Goal: Information Seeking & Learning: Understand process/instructions

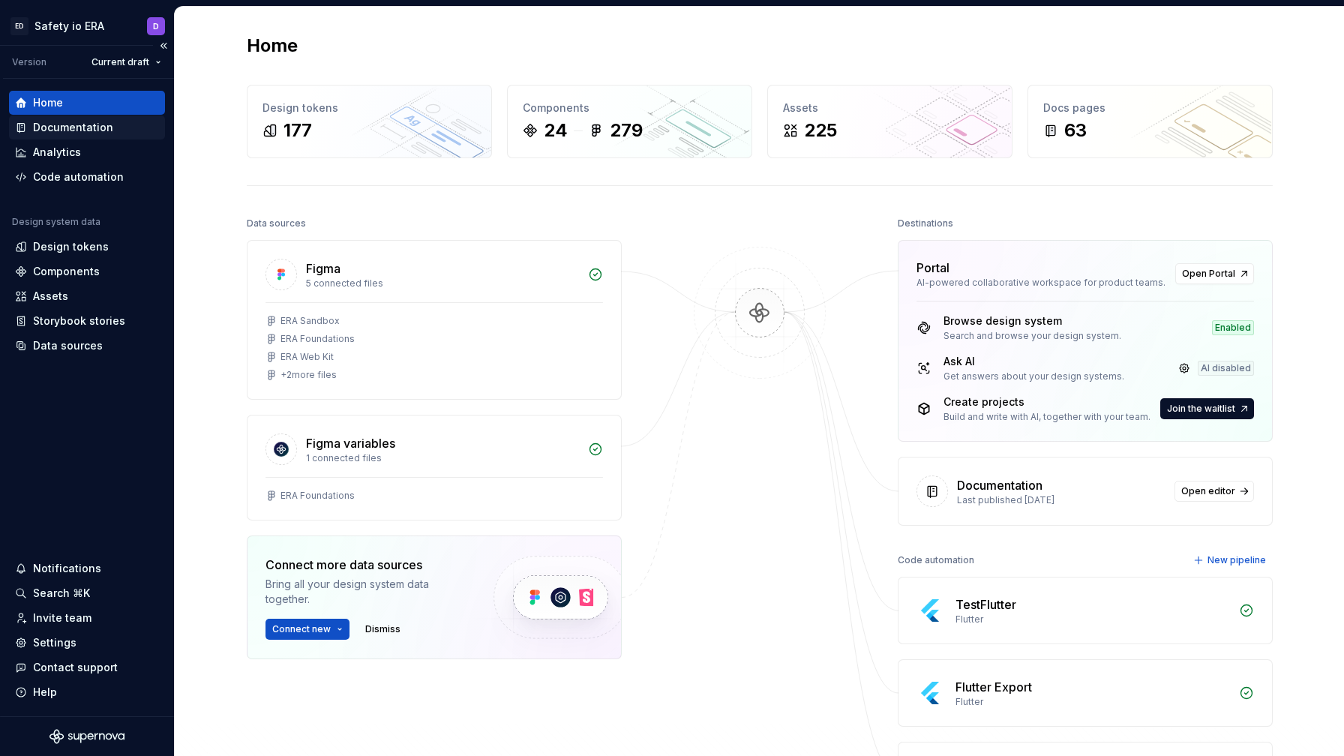
click at [68, 125] on div "Documentation" at bounding box center [73, 127] width 80 height 15
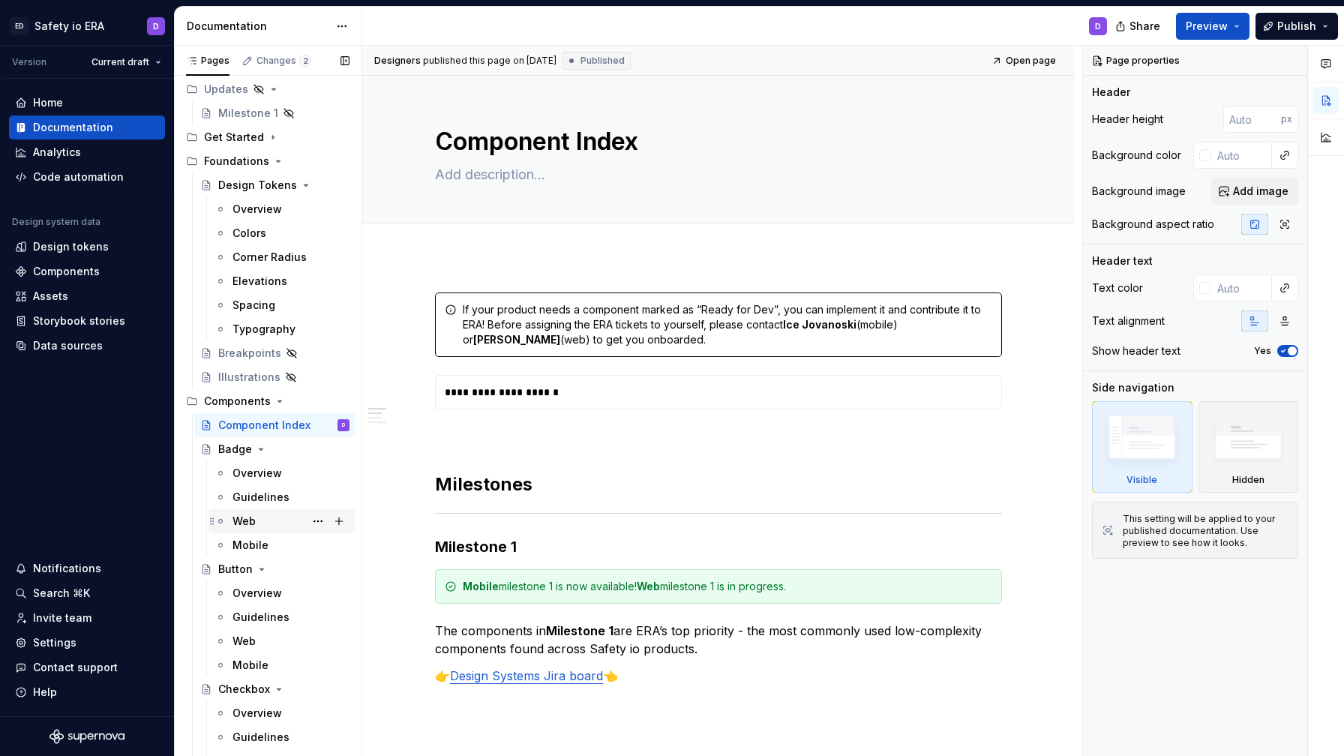
scroll to position [57, 0]
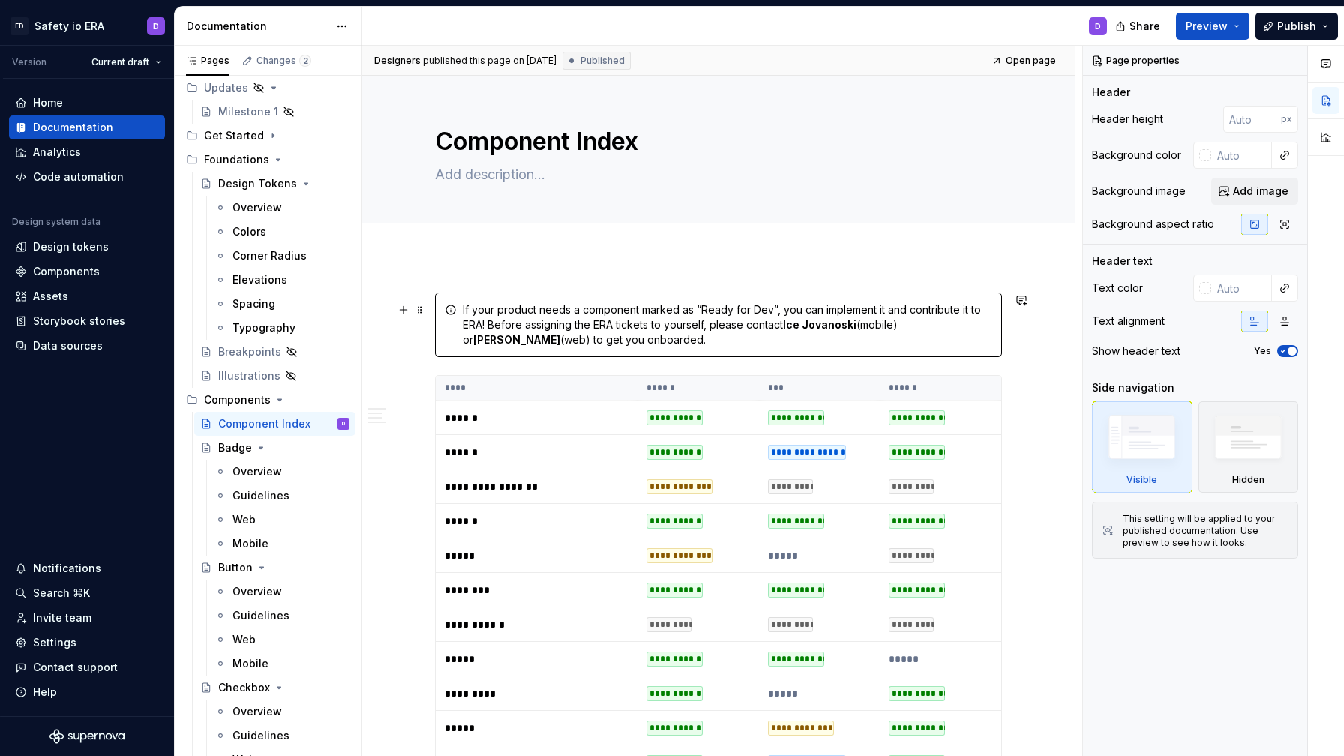
click at [460, 337] on div "If your product needs a component marked as “Ready for Dev”, you can implement …" at bounding box center [718, 325] width 567 height 65
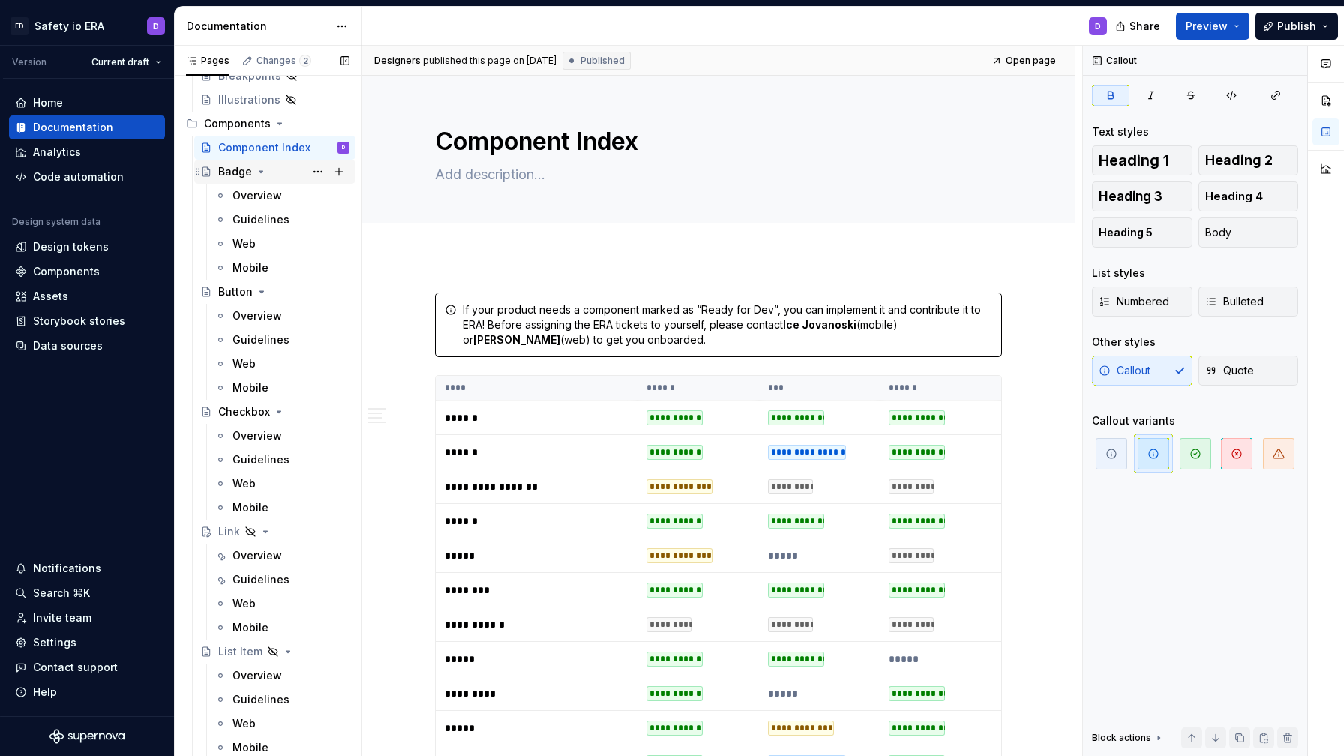
scroll to position [337, 0]
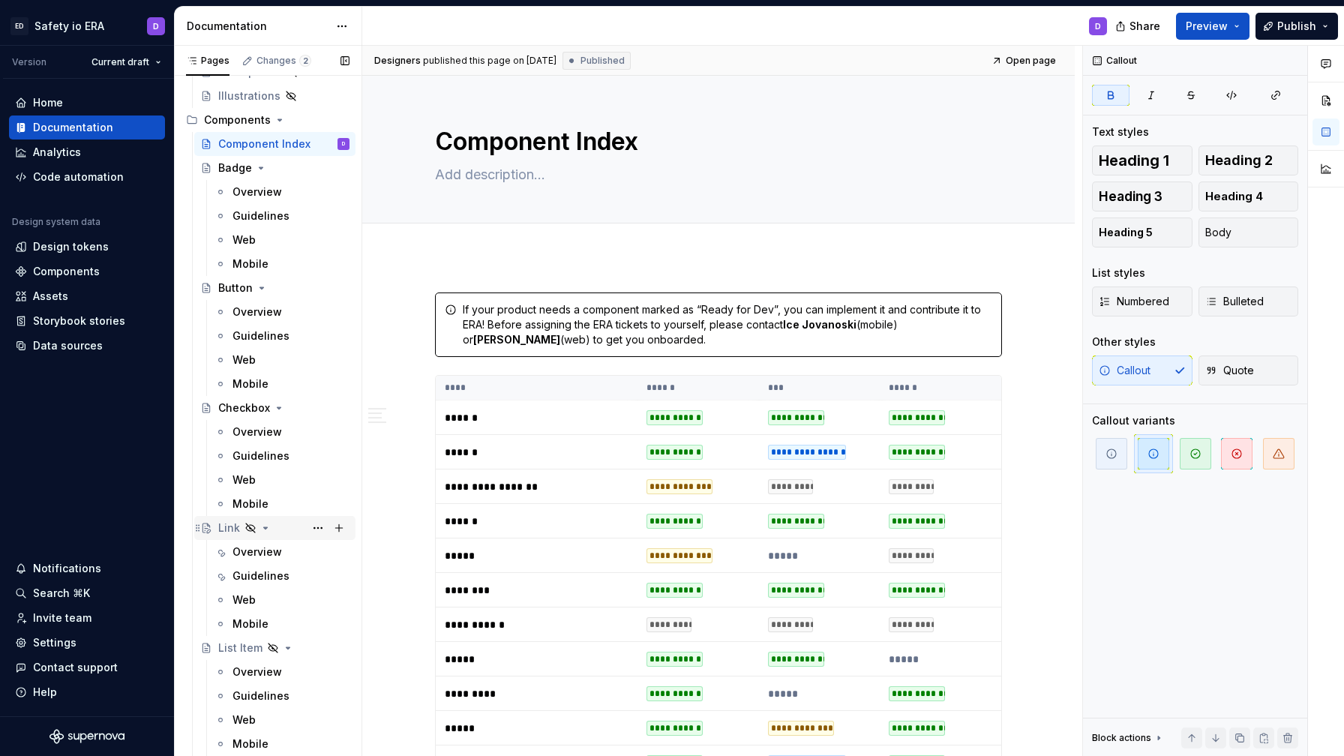
click at [224, 535] on div "Link" at bounding box center [229, 528] width 22 height 15
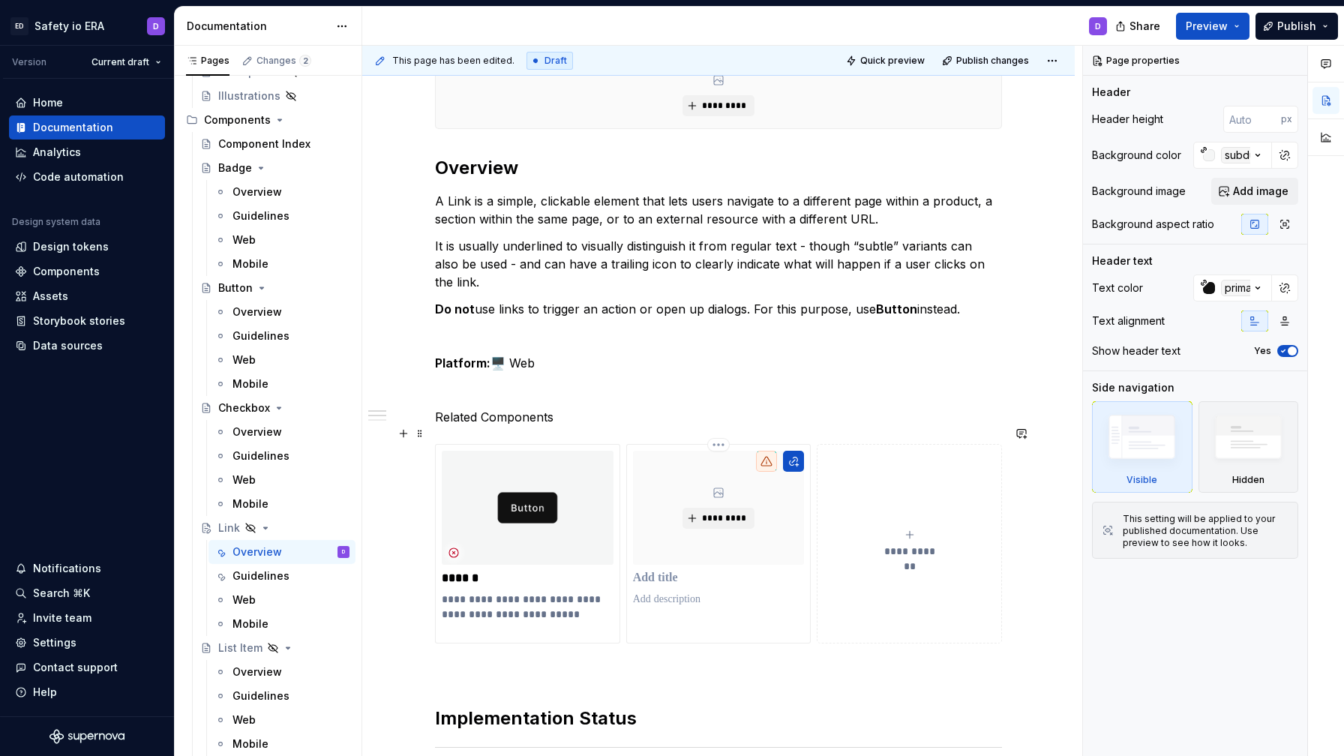
scroll to position [236, 0]
click at [722, 595] on div "*********" at bounding box center [718, 543] width 185 height 200
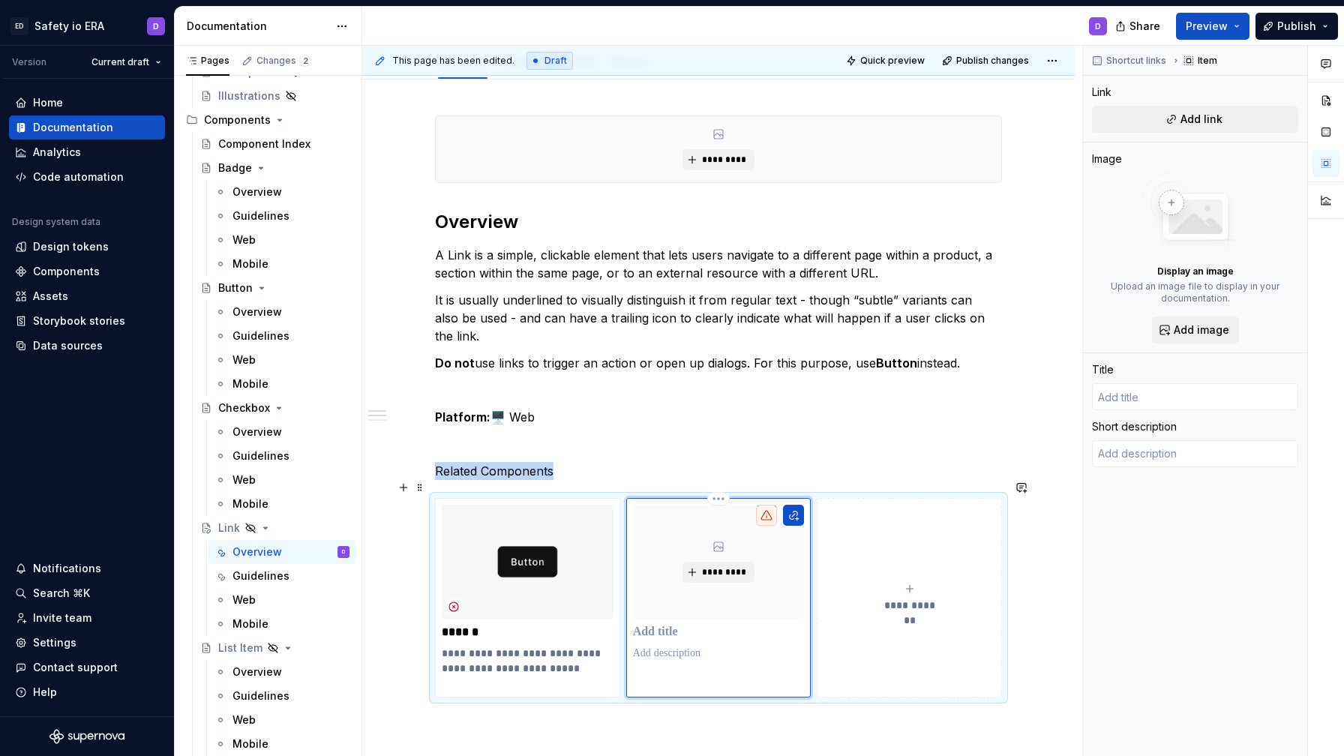
scroll to position [190, 0]
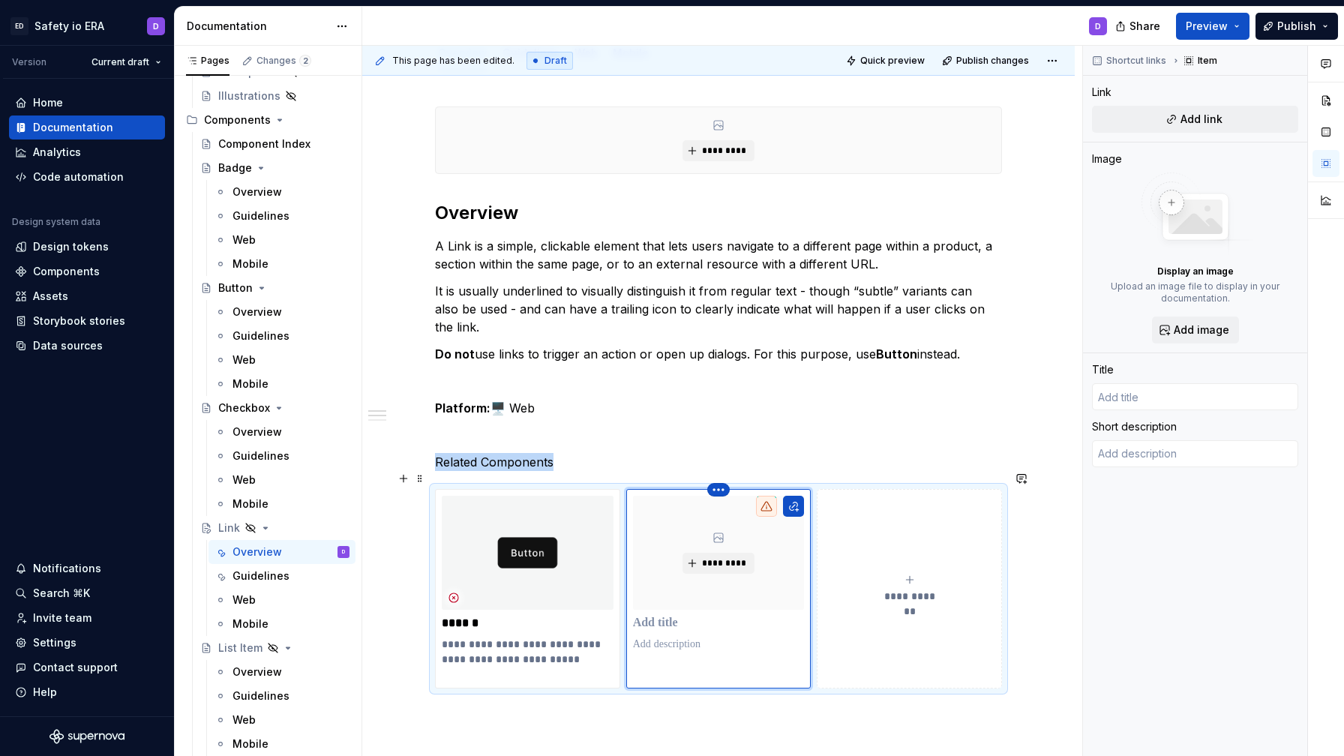
click at [721, 467] on html "ED Safety io ERA D Version Current draft Home Documentation Analytics Code auto…" at bounding box center [672, 378] width 1344 height 756
click at [747, 503] on div "Delete item" at bounding box center [788, 497] width 98 height 15
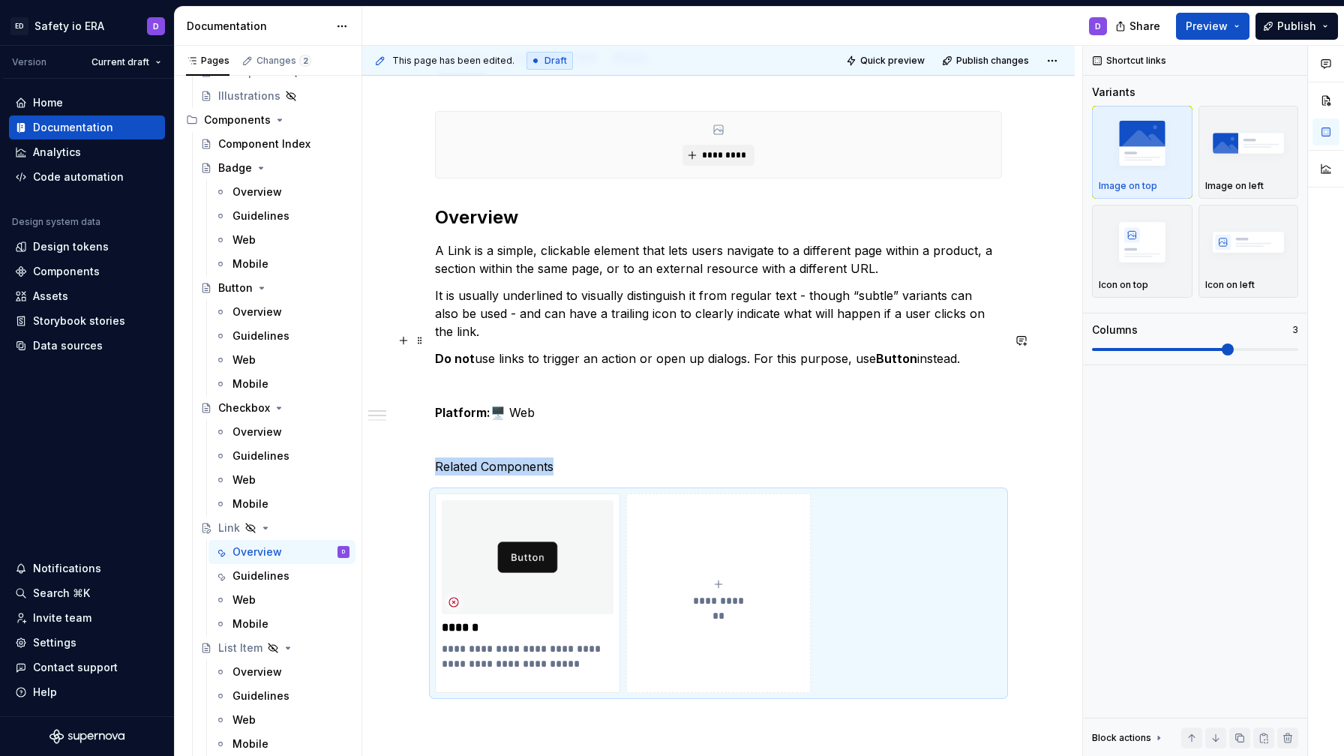
scroll to position [0, 0]
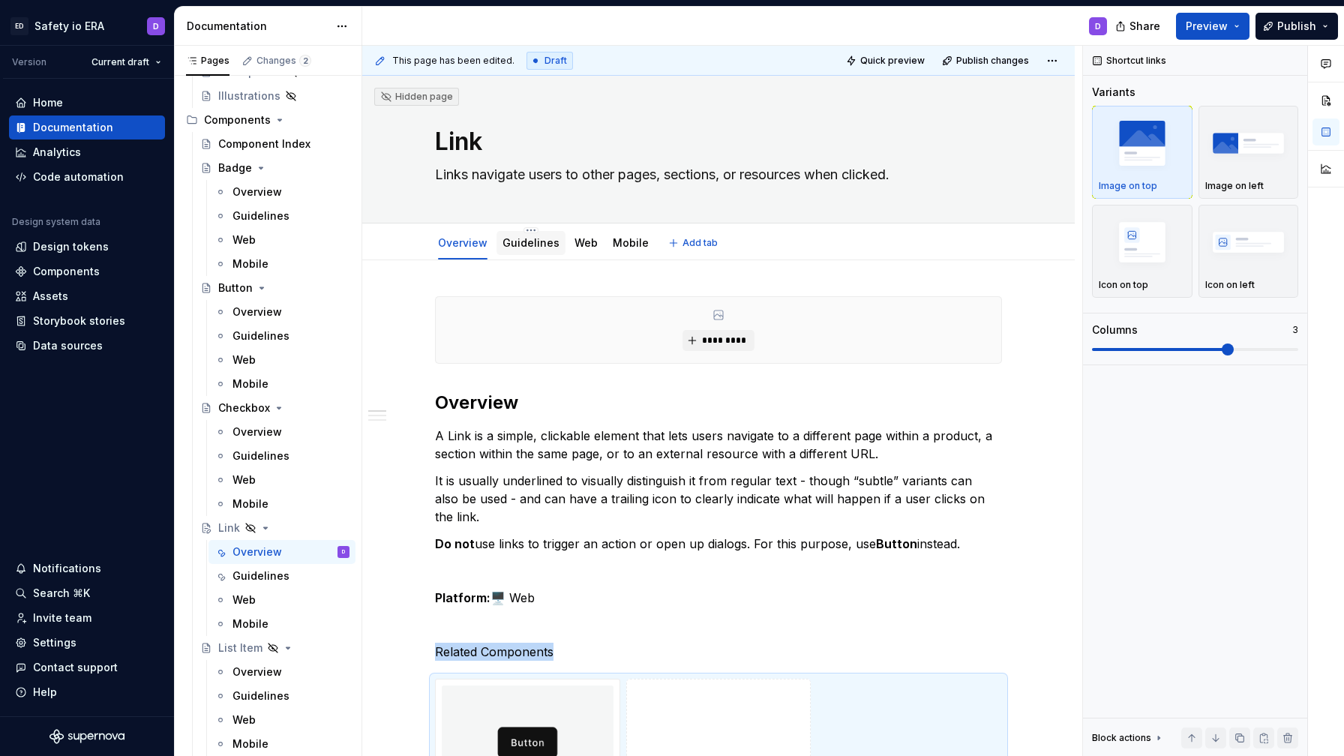
click at [513, 246] on link "Guidelines" at bounding box center [531, 242] width 57 height 13
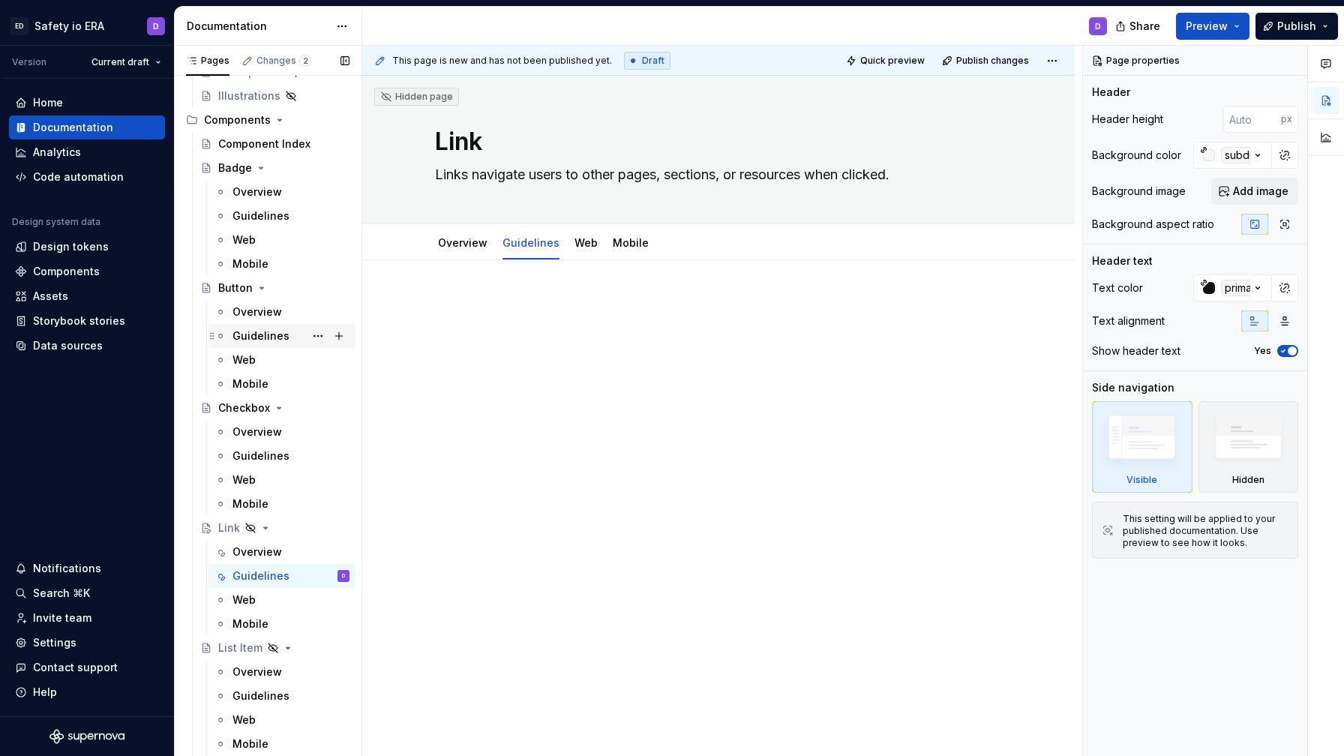
click at [275, 330] on div "Guidelines" at bounding box center [261, 336] width 57 height 15
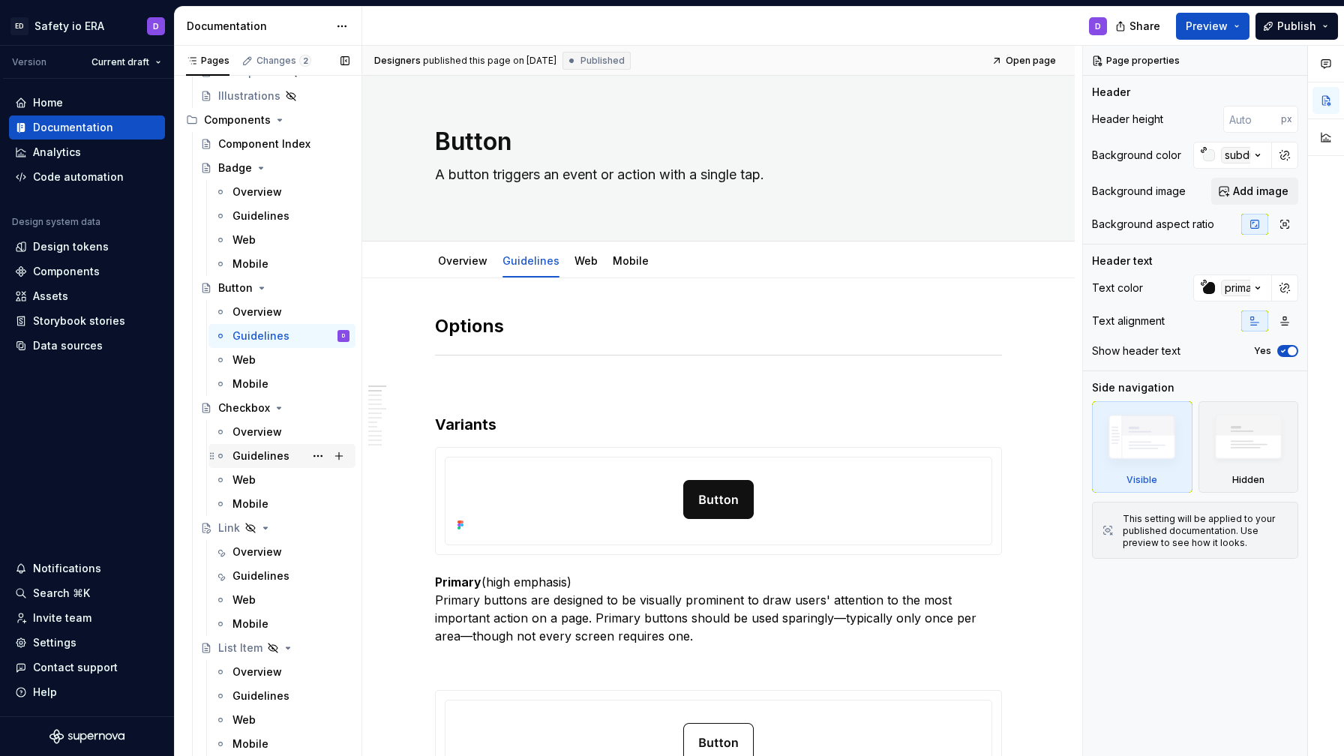
click at [272, 456] on div "Guidelines" at bounding box center [261, 456] width 57 height 15
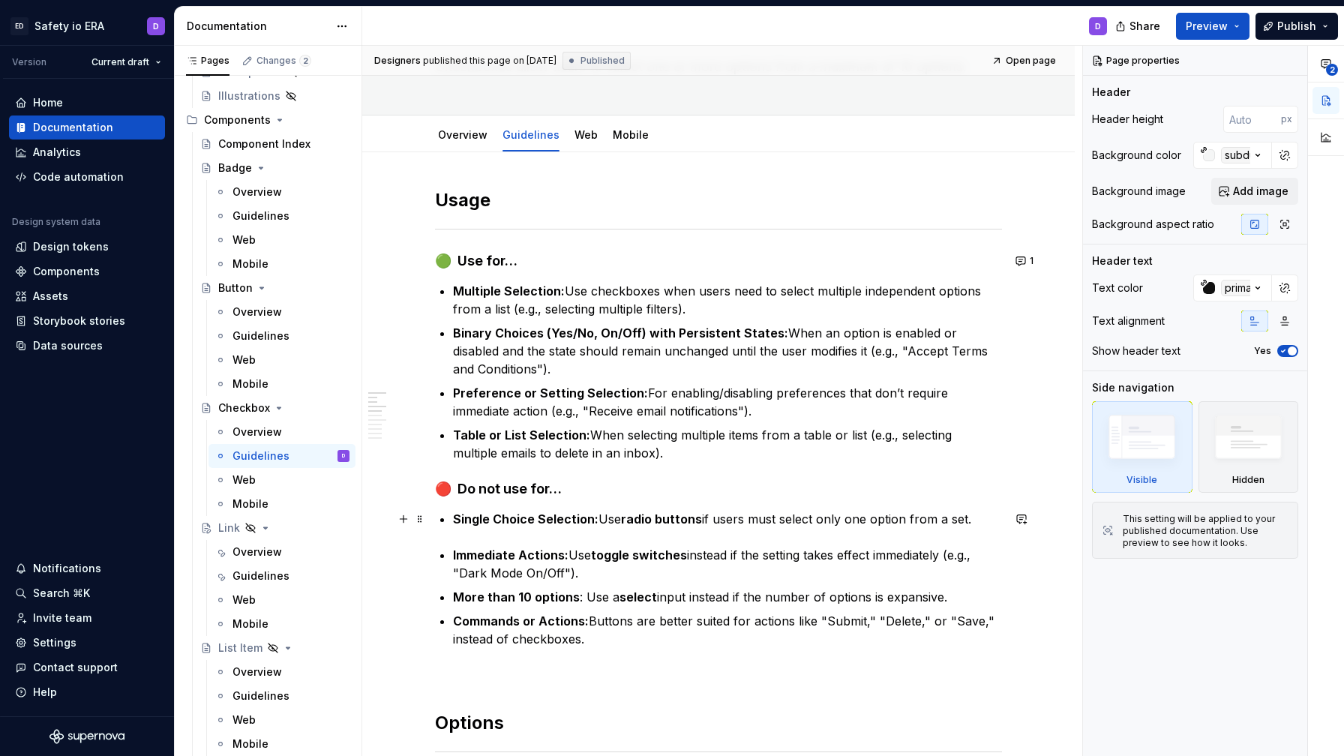
scroll to position [134, 0]
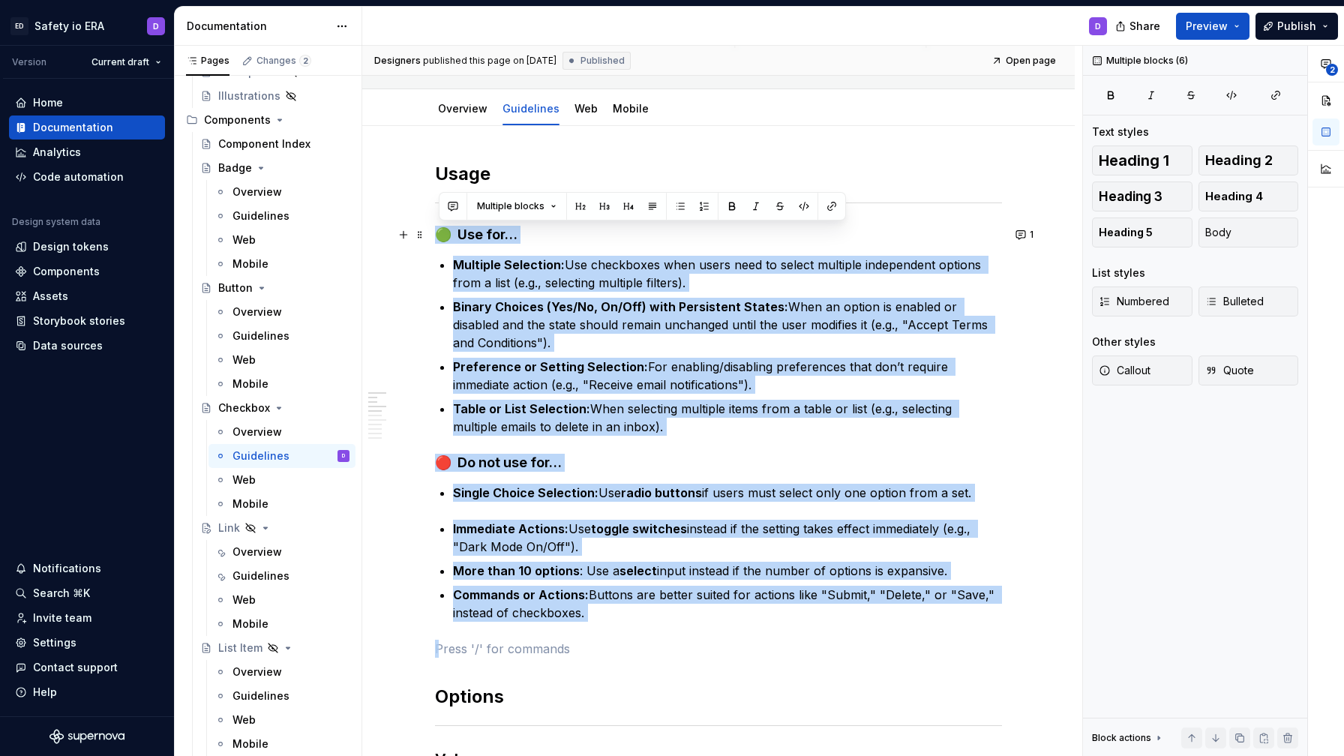
drag, startPoint x: 611, startPoint y: 623, endPoint x: 443, endPoint y: 236, distance: 422.7
copy div "🟢 Lor ips… Dolorsit Ametconse: Adi elitseddoe temp incid utla et dolore magnaal…"
click at [259, 571] on div "Guidelines" at bounding box center [261, 576] width 57 height 15
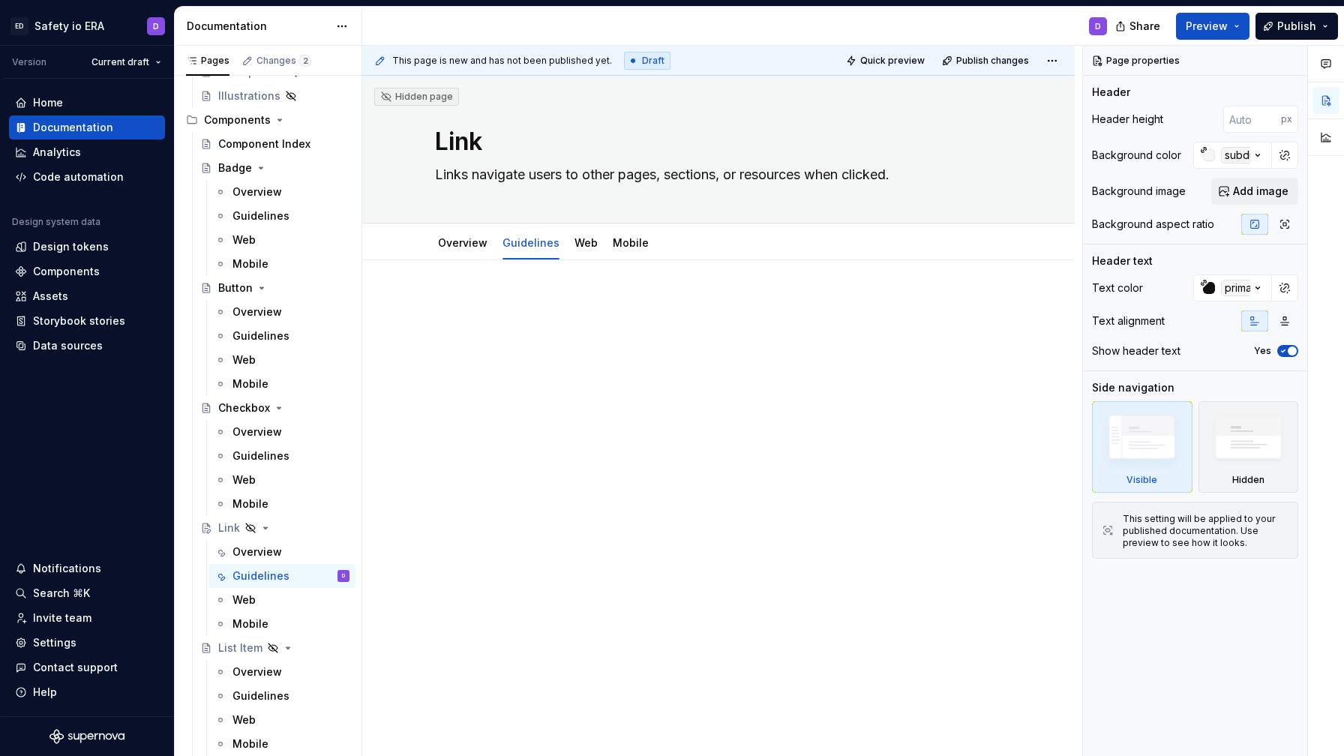
click at [557, 326] on div at bounding box center [718, 324] width 567 height 57
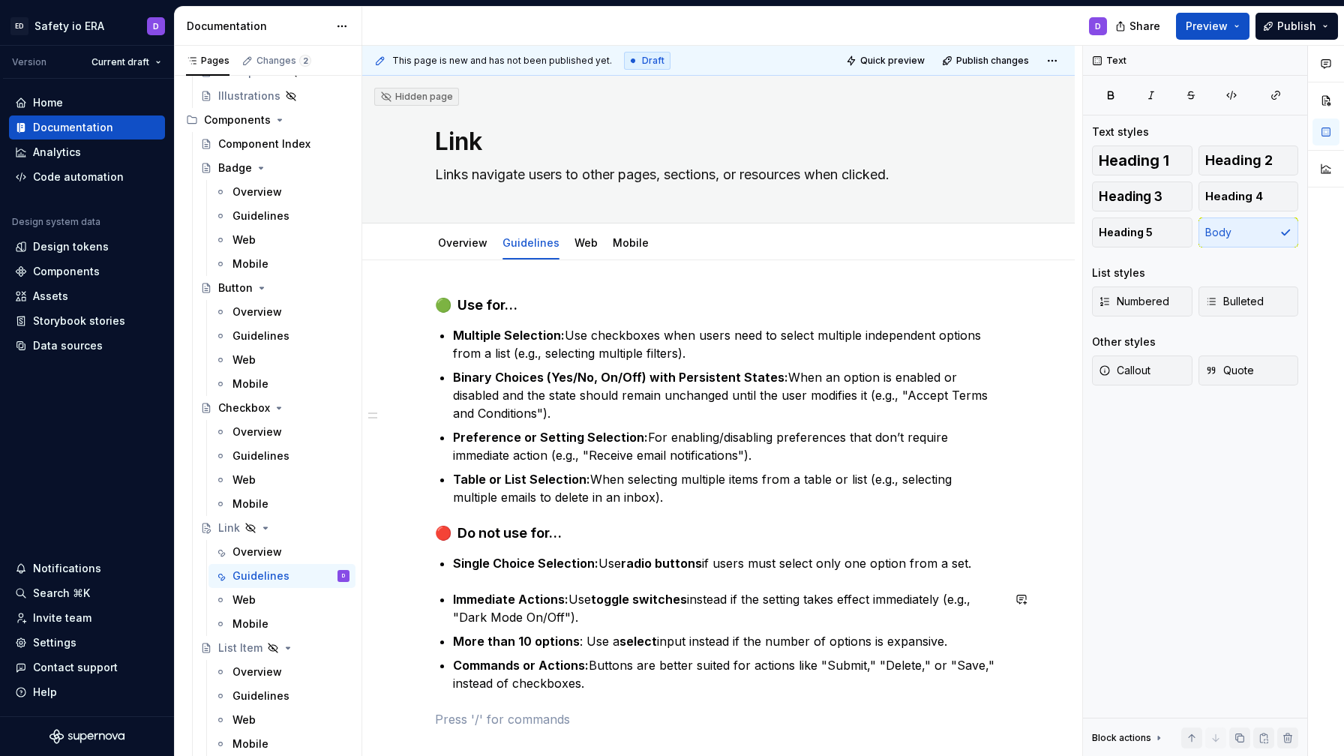
scroll to position [47, 0]
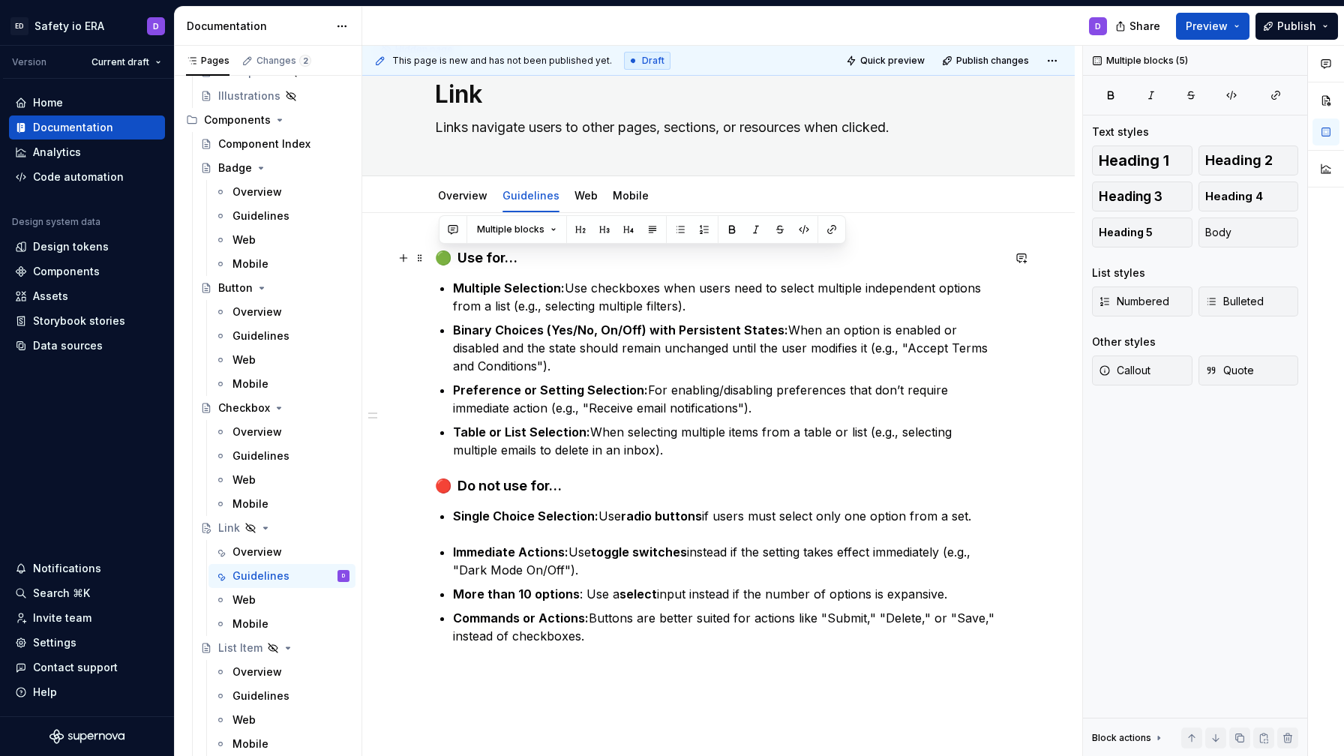
drag, startPoint x: 612, startPoint y: 638, endPoint x: 444, endPoint y: 250, distance: 422.7
click at [444, 250] on div "🟢 Use for… Multiple Selection: Use checkboxes when users need to select multipl…" at bounding box center [718, 465] width 567 height 432
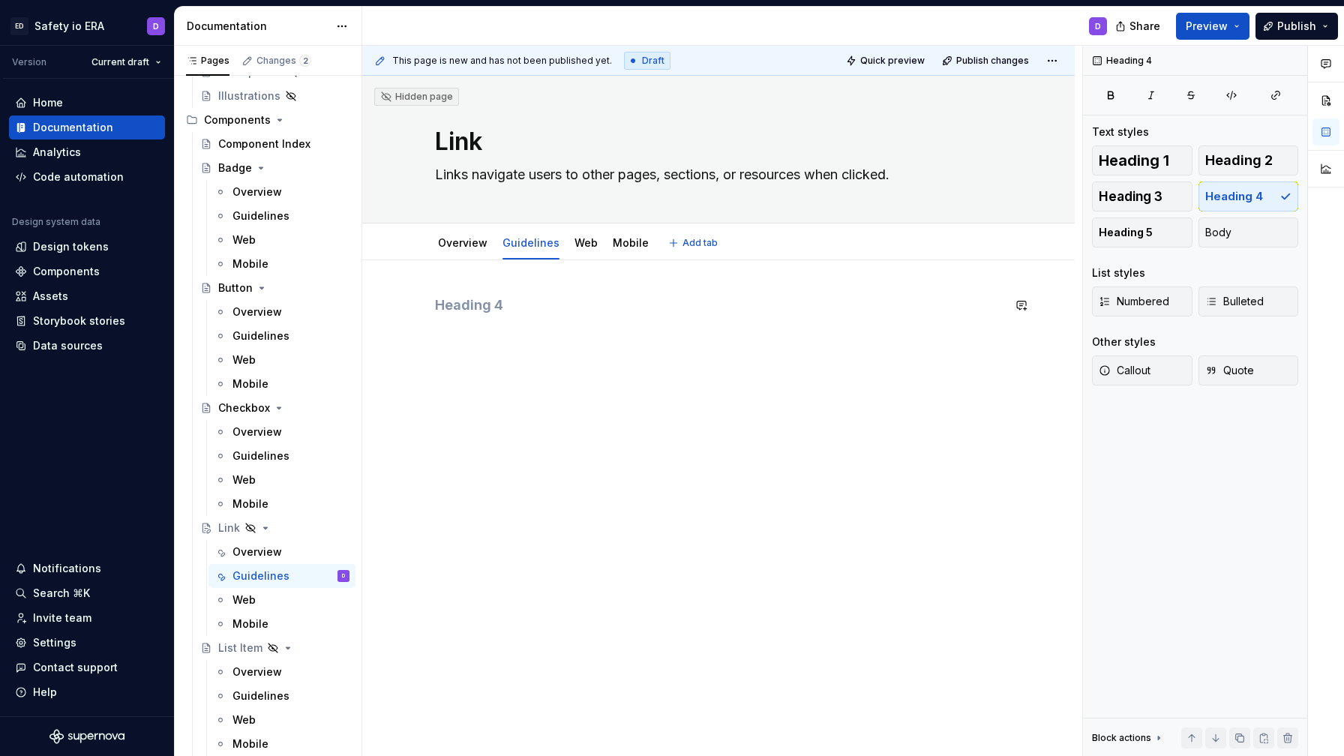
type textarea "*"
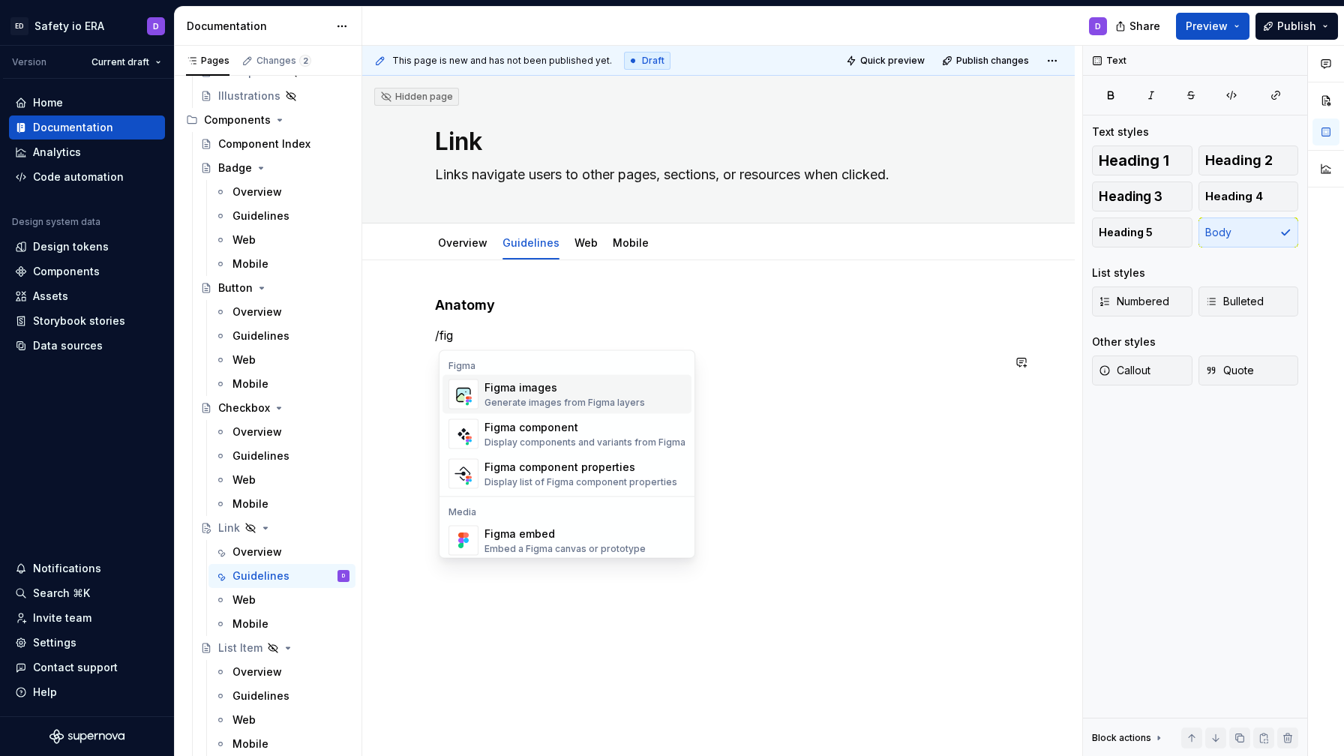
click at [594, 395] on div "Figma images" at bounding box center [565, 387] width 161 height 15
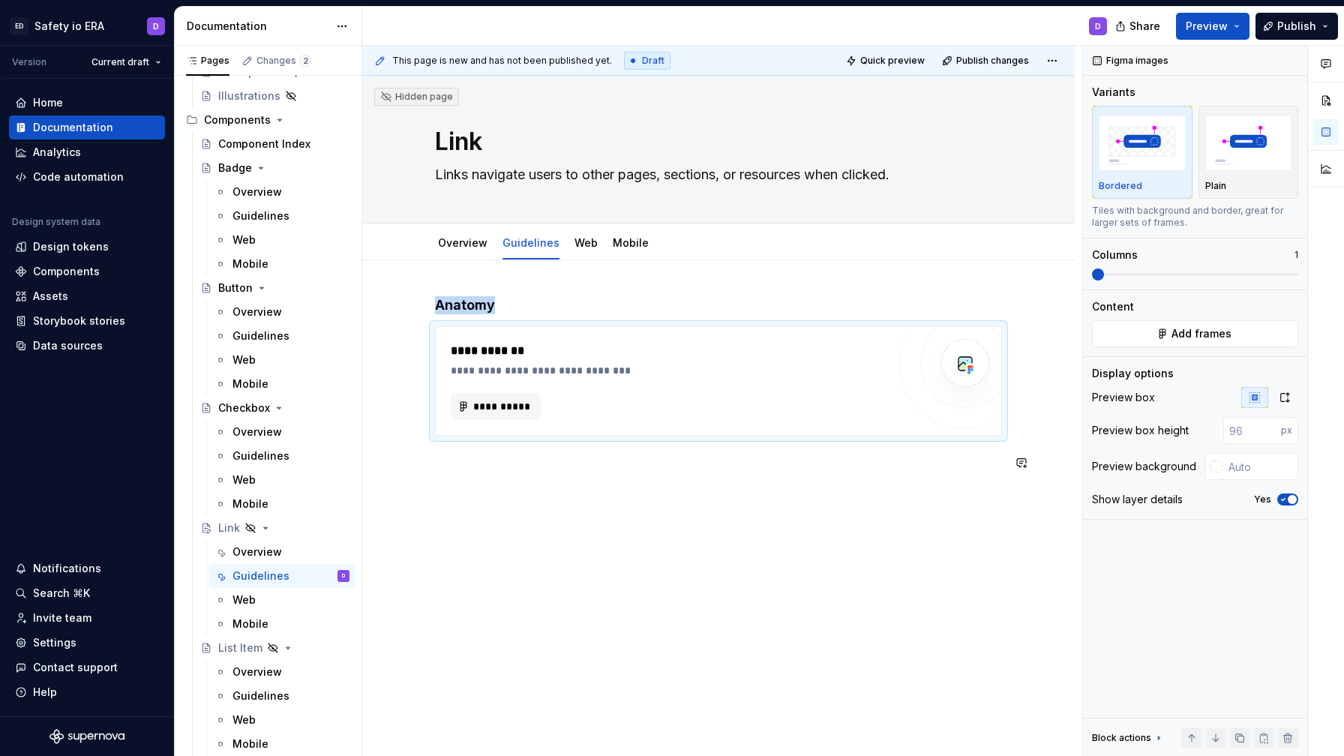
click at [592, 474] on div "**********" at bounding box center [718, 393] width 567 height 194
click at [567, 507] on div "**********" at bounding box center [718, 488] width 713 height 456
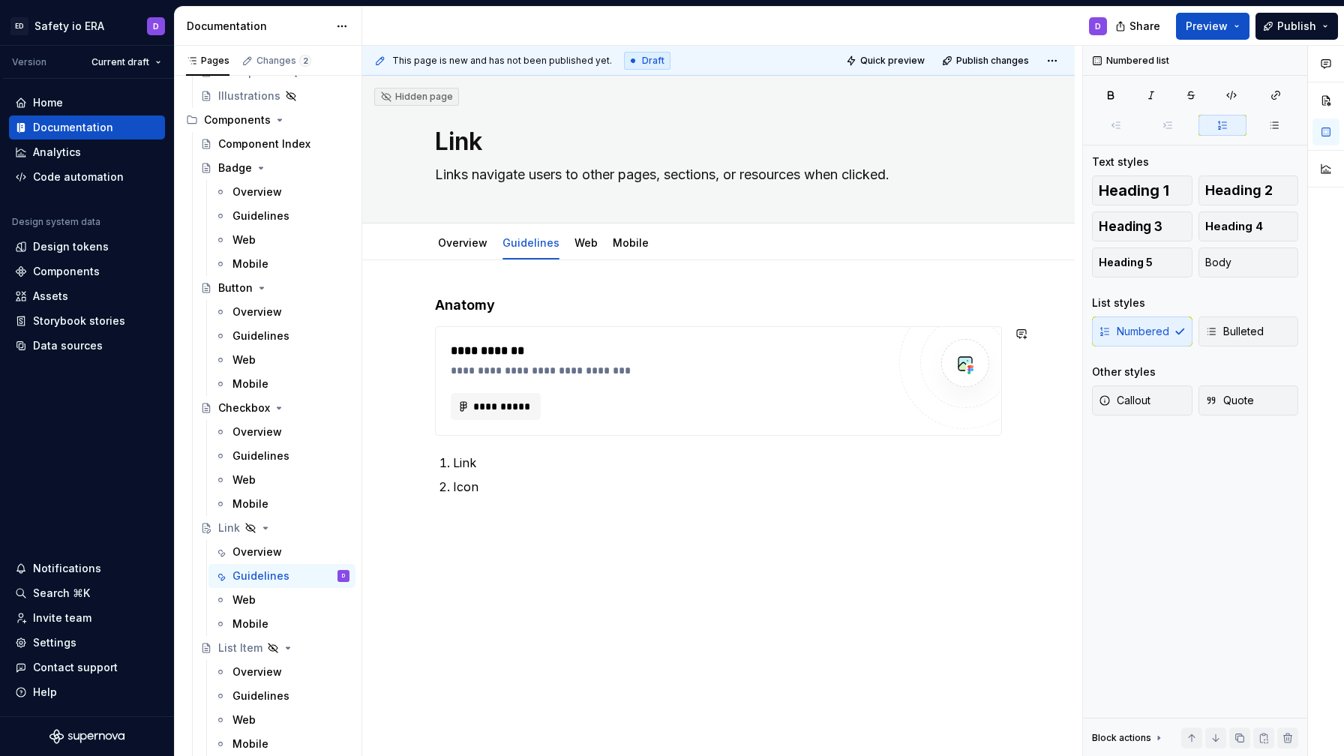
click at [509, 454] on p "Link" at bounding box center [727, 463] width 549 height 18
click at [467, 465] on p "Link" at bounding box center [727, 463] width 549 height 18
click at [716, 464] on p "Label - clearly describes what happens when the link" at bounding box center [727, 463] width 549 height 18
click at [476, 462] on p "Label - clearly describes what happens when a user clicks on the link" at bounding box center [727, 463] width 549 height 18
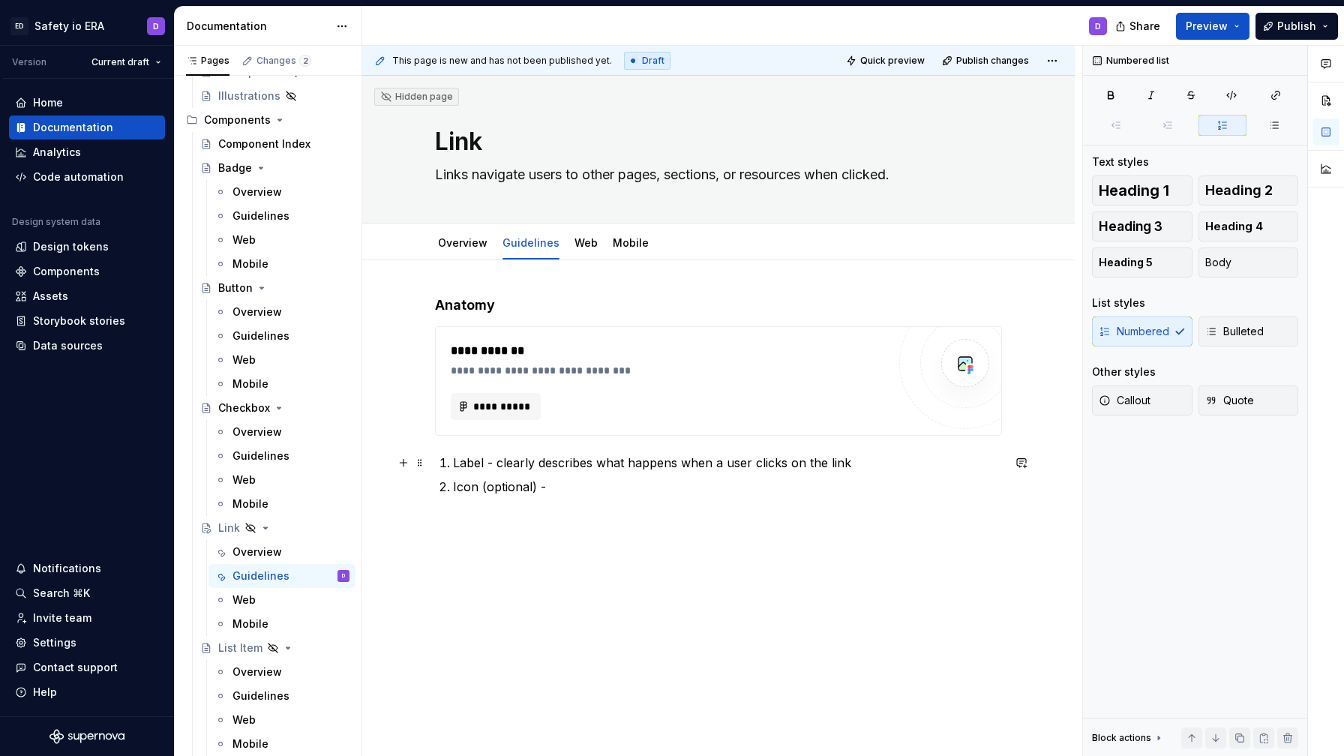
click at [476, 462] on p "Label - clearly describes what happens when a user clicks on the link" at bounding box center [727, 463] width 549 height 18
click at [470, 494] on p "Icon (optional) -" at bounding box center [727, 487] width 549 height 18
click at [615, 497] on div "**********" at bounding box center [718, 405] width 567 height 218
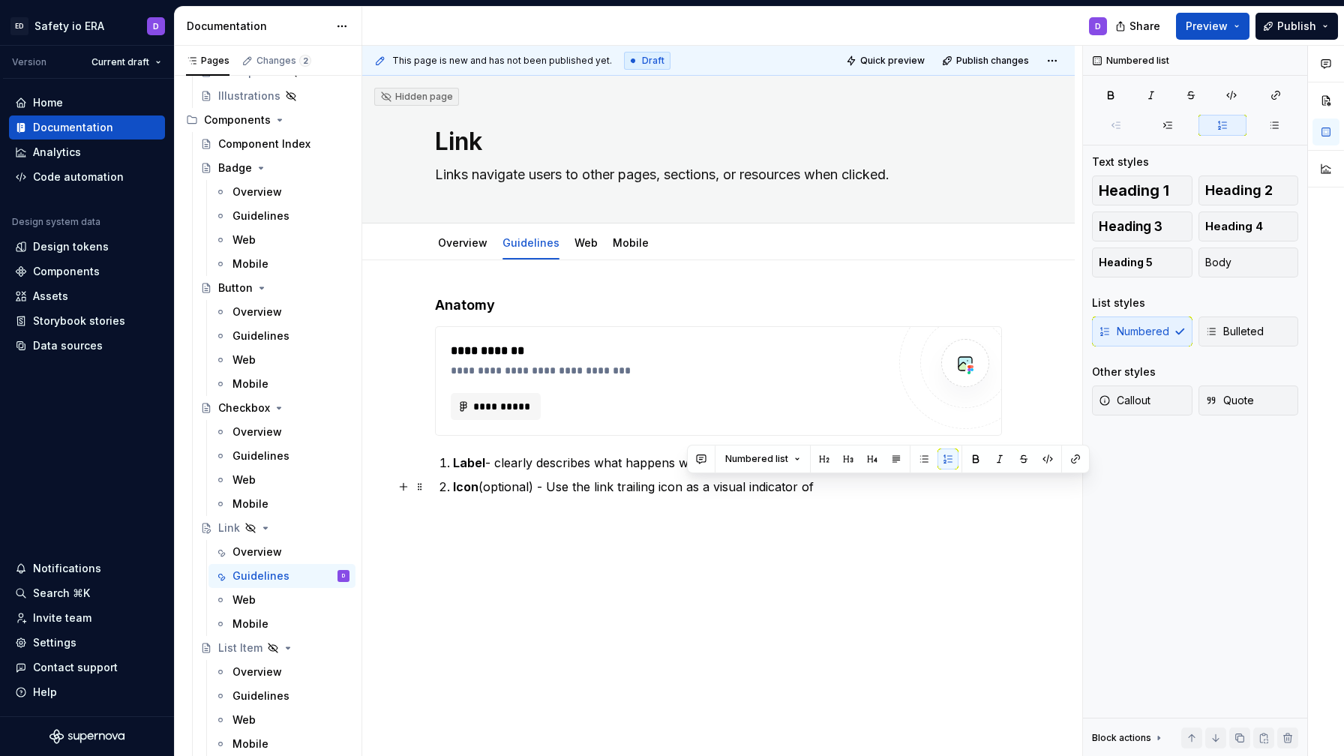
drag, startPoint x: 689, startPoint y: 491, endPoint x: 870, endPoint y: 484, distance: 181.7
click at [870, 484] on p "Icon (optional) - Use the link trailing icon as a visual indicator of" at bounding box center [727, 487] width 549 height 18
click at [869, 488] on p "Icon (optional) - Use the link trailing icon to indicate whether a link will ta…" at bounding box center [727, 487] width 549 height 18
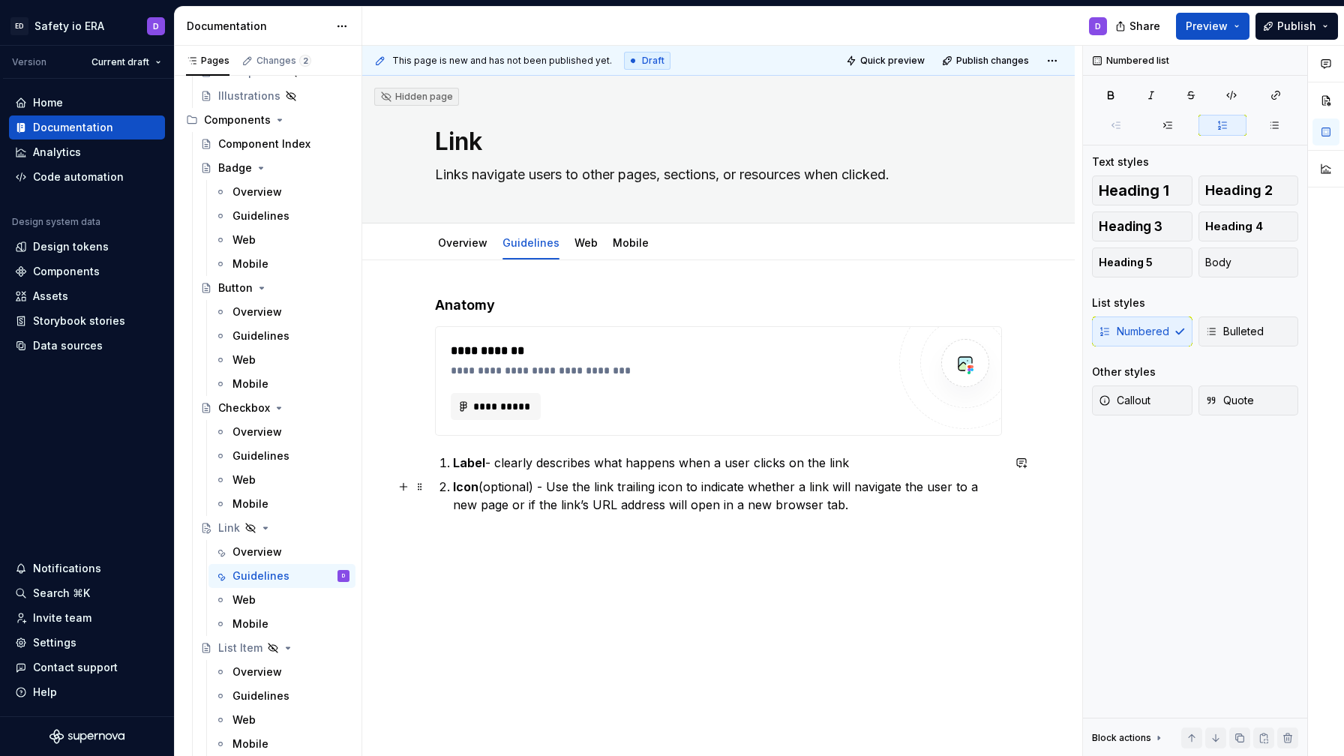
click at [527, 491] on p "Icon (optional) - Use the link trailing icon to indicate whether a link will na…" at bounding box center [727, 496] width 549 height 36
click at [539, 491] on p "Icon (optional) - Use the link trailing icon to indicate whether a link will na…" at bounding box center [727, 496] width 549 height 36
drag, startPoint x: 539, startPoint y: 491, endPoint x: 487, endPoint y: 493, distance: 52.6
click at [487, 493] on p "Icon (optional) - Use the link trailing icon to indicate whether a link will na…" at bounding box center [727, 496] width 549 height 36
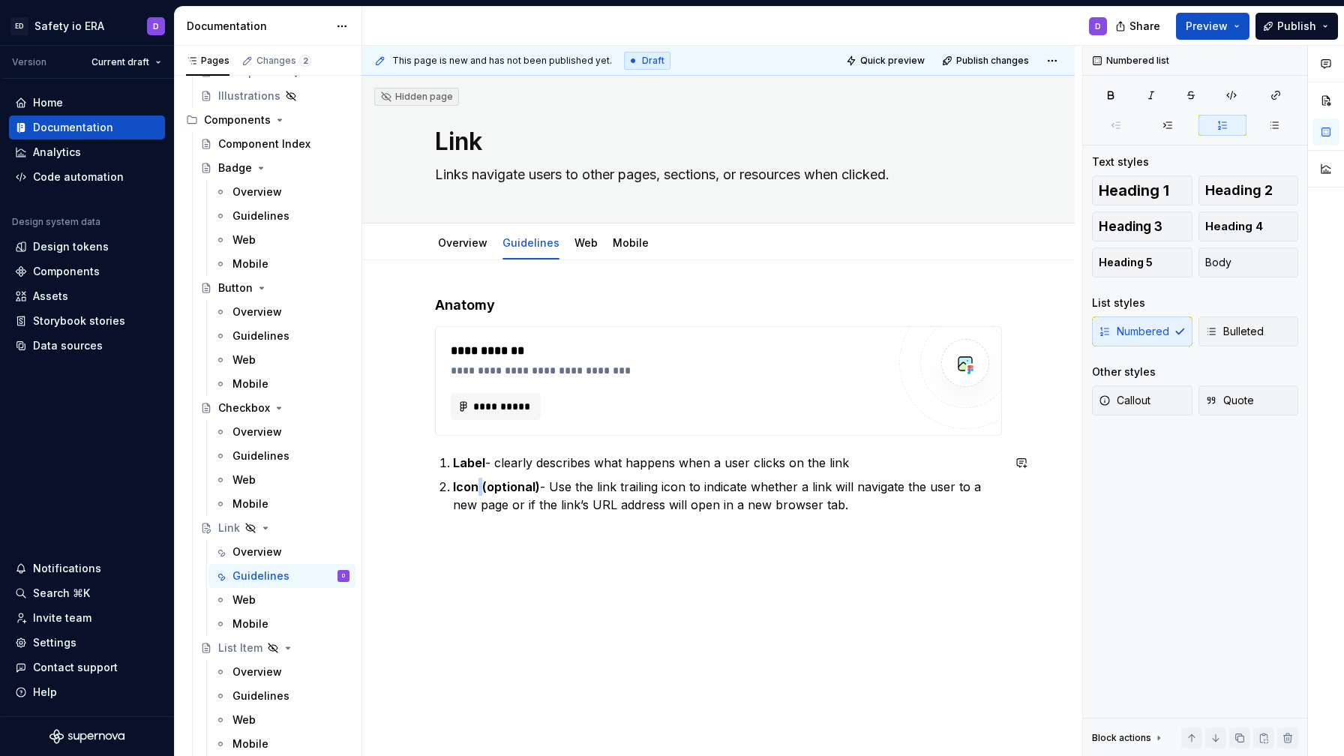
click at [569, 530] on div "**********" at bounding box center [718, 414] width 567 height 236
click at [936, 509] on p "Icon (optional) - Use the link trailing icon to indicate whether a link will na…" at bounding box center [727, 496] width 549 height 36
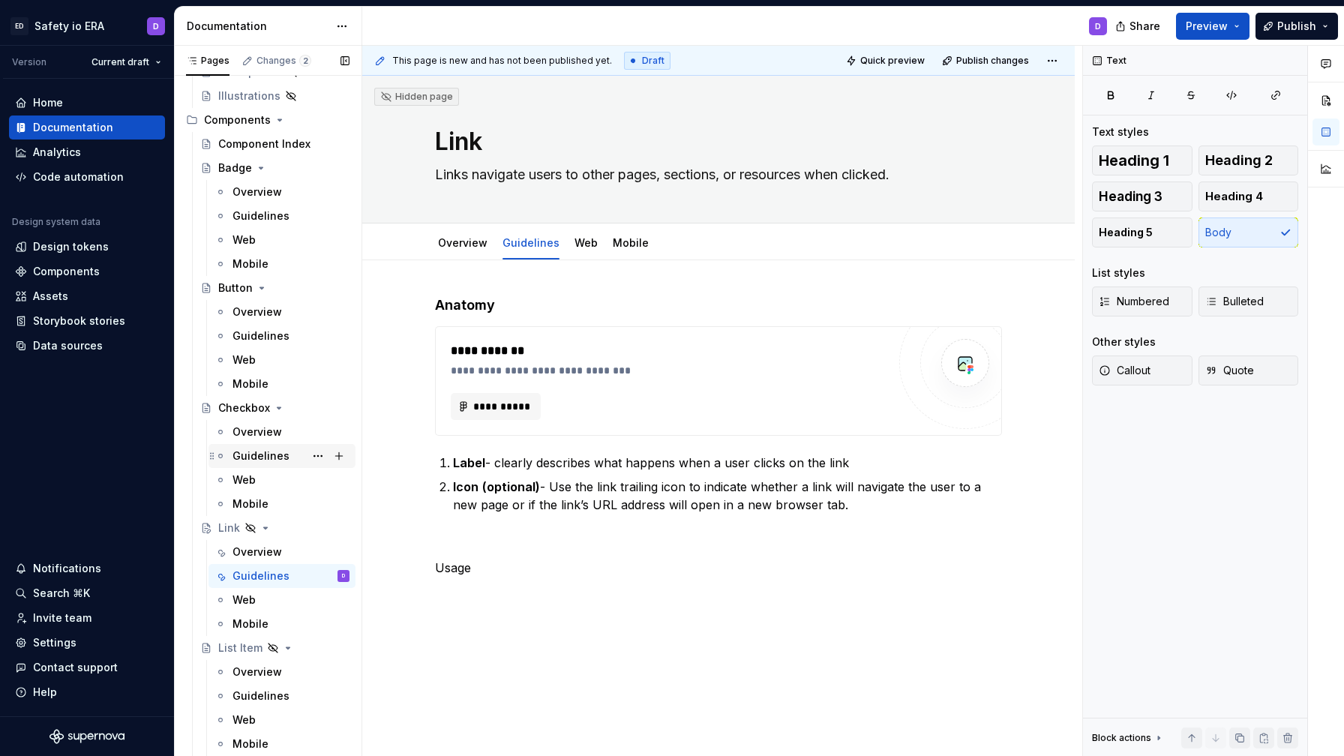
click at [274, 461] on div "Guidelines" at bounding box center [261, 456] width 57 height 15
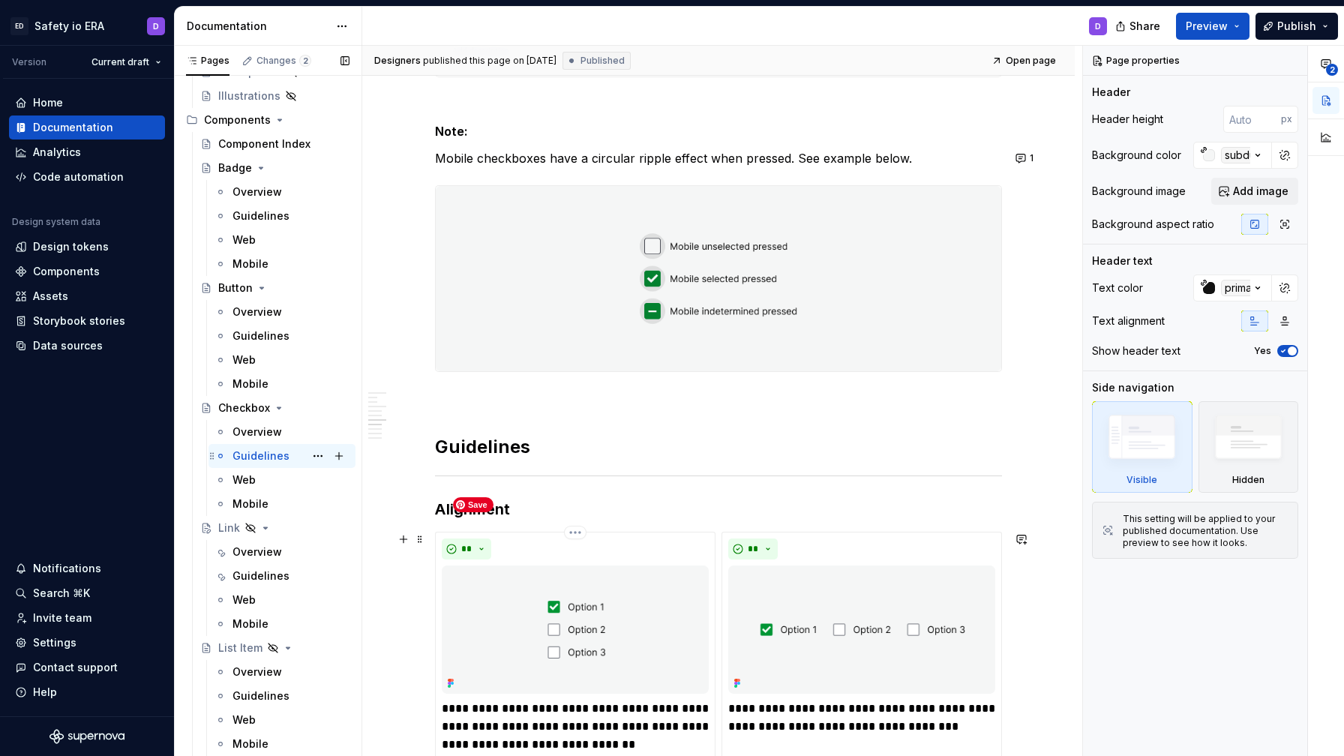
scroll to position [2435, 0]
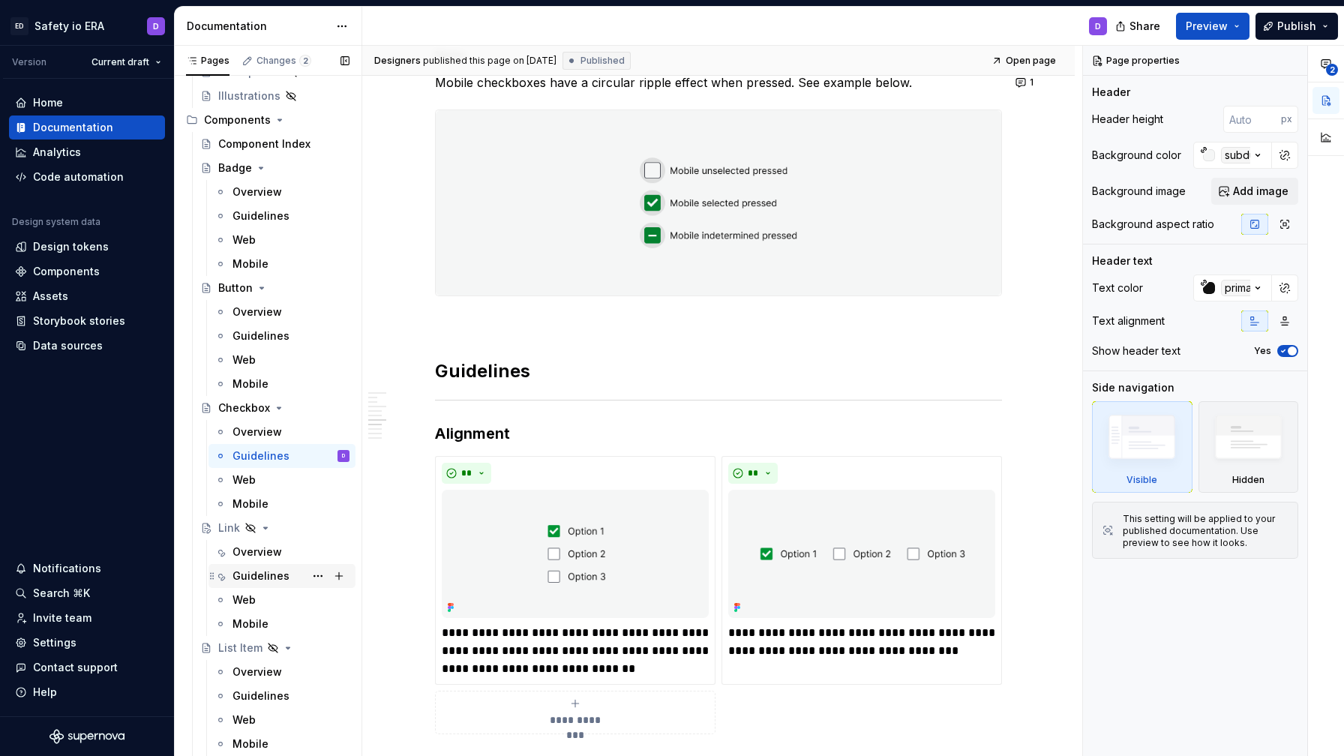
click at [252, 572] on div "Guidelines" at bounding box center [261, 576] width 57 height 15
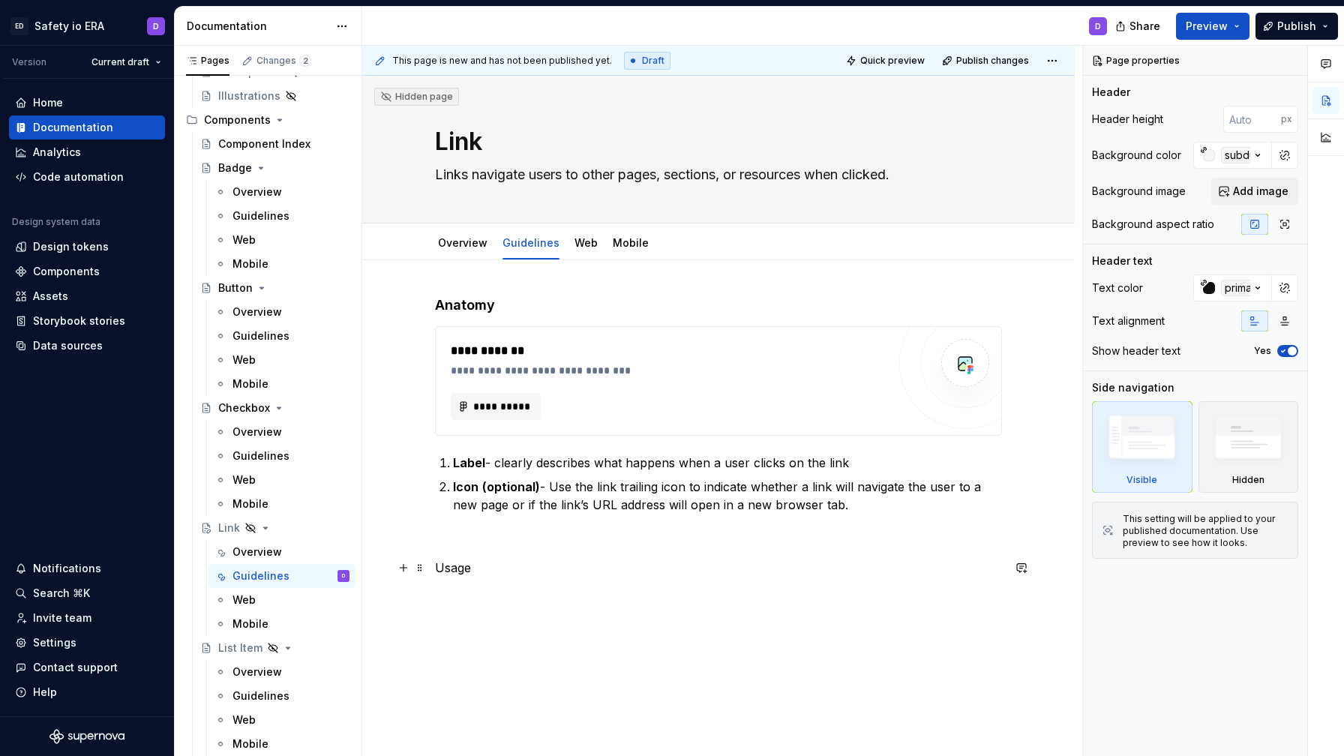
click at [477, 548] on p at bounding box center [718, 541] width 567 height 18
type textarea "*"
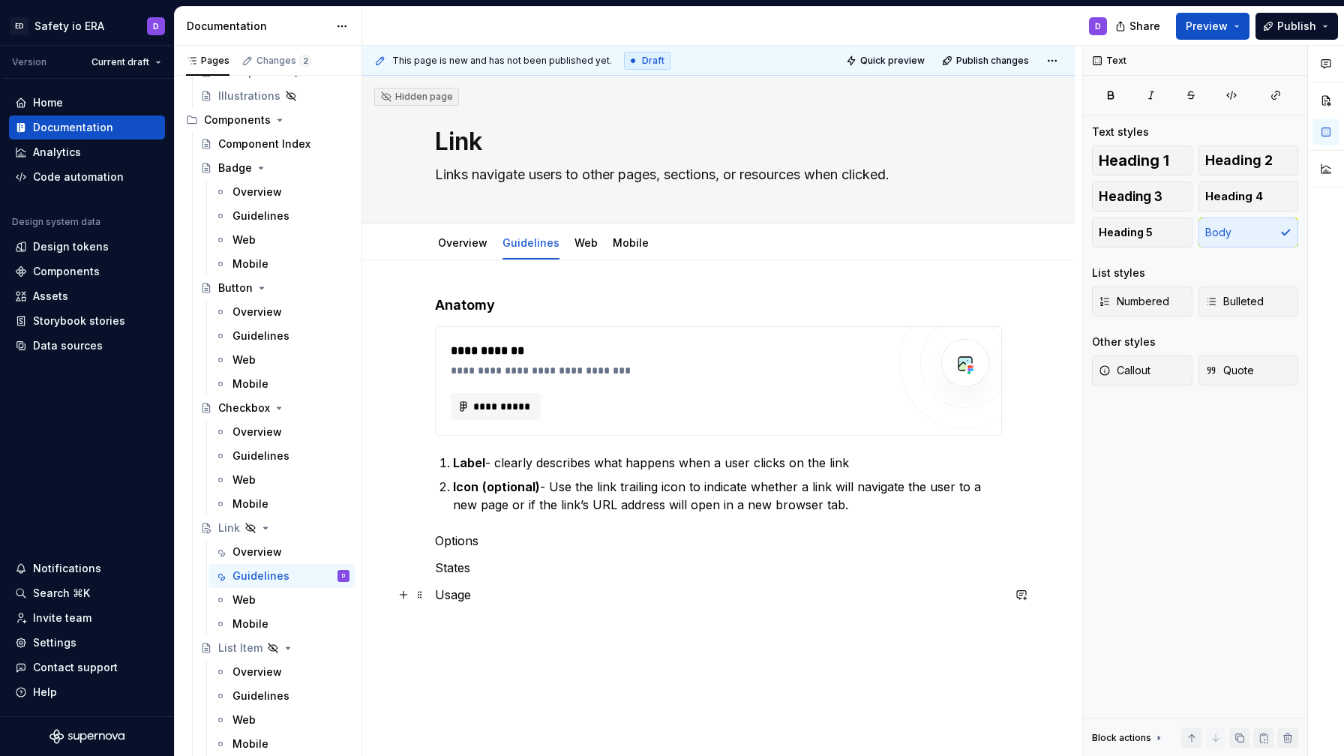
click at [470, 599] on p "Usage" at bounding box center [718, 595] width 567 height 18
click at [491, 541] on p "Options" at bounding box center [718, 541] width 567 height 18
click at [494, 551] on div "**********" at bounding box center [718, 477] width 567 height 362
click at [495, 542] on p "Options" at bounding box center [718, 541] width 567 height 18
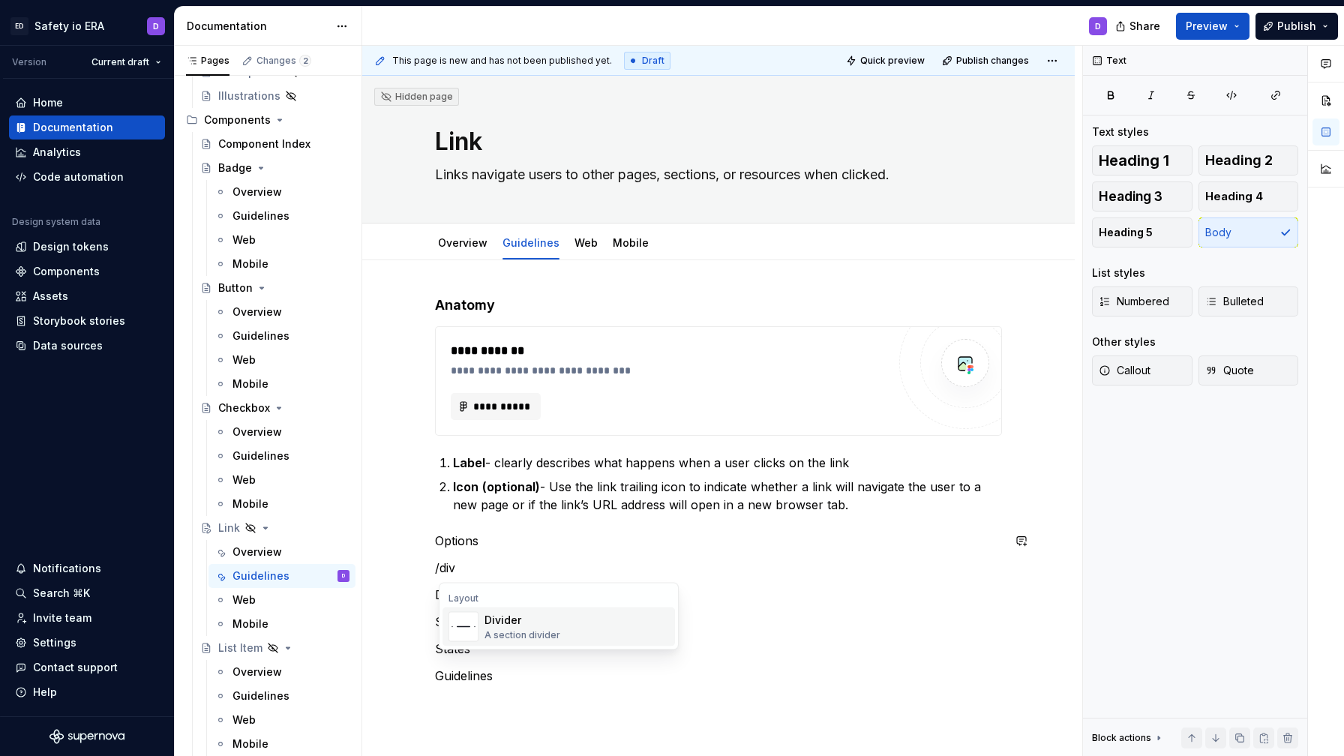
click at [505, 619] on div "Divider" at bounding box center [523, 620] width 76 height 15
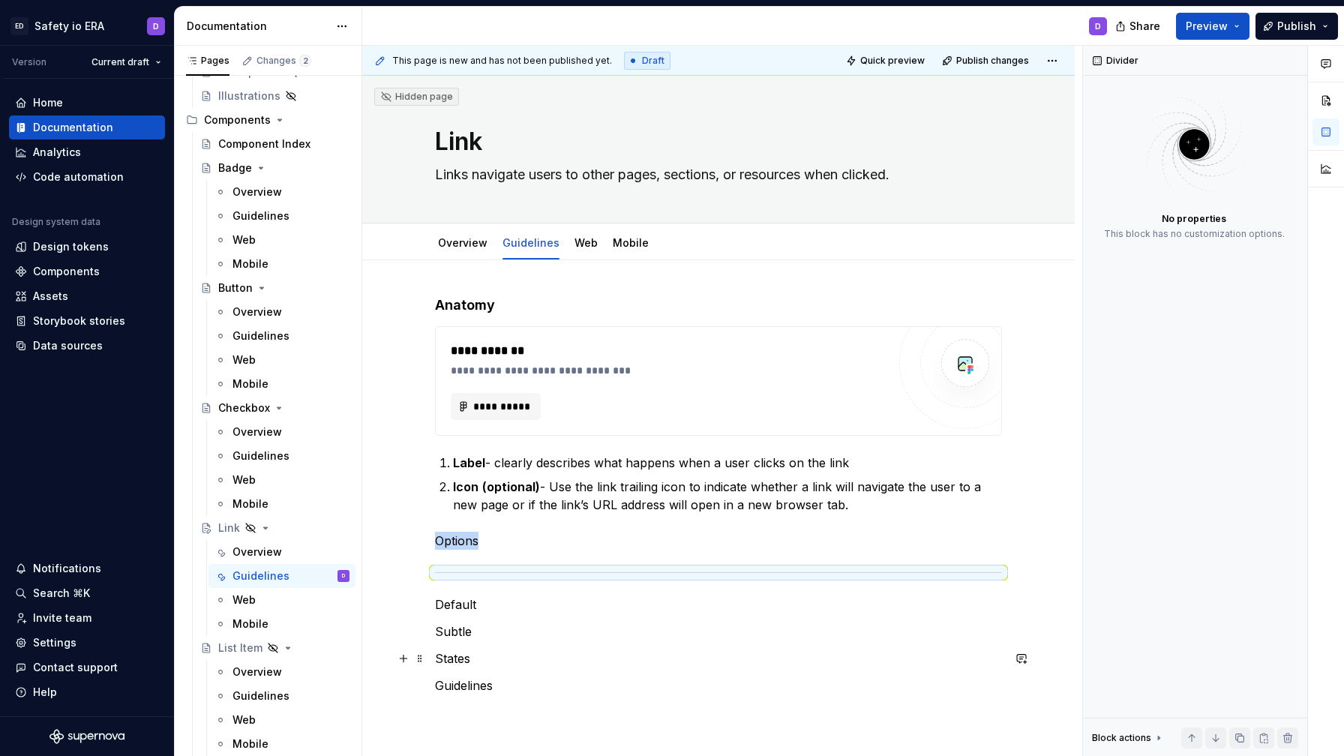
click at [486, 662] on p "States" at bounding box center [718, 659] width 567 height 18
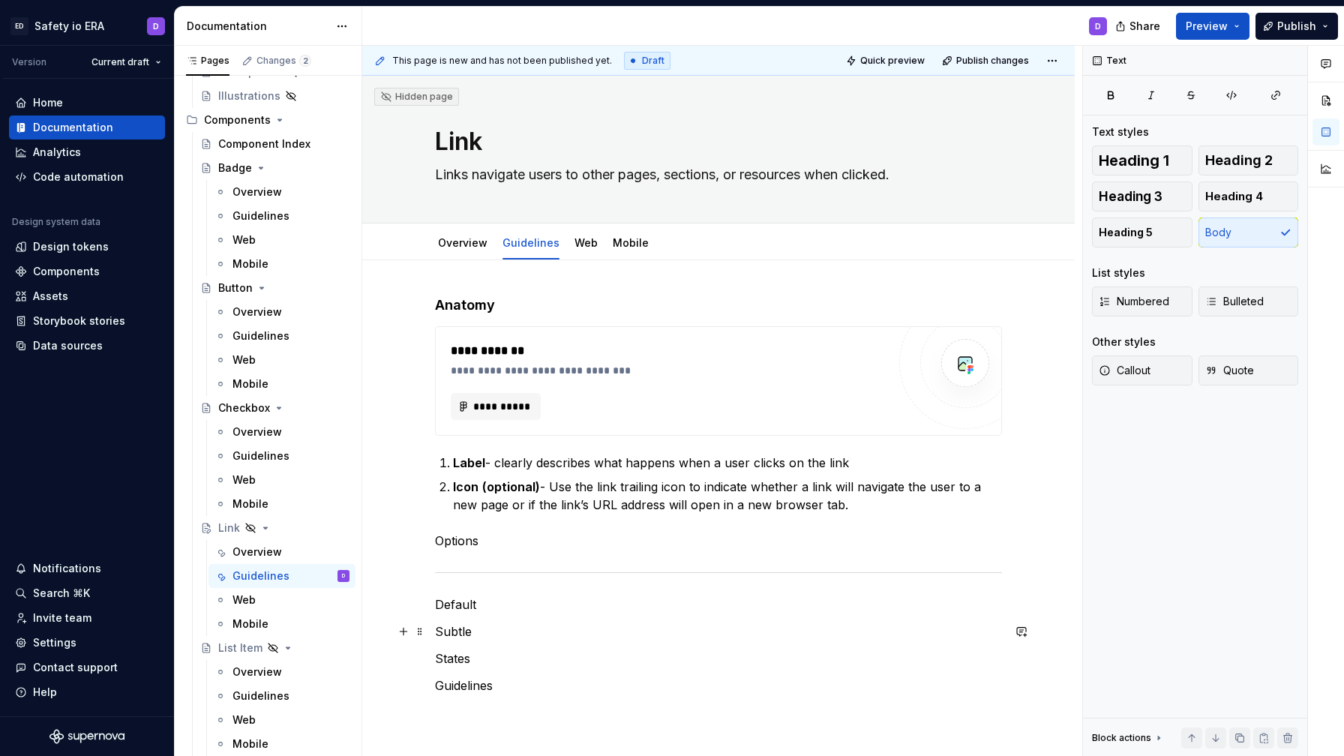
click at [490, 632] on p "Subtle" at bounding box center [718, 632] width 567 height 18
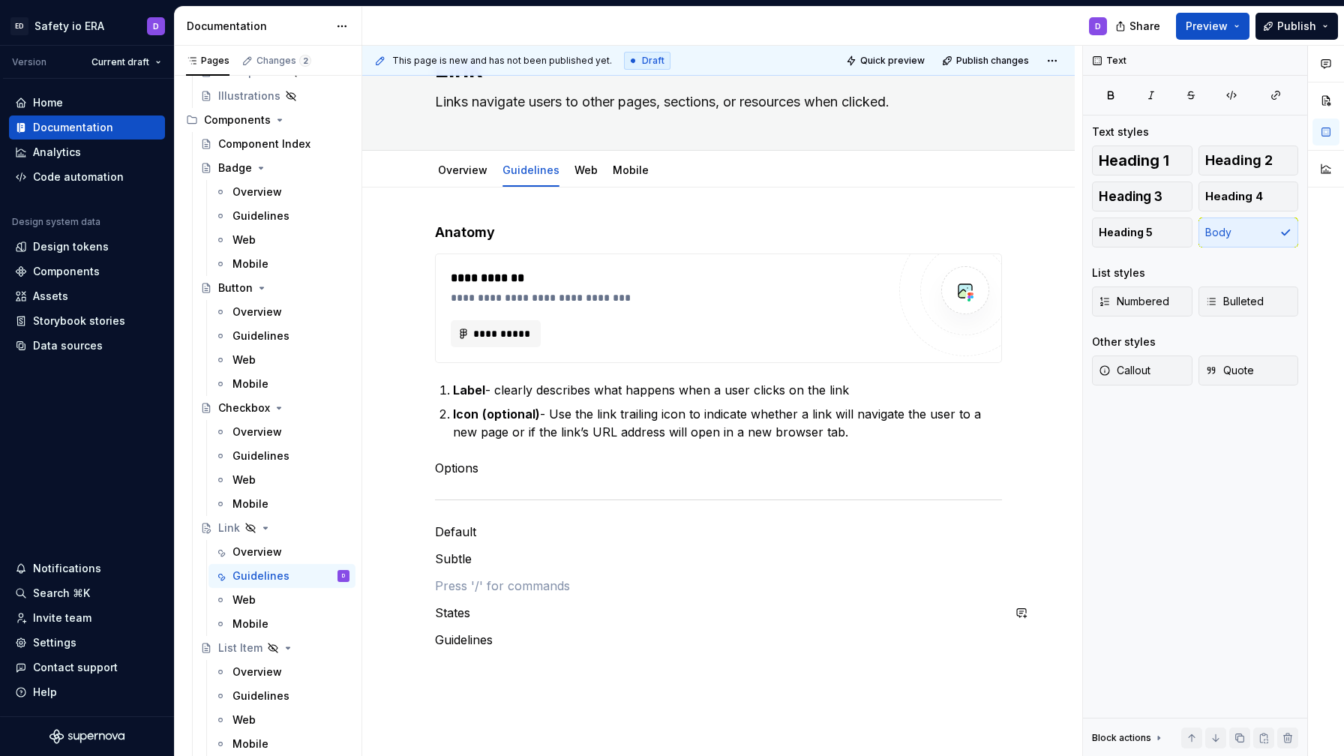
scroll to position [83, 0]
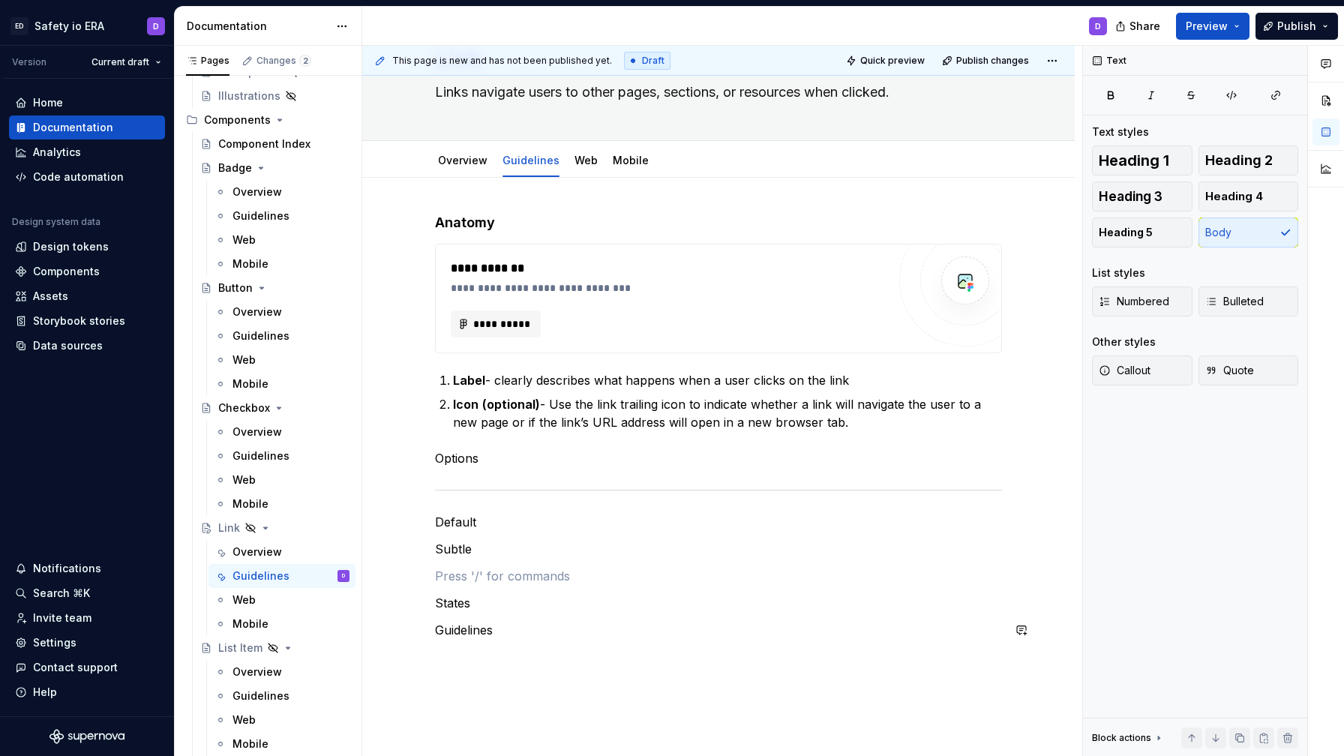
click at [484, 609] on p "States" at bounding box center [718, 603] width 567 height 18
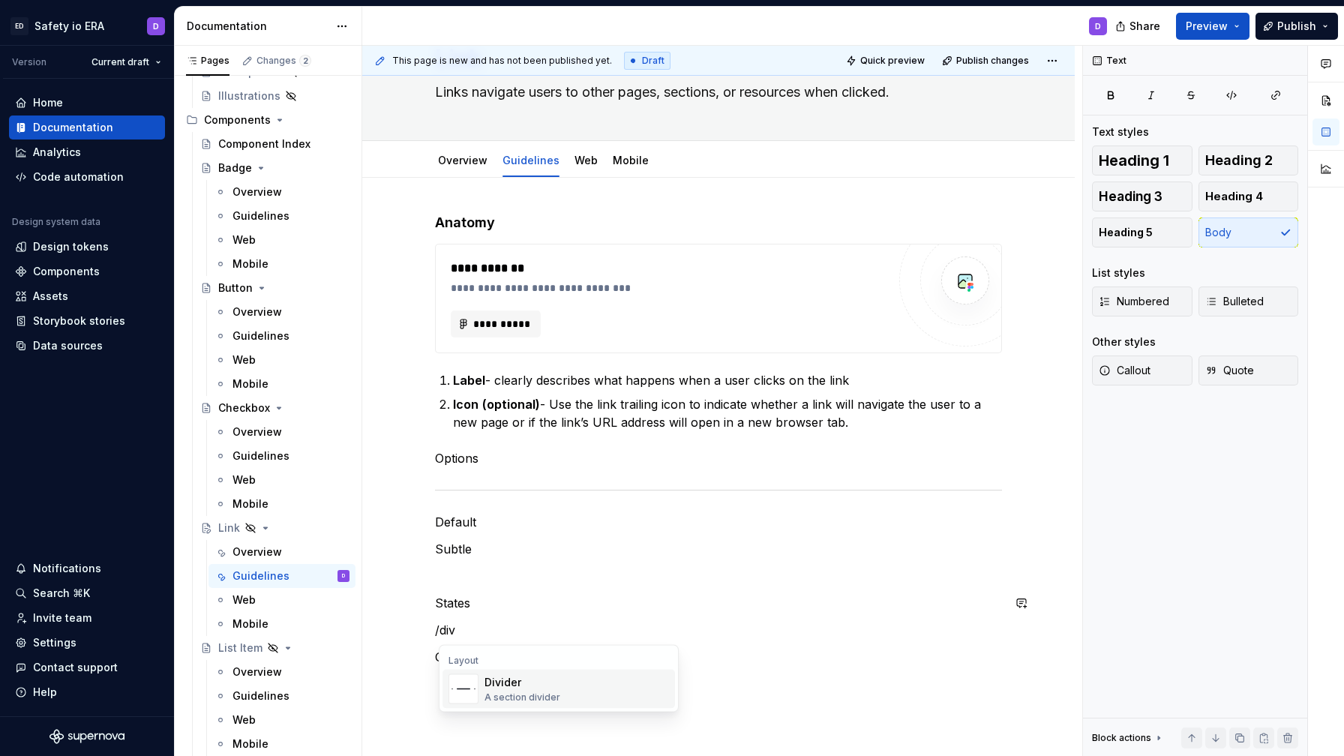
click at [510, 706] on span "Divider A section divider" at bounding box center [559, 689] width 233 height 39
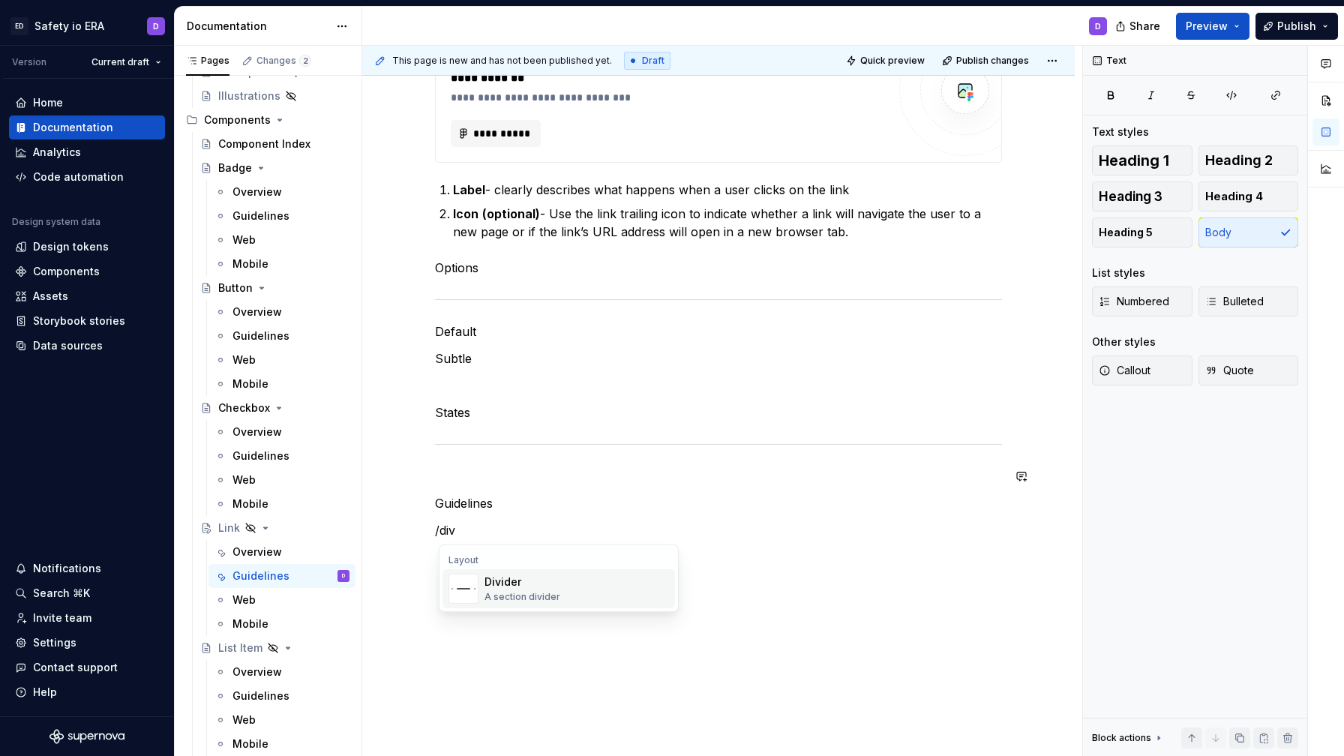
click at [518, 592] on div "A section divider" at bounding box center [523, 597] width 76 height 12
click at [452, 503] on p "Guidelines" at bounding box center [718, 503] width 567 height 18
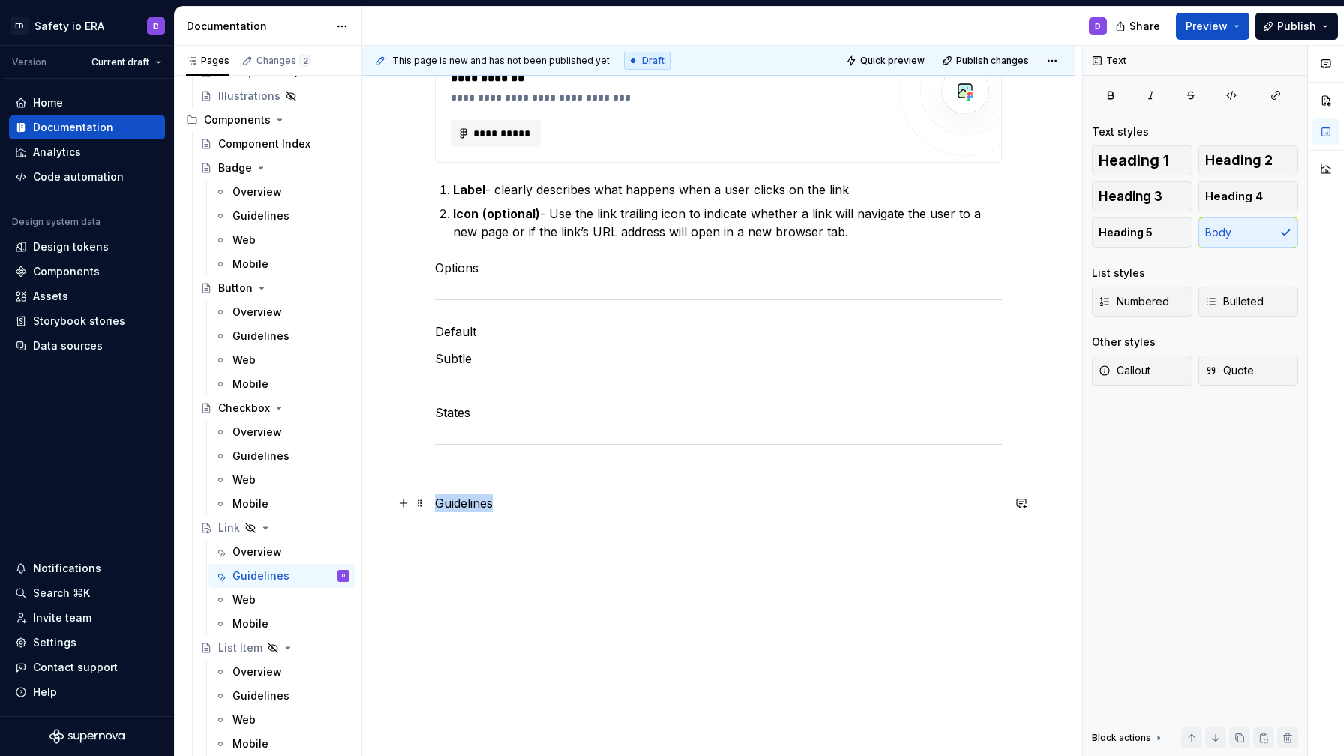
click at [452, 503] on p "Guidelines" at bounding box center [718, 503] width 567 height 18
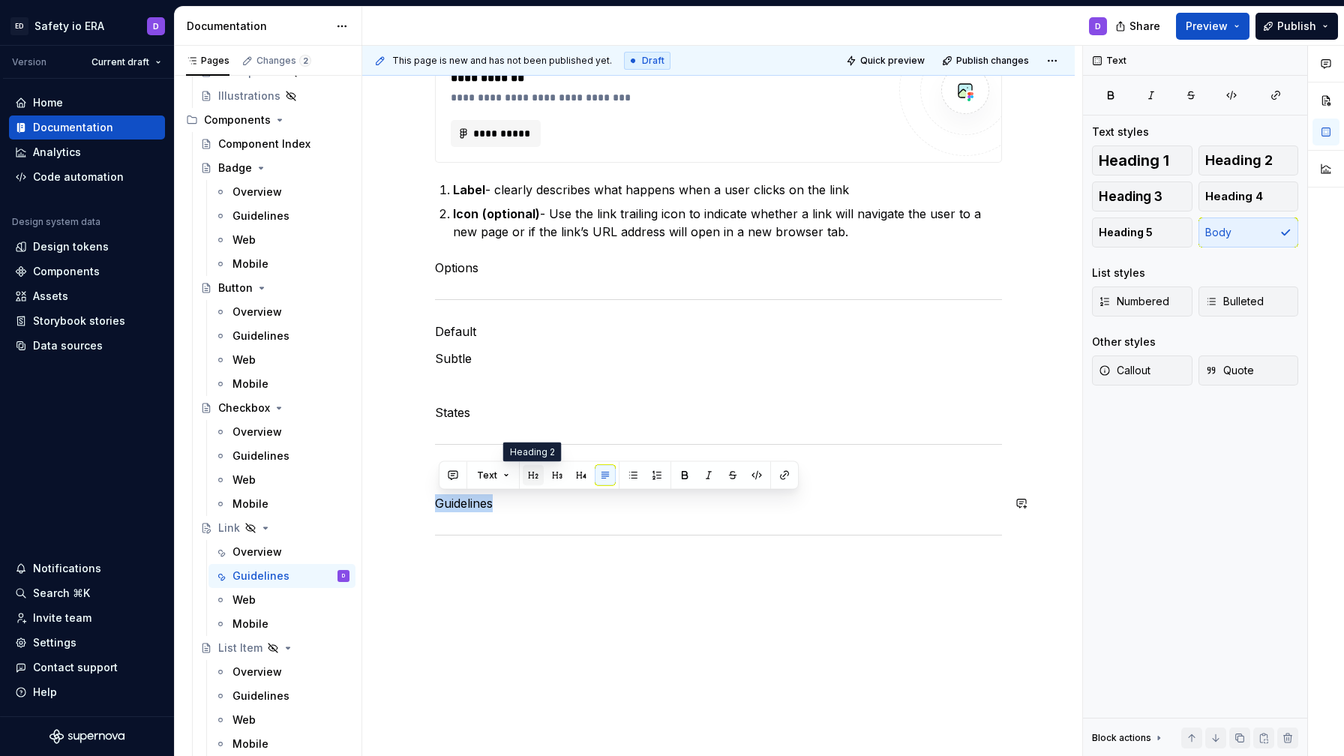
click at [537, 475] on button "button" at bounding box center [533, 475] width 21 height 21
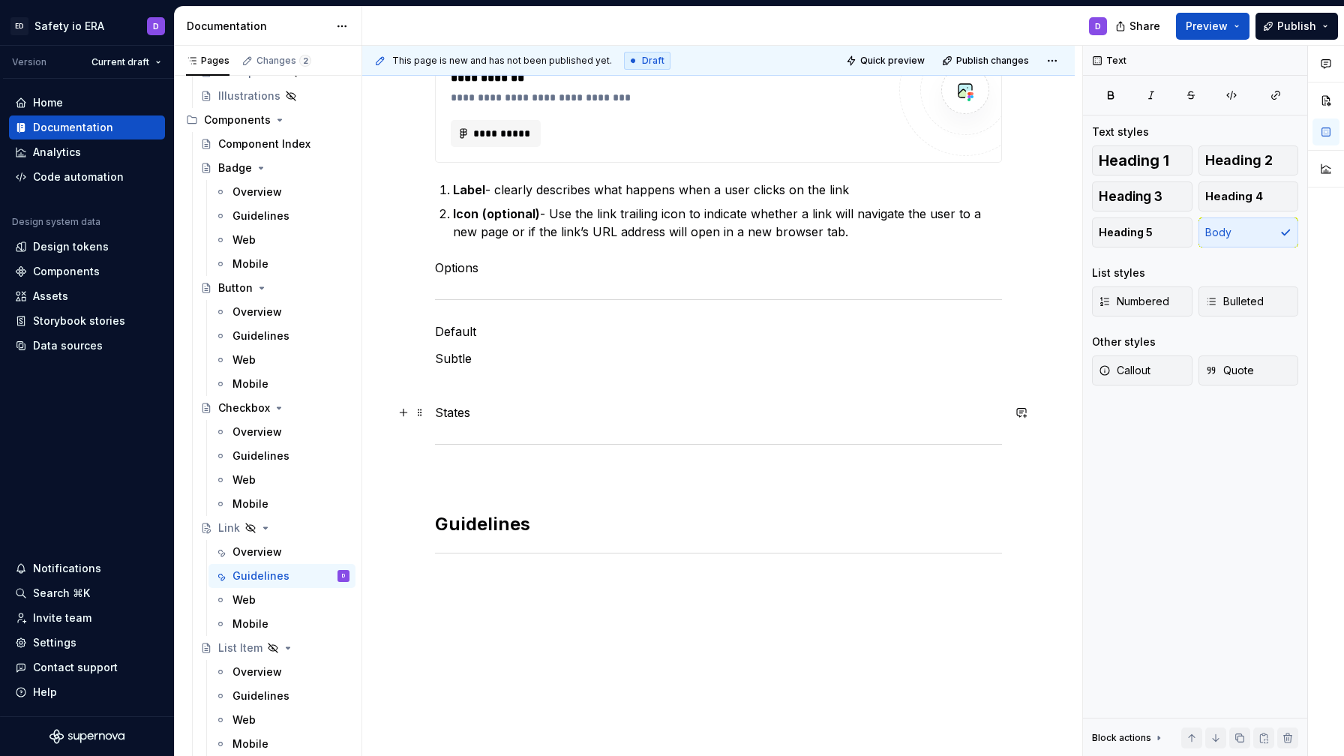
click at [452, 411] on p "States" at bounding box center [718, 413] width 567 height 18
click at [532, 391] on button "button" at bounding box center [533, 384] width 21 height 21
click at [467, 274] on p "Options" at bounding box center [718, 268] width 567 height 18
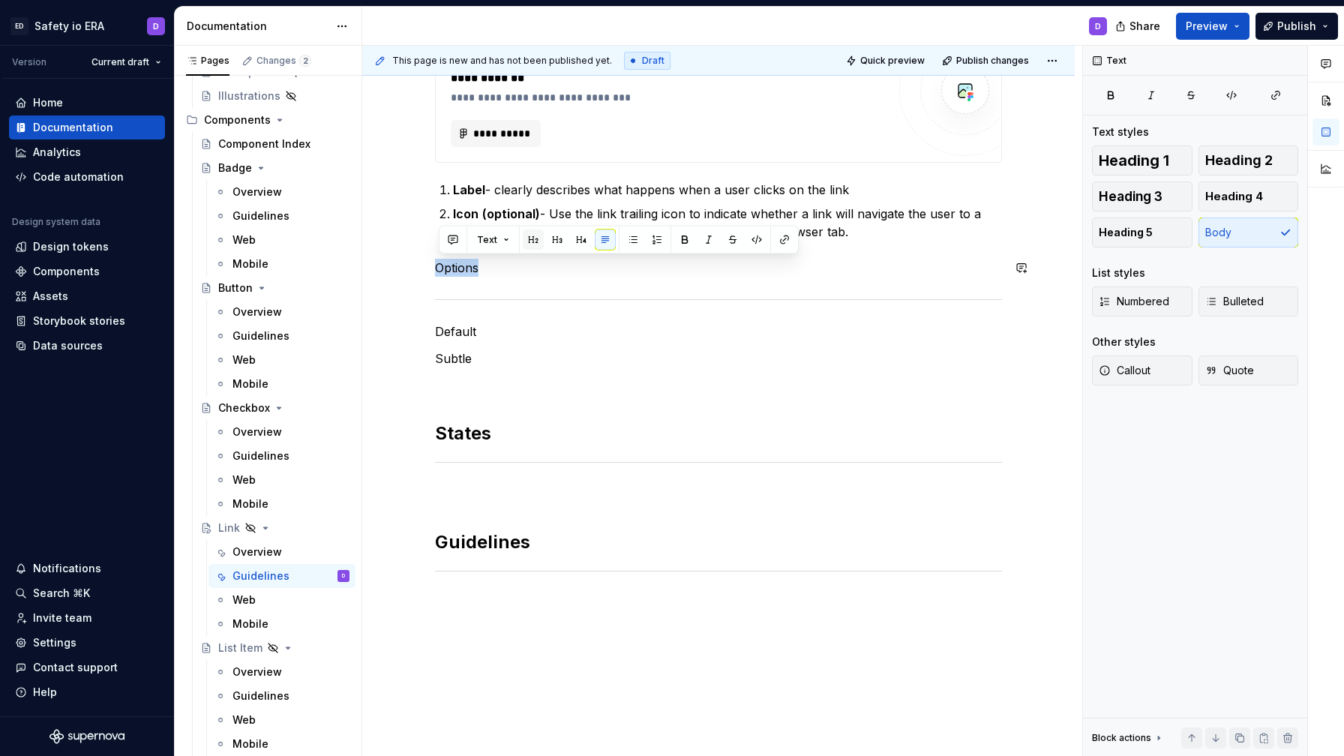
click at [539, 239] on button "button" at bounding box center [533, 240] width 21 height 21
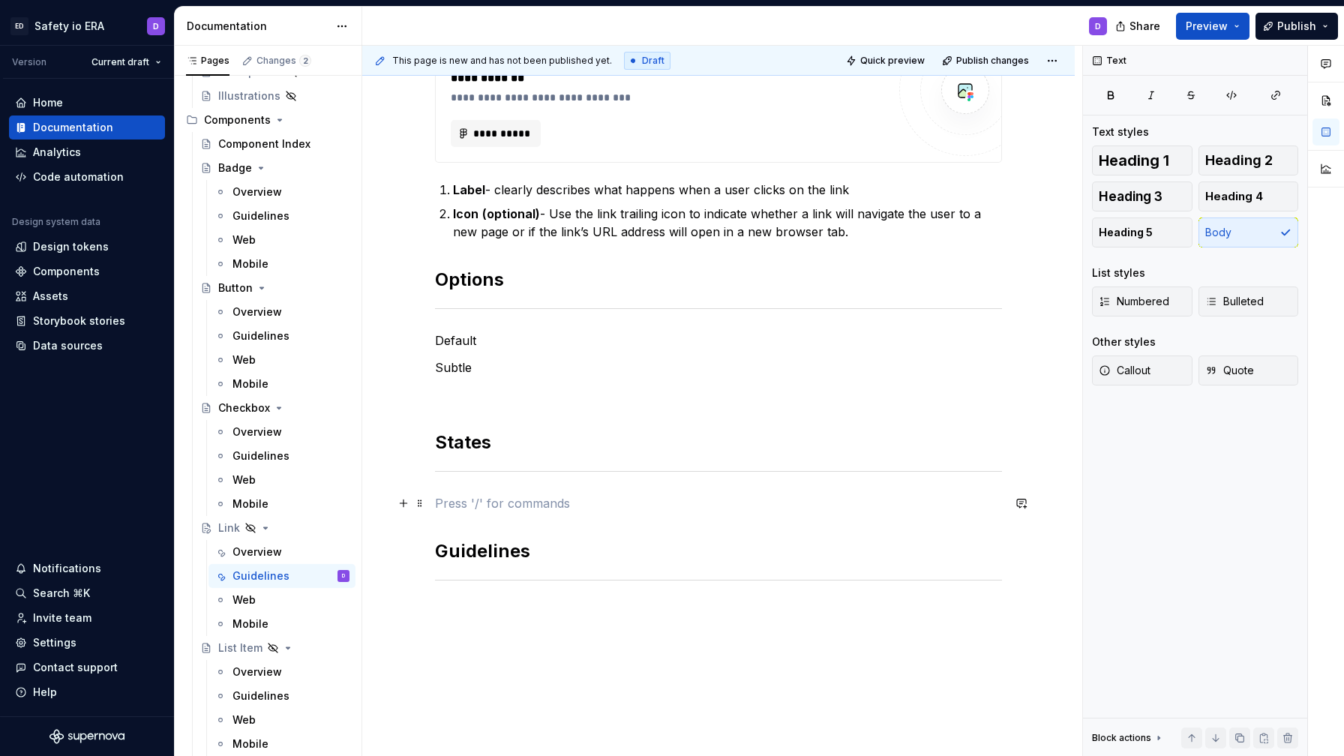
click at [482, 497] on p at bounding box center [718, 503] width 567 height 18
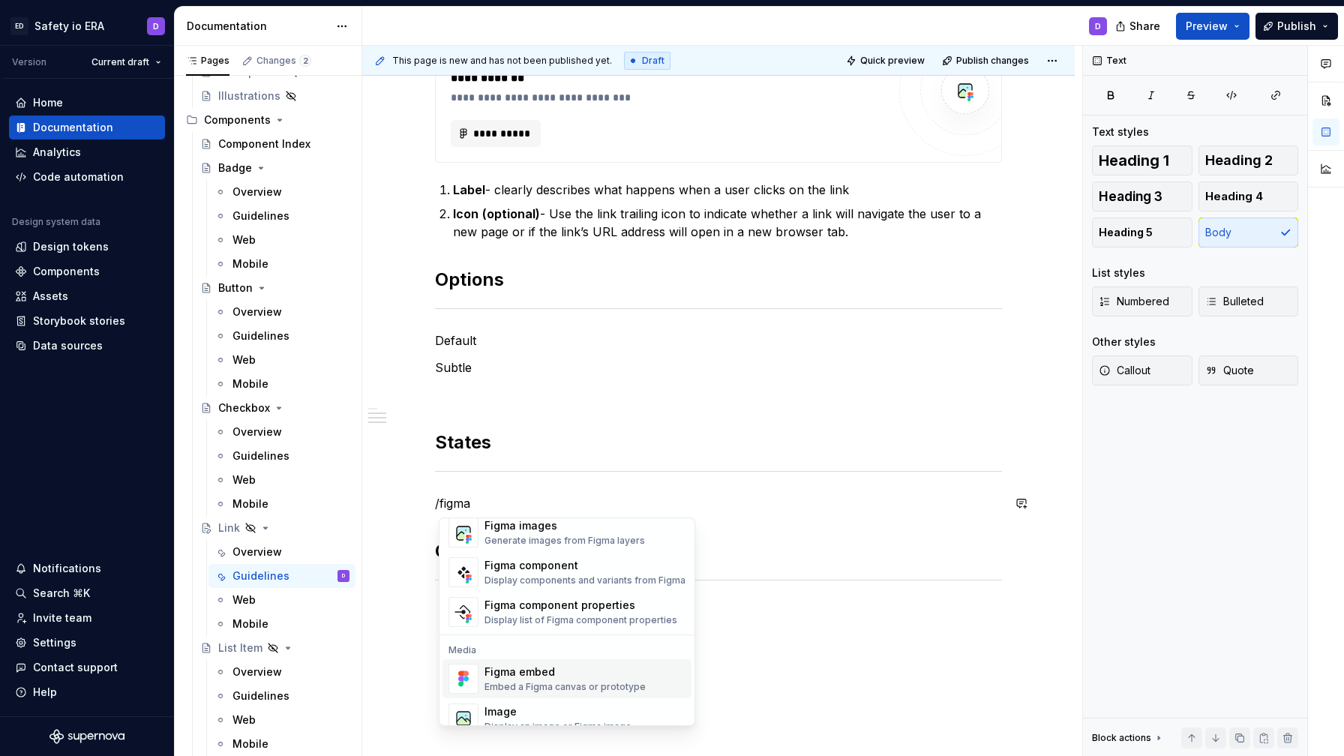
scroll to position [0, 0]
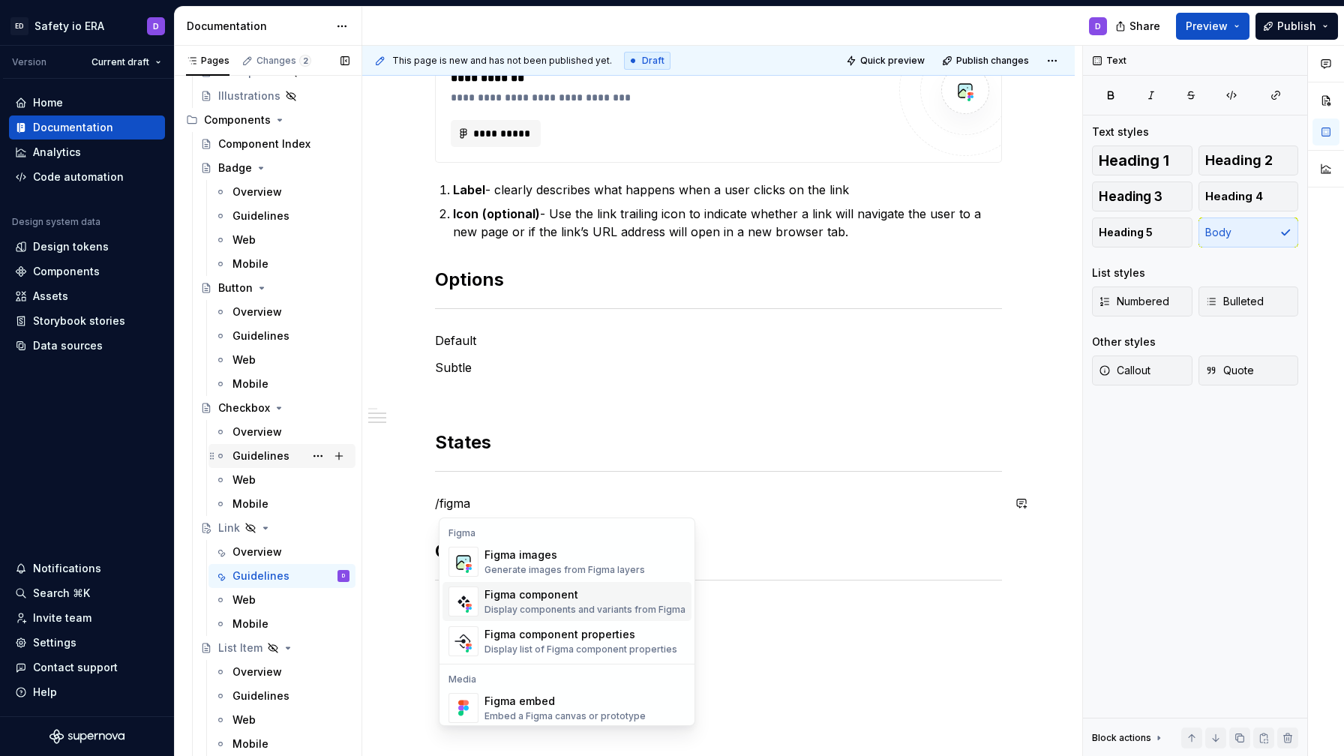
click at [279, 455] on div "Guidelines" at bounding box center [261, 456] width 57 height 15
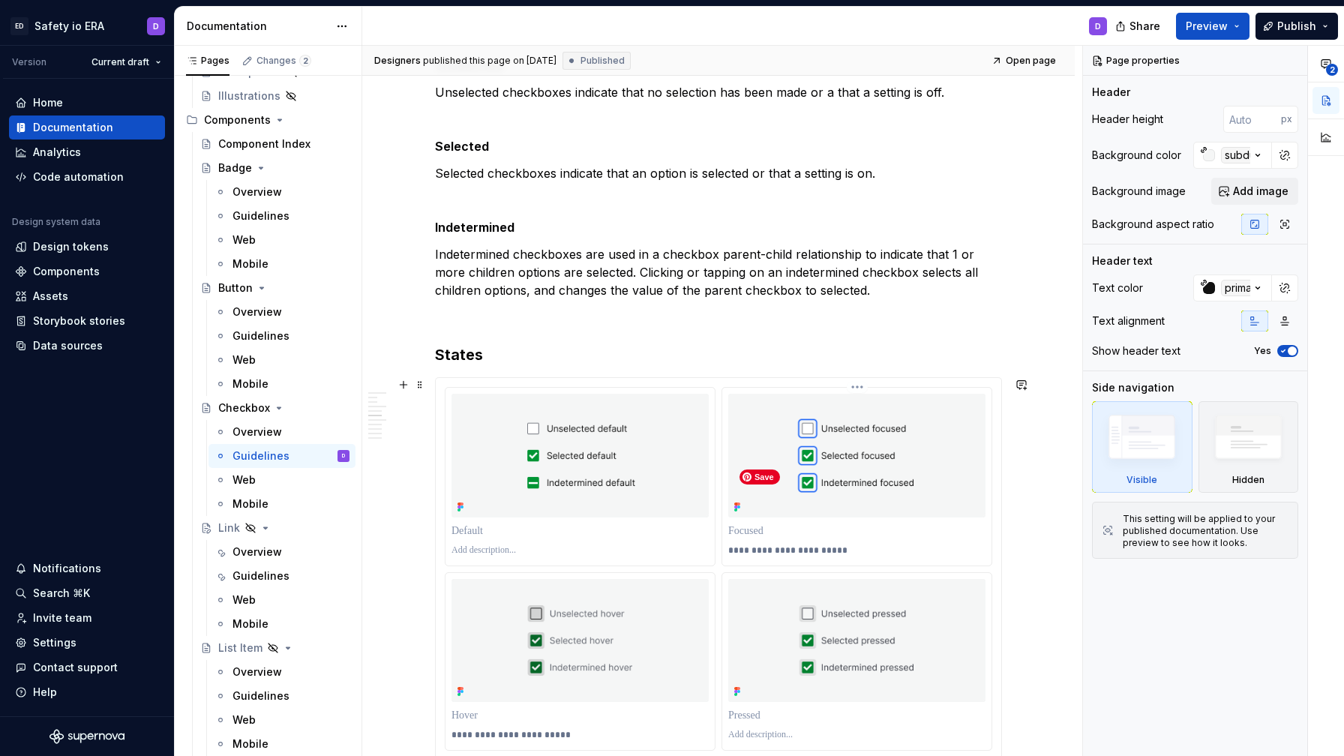
scroll to position [1182, 0]
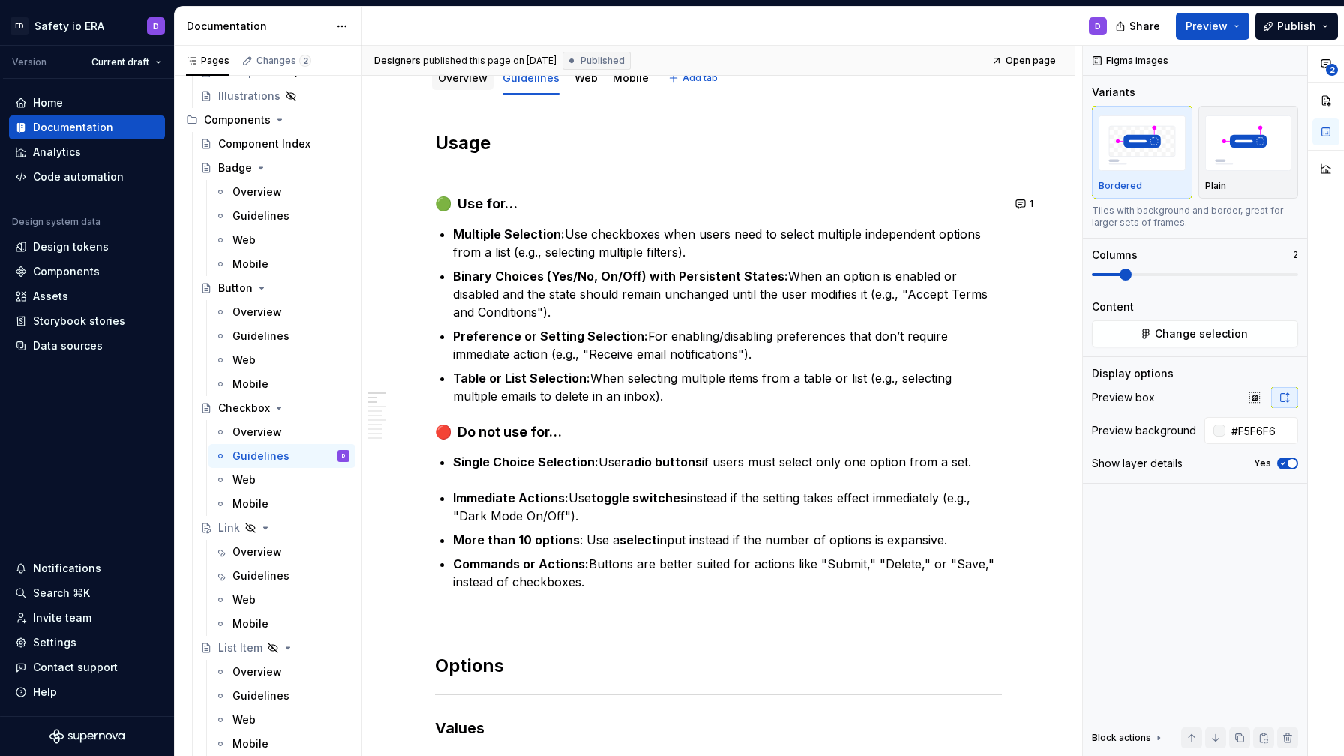
scroll to position [0, 0]
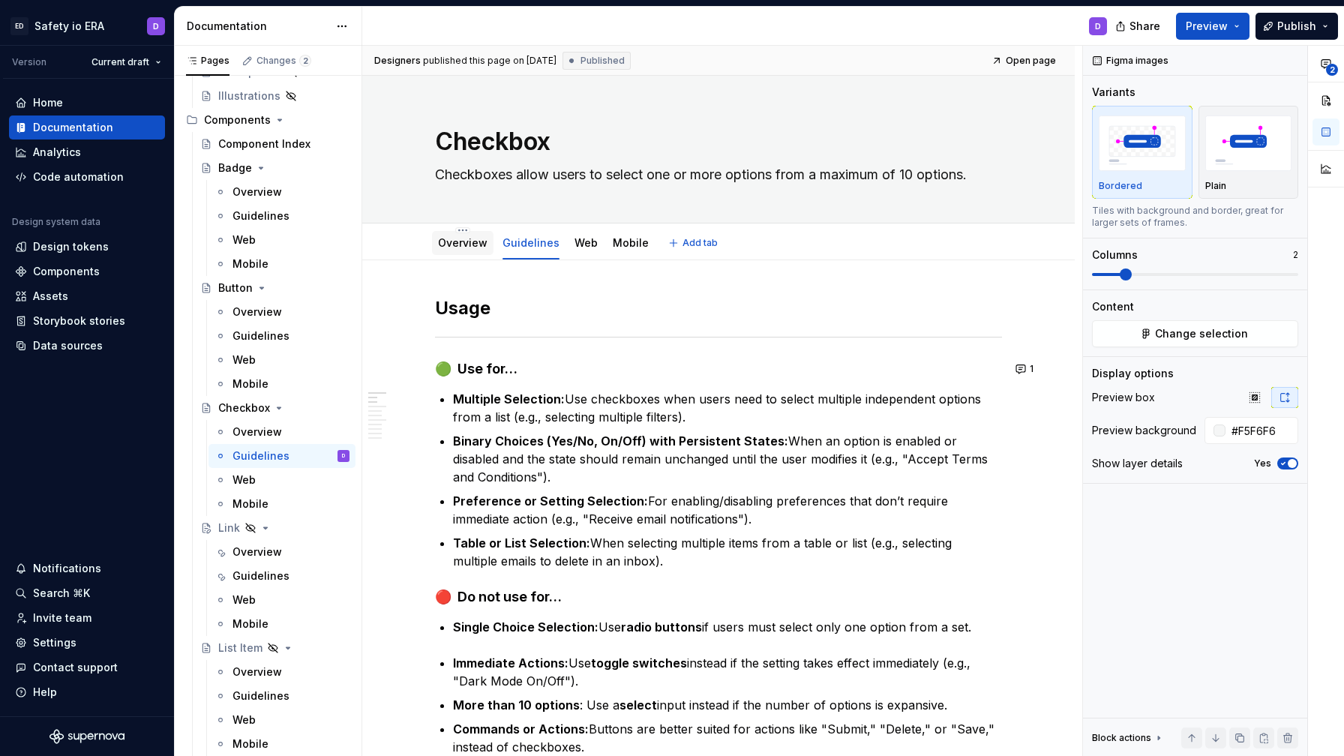
click at [457, 244] on link "Overview" at bounding box center [463, 242] width 50 height 13
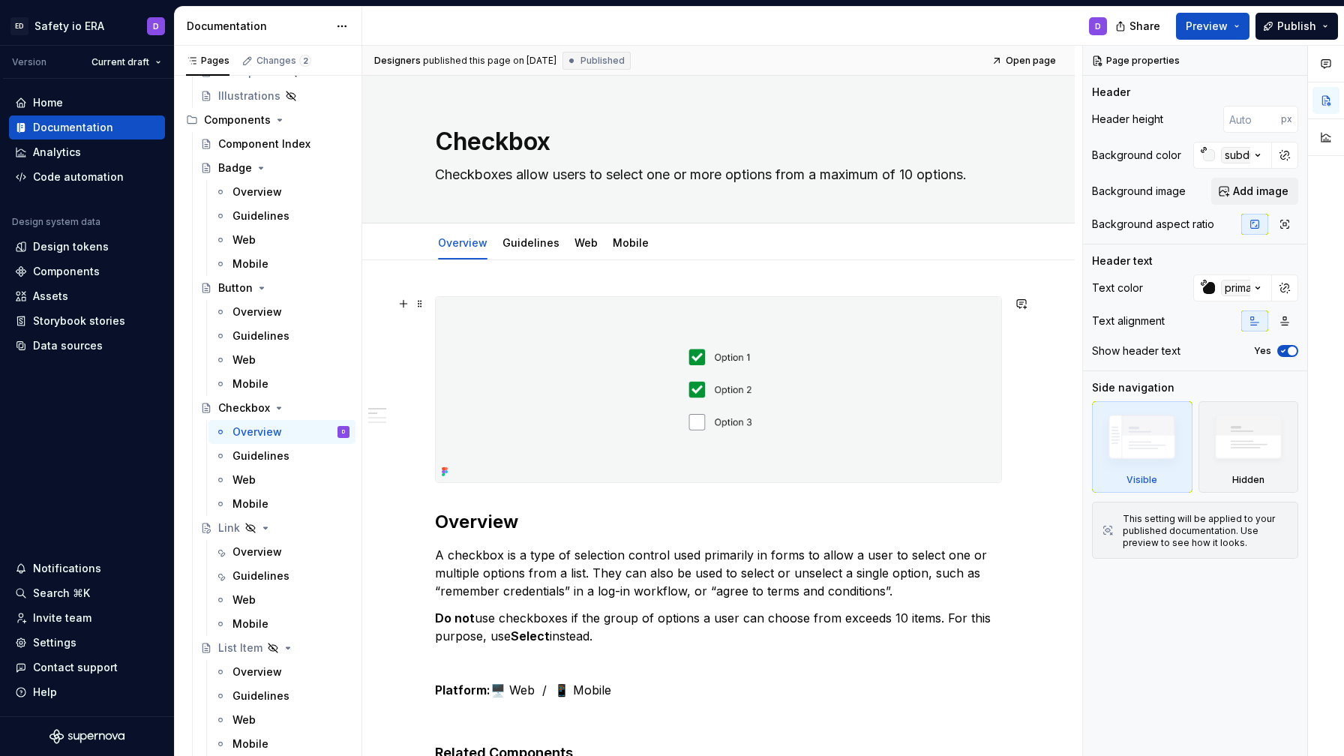
click at [958, 464] on img at bounding box center [719, 389] width 566 height 185
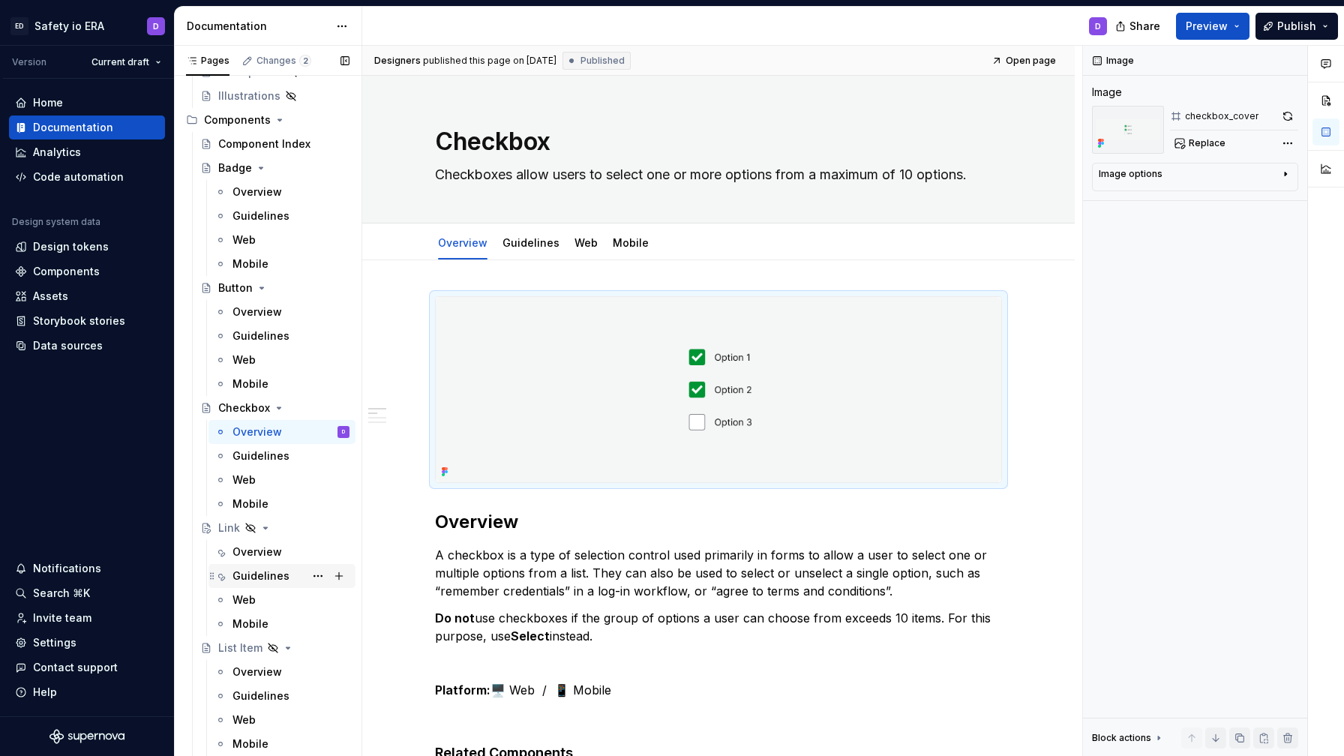
click at [281, 575] on div "Guidelines" at bounding box center [261, 576] width 57 height 15
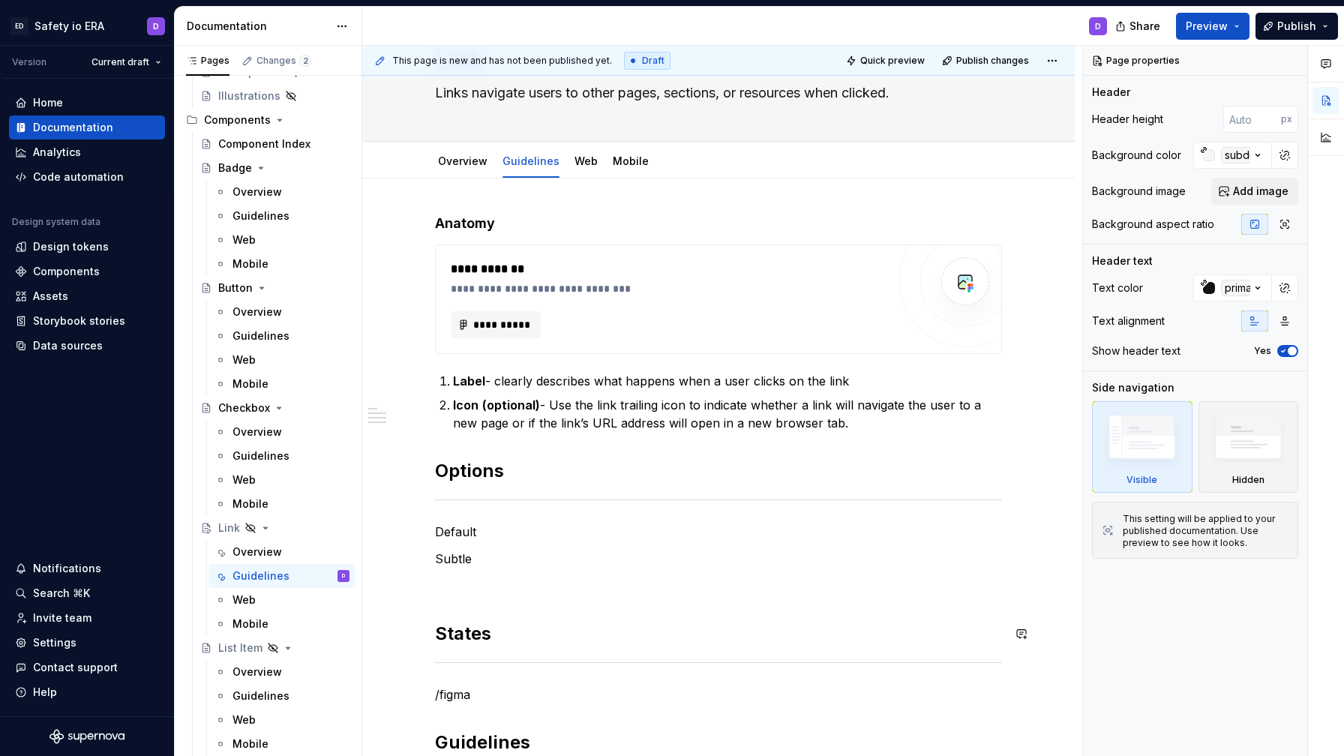
scroll to position [95, 0]
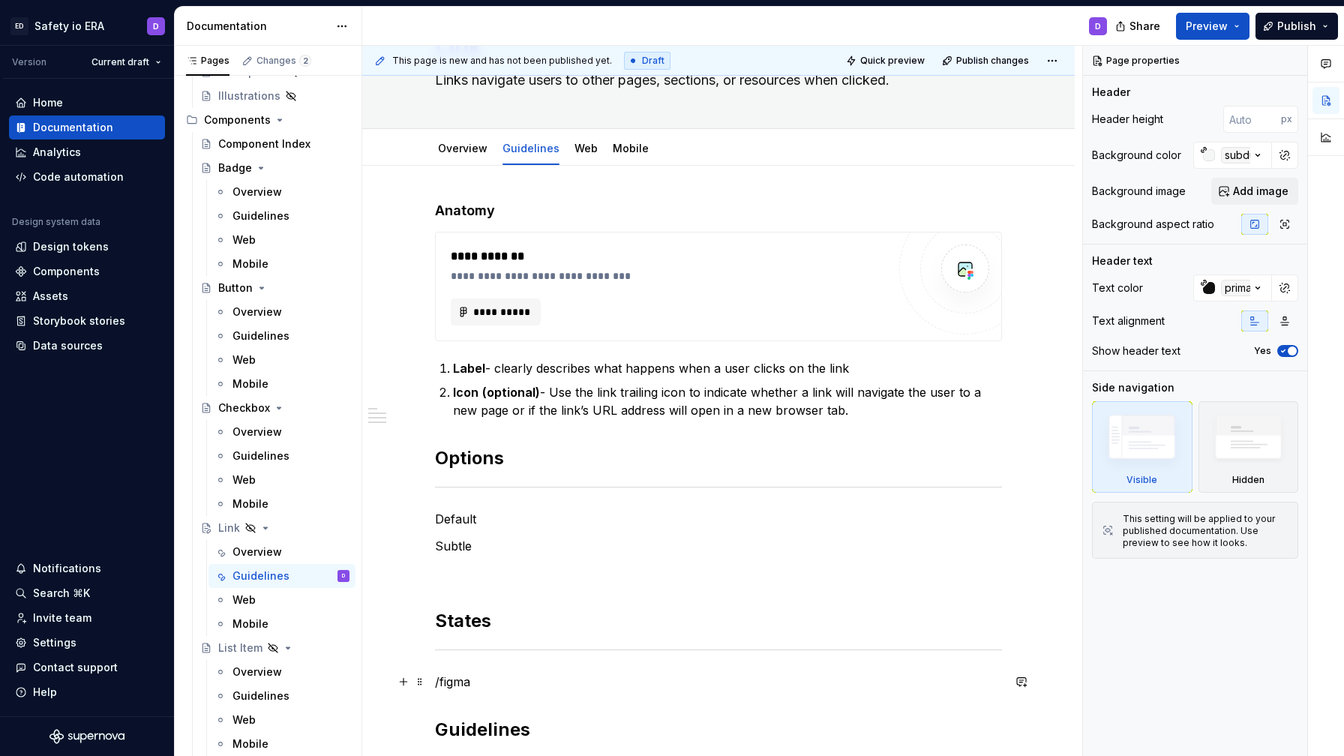
click at [519, 686] on p "/figma" at bounding box center [718, 682] width 567 height 18
type textarea "*"
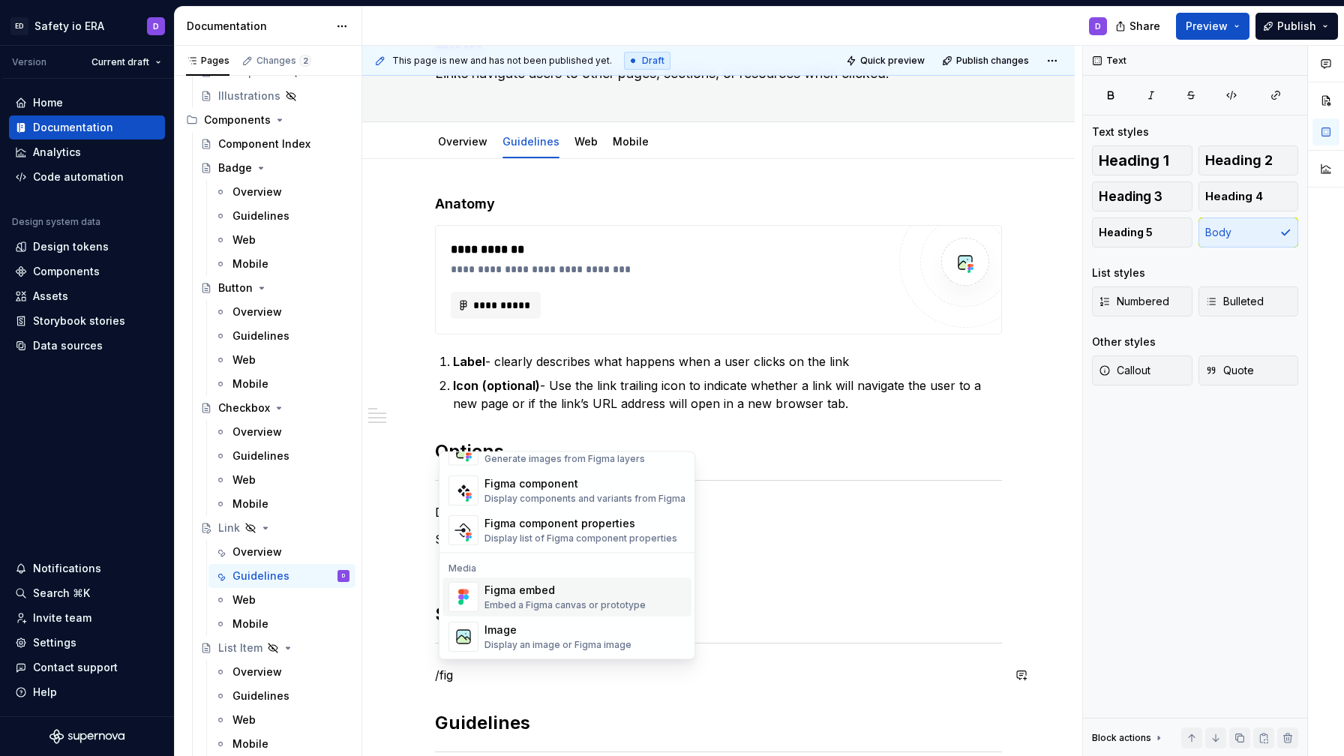
scroll to position [0, 0]
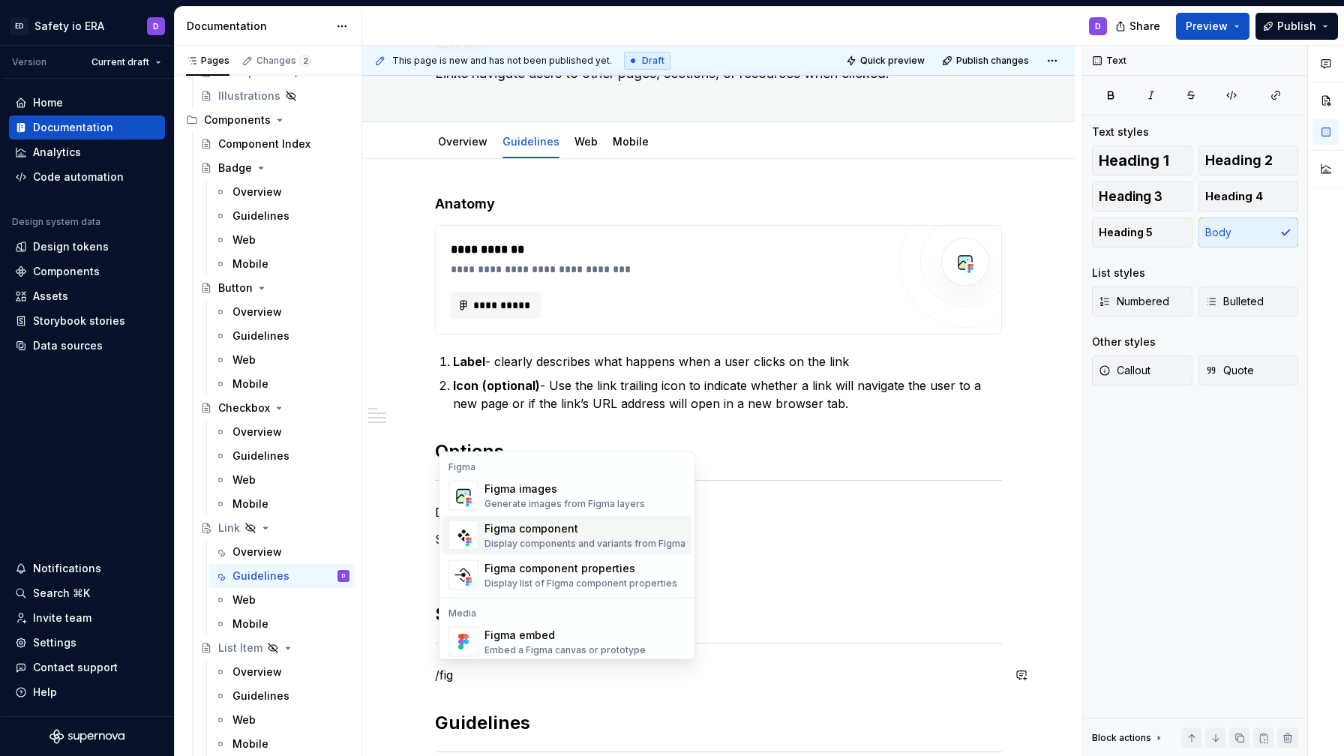
click at [574, 503] on div "Generate images from Figma layers" at bounding box center [565, 504] width 161 height 12
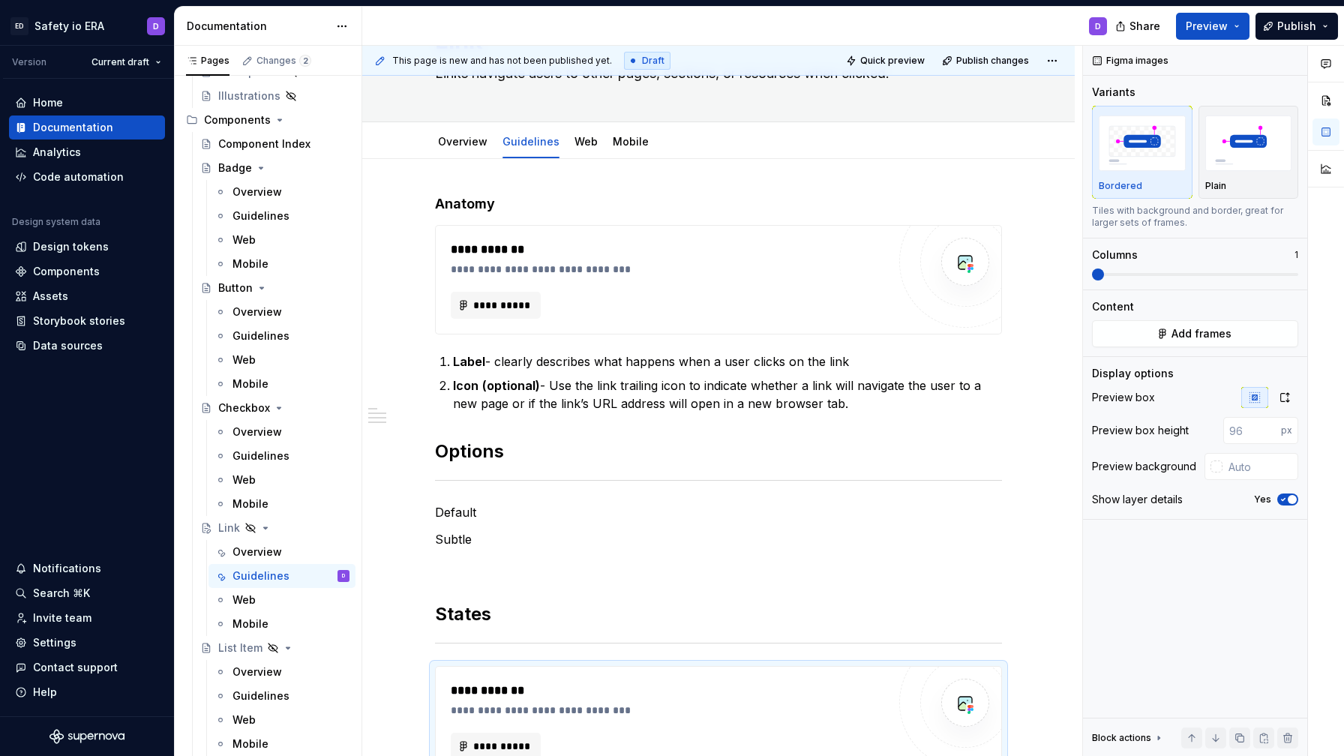
scroll to position [120, 0]
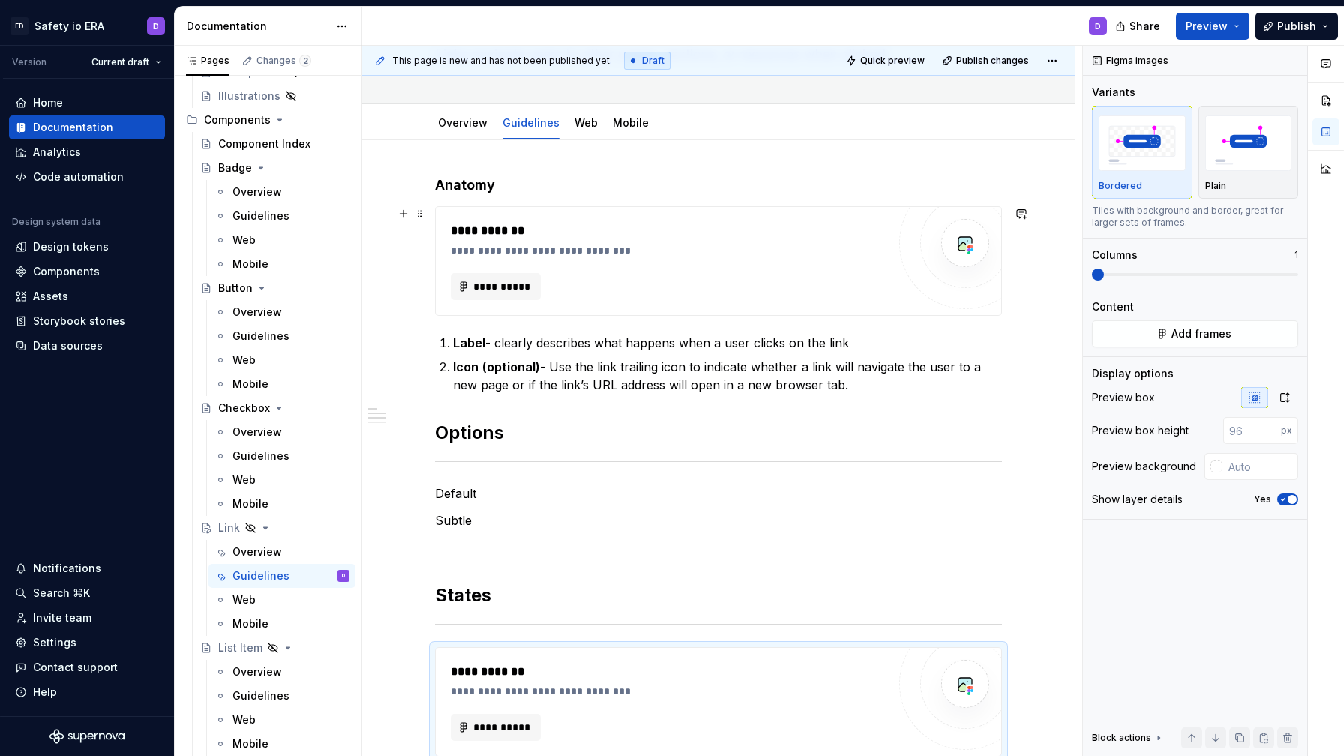
click at [1022, 296] on div "**********" at bounding box center [718, 625] width 713 height 970
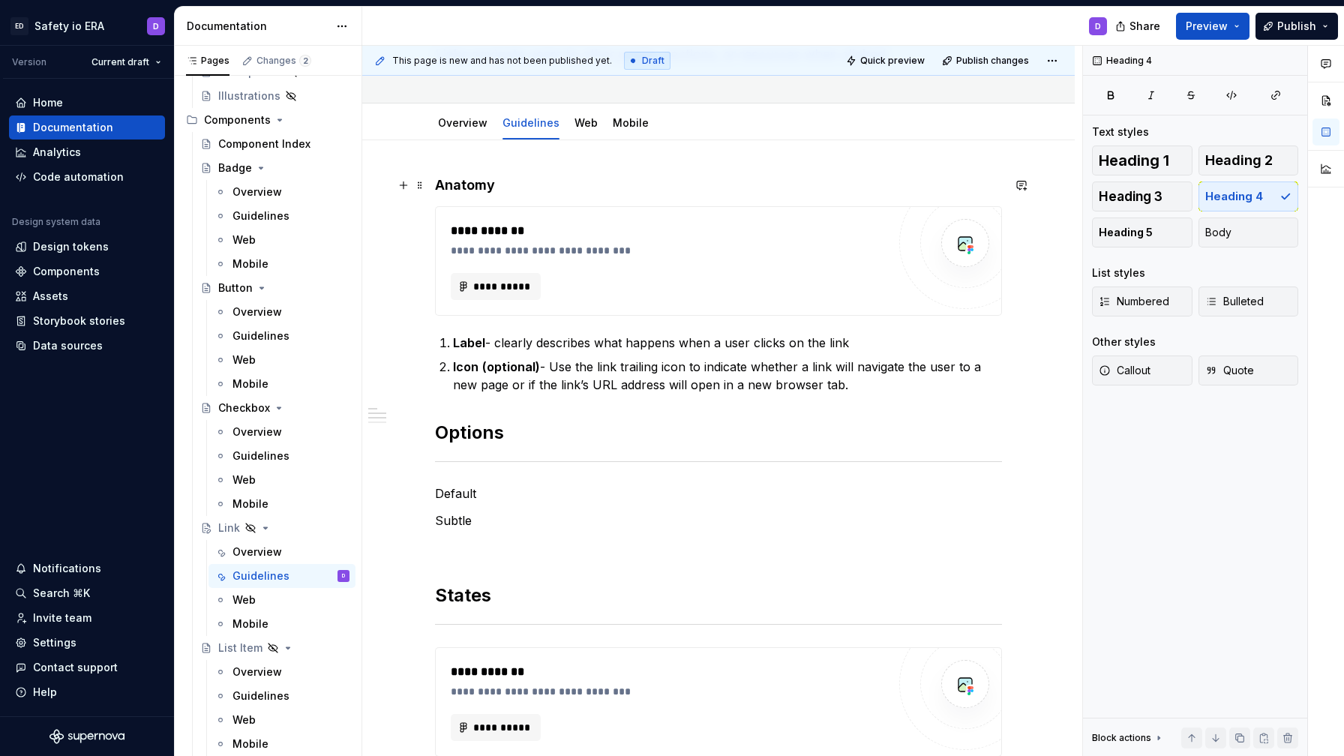
click at [512, 182] on h4 "Anatomy" at bounding box center [718, 185] width 567 height 18
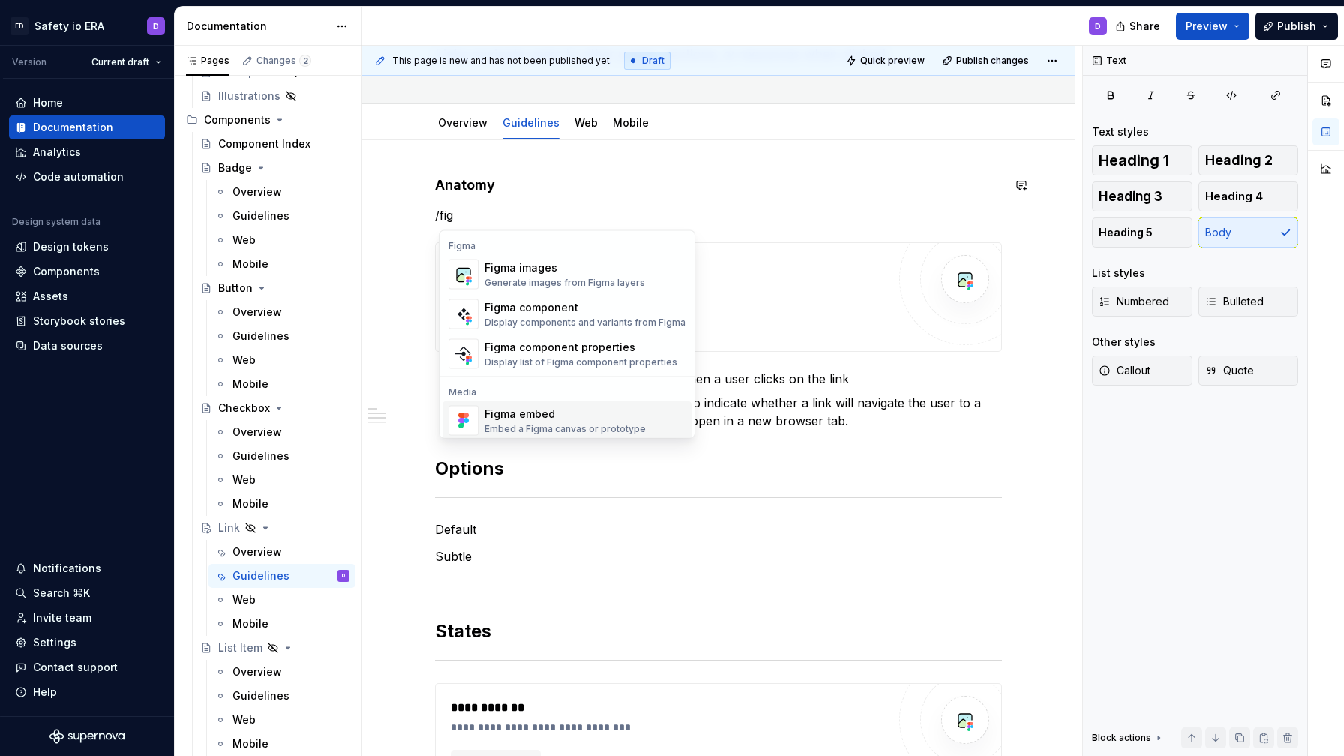
scroll to position [45, 0]
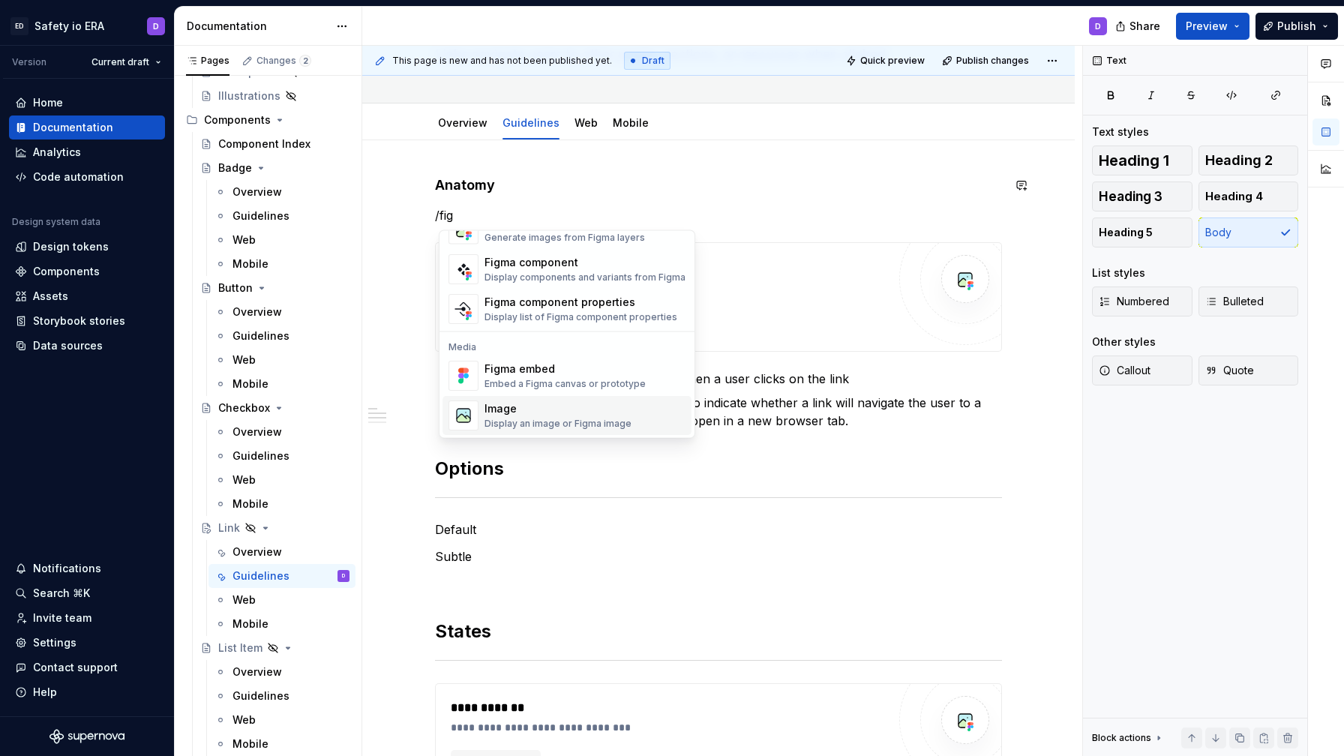
click at [542, 414] on div "Image" at bounding box center [558, 408] width 147 height 15
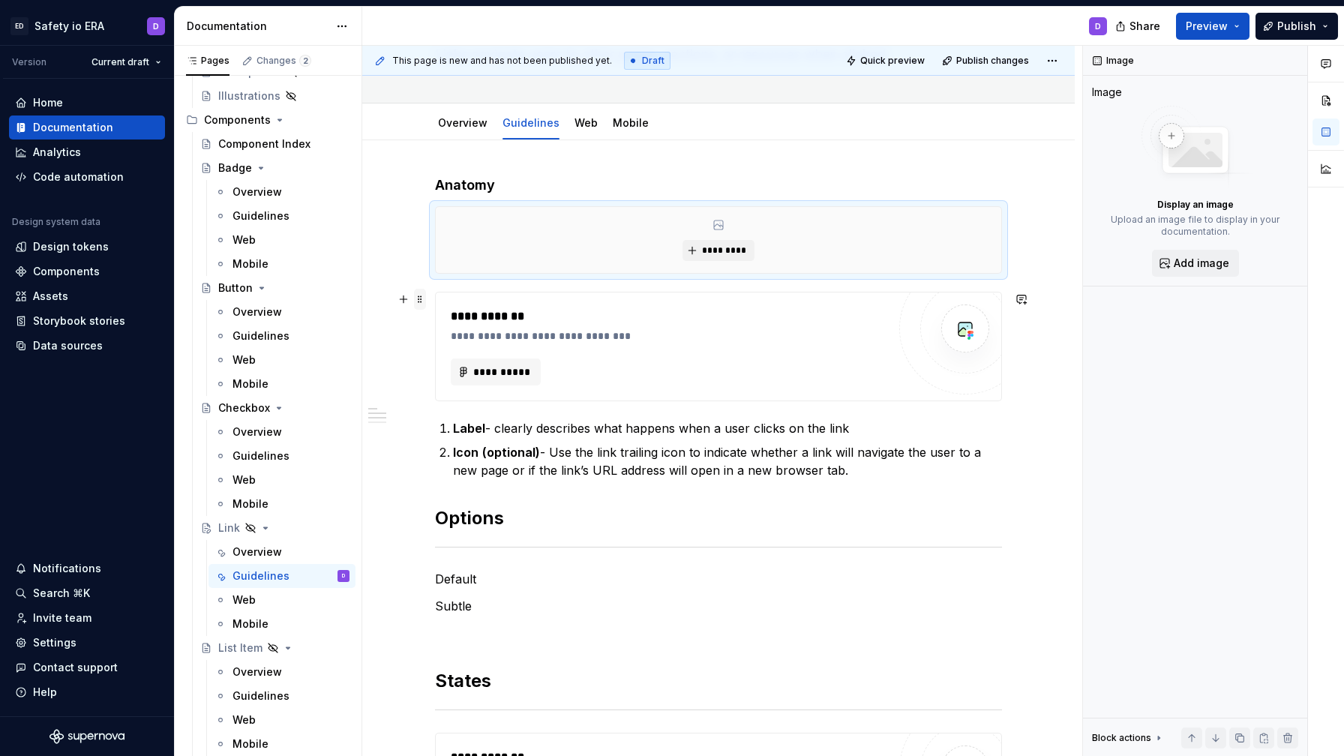
click at [426, 302] on span at bounding box center [420, 299] width 12 height 21
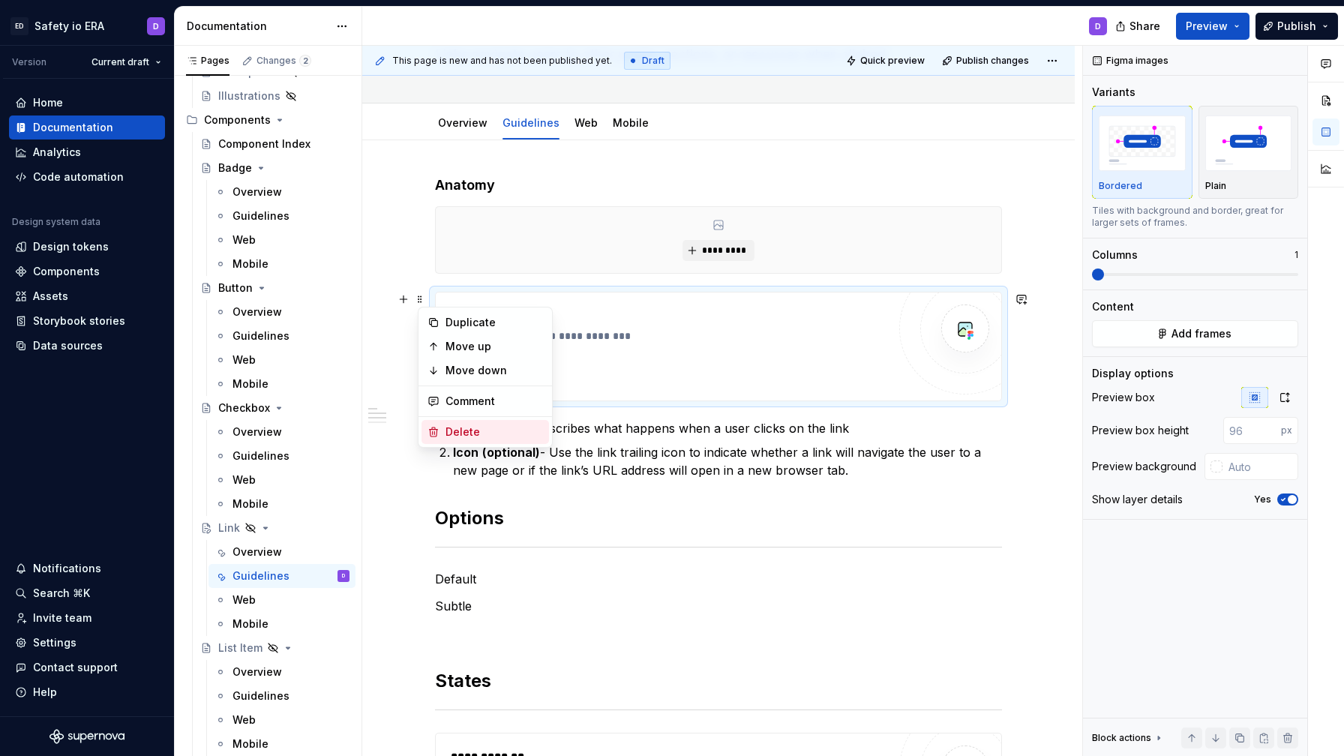
click at [473, 428] on div "Delete" at bounding box center [495, 432] width 98 height 15
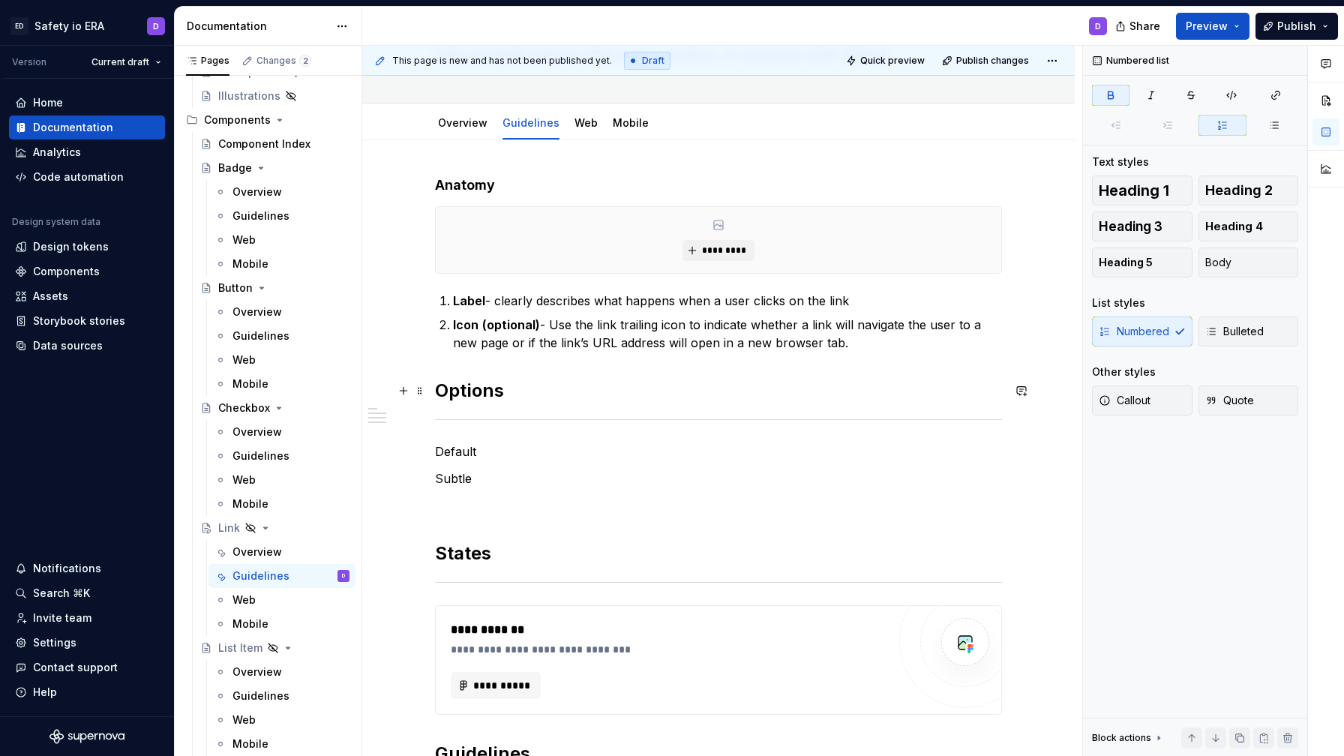
type textarea "*"
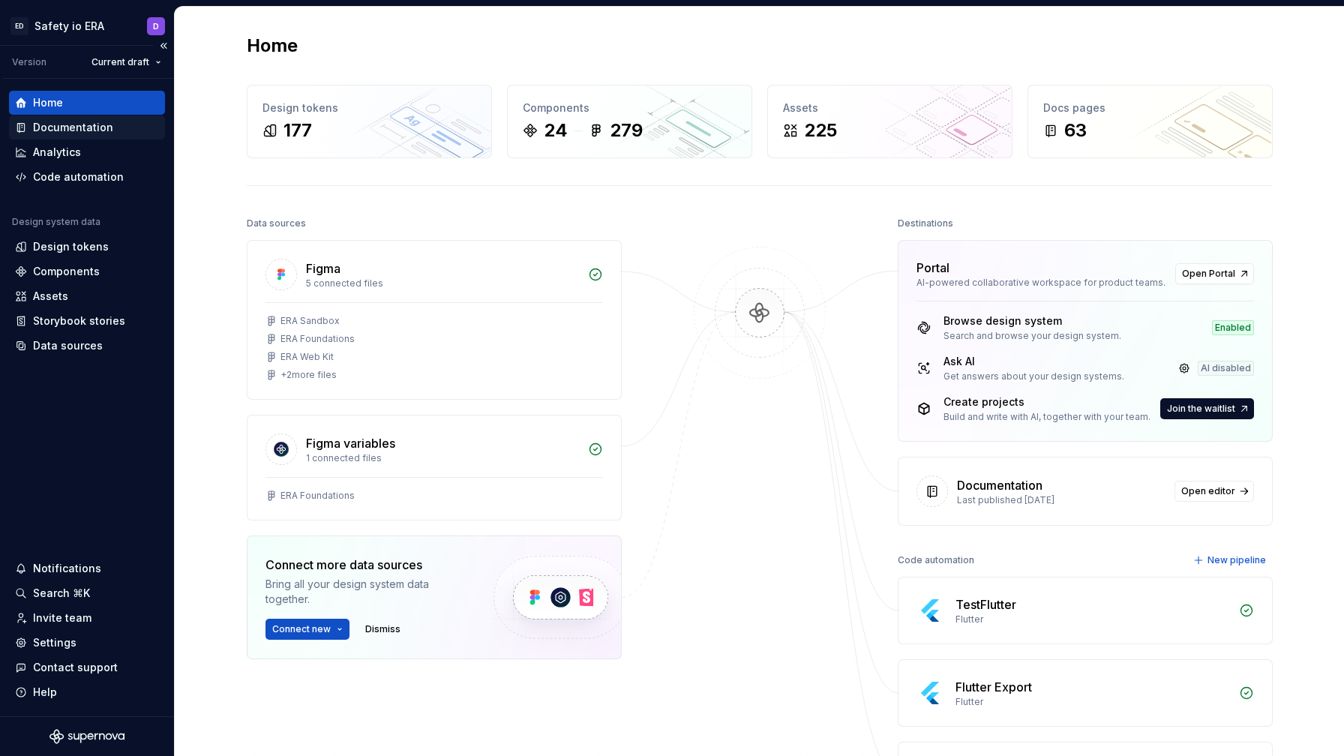
click at [107, 122] on div "Documentation" at bounding box center [73, 127] width 80 height 15
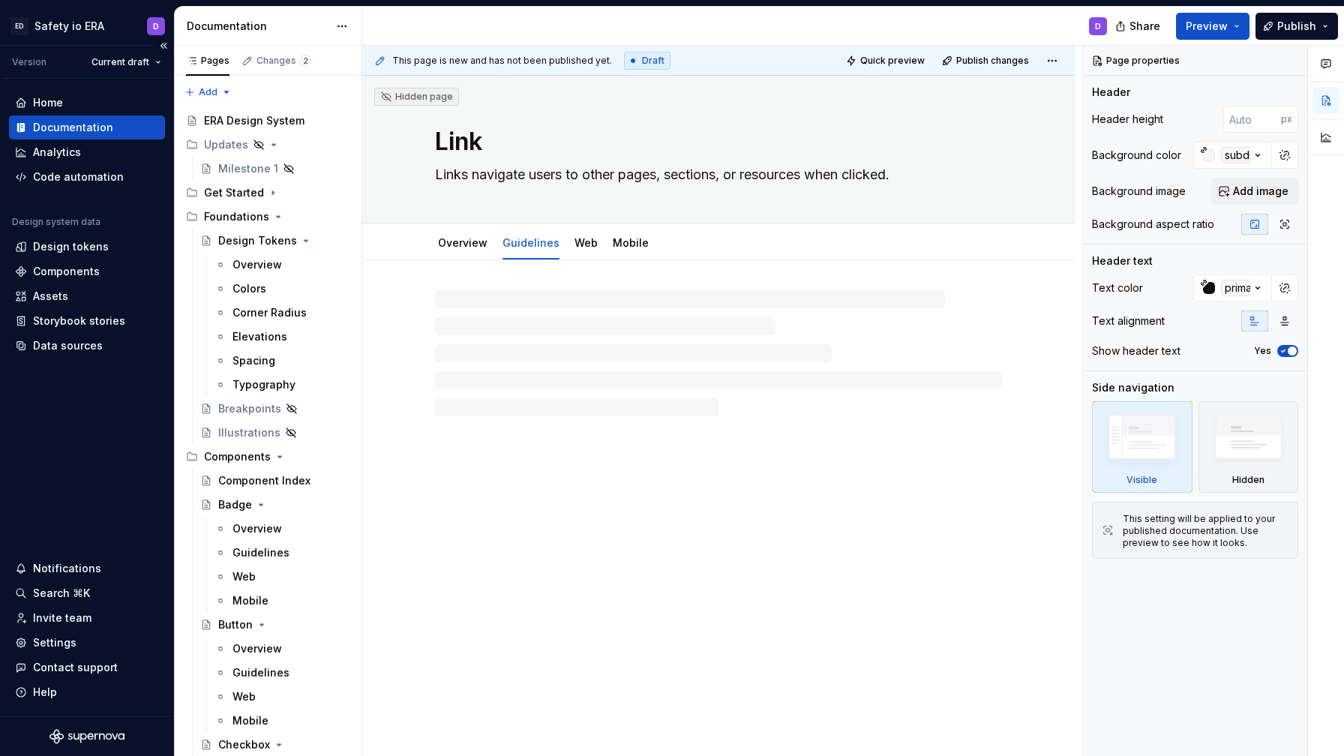
type textarea "*"
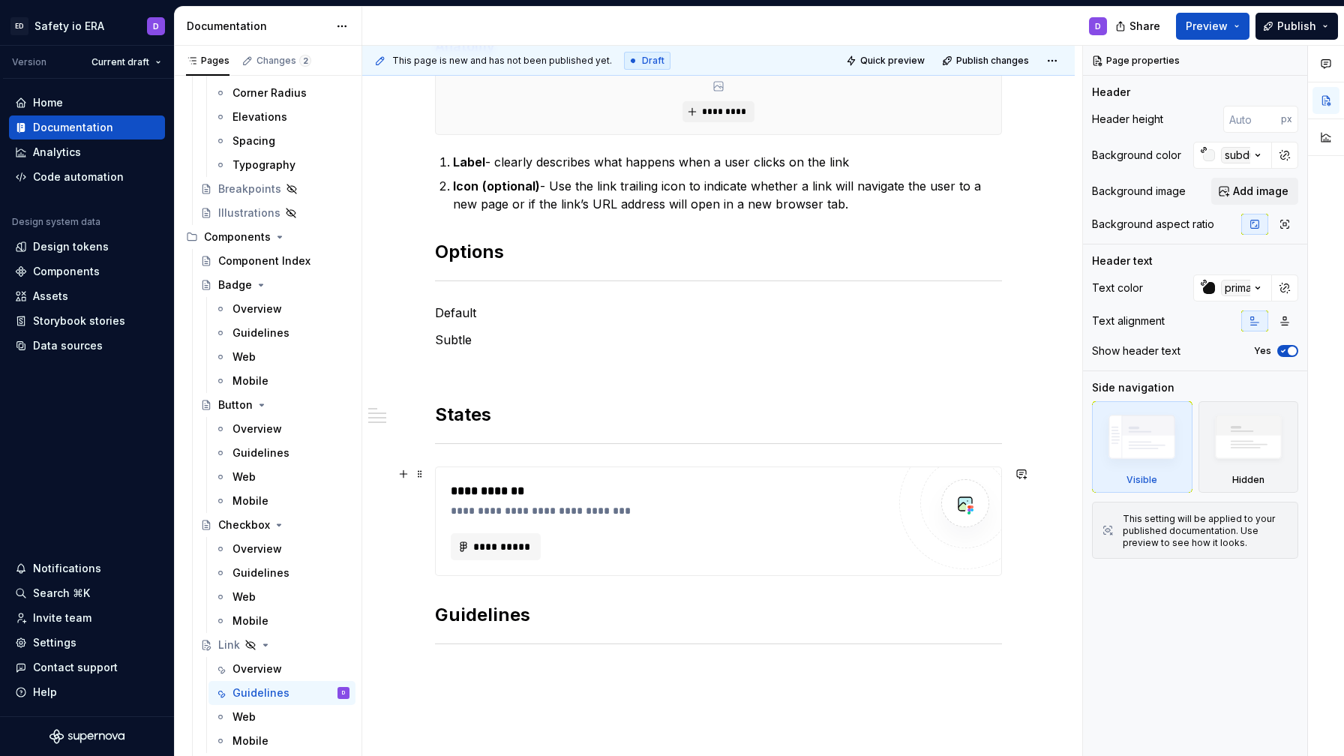
scroll to position [260, 0]
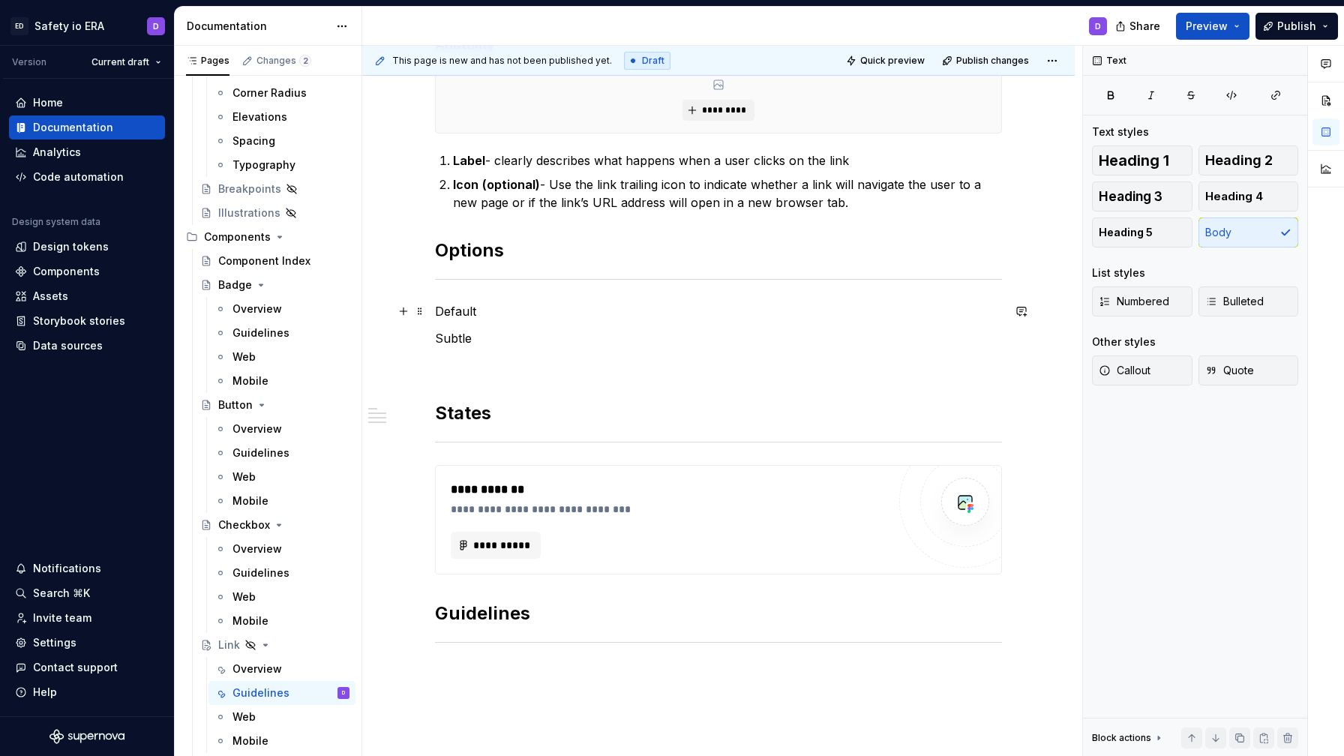
click at [443, 313] on p "Default" at bounding box center [718, 311] width 567 height 18
click at [452, 313] on p "Default" at bounding box center [718, 311] width 567 height 18
click at [582, 282] on button "button" at bounding box center [581, 283] width 21 height 21
click at [460, 339] on p "Subtle" at bounding box center [718, 341] width 567 height 18
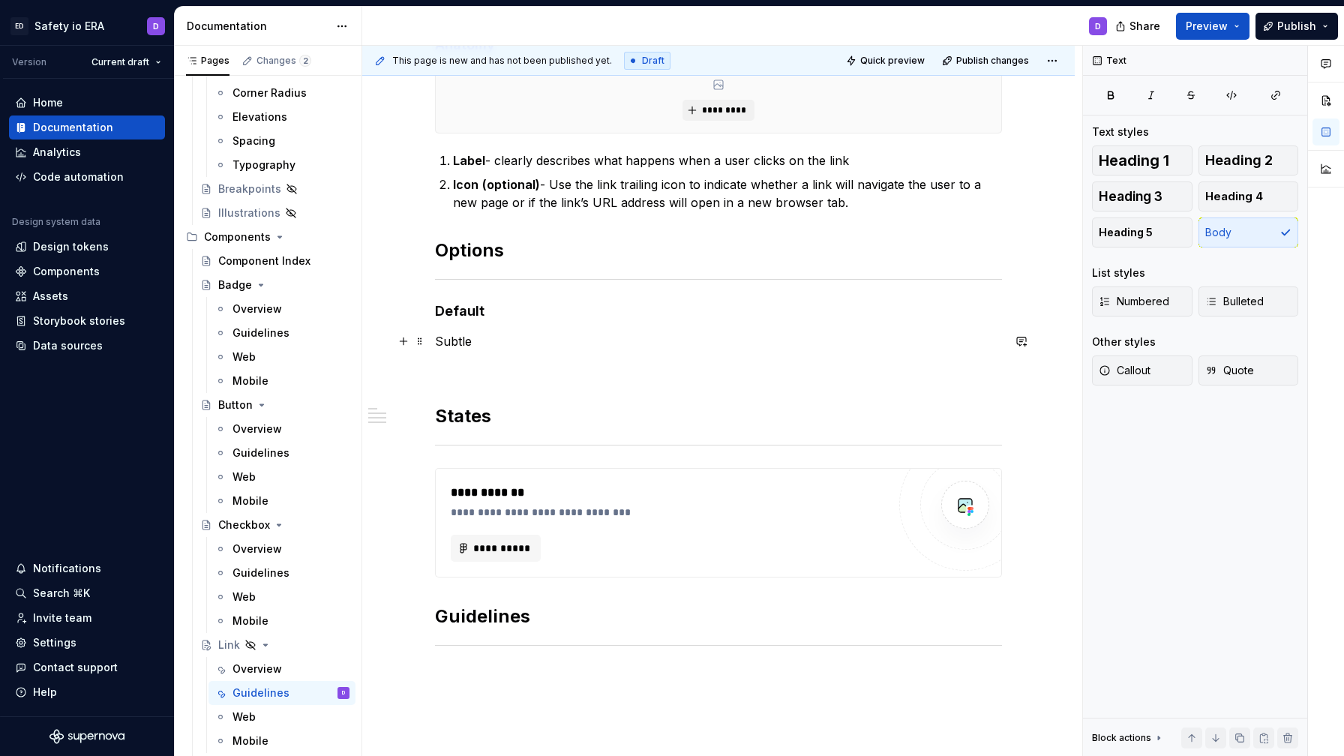
click at [460, 339] on p "Subtle" at bounding box center [718, 341] width 567 height 18
click at [584, 315] on button "button" at bounding box center [581, 313] width 21 height 21
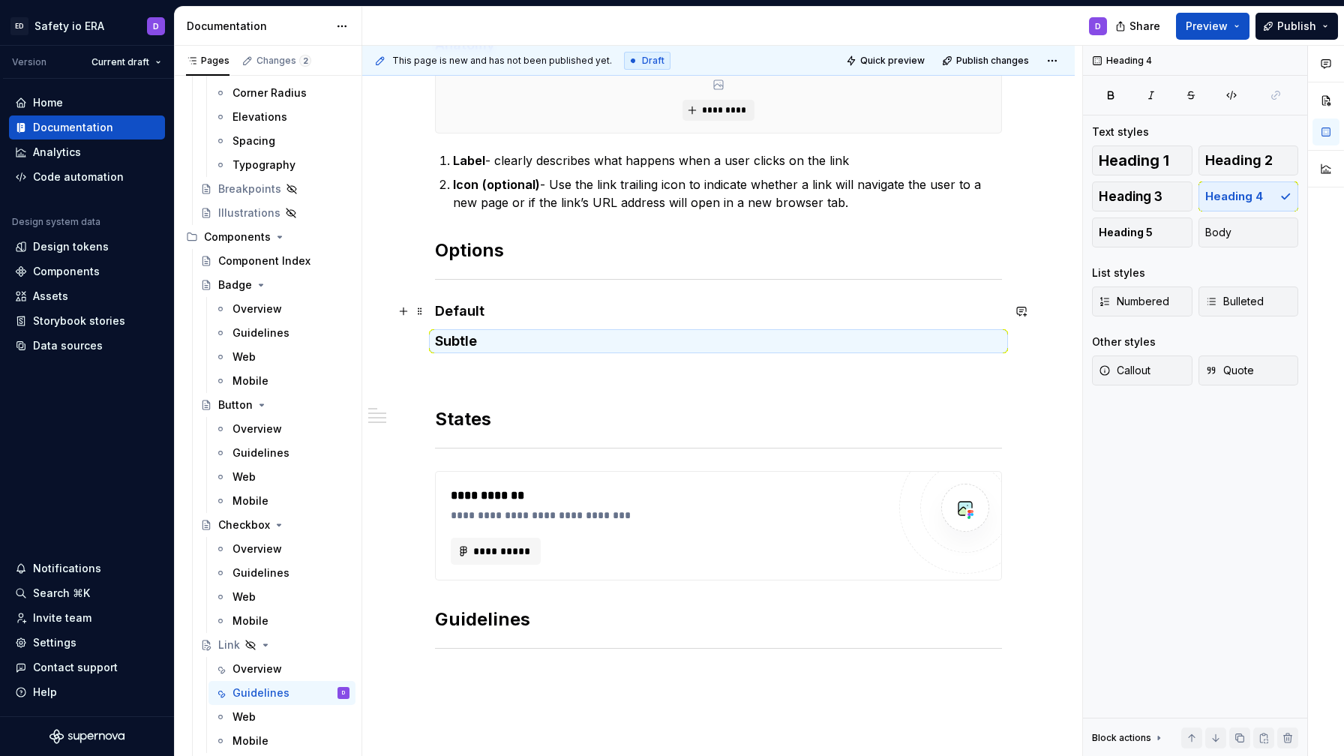
click at [522, 316] on h4 "Default" at bounding box center [718, 311] width 567 height 18
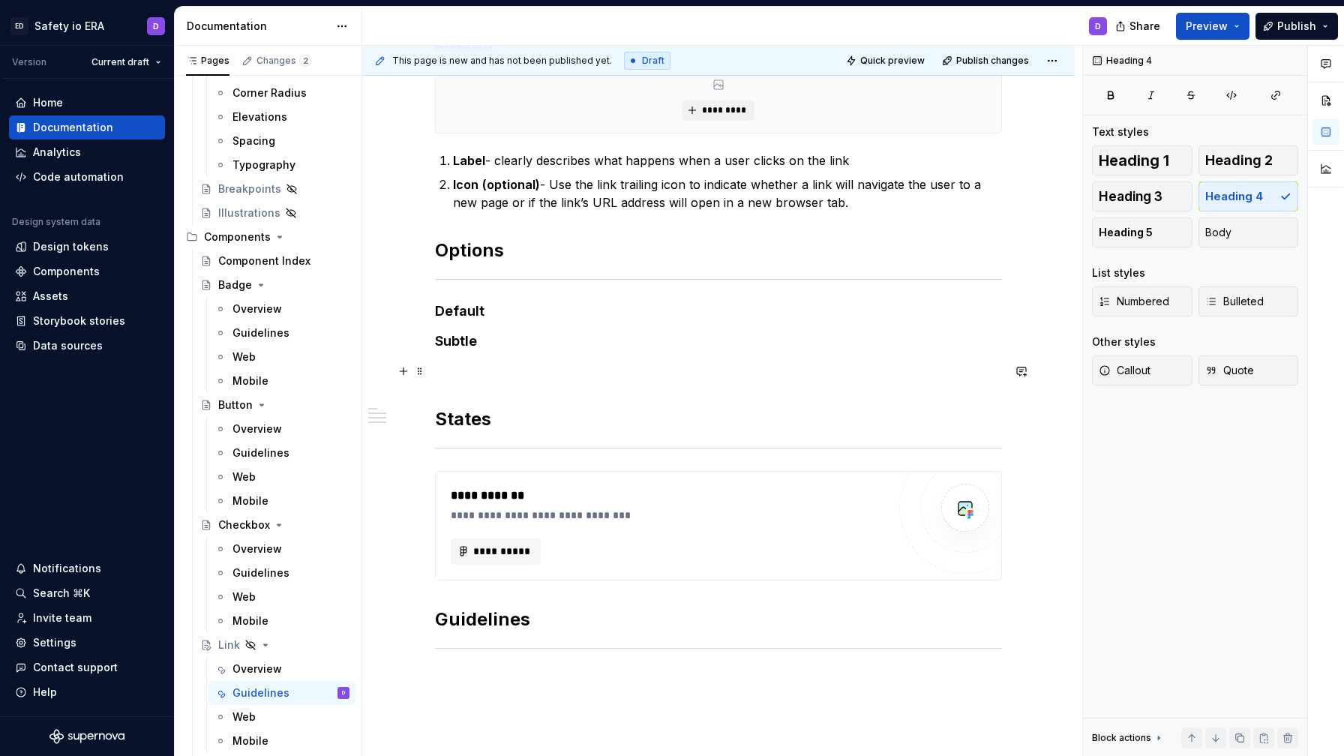
click at [537, 368] on p at bounding box center [718, 371] width 567 height 18
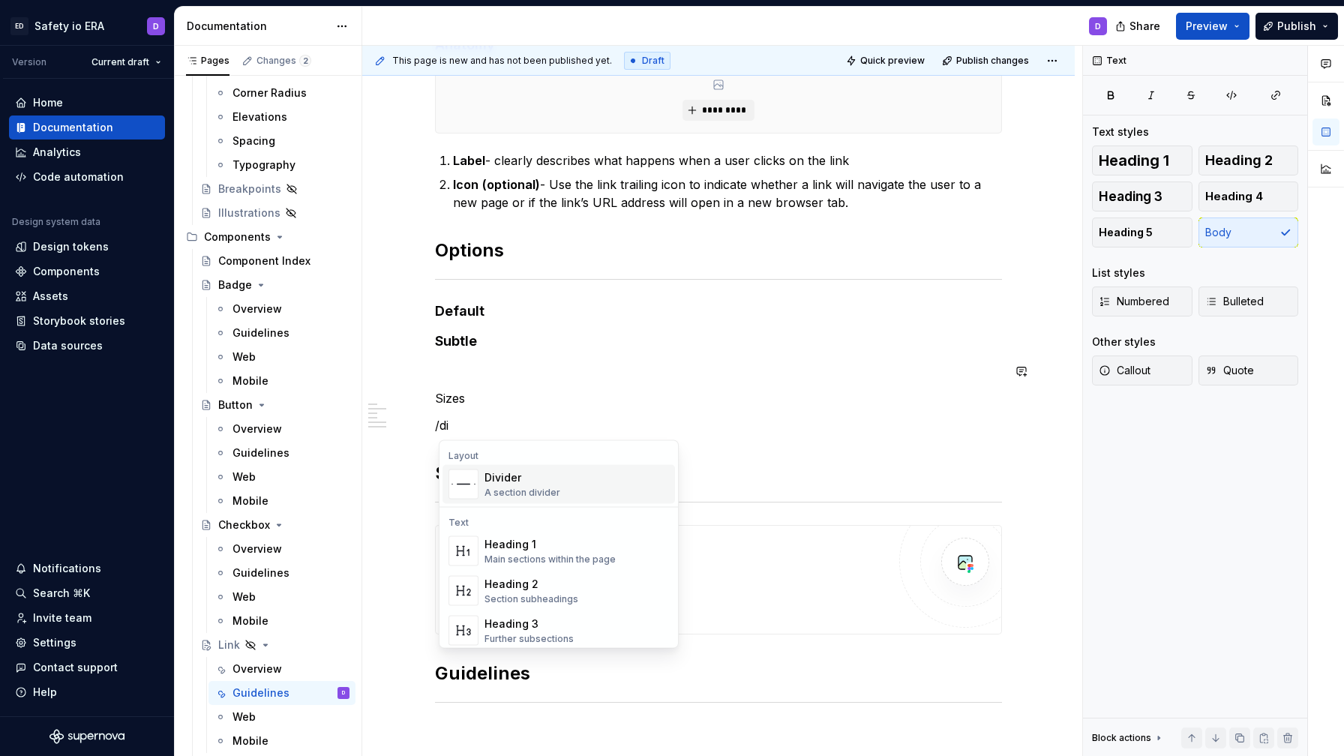
click at [505, 479] on div "Divider" at bounding box center [523, 477] width 76 height 15
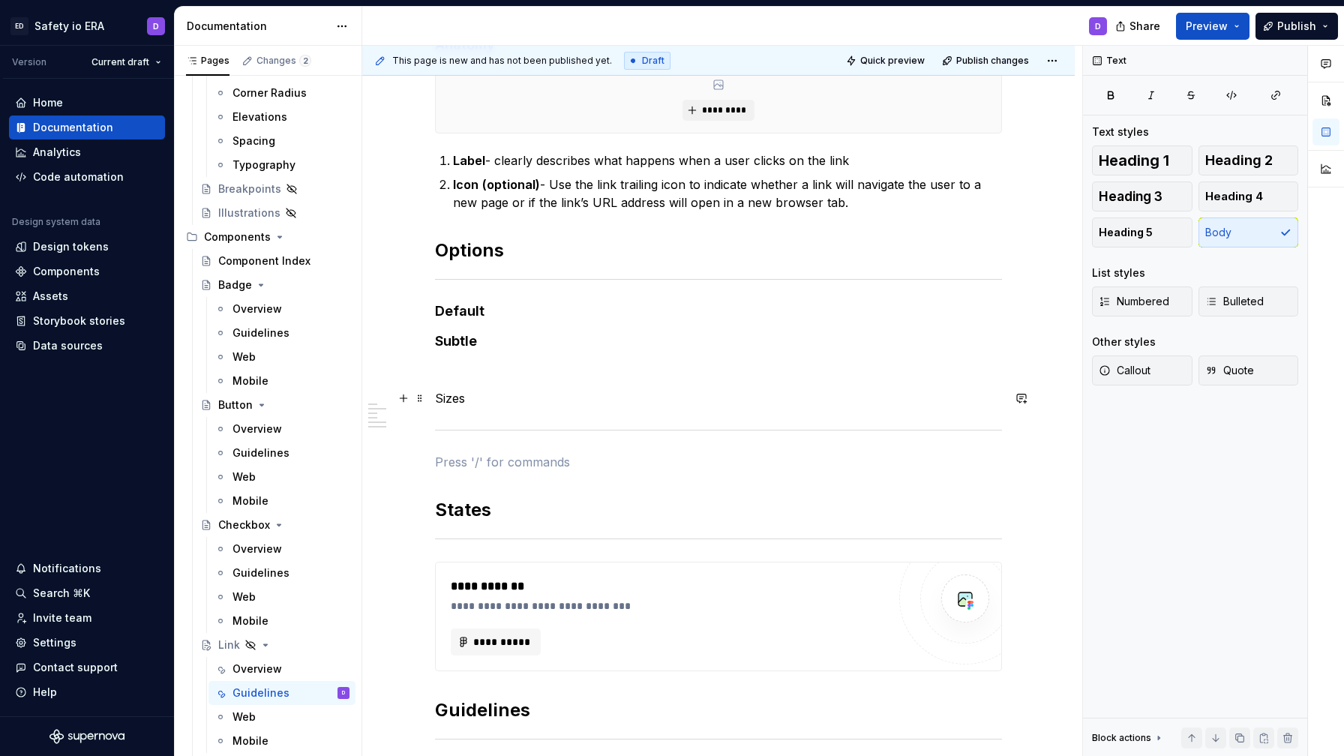
click at [456, 405] on p "Sizes" at bounding box center [718, 398] width 567 height 18
click at [533, 371] on button "button" at bounding box center [533, 370] width 21 height 21
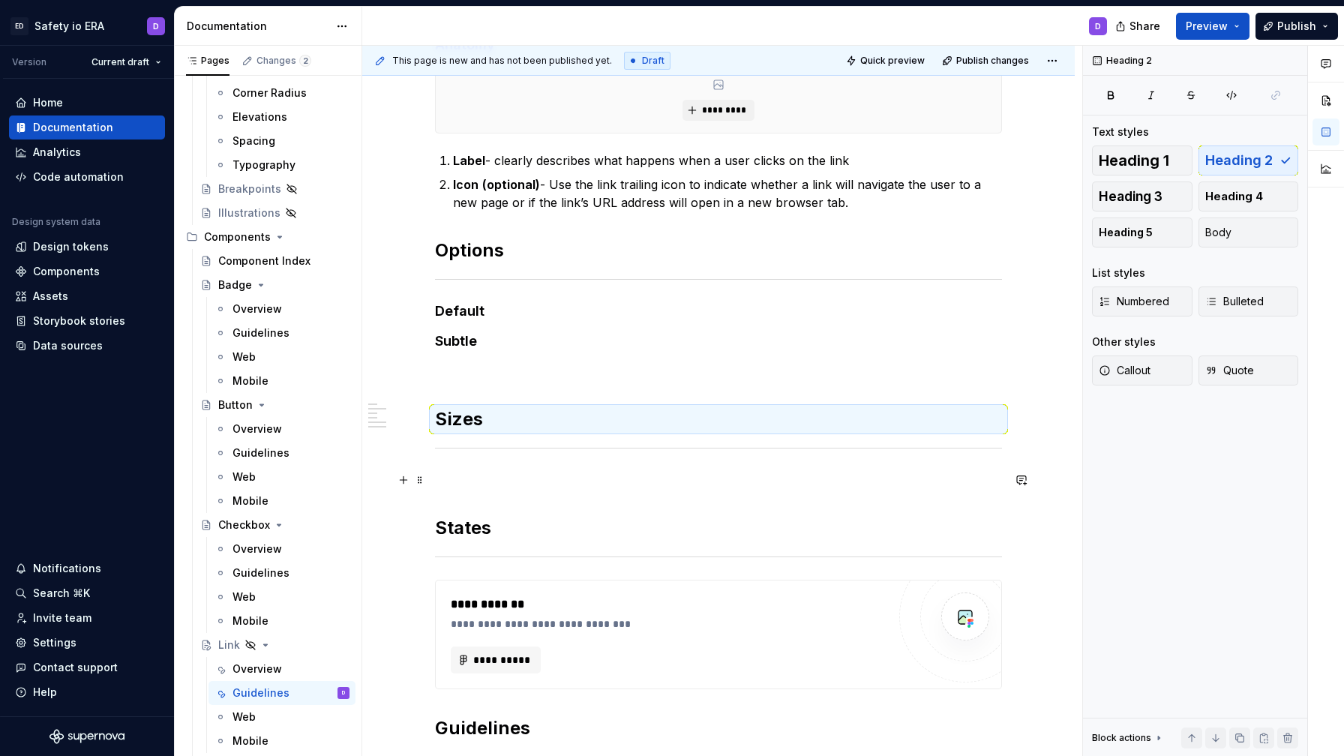
click at [467, 473] on p at bounding box center [718, 480] width 567 height 18
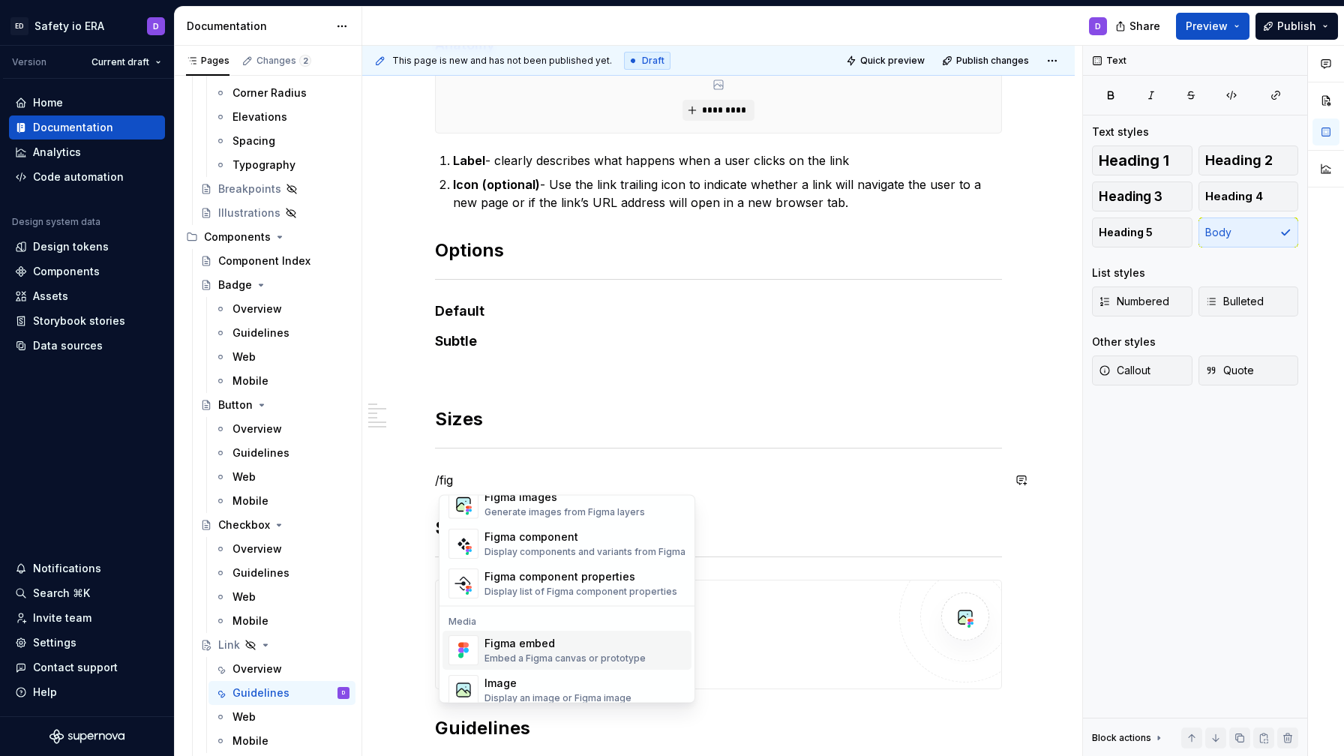
scroll to position [45, 0]
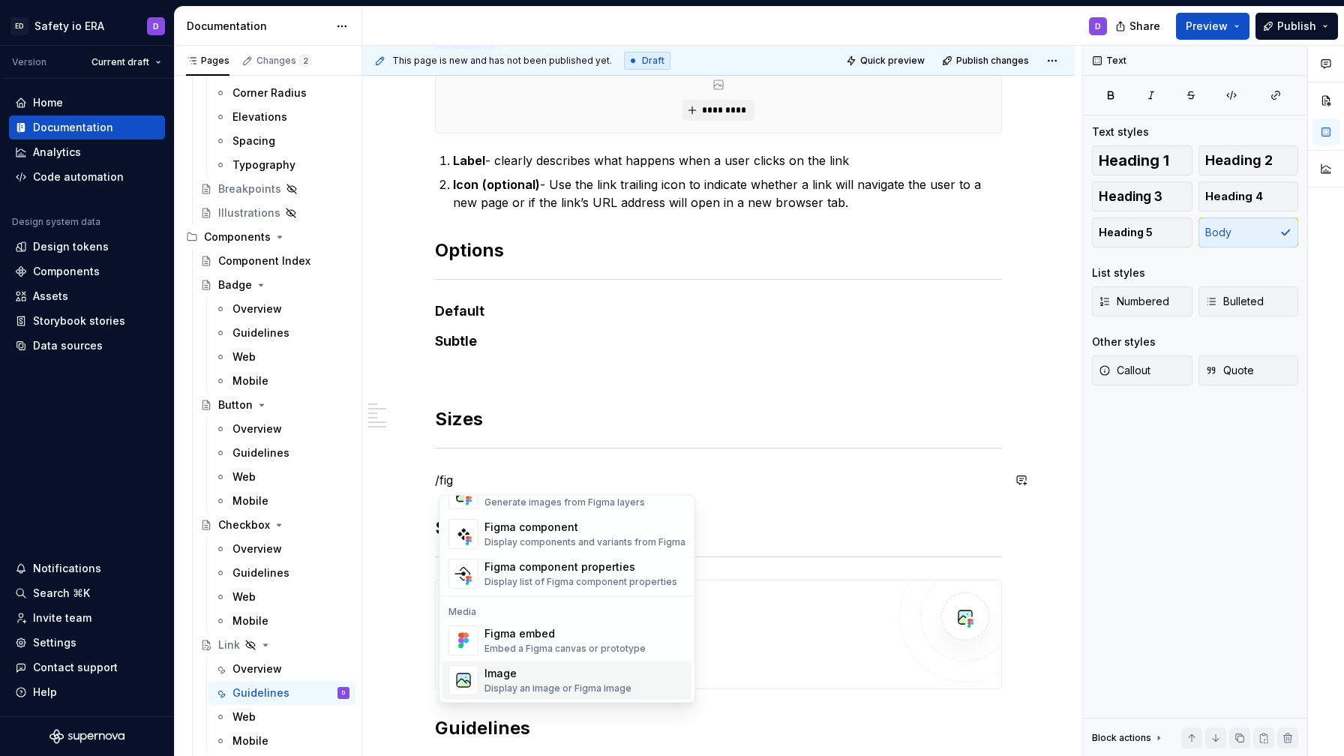
click at [530, 683] on div "Display an image or Figma image" at bounding box center [558, 689] width 147 height 12
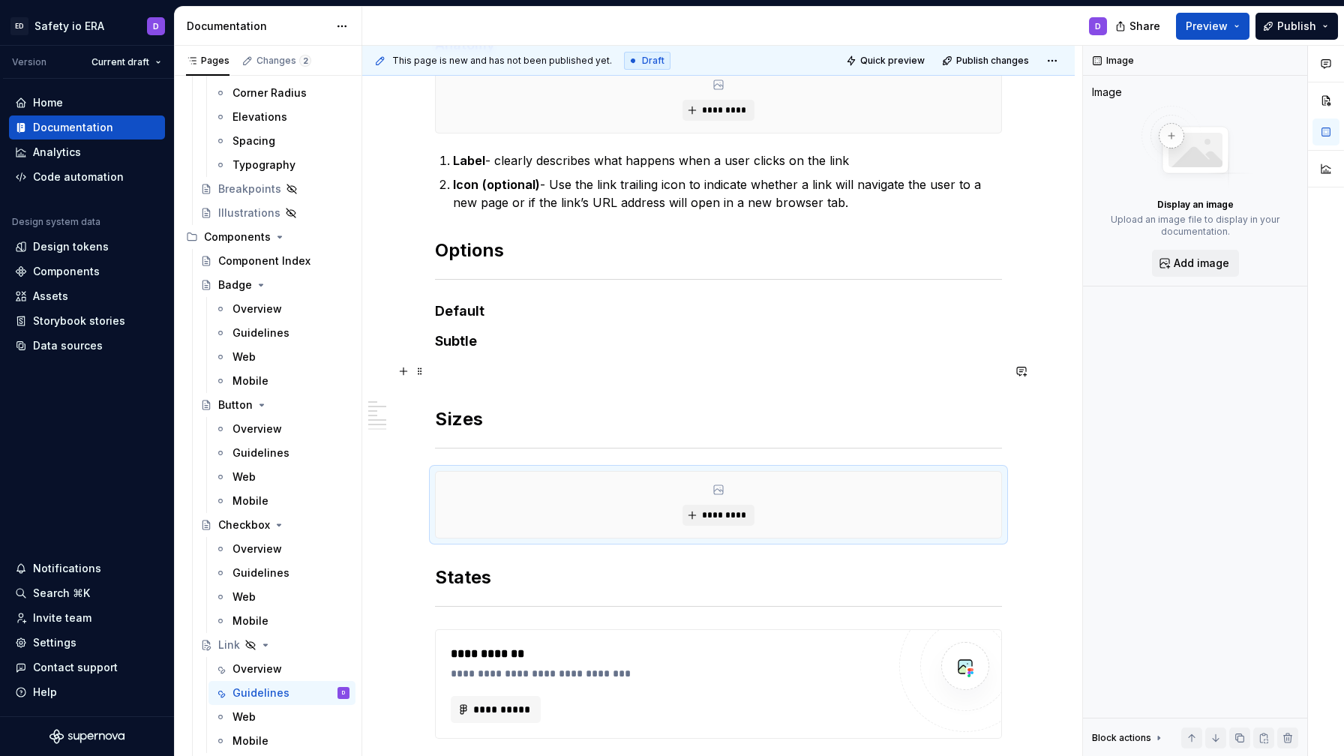
click at [554, 370] on p at bounding box center [718, 371] width 567 height 18
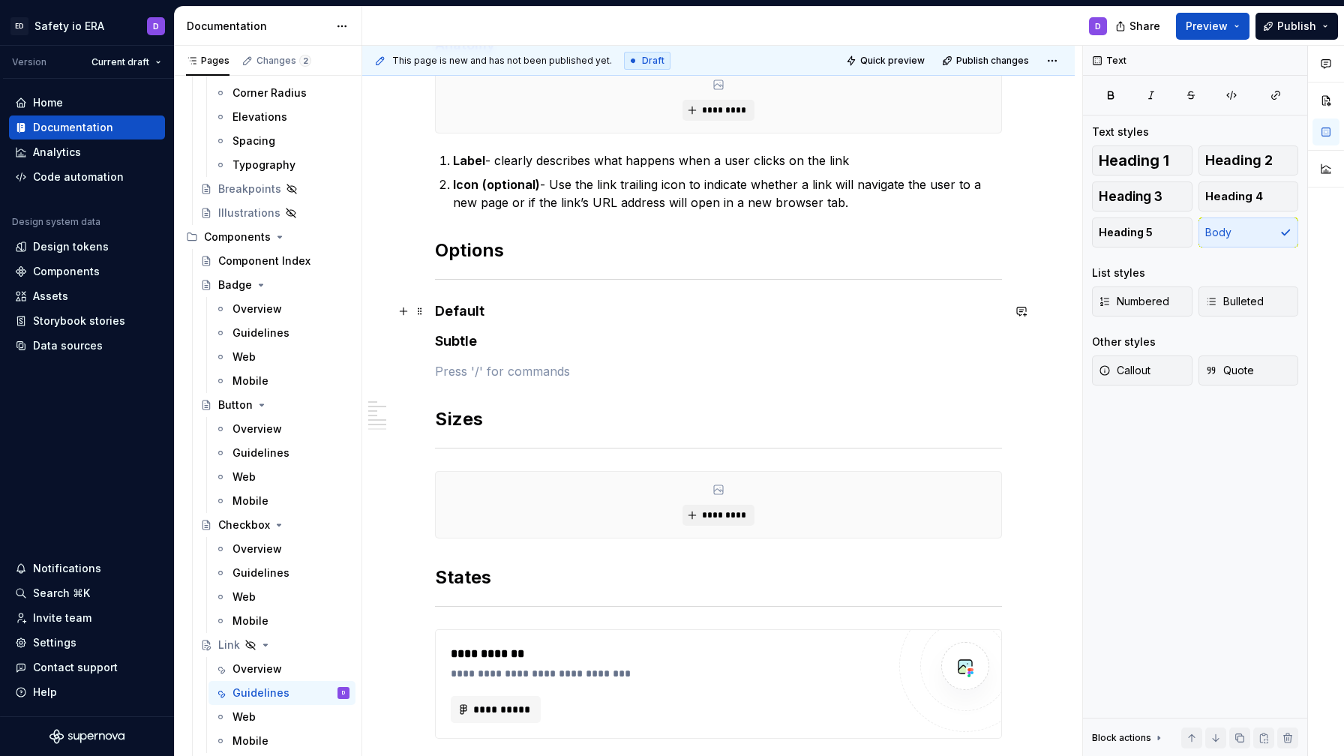
click at [513, 314] on h4 "Default" at bounding box center [718, 311] width 567 height 18
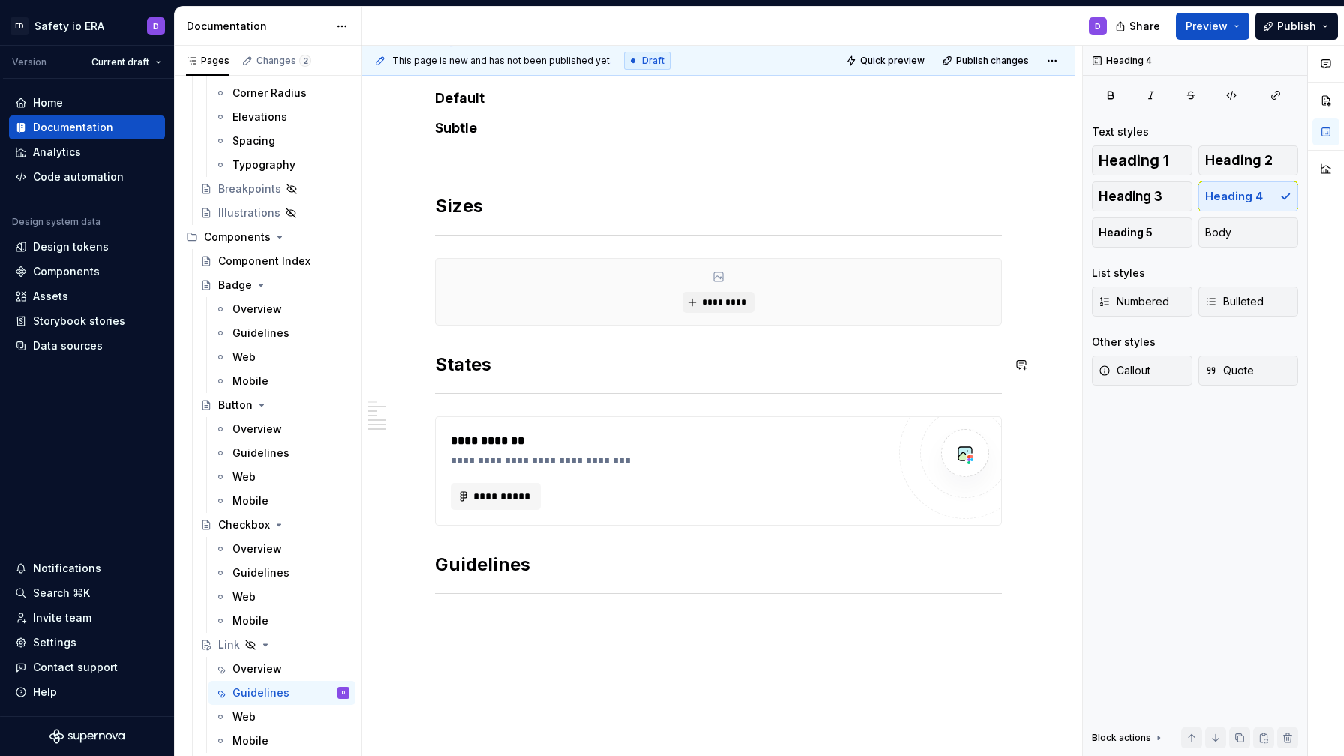
scroll to position [479, 0]
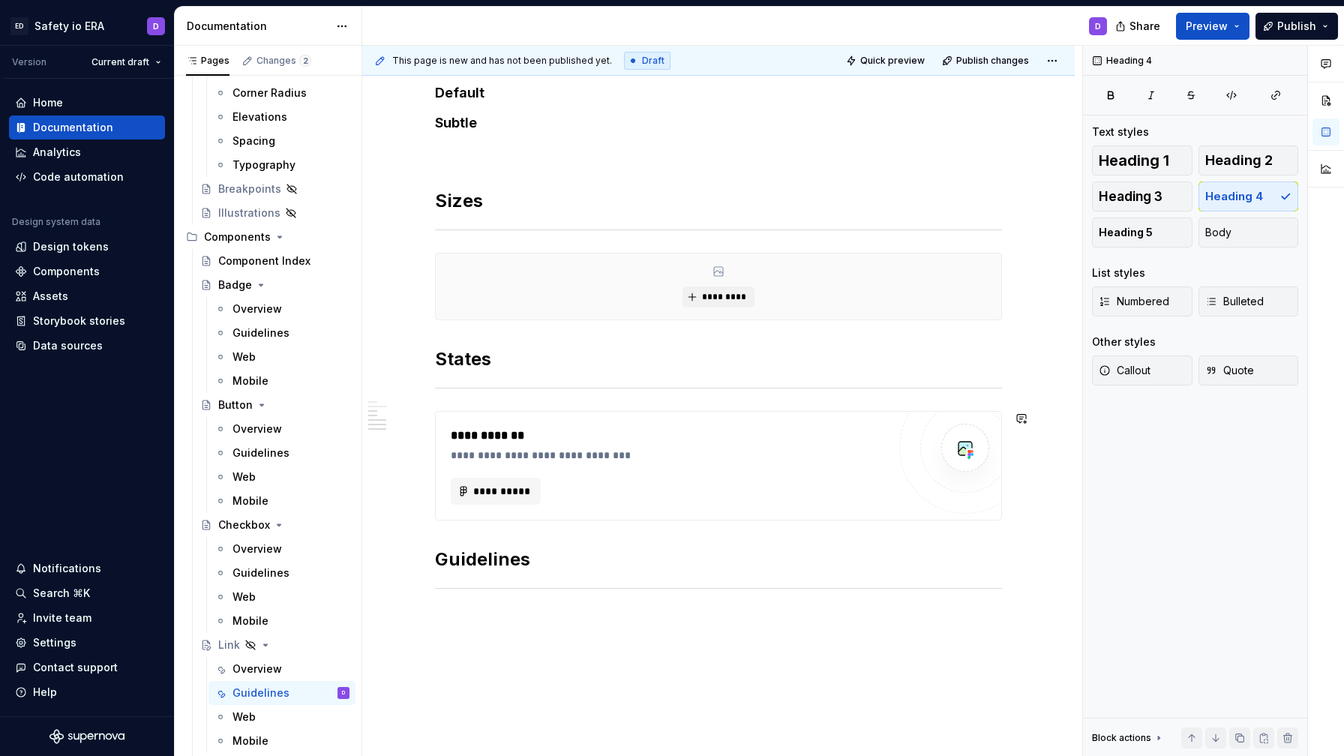
click at [458, 398] on div "**********" at bounding box center [718, 224] width 567 height 812
click at [470, 543] on div "**********" at bounding box center [718, 224] width 567 height 812
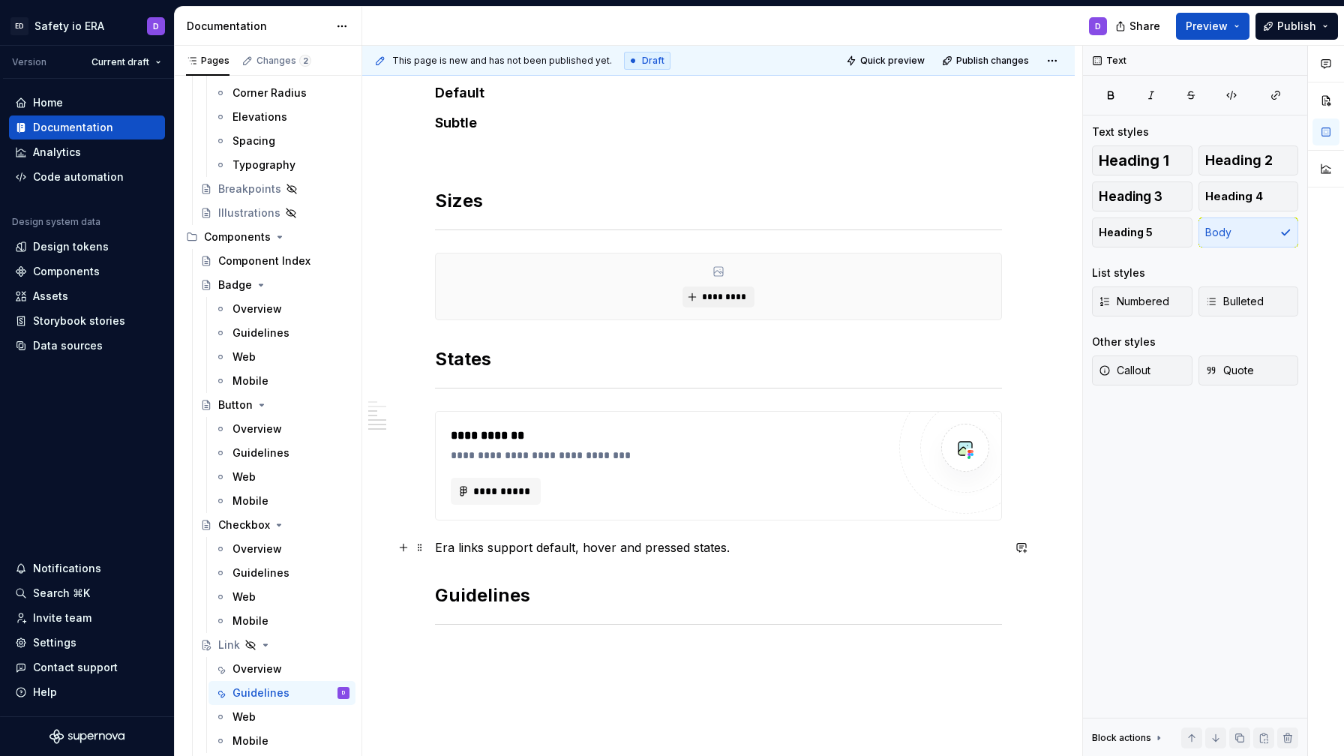
click at [489, 548] on p "Era links support default, hover and pressed states." at bounding box center [718, 548] width 567 height 18
click at [605, 545] on p "Era links currently support default, hover and pressed states." at bounding box center [718, 548] width 567 height 18
click at [658, 551] on p "Era links currently support default , hover and pressed states." at bounding box center [718, 548] width 567 height 18
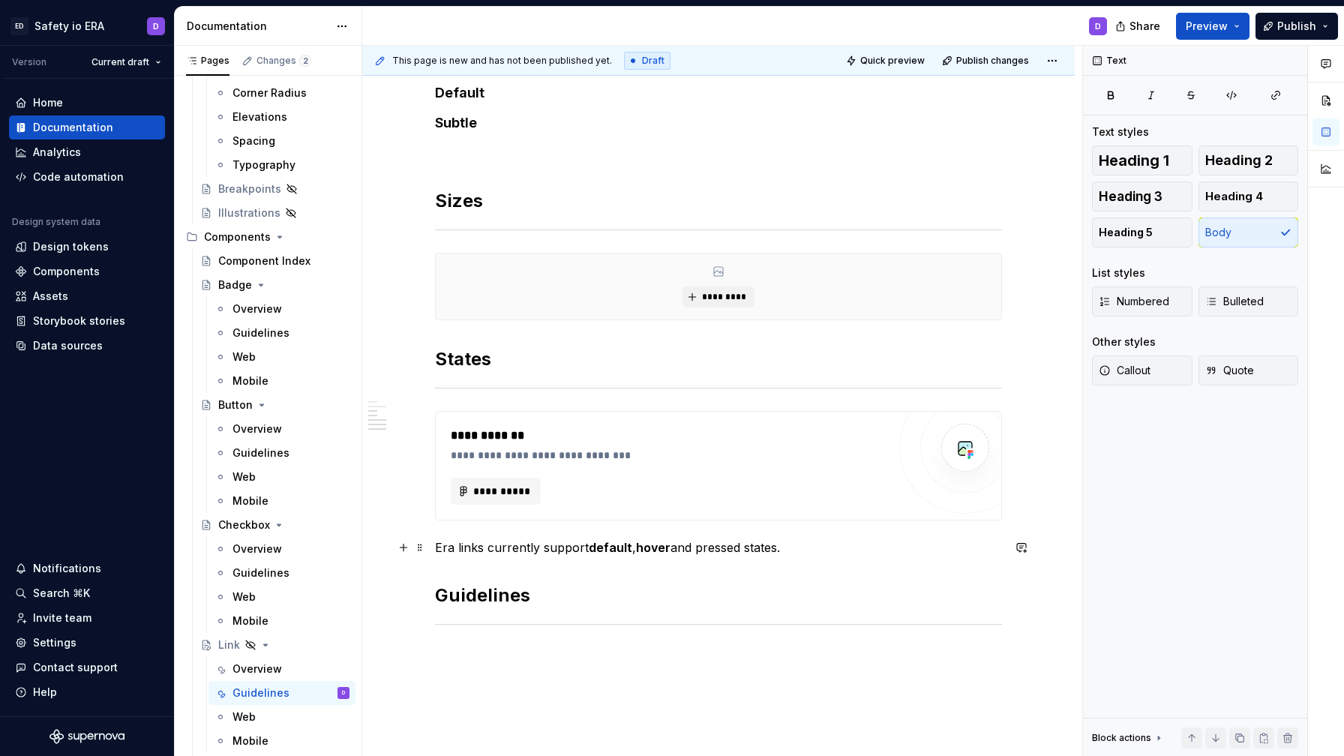
click at [722, 553] on p "Era links currently support default , hover and pressed states." at bounding box center [718, 548] width 567 height 18
click at [828, 551] on p "Era links currently support default , hover and pressed states." at bounding box center [718, 548] width 567 height 18
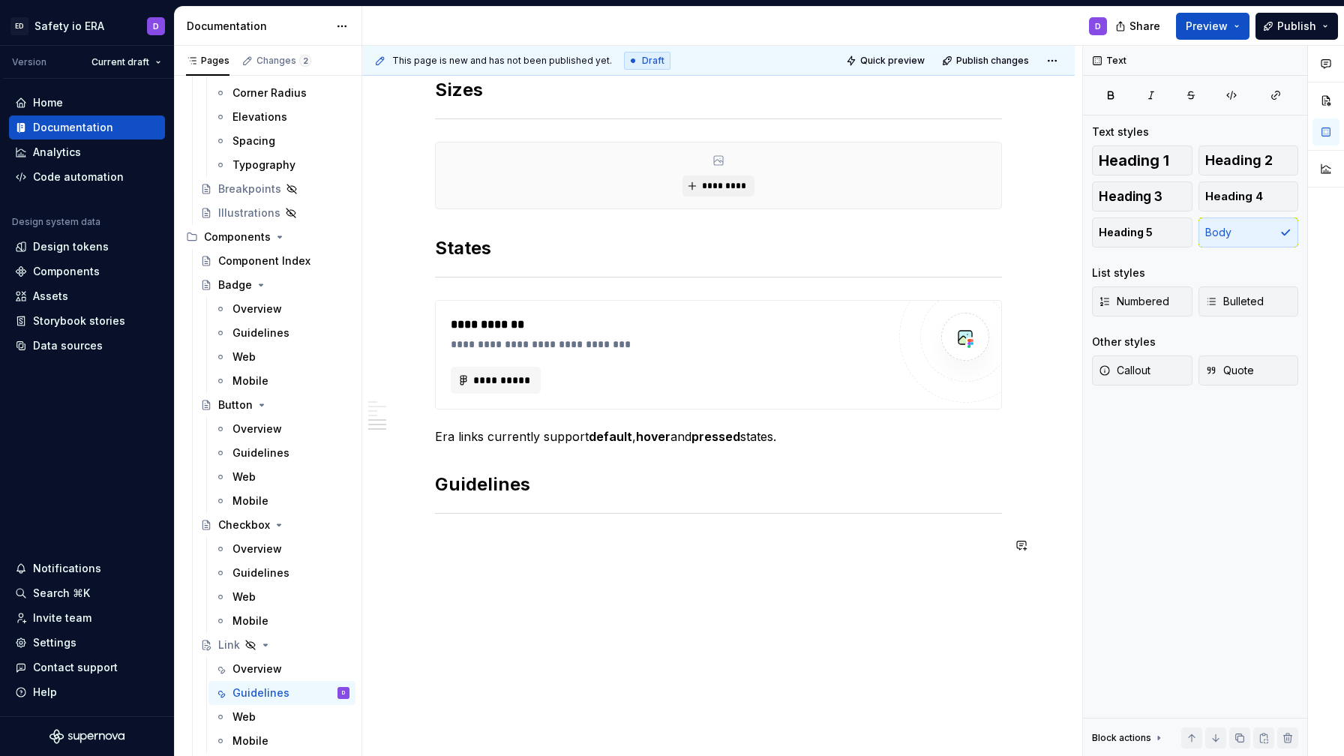
scroll to position [632, 0]
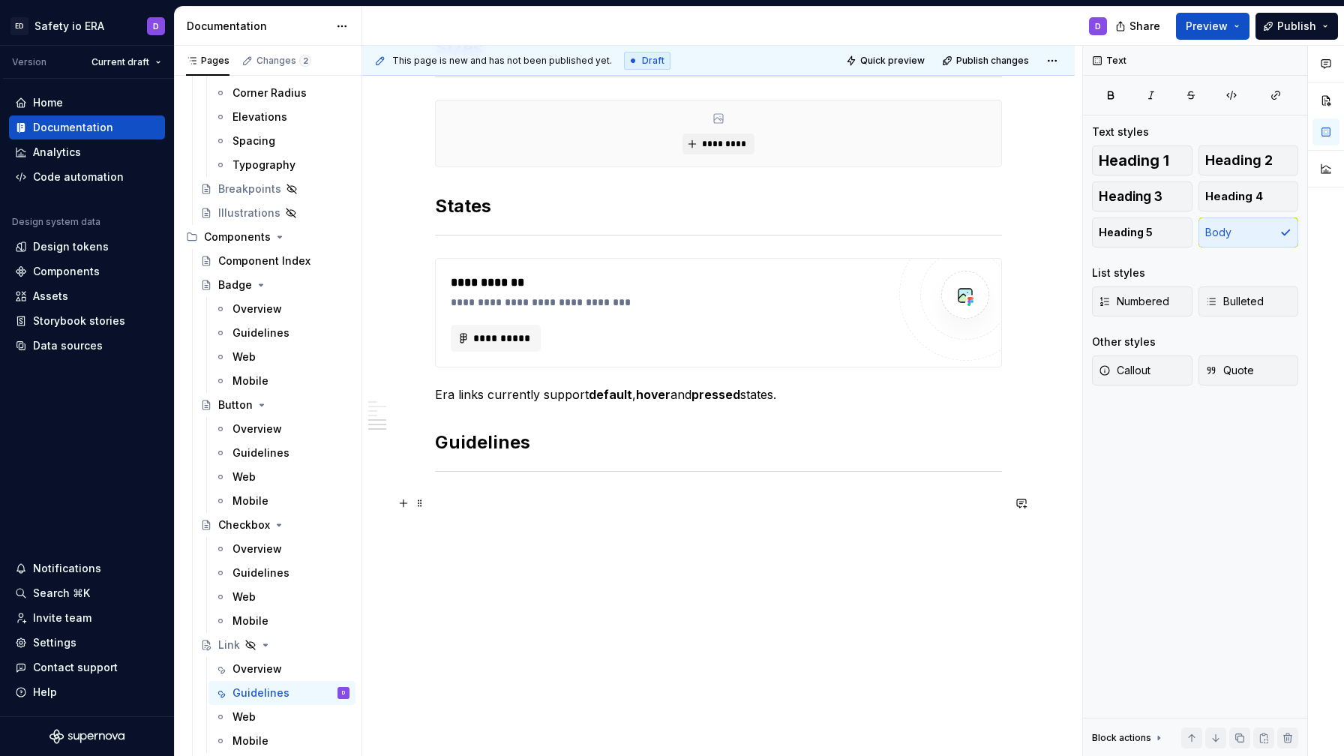
click at [530, 511] on p at bounding box center [718, 503] width 567 height 18
click at [602, 511] on p "Opening links in new tab or window" at bounding box center [718, 503] width 567 height 18
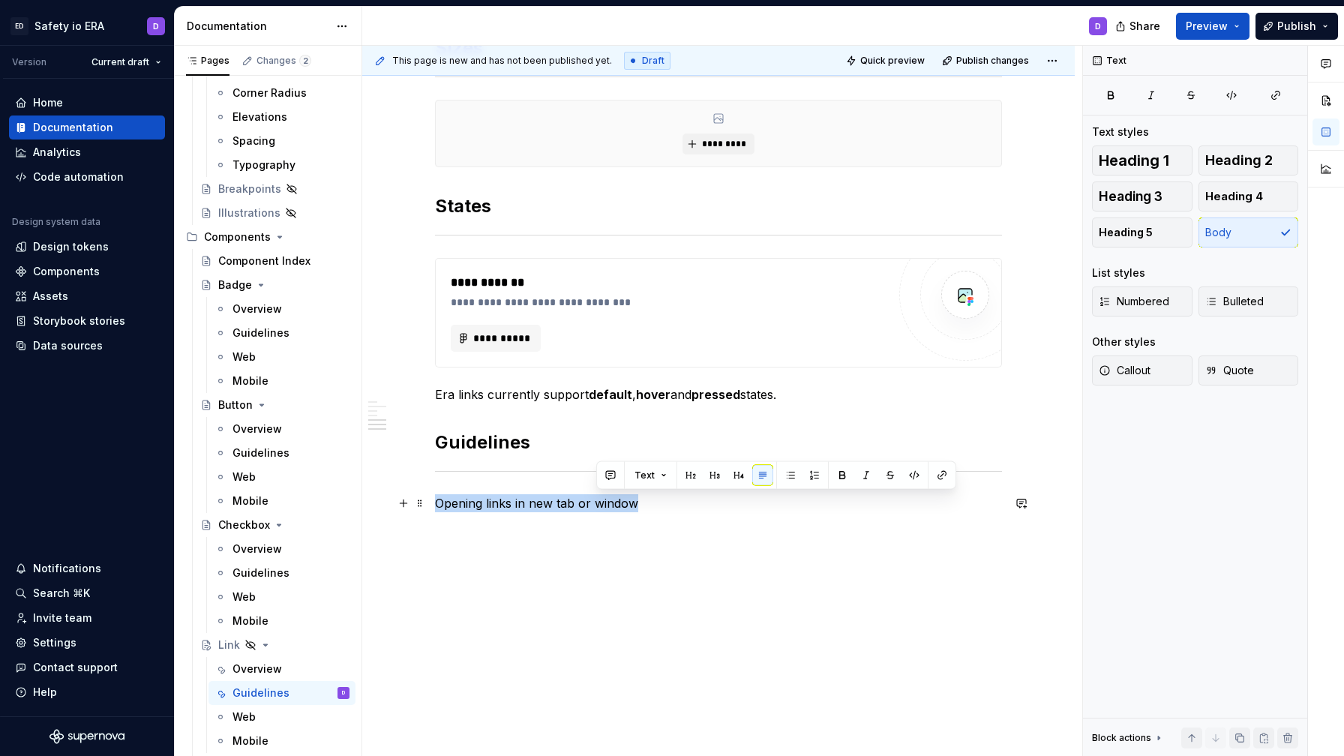
click at [602, 511] on p "Opening links in new tab or window" at bounding box center [718, 503] width 567 height 18
click at [579, 476] on button "button" at bounding box center [581, 475] width 21 height 21
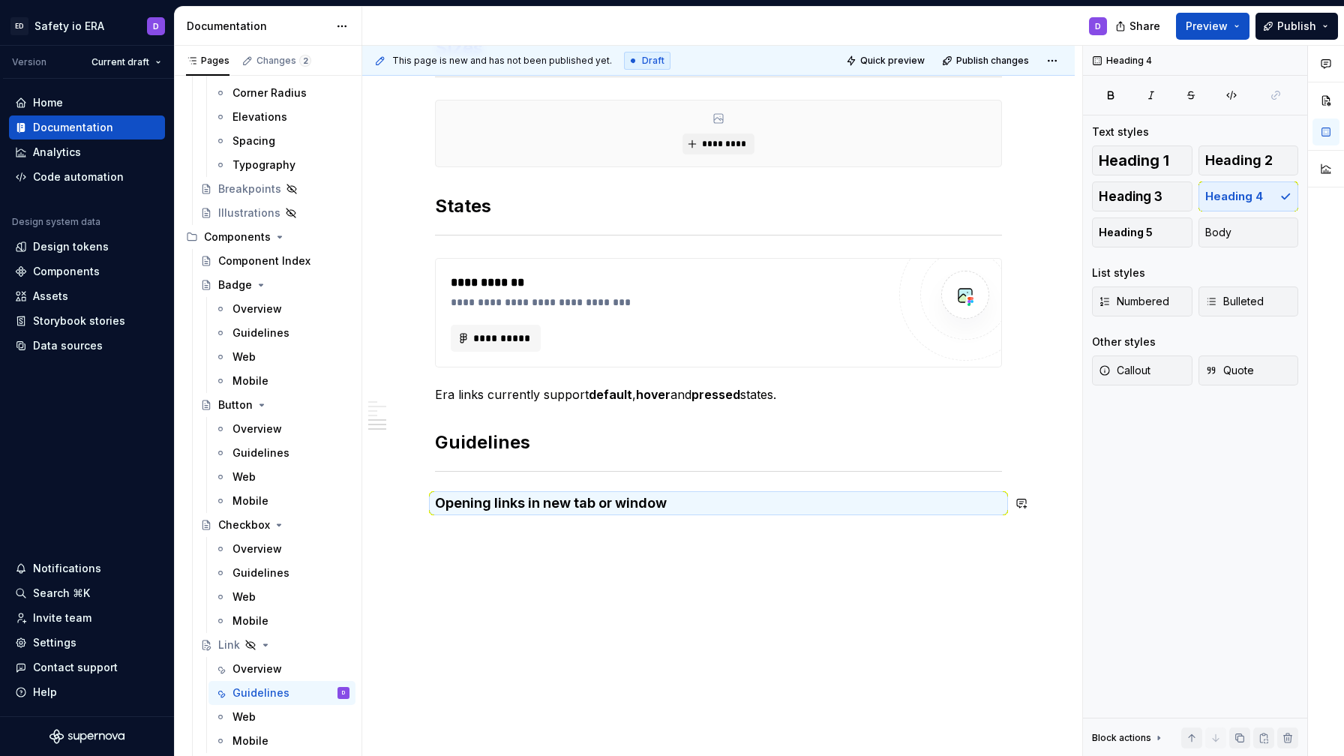
click at [605, 536] on div "**********" at bounding box center [718, 193] width 713 height 1128
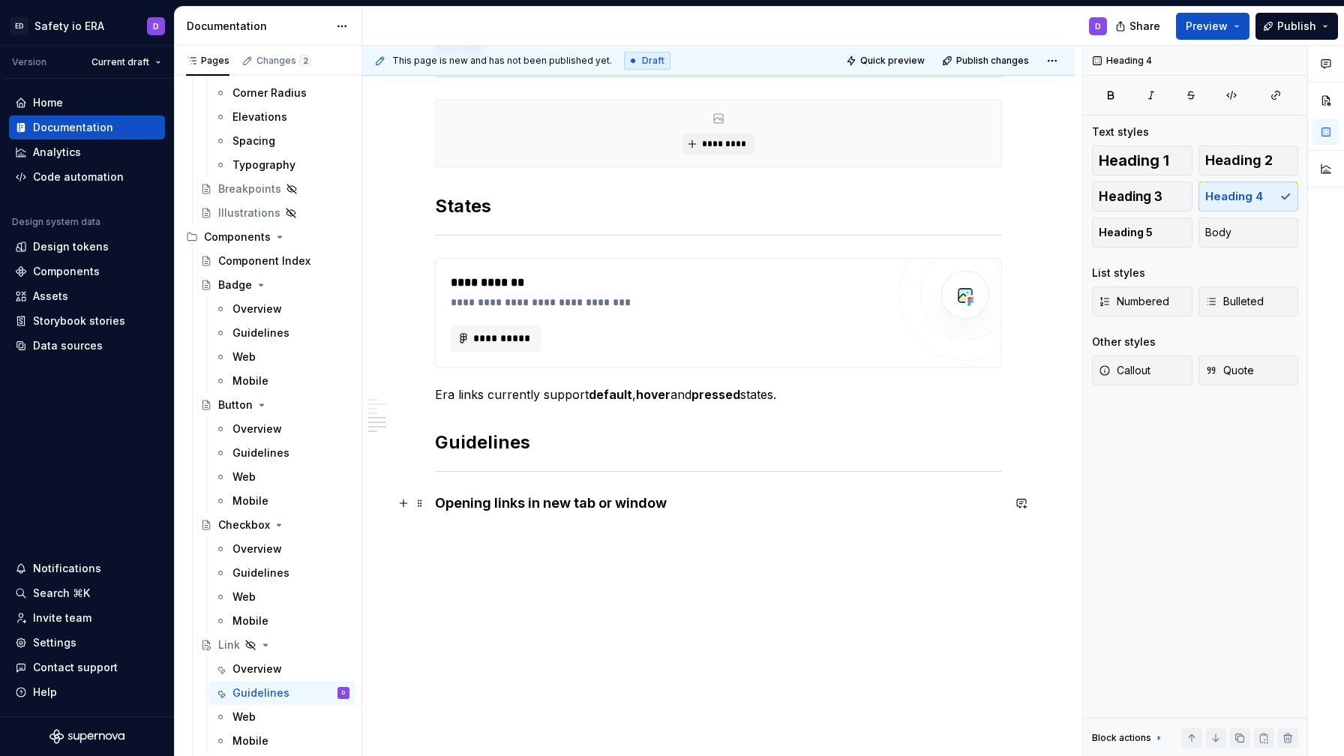
click at [444, 500] on h4 "Opening links in new tab or window" at bounding box center [718, 503] width 567 height 18
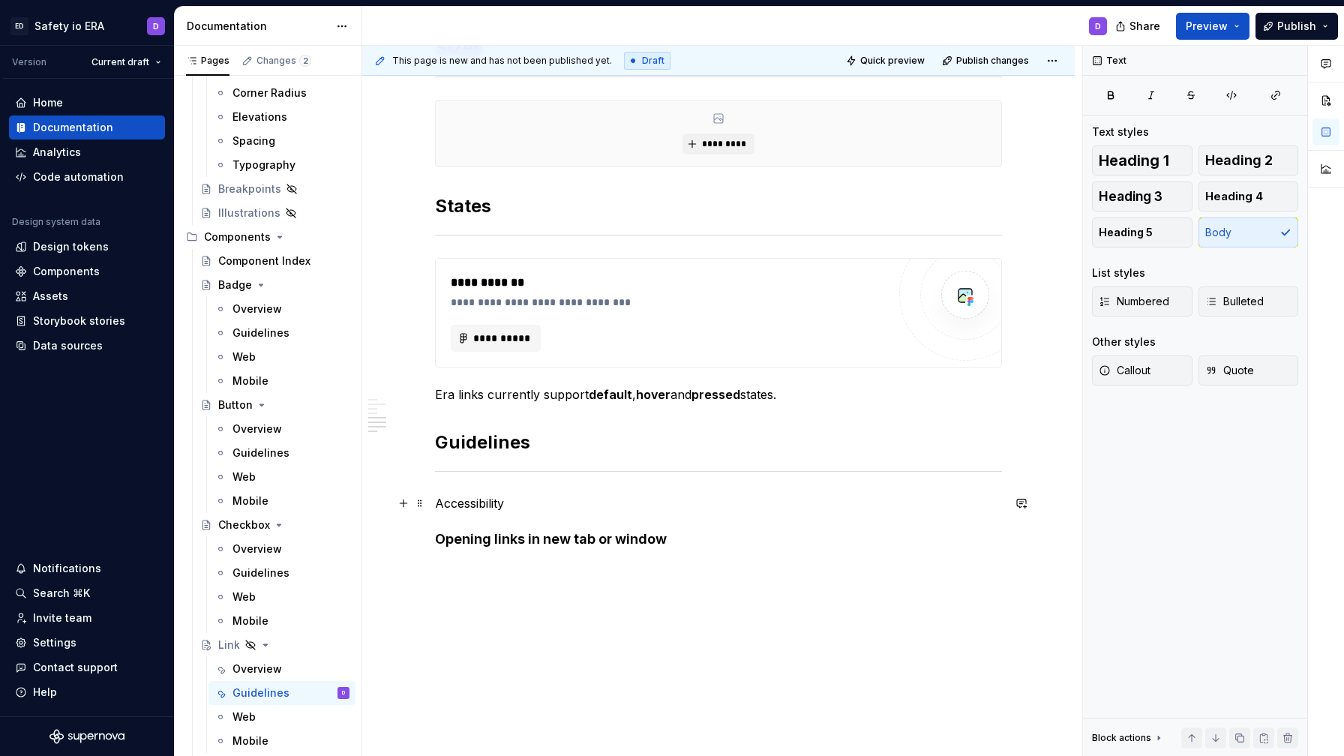
click at [473, 500] on p "Accessibility" at bounding box center [718, 503] width 567 height 18
click at [577, 478] on button "button" at bounding box center [581, 475] width 21 height 21
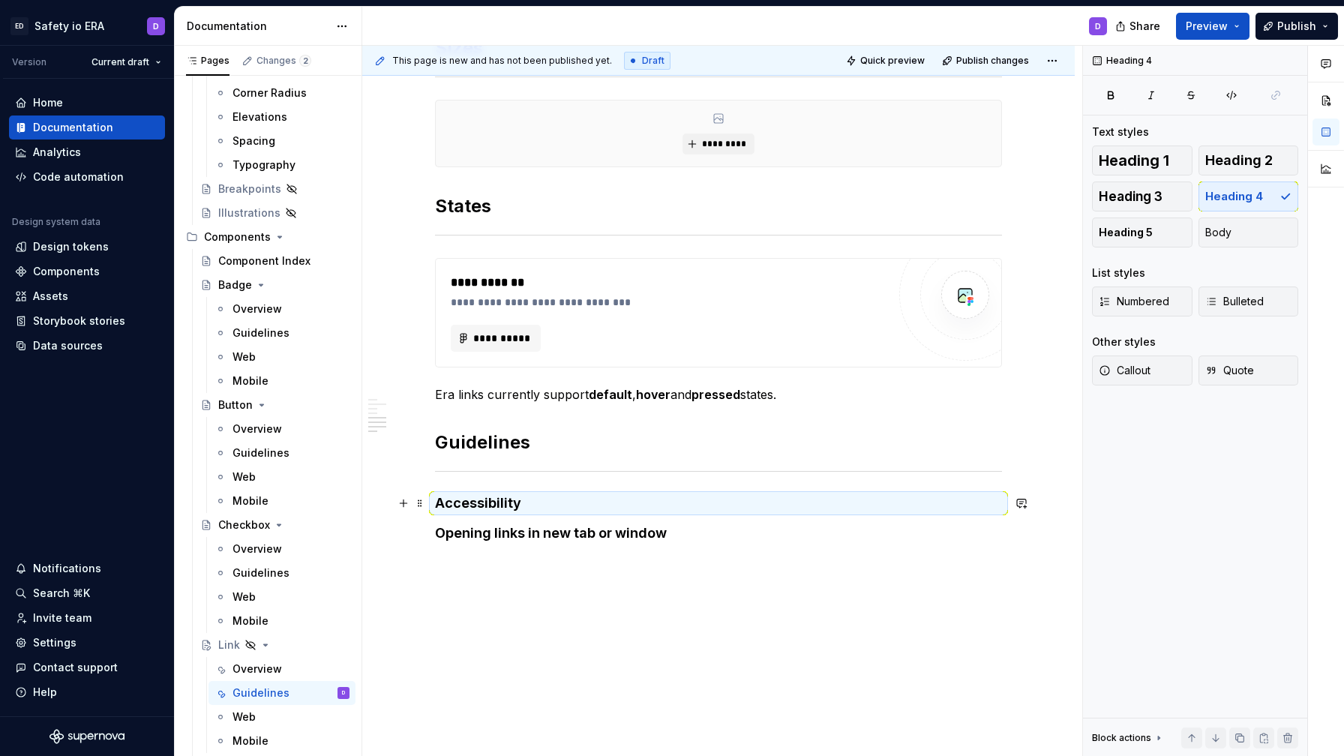
click at [546, 510] on h4 "Accessibility" at bounding box center [718, 503] width 567 height 18
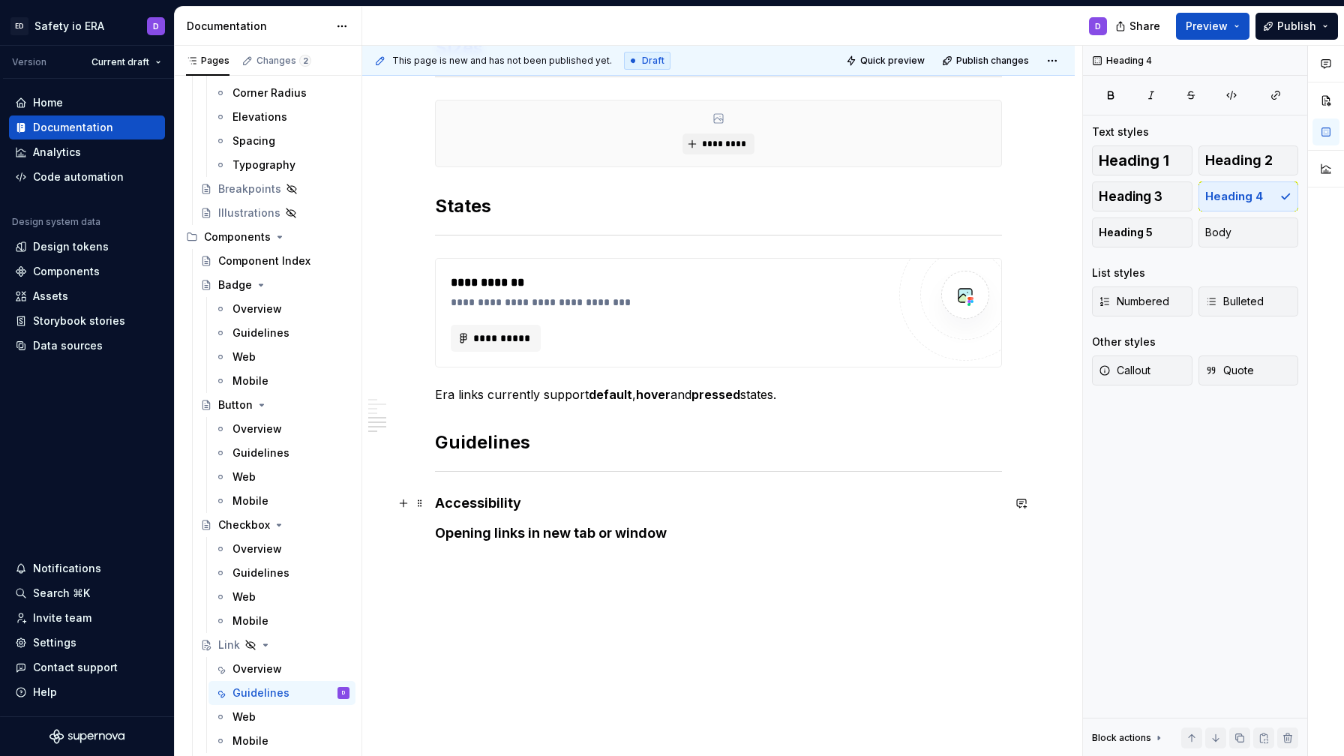
click at [549, 505] on h4 "Accessibility" at bounding box center [718, 503] width 567 height 18
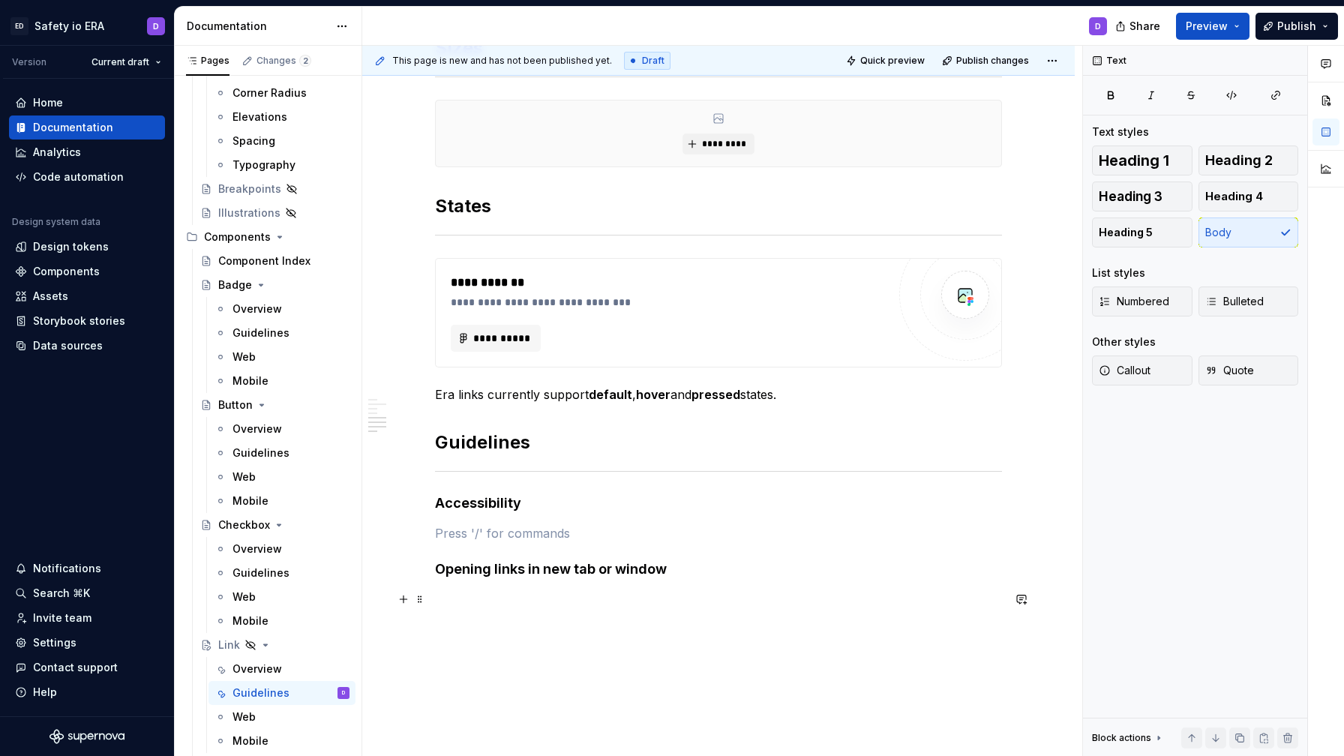
click at [735, 577] on h4 "Opening links in new tab or window" at bounding box center [718, 569] width 567 height 18
click at [506, 592] on p at bounding box center [718, 599] width 567 height 18
click at [479, 604] on p "Links within body copy" at bounding box center [718, 599] width 567 height 18
click at [511, 629] on p "Standalone Links" at bounding box center [718, 626] width 567 height 18
click at [611, 635] on div "**********" at bounding box center [718, 159] width 567 height 989
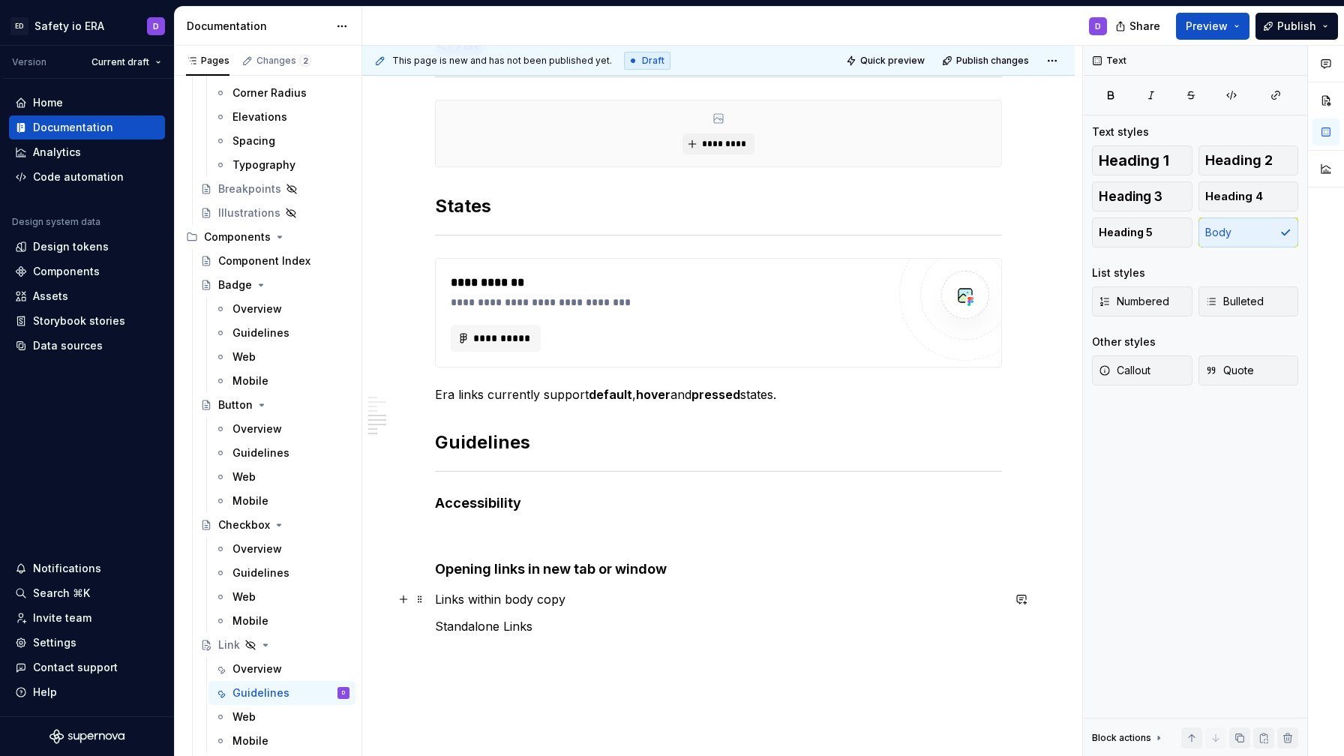
click at [498, 602] on p "Links within body copy" at bounding box center [718, 599] width 567 height 18
click at [576, 575] on button "button" at bounding box center [581, 571] width 21 height 21
click at [498, 632] on p "Standalone Links" at bounding box center [718, 629] width 567 height 18
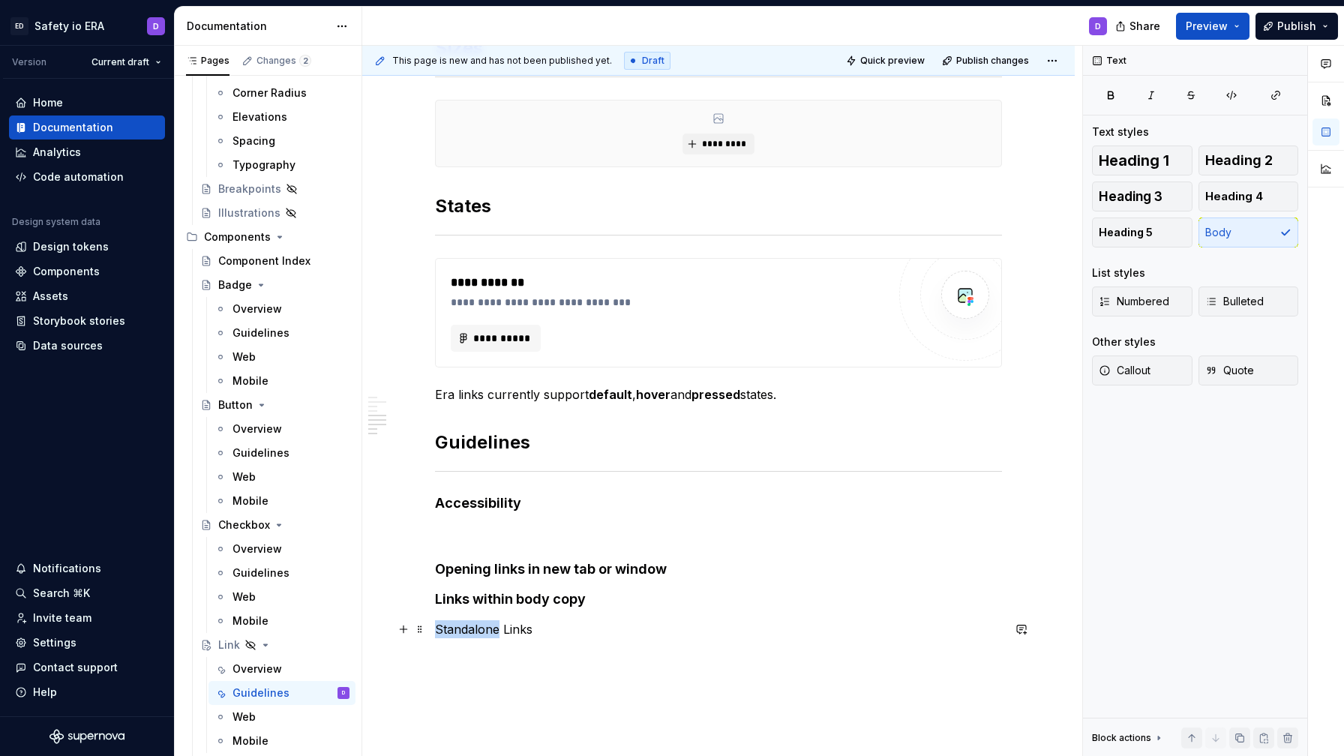
click at [498, 632] on p "Standalone Links" at bounding box center [718, 629] width 567 height 18
click at [578, 597] on button "button" at bounding box center [581, 601] width 21 height 21
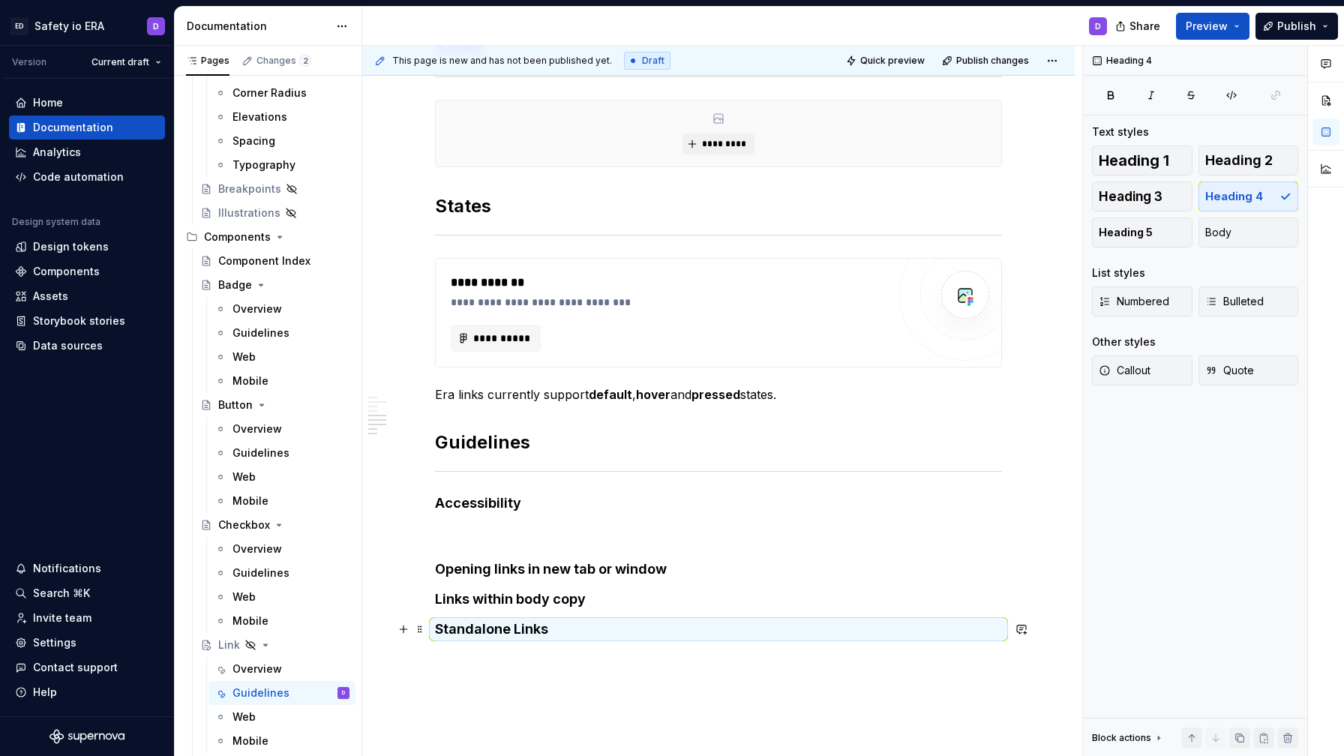
click at [575, 629] on h4 "Standalone Links" at bounding box center [718, 629] width 567 height 18
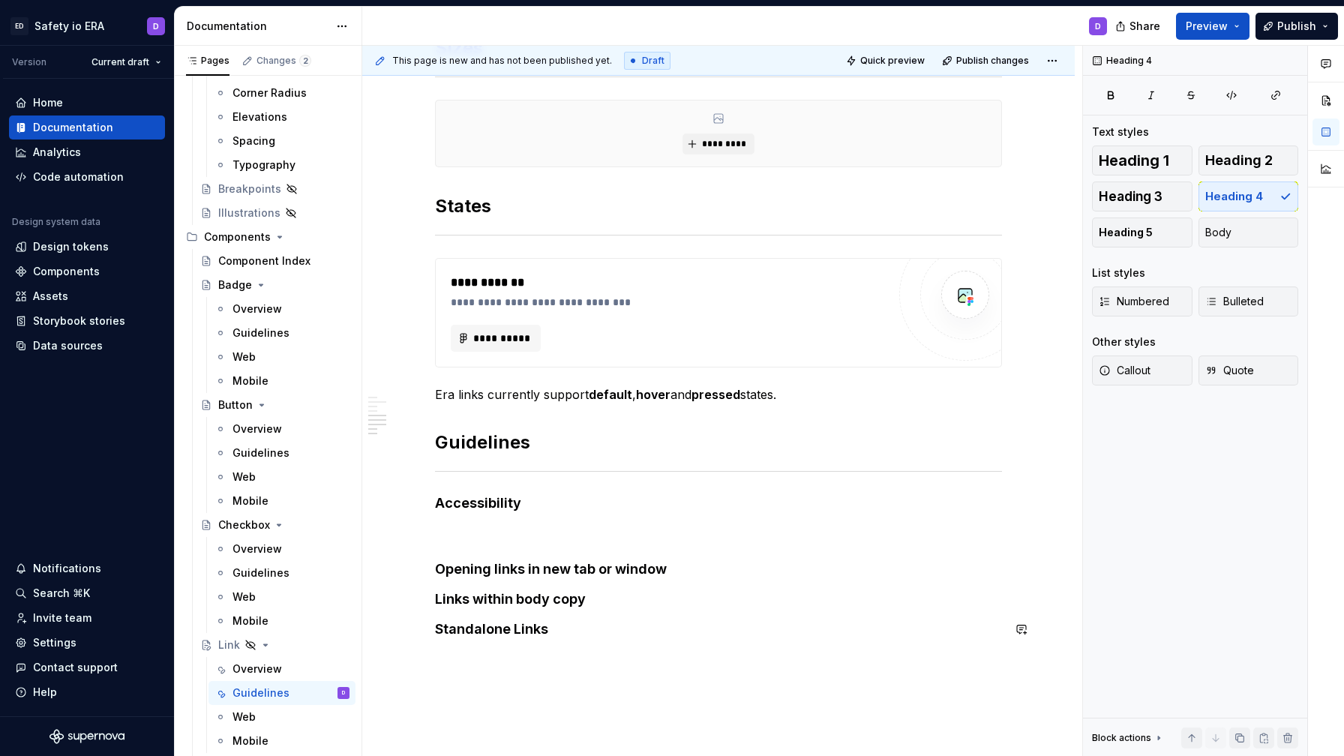
click at [565, 639] on div "**********" at bounding box center [718, 161] width 567 height 992
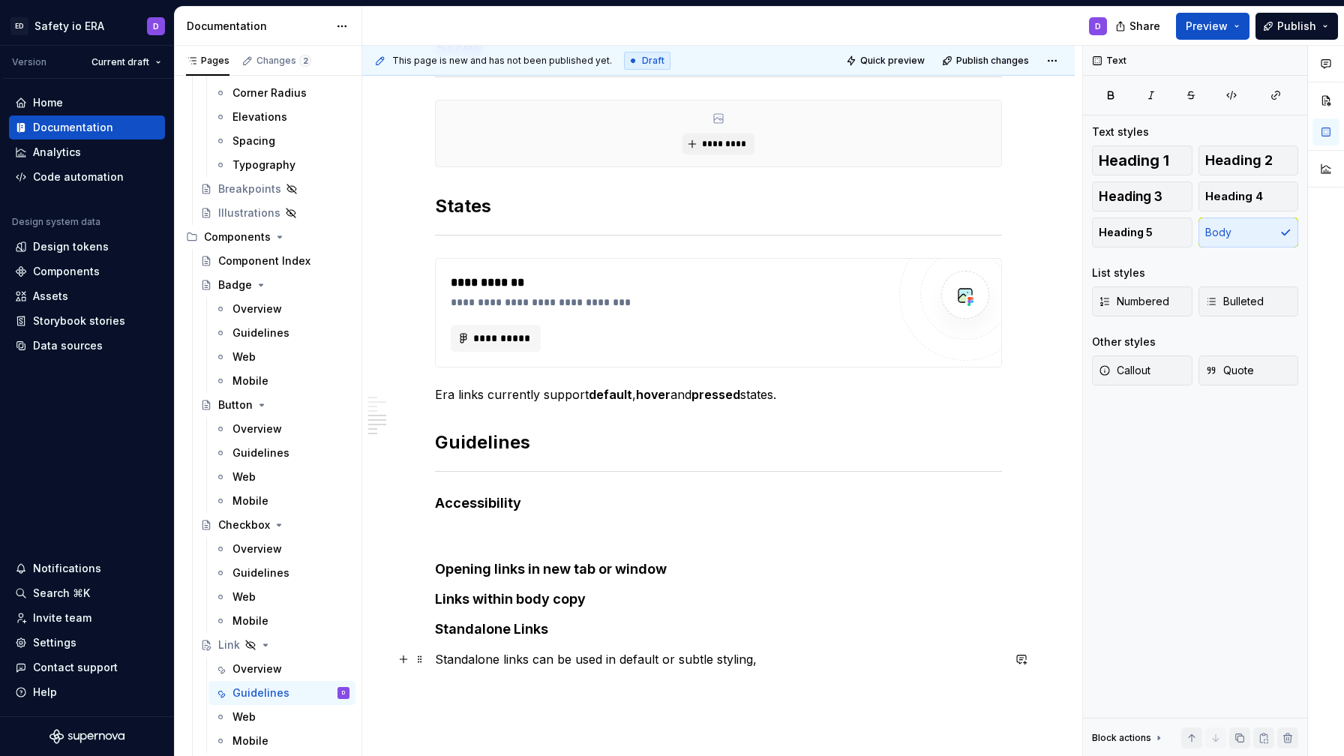
click at [614, 665] on p "Standalone links can be used in default or subtle styling," at bounding box center [718, 659] width 567 height 18
click at [569, 657] on p "Standalone links can be used in default or subtle styling," at bounding box center [718, 659] width 567 height 18
click at [569, 656] on p "Standalone links can be used in default or subtle styling," at bounding box center [718, 659] width 567 height 18
click at [594, 663] on p "Standalone links can used in default or subtle styling," at bounding box center [718, 659] width 567 height 18
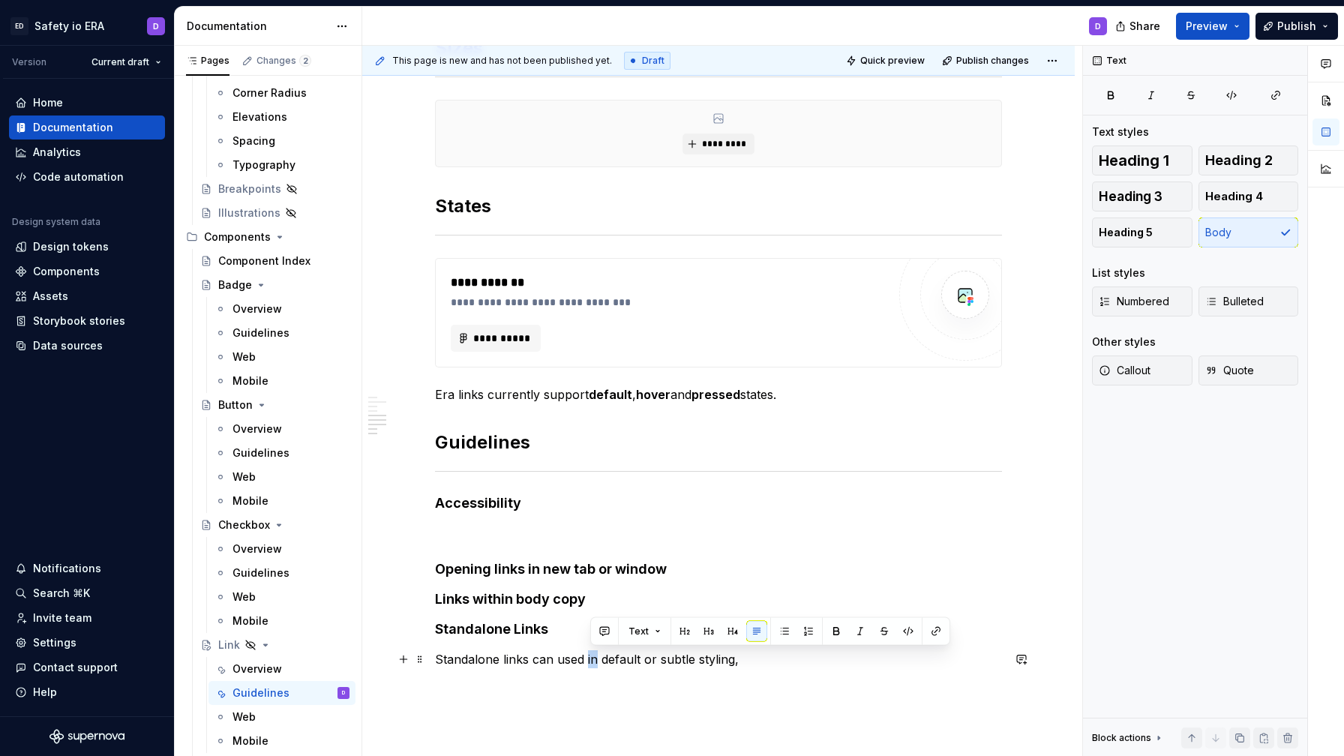
click at [594, 663] on p "Standalone links can used in default or subtle styling," at bounding box center [718, 659] width 567 height 18
click at [763, 656] on p "Standalone links can use default or subtle styling," at bounding box center [718, 659] width 567 height 18
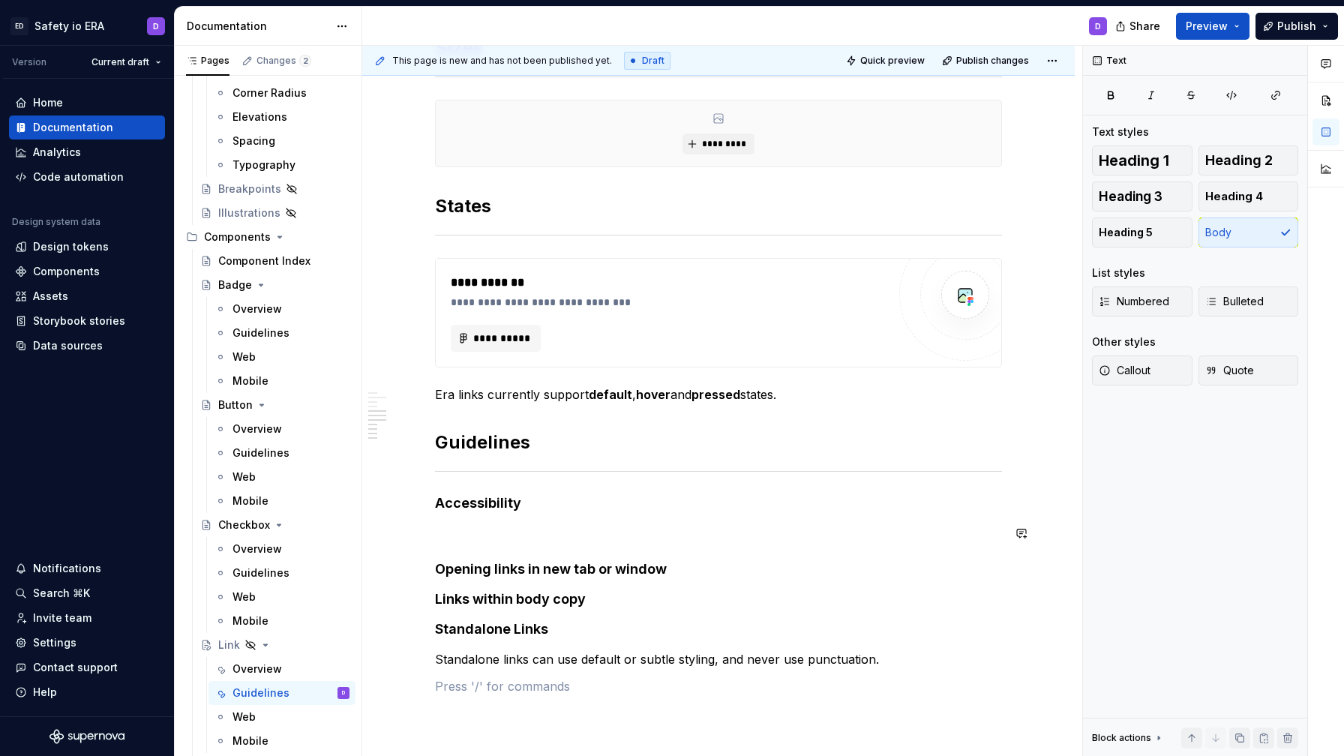
scroll to position [643, 0]
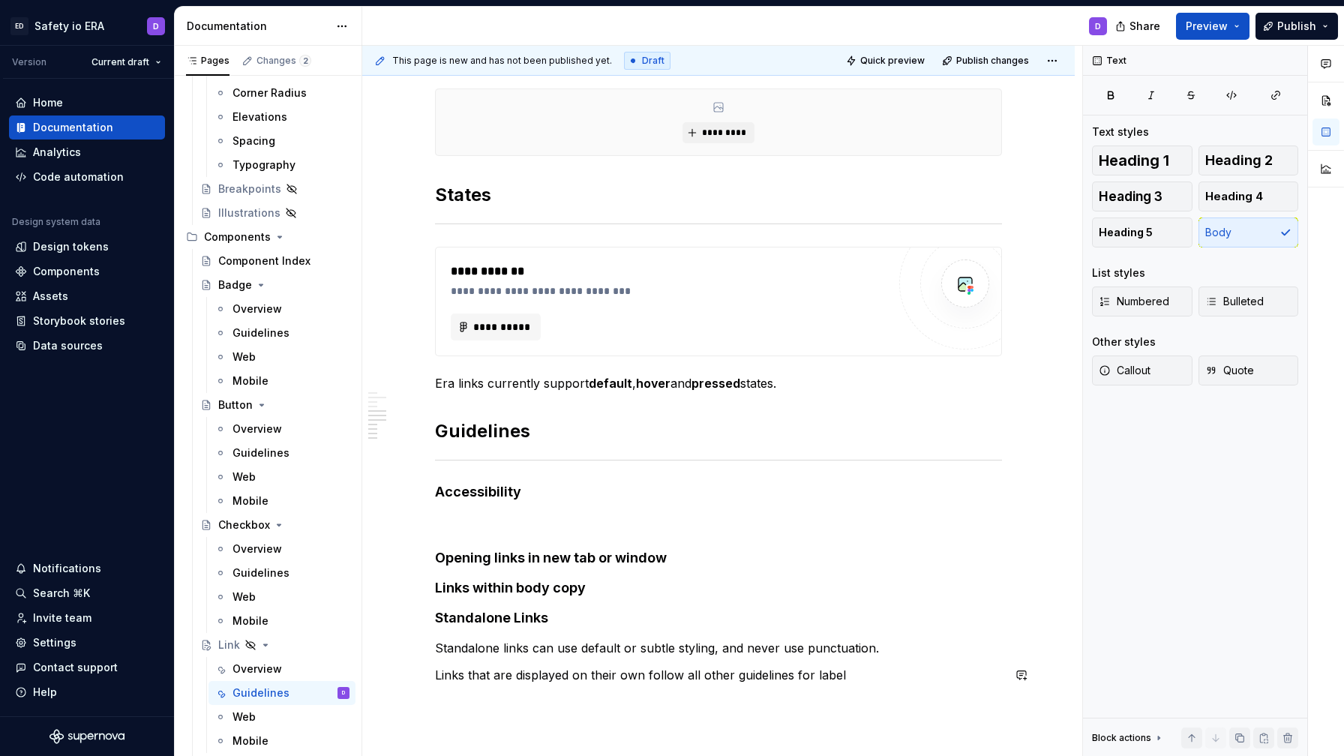
click at [737, 683] on p "Links that are displayed on their own follow all other guidelines for label" at bounding box center [718, 675] width 567 height 18
click at [713, 676] on p "Links that are displayed on their own follow all other label guidelines for lab…" at bounding box center [718, 675] width 567 height 18
drag, startPoint x: 793, startPoint y: 680, endPoint x: 840, endPoint y: 680, distance: 47.3
click at [840, 680] on p "Links that are displayed on their own follow all label guidelines for label" at bounding box center [718, 675] width 567 height 18
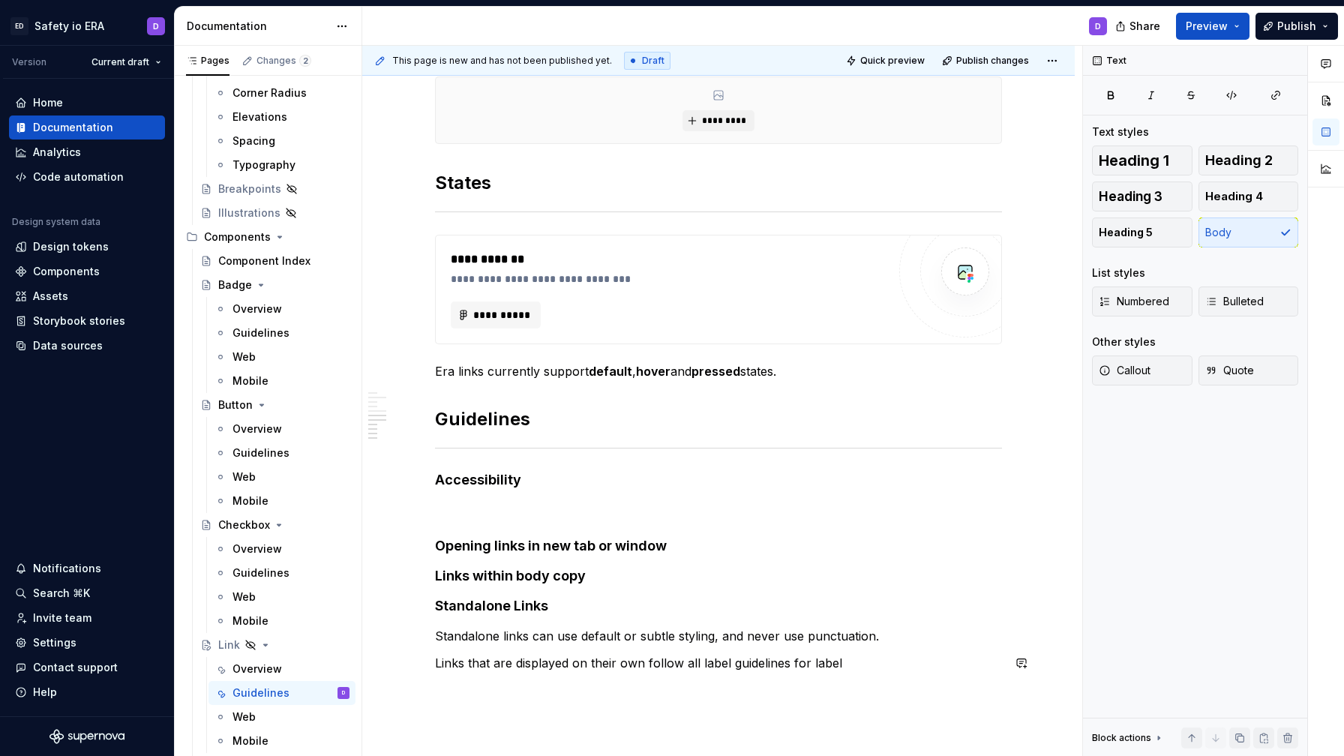
drag, startPoint x: 848, startPoint y: 679, endPoint x: 718, endPoint y: 681, distance: 130.5
click at [718, 681] on div "**********" at bounding box center [718, 165] width 567 height 1049
click at [695, 668] on p "Links that are displayed on their own follow all label guidelines for label" at bounding box center [718, 662] width 567 height 18
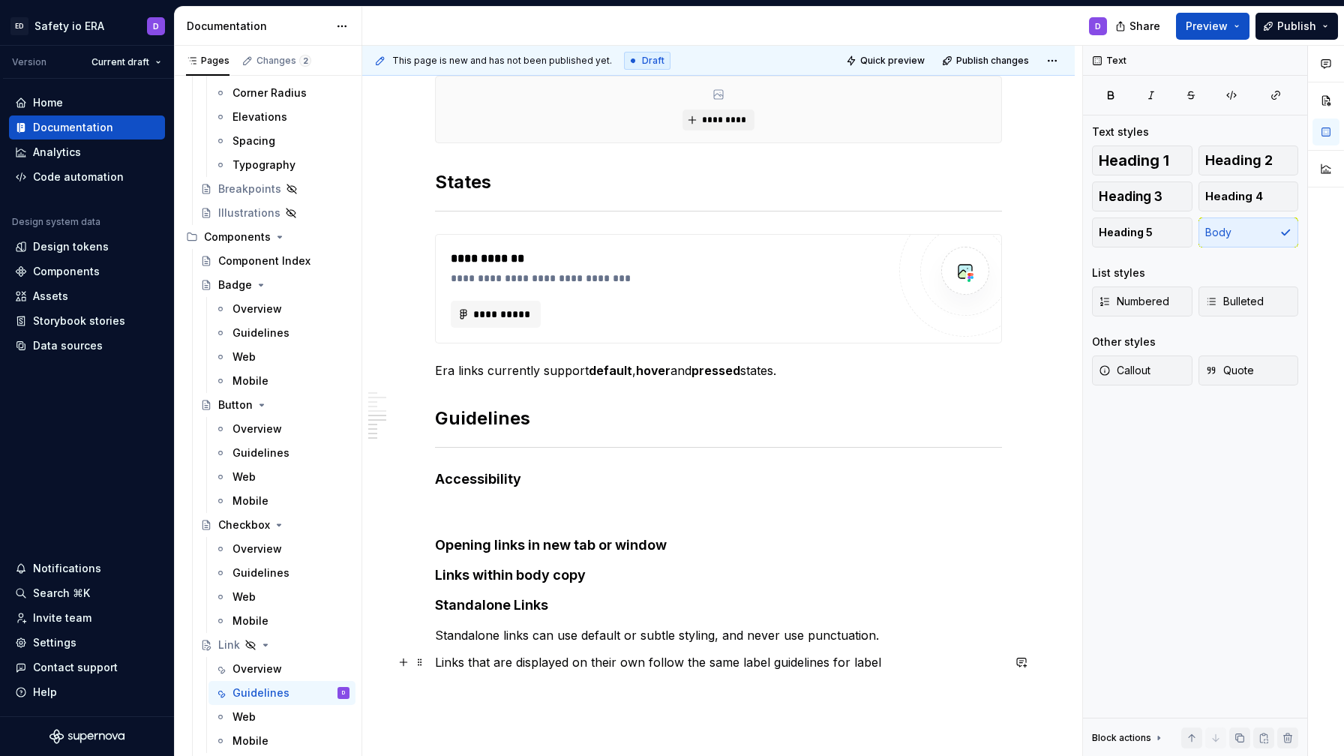
drag, startPoint x: 832, startPoint y: 662, endPoint x: 901, endPoint y: 671, distance: 69.6
click at [901, 671] on p "Links that are displayed on their own follow the same label guidelines for label" at bounding box center [718, 662] width 567 height 18
drag, startPoint x: 897, startPoint y: 664, endPoint x: 833, endPoint y: 664, distance: 64.5
click at [833, 664] on p "Links that are displayed on their own follow the same label guidelines for label" at bounding box center [718, 662] width 567 height 18
click at [444, 479] on h4 "Accessibility" at bounding box center [718, 479] width 567 height 18
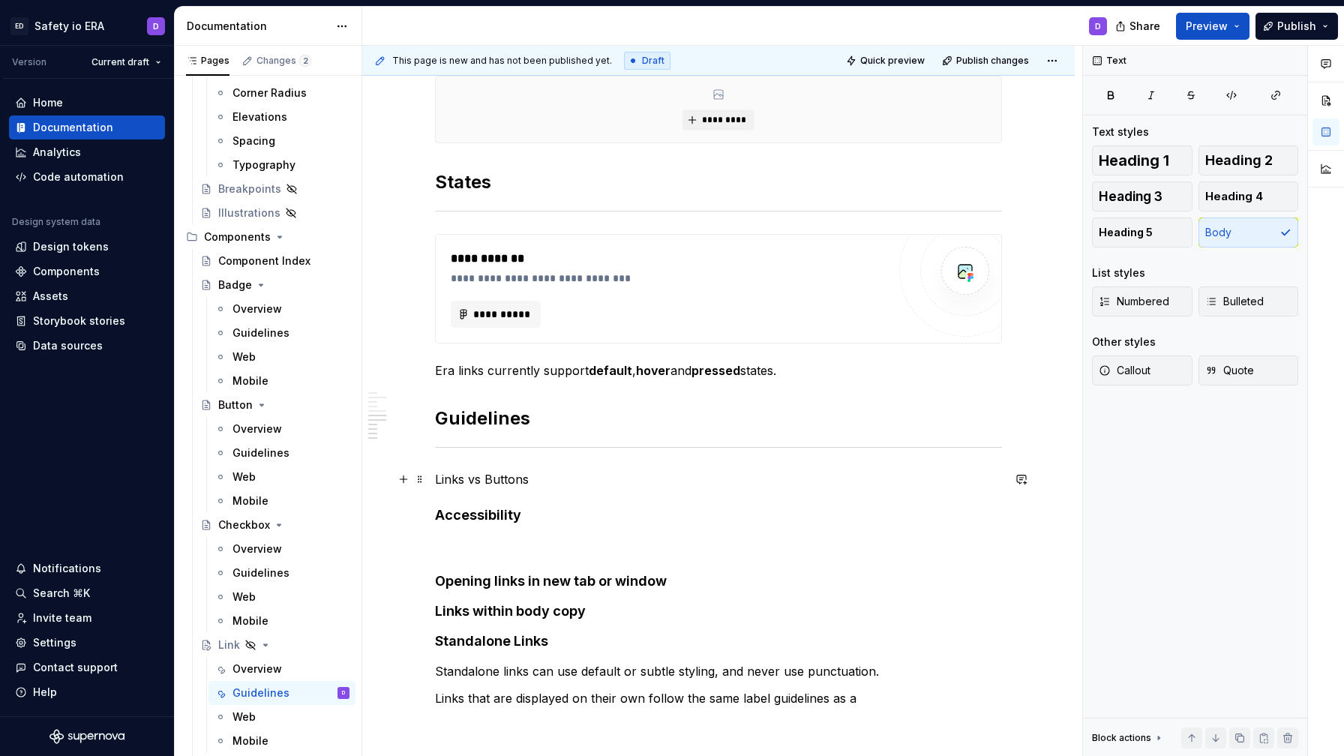
click at [459, 476] on p "Links vs Buttons" at bounding box center [718, 479] width 567 height 18
click at [580, 450] on button "button" at bounding box center [581, 451] width 21 height 21
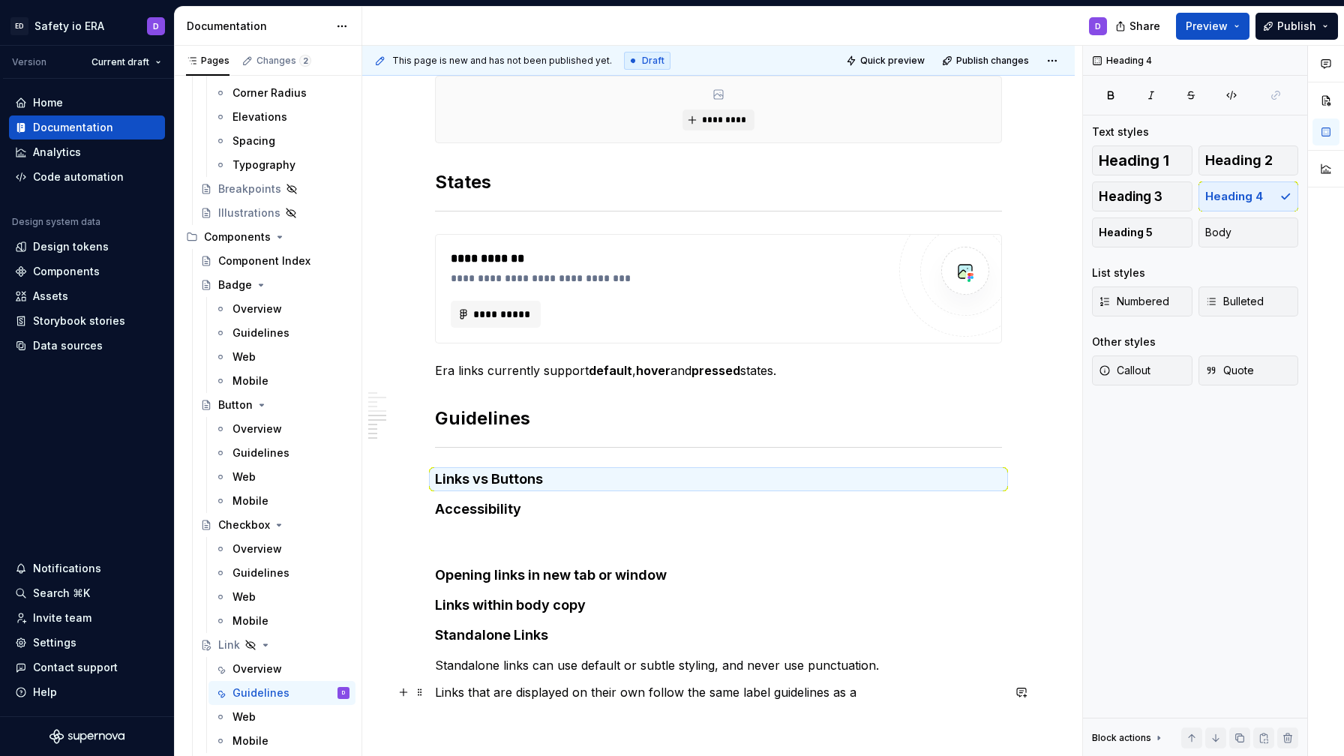
click at [860, 687] on p "Links that are displayed on their own follow the same label guidelines as a" at bounding box center [718, 692] width 567 height 18
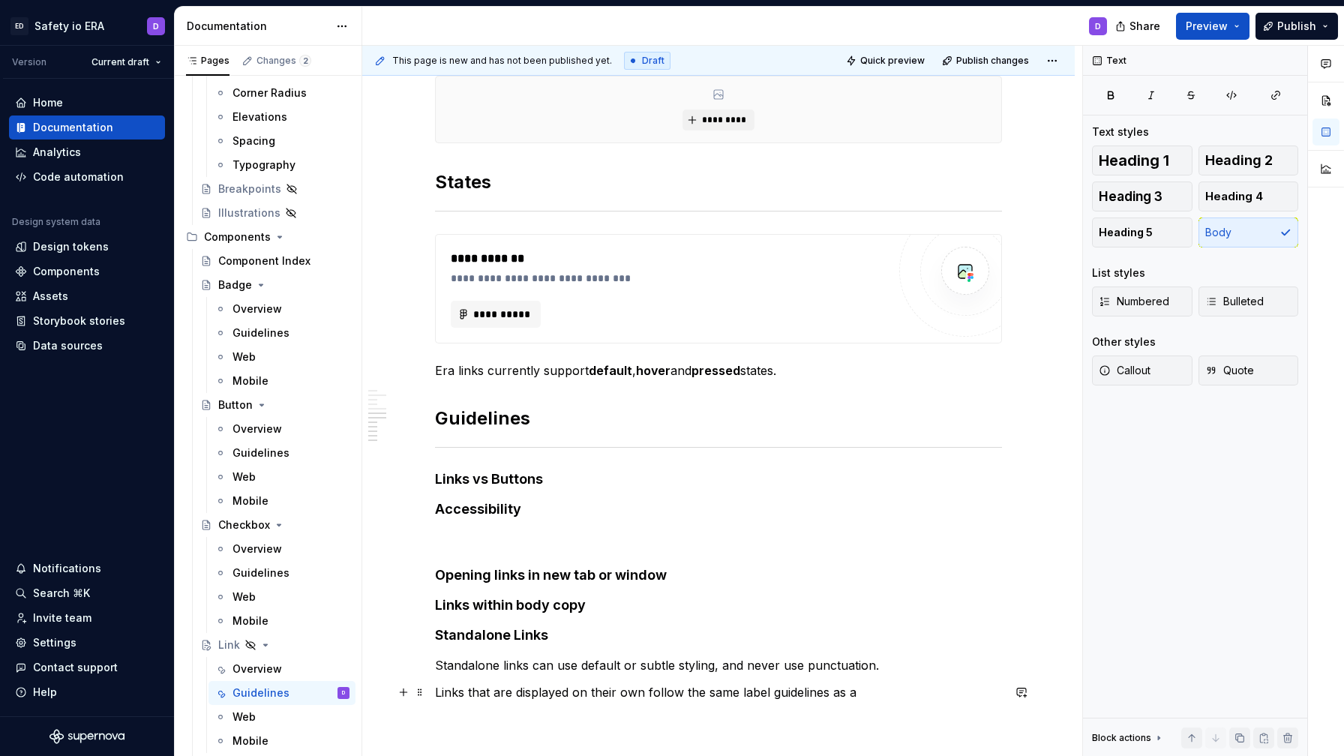
click at [872, 690] on p "Links that are displayed on their own follow the same label guidelines as a" at bounding box center [718, 692] width 567 height 18
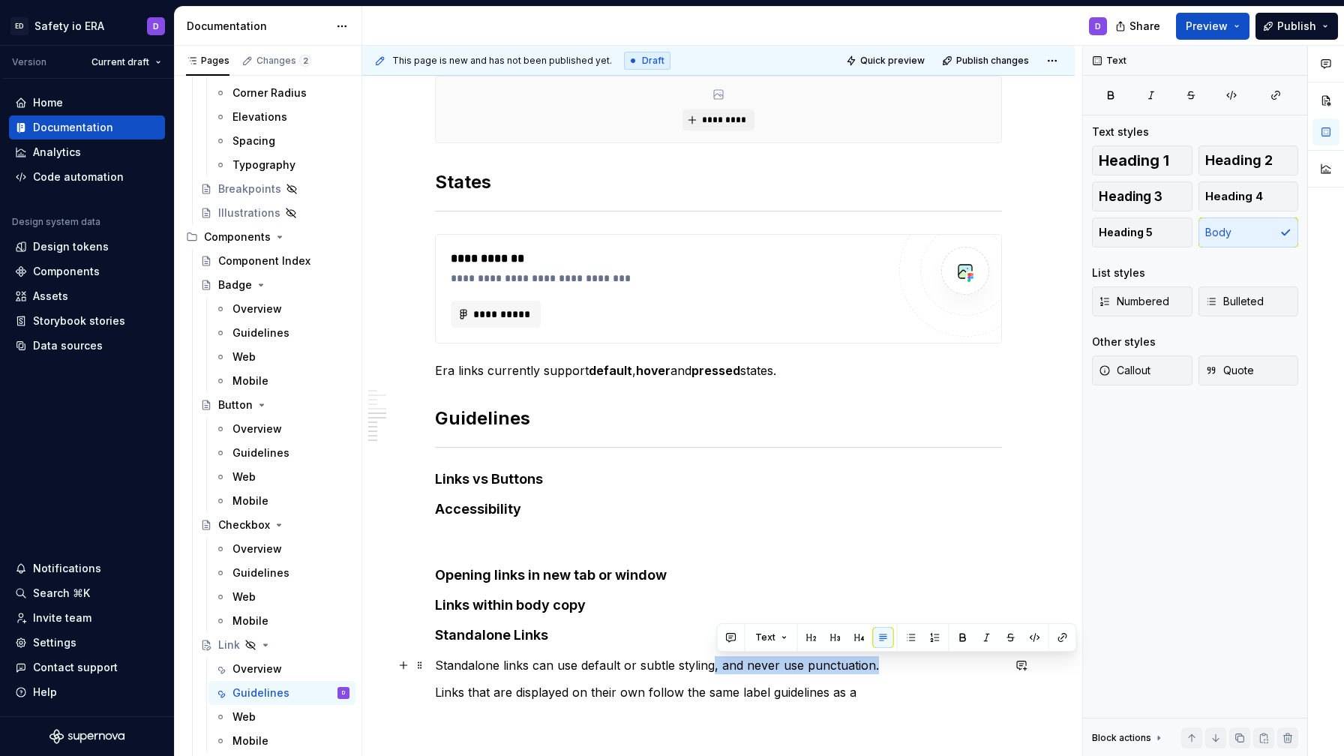
drag, startPoint x: 718, startPoint y: 668, endPoint x: 878, endPoint y: 662, distance: 159.9
click at [878, 662] on p "Standalone links can use default or subtle styling, and never use punctuation." at bounding box center [718, 665] width 567 height 18
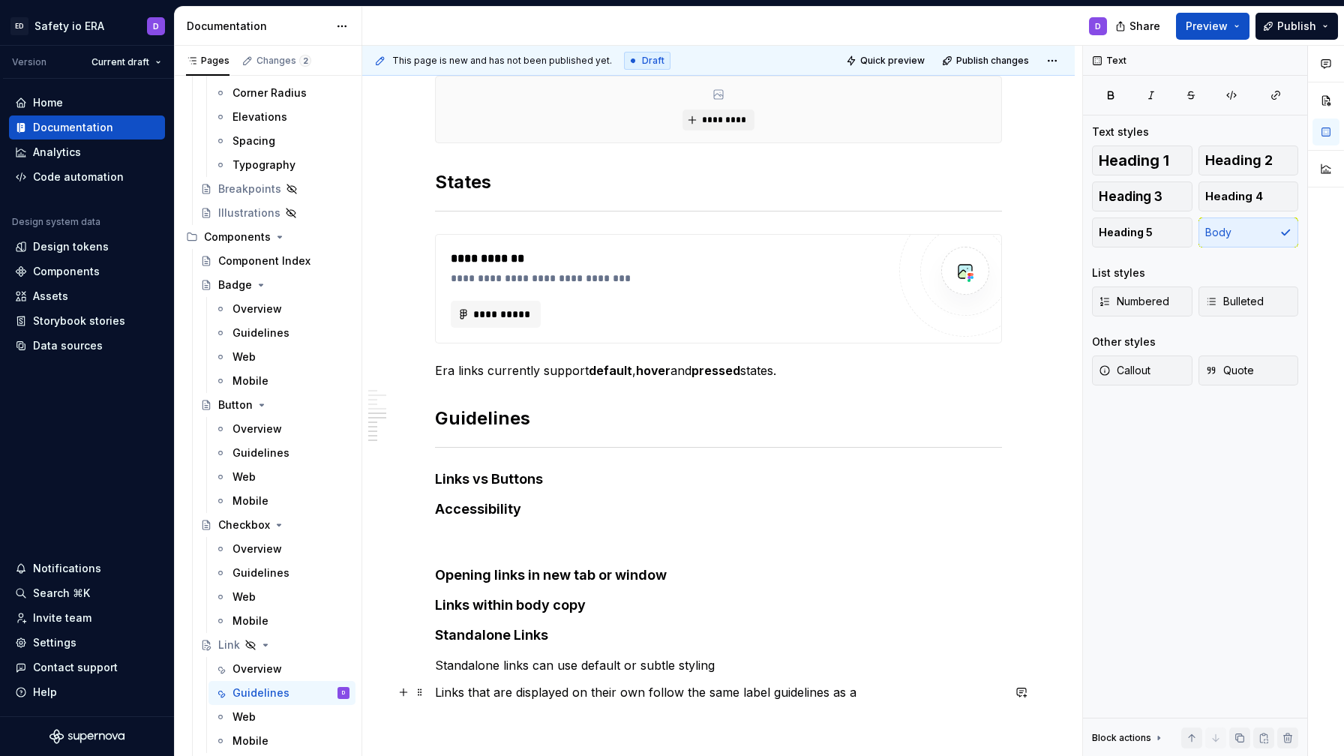
click at [864, 699] on p "Links that are displayed on their own follow the same label guidelines as a" at bounding box center [718, 692] width 567 height 18
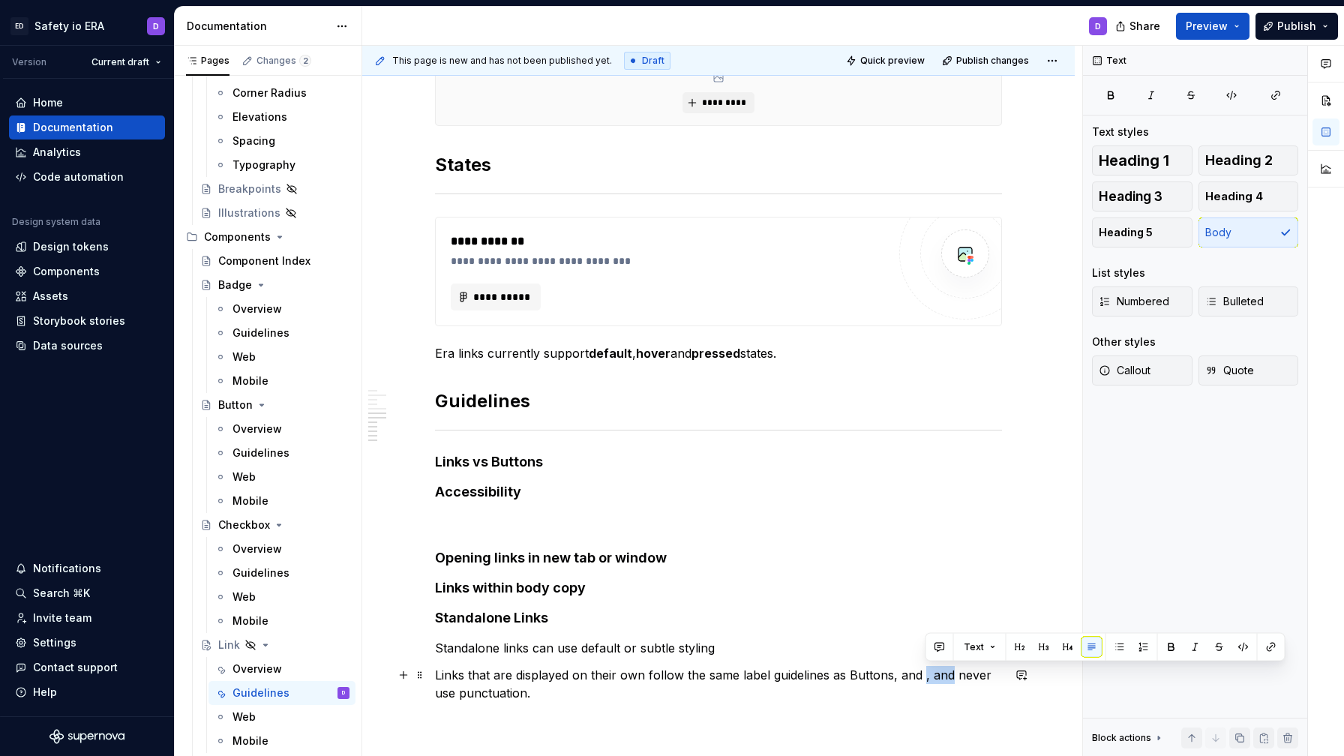
drag, startPoint x: 925, startPoint y: 680, endPoint x: 954, endPoint y: 680, distance: 29.3
click at [954, 680] on p "Links that are displayed on their own follow the same label guidelines as Butto…" at bounding box center [718, 684] width 567 height 36
type textarea "*"
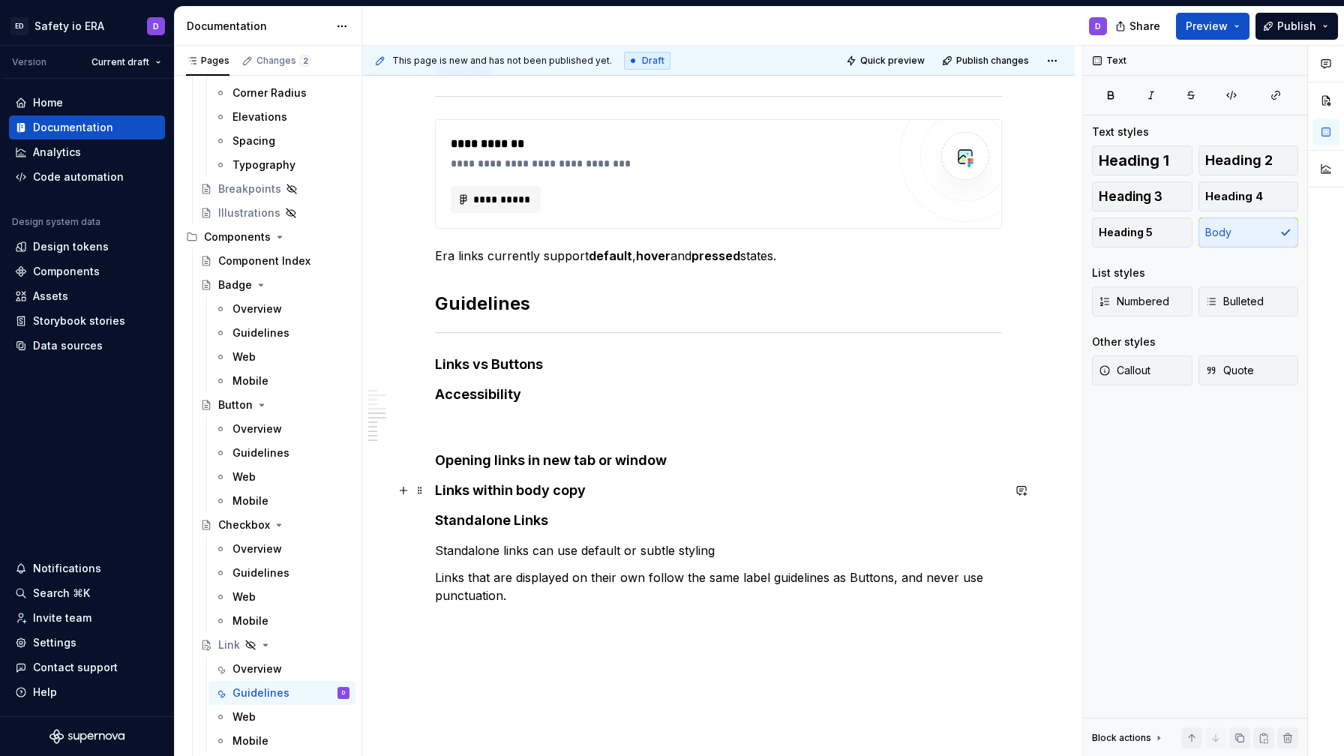
scroll to position [814, 0]
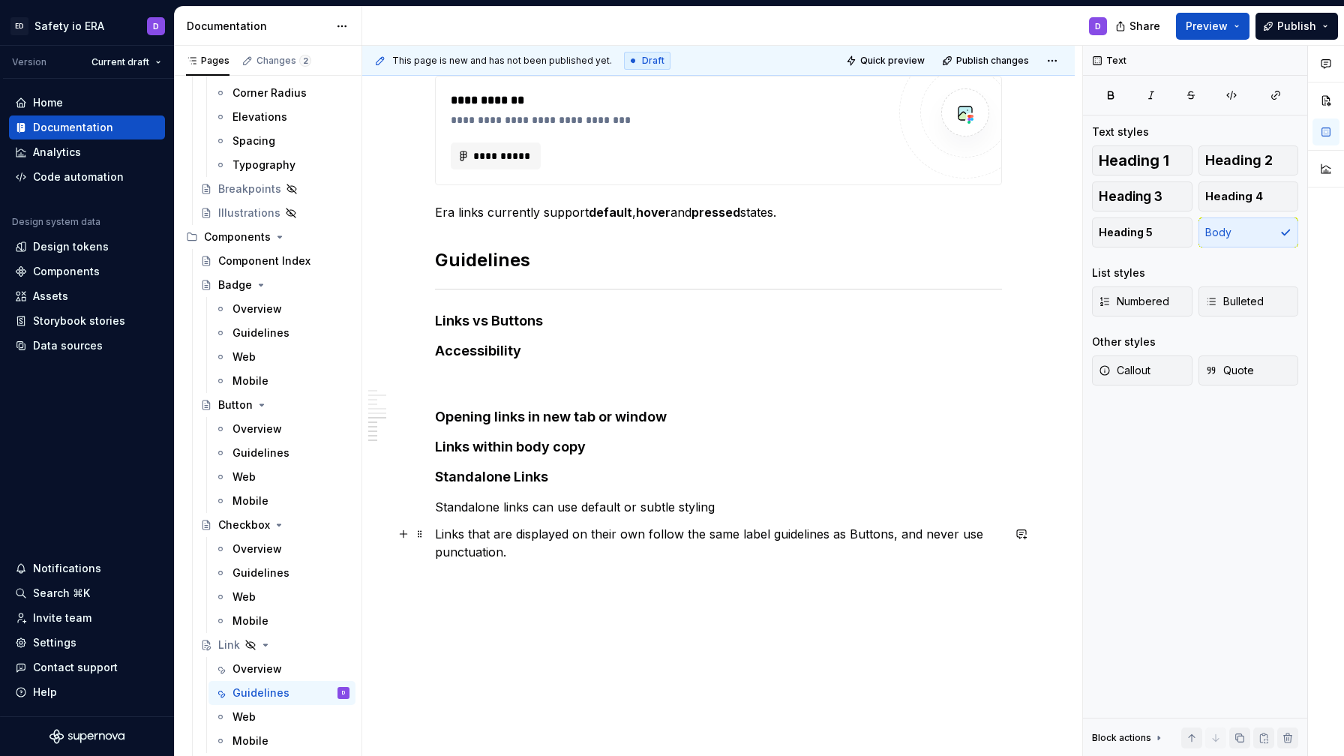
click at [864, 536] on p "Links that are displayed on their own follow the same label guidelines as Butto…" at bounding box center [718, 543] width 567 height 36
click at [1192, 505] on button "button" at bounding box center [1196, 506] width 21 height 21
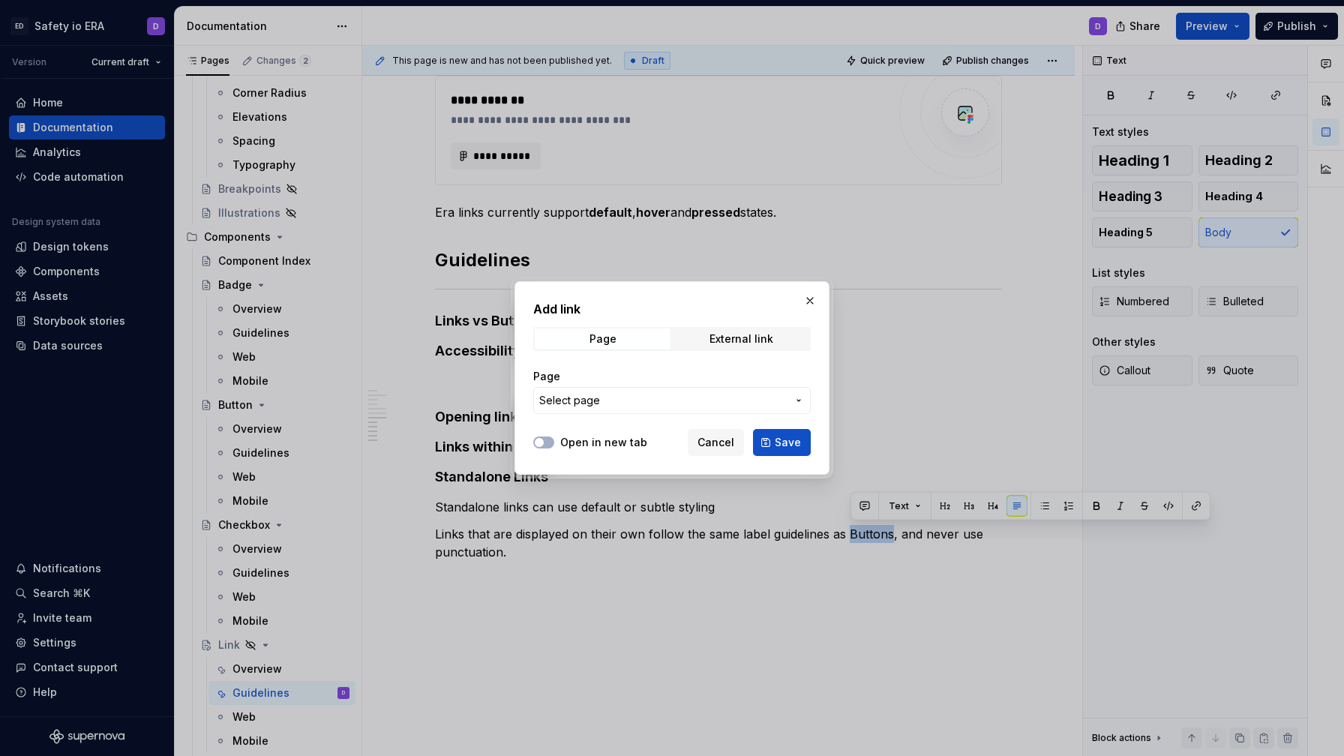
click at [669, 395] on span "Select page" at bounding box center [663, 400] width 248 height 15
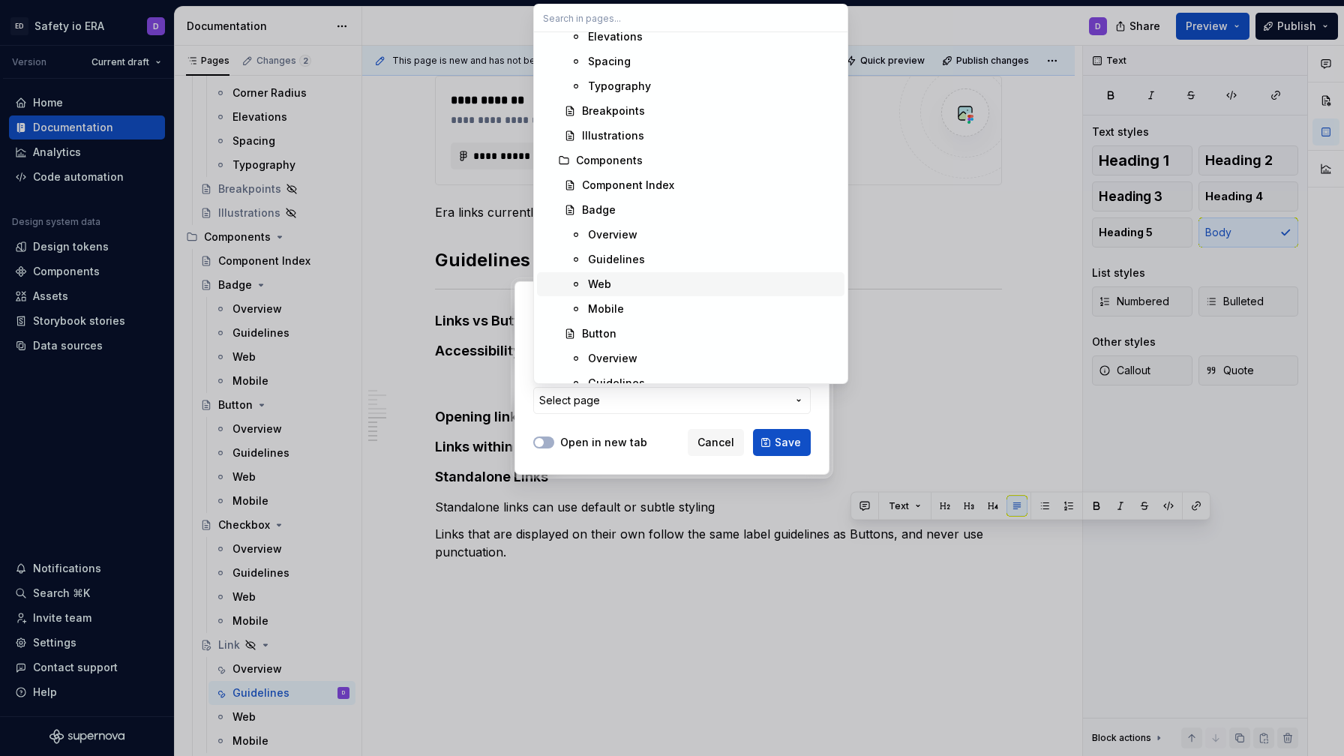
scroll to position [386, 0]
click at [617, 374] on div "Guidelines" at bounding box center [616, 379] width 57 height 15
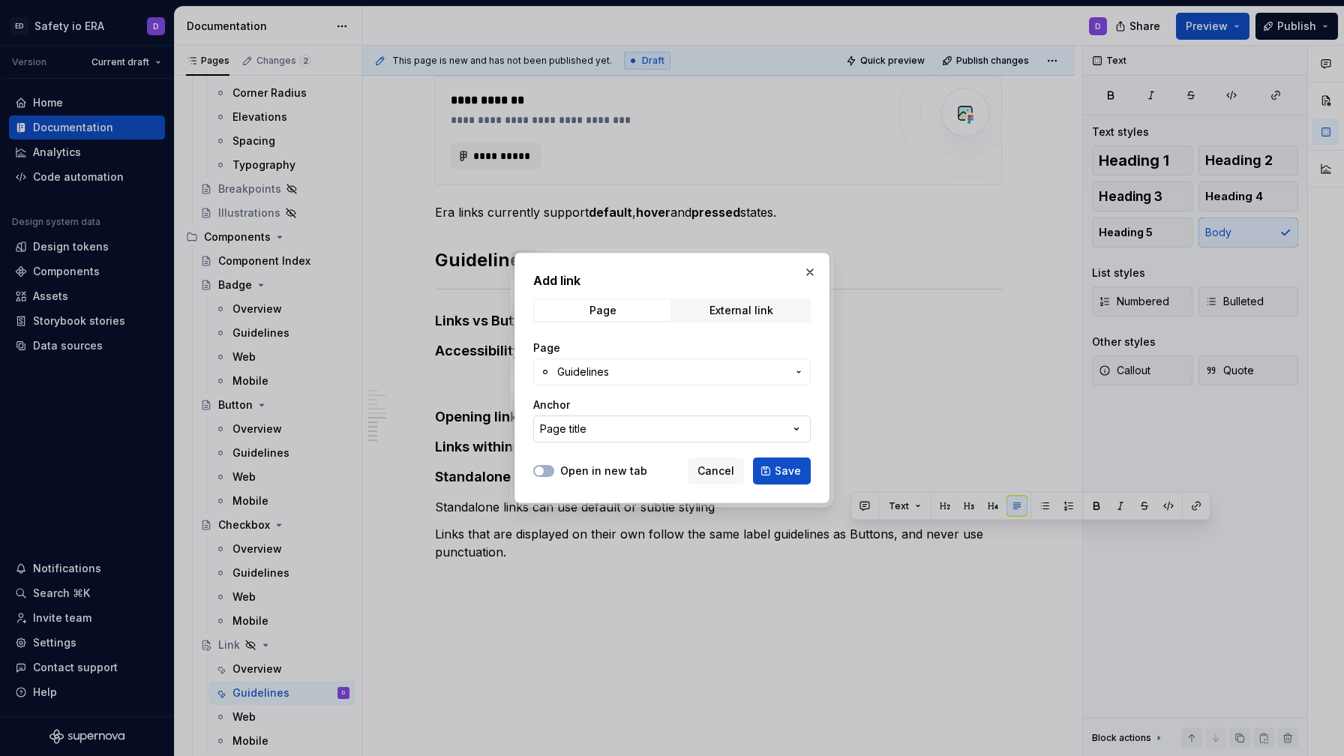
click at [623, 419] on button "Page title" at bounding box center [672, 429] width 278 height 27
click at [618, 420] on div "Add link Page External link Page Guidelines Anchor Page title Open in new tab C…" at bounding box center [672, 378] width 1344 height 756
click at [714, 425] on button "Page title" at bounding box center [672, 429] width 278 height 27
click at [720, 419] on div "Add link Page External link Page Guidelines Anchor Page title Open in new tab C…" at bounding box center [672, 378] width 1344 height 756
click at [750, 433] on button "Page title" at bounding box center [672, 429] width 278 height 27
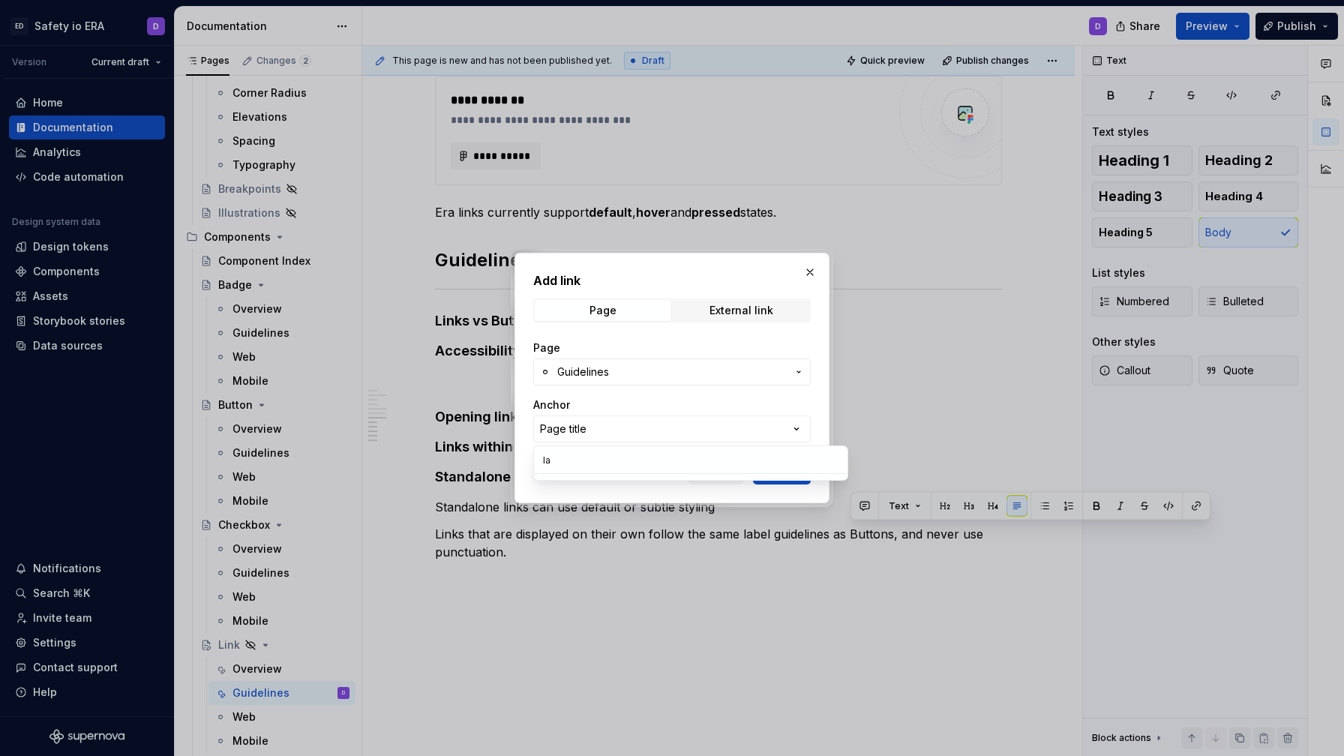
type input "l"
click at [706, 393] on div "Add link Page External link Page Guidelines Anchor Page title Open in new tab C…" at bounding box center [672, 378] width 1344 height 756
click at [776, 473] on span "Save" at bounding box center [788, 471] width 26 height 15
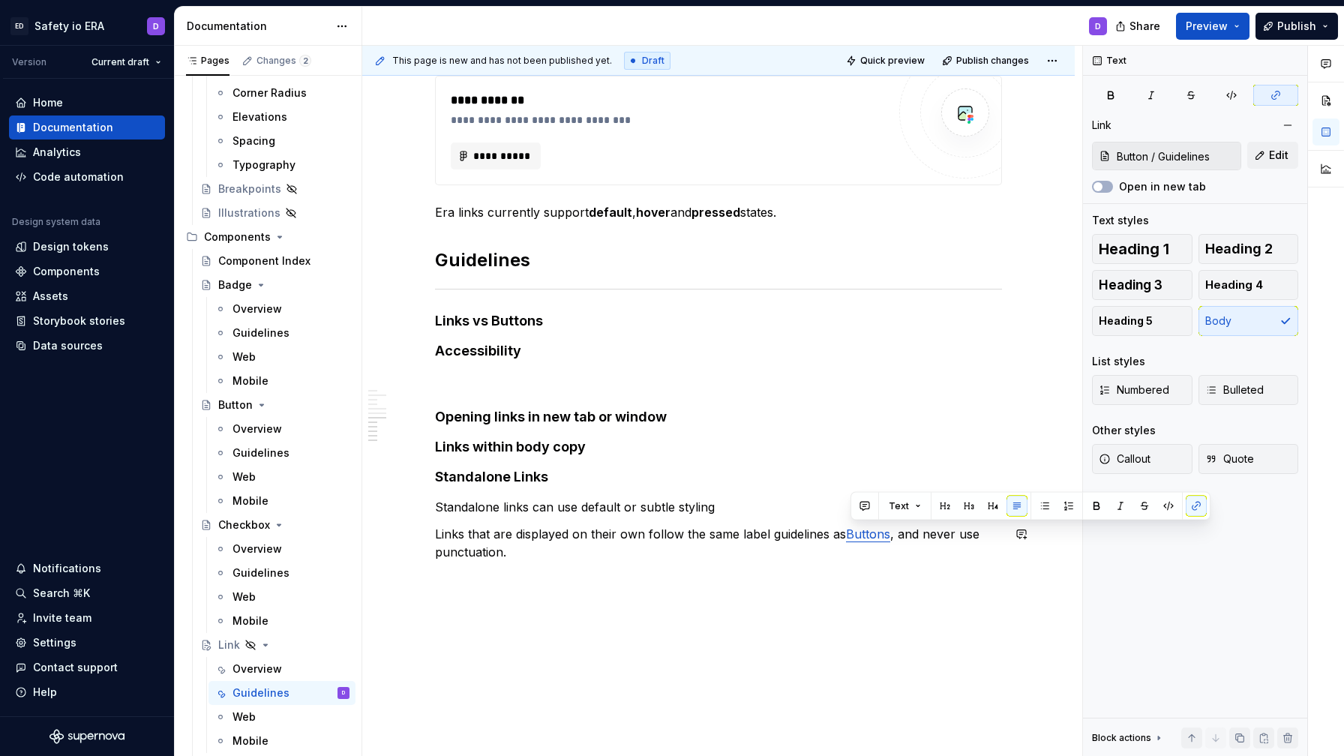
click at [924, 570] on div "**********" at bounding box center [718, 30] width 567 height 1097
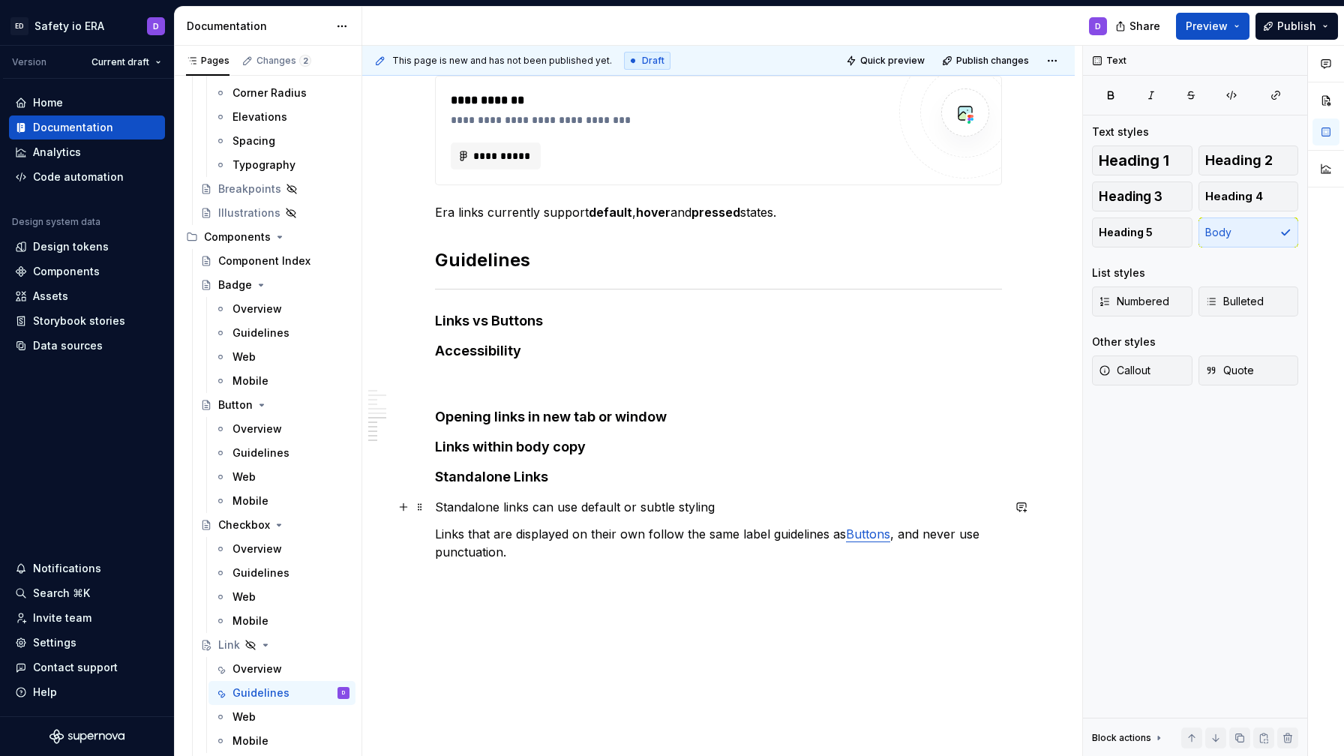
click at [739, 512] on p "Standalone links can use default or subtle styling" at bounding box center [718, 507] width 567 height 18
click at [639, 573] on div "**********" at bounding box center [718, 30] width 567 height 1097
click at [597, 482] on h4 "Standalone Links" at bounding box center [718, 477] width 567 height 18
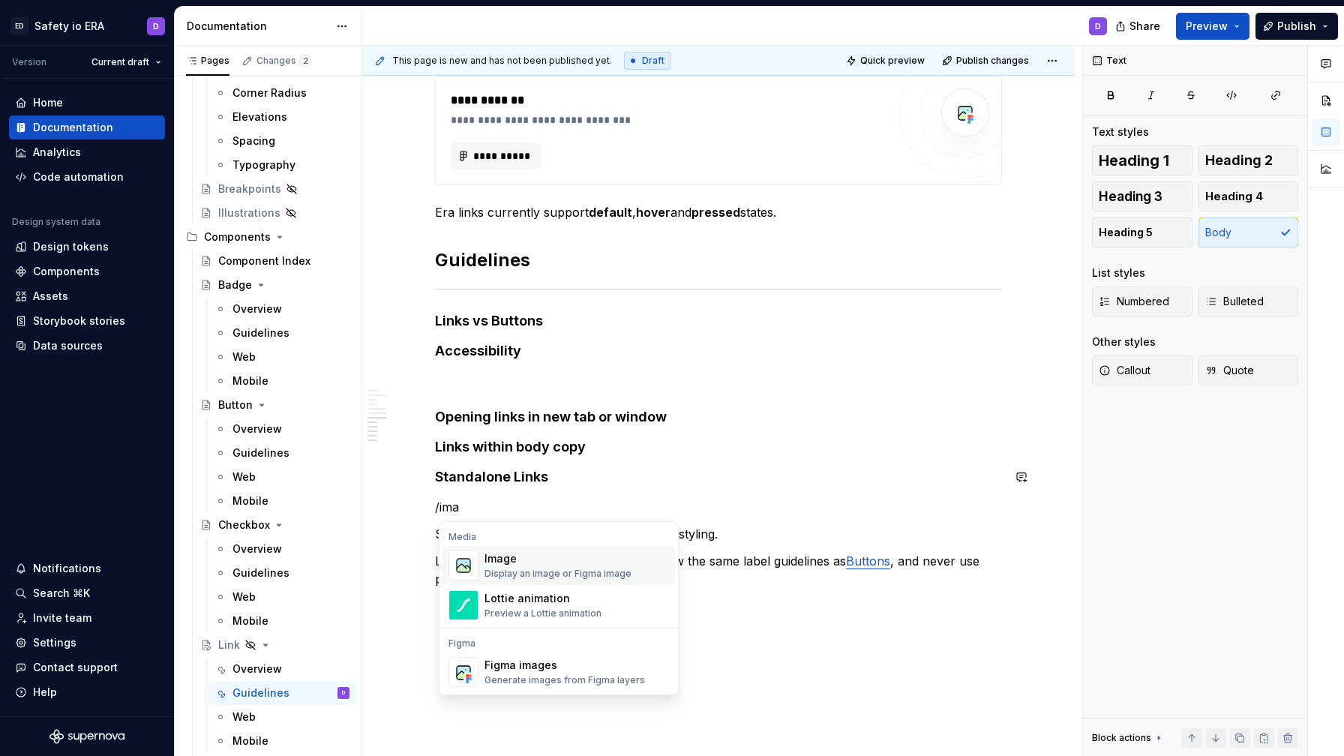
click at [569, 566] on div "Image Display an image or Figma image" at bounding box center [558, 565] width 147 height 29
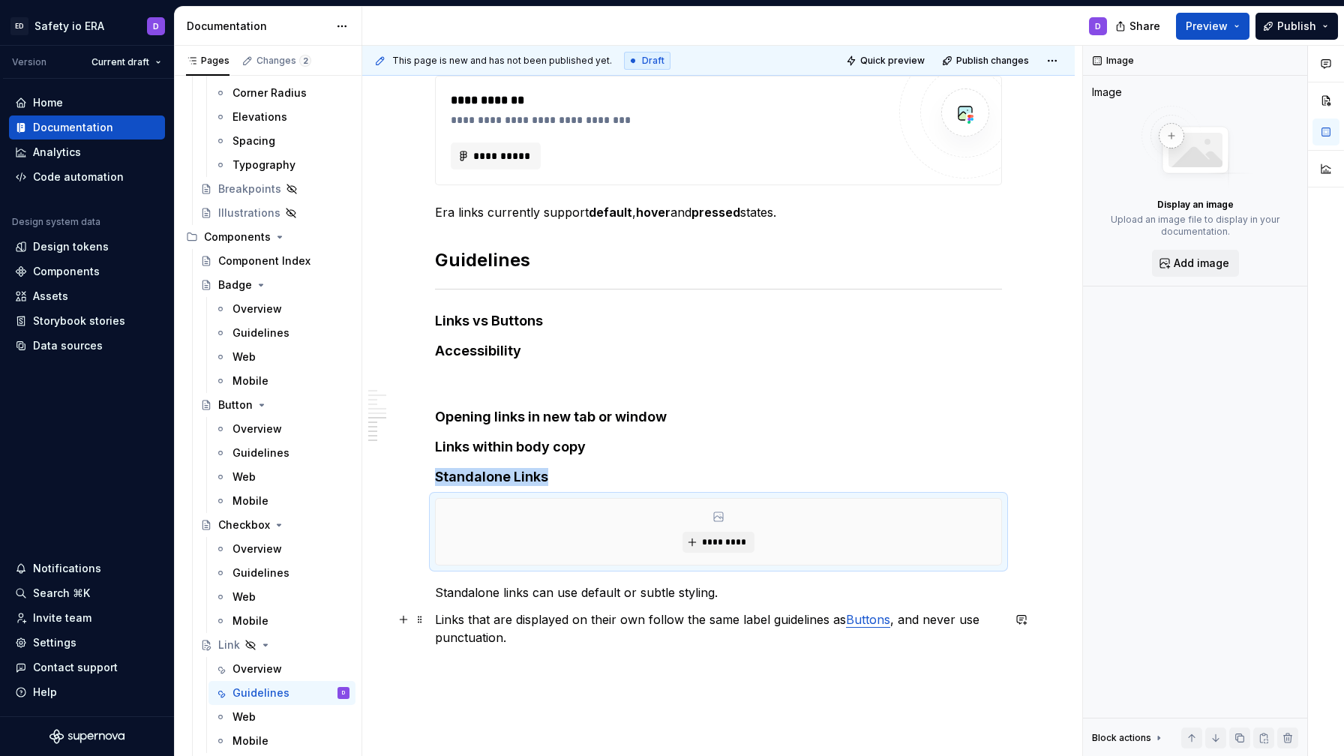
click at [595, 656] on div "**********" at bounding box center [718, 73] width 567 height 1182
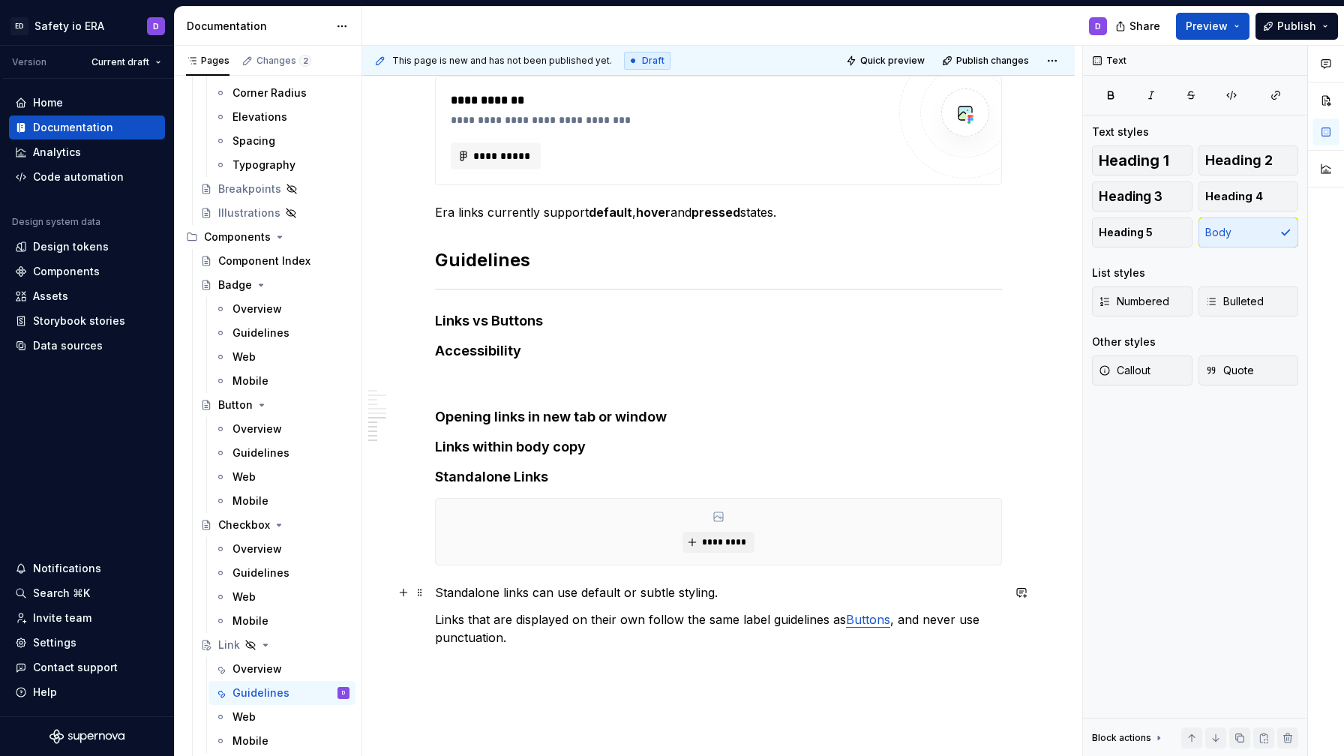
click at [789, 599] on p "Standalone links can use default or subtle styling." at bounding box center [718, 593] width 567 height 18
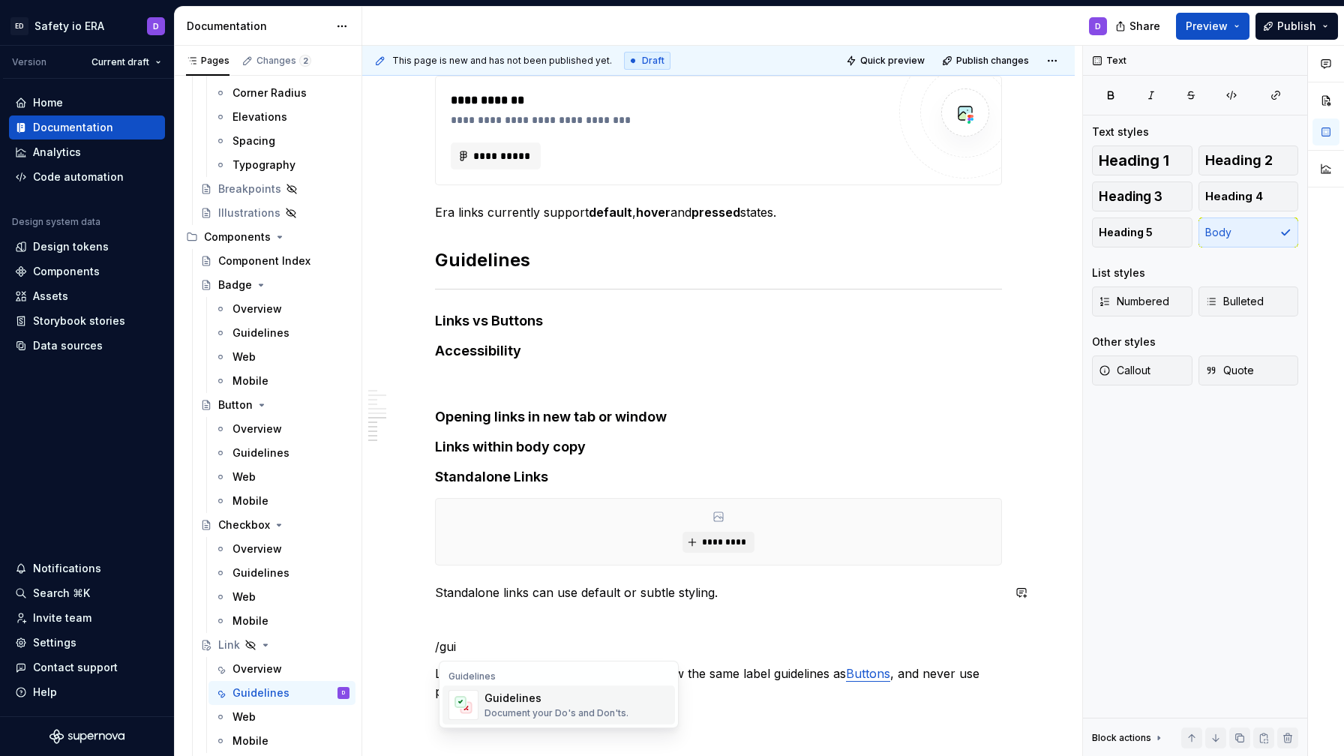
click at [611, 707] on div "Document your Do's and Don'ts." at bounding box center [557, 713] width 144 height 12
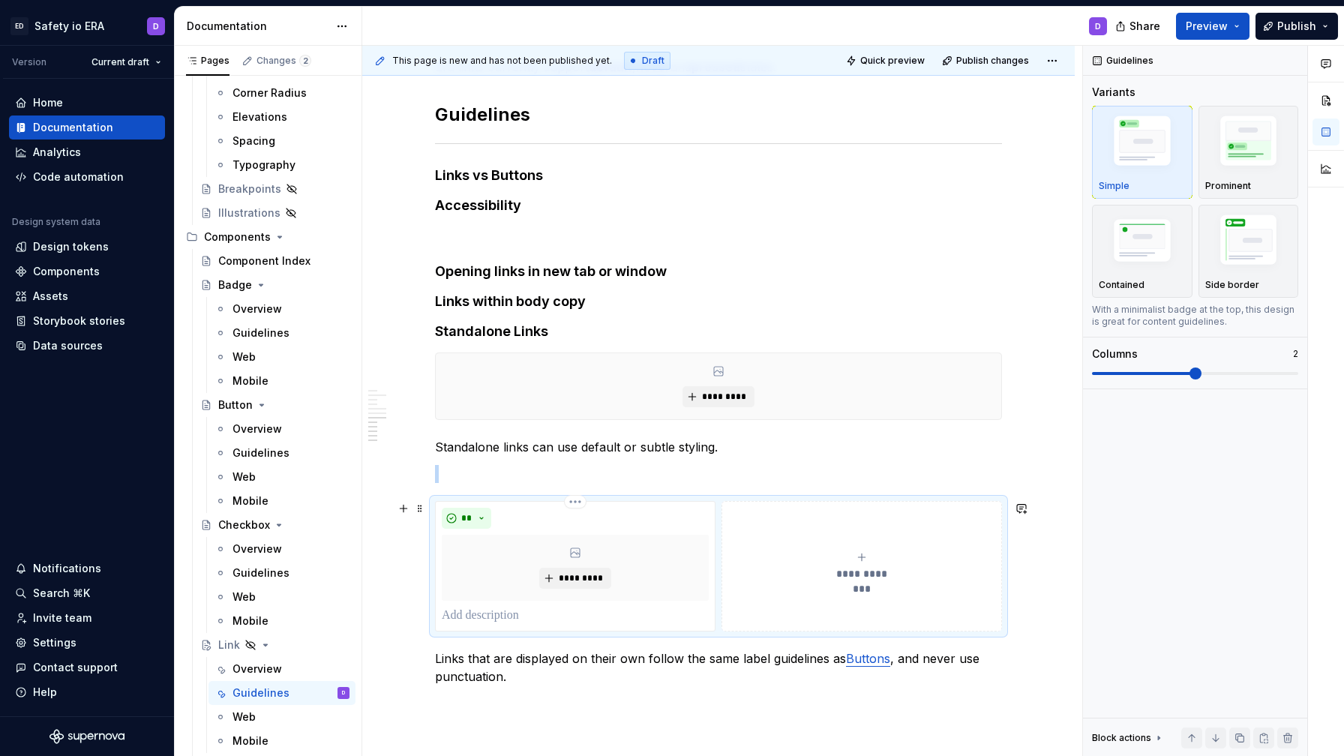
scroll to position [1003, 0]
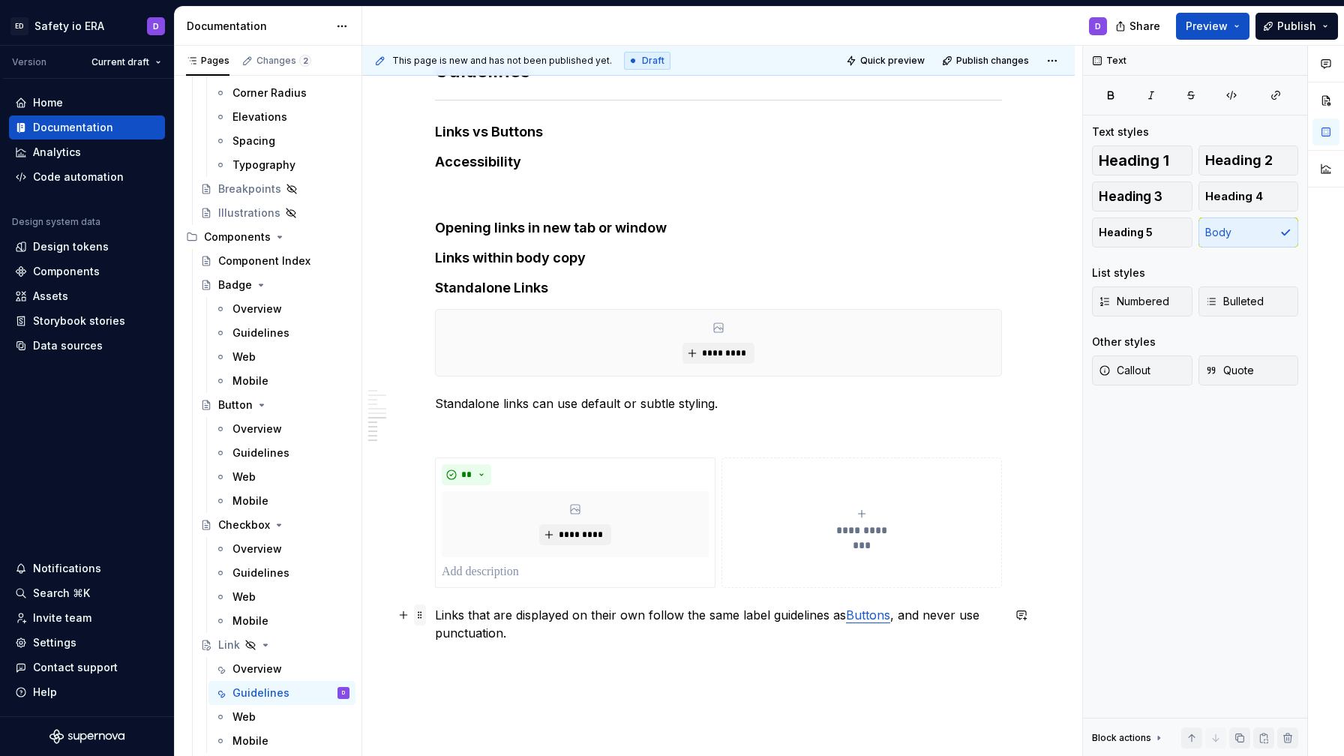
drag, startPoint x: 530, startPoint y: 642, endPoint x: 426, endPoint y: 623, distance: 105.9
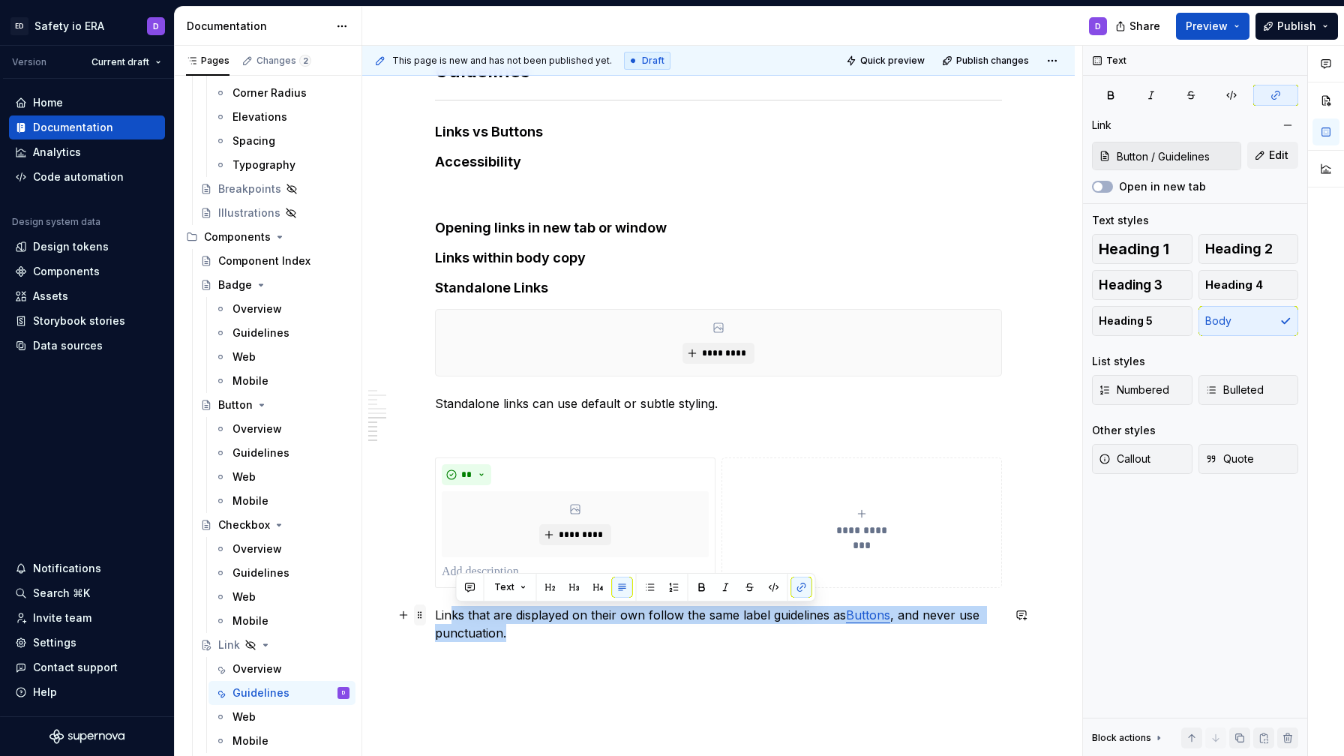
drag, startPoint x: 515, startPoint y: 629, endPoint x: 422, endPoint y: 621, distance: 92.6
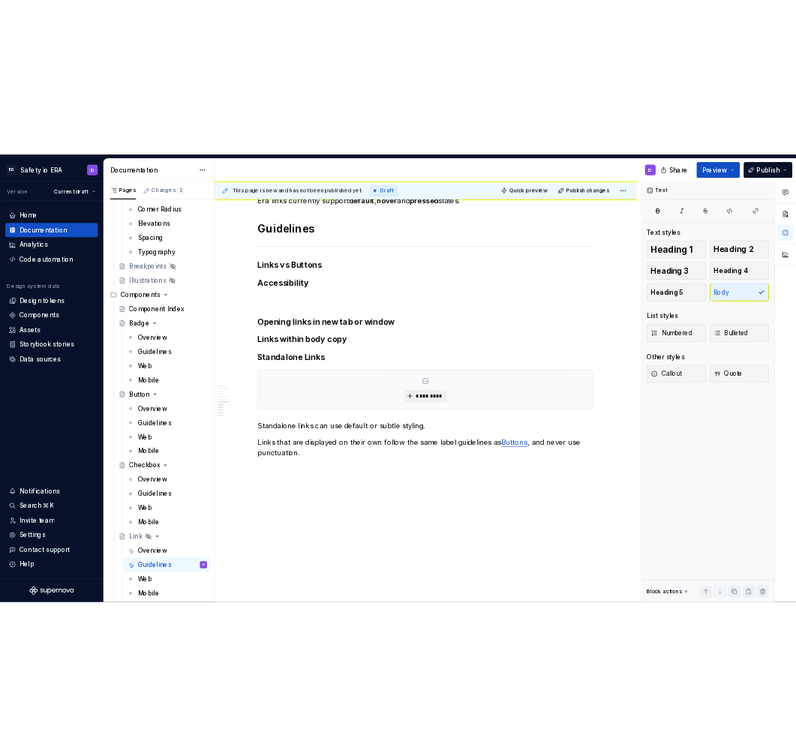
scroll to position [948, 0]
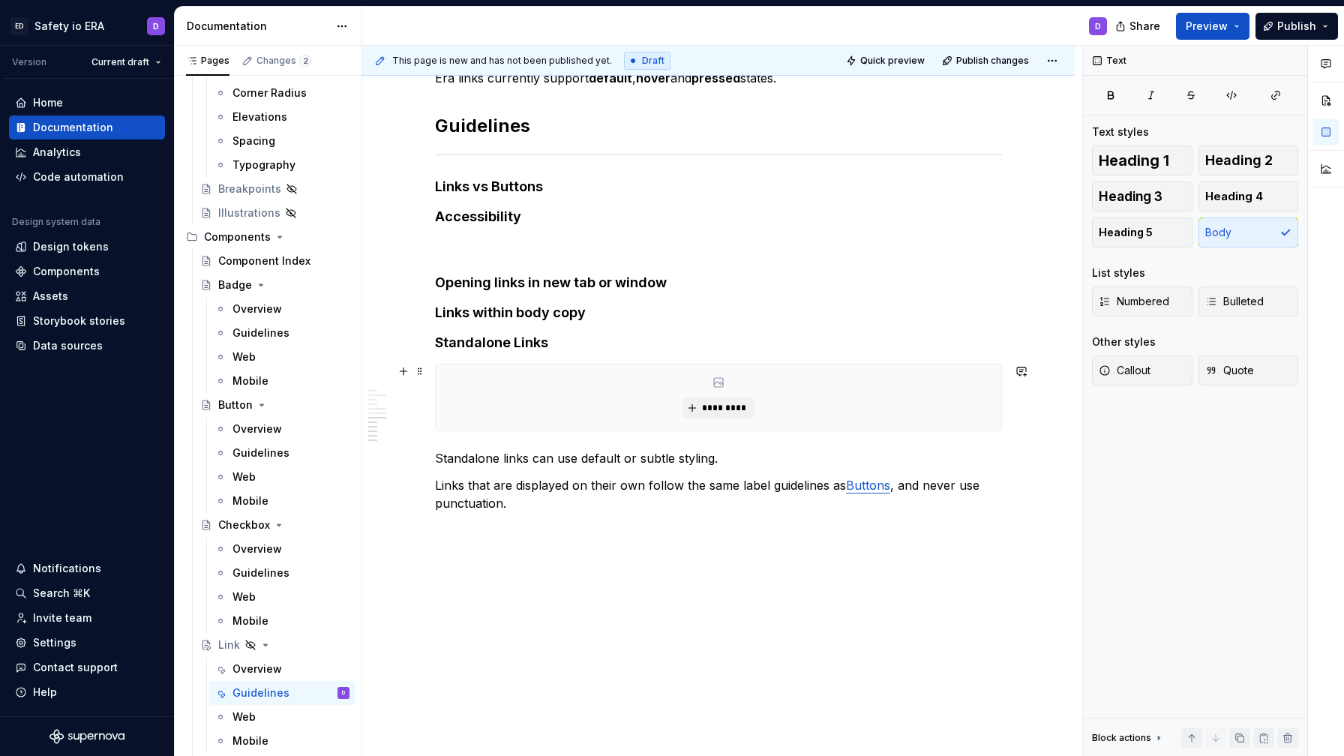
click at [614, 403] on div "*********" at bounding box center [719, 398] width 566 height 66
click at [626, 311] on h4 "Links within body copy" at bounding box center [718, 313] width 567 height 18
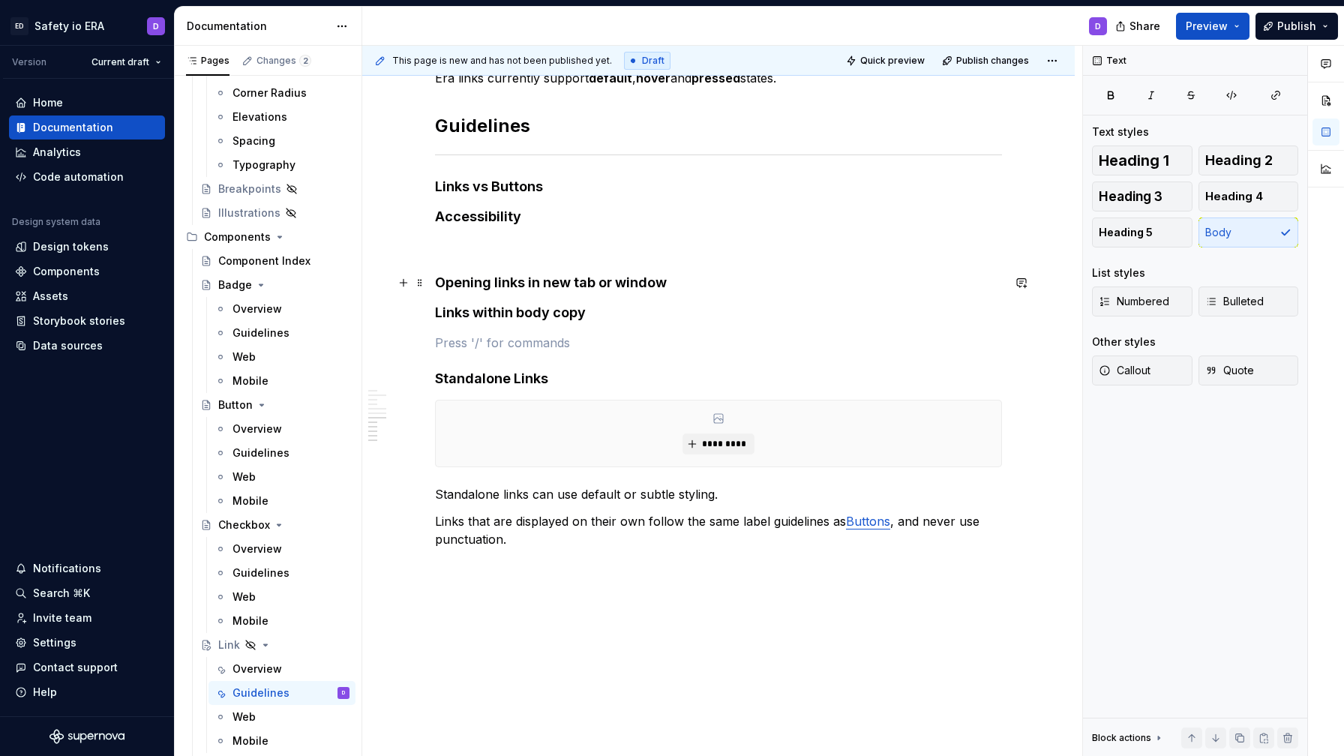
click at [696, 286] on h4 "Opening links in new tab or window" at bounding box center [718, 283] width 567 height 18
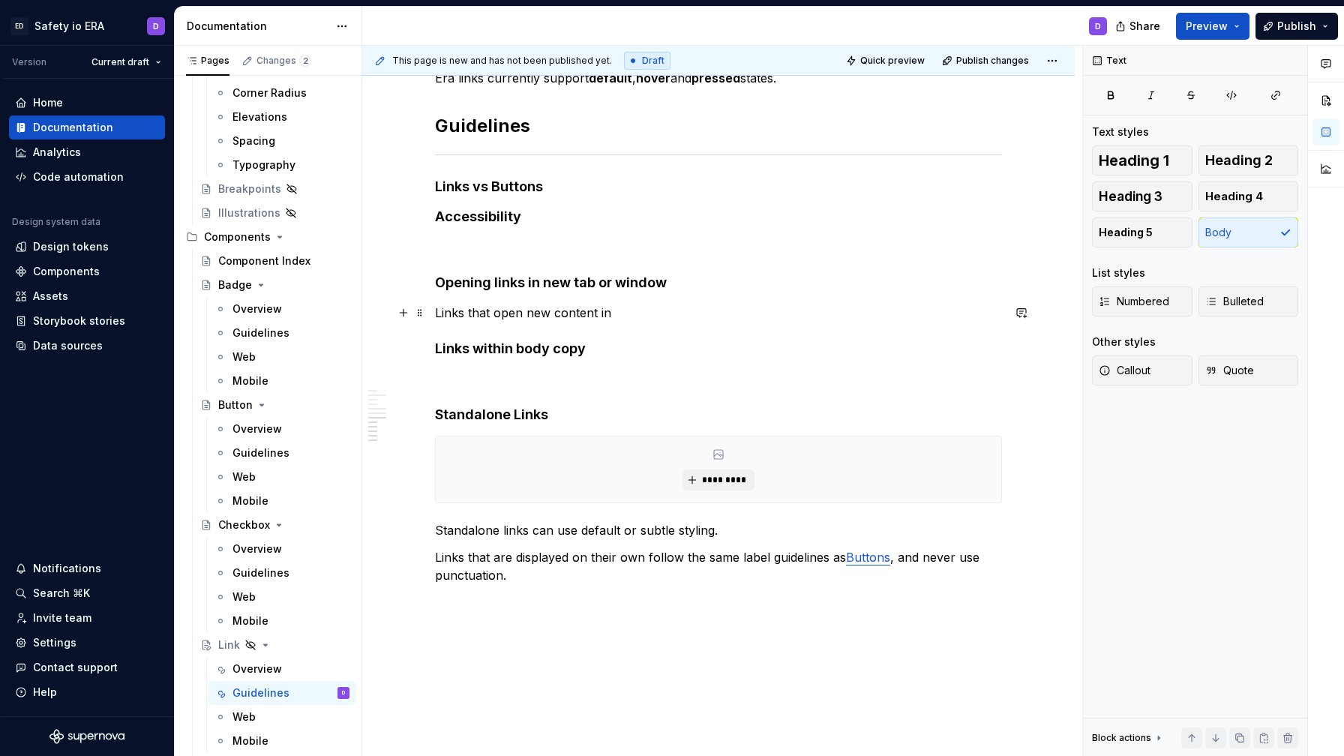
click at [542, 314] on p "Links that open new content in" at bounding box center [718, 313] width 567 height 18
drag, startPoint x: 529, startPoint y: 314, endPoint x: 588, endPoint y: 320, distance: 59.6
click at [588, 320] on p "Links that open content in" at bounding box center [718, 313] width 567 height 18
click at [679, 283] on h4 "Opening links in new tab or window" at bounding box center [718, 283] width 567 height 18
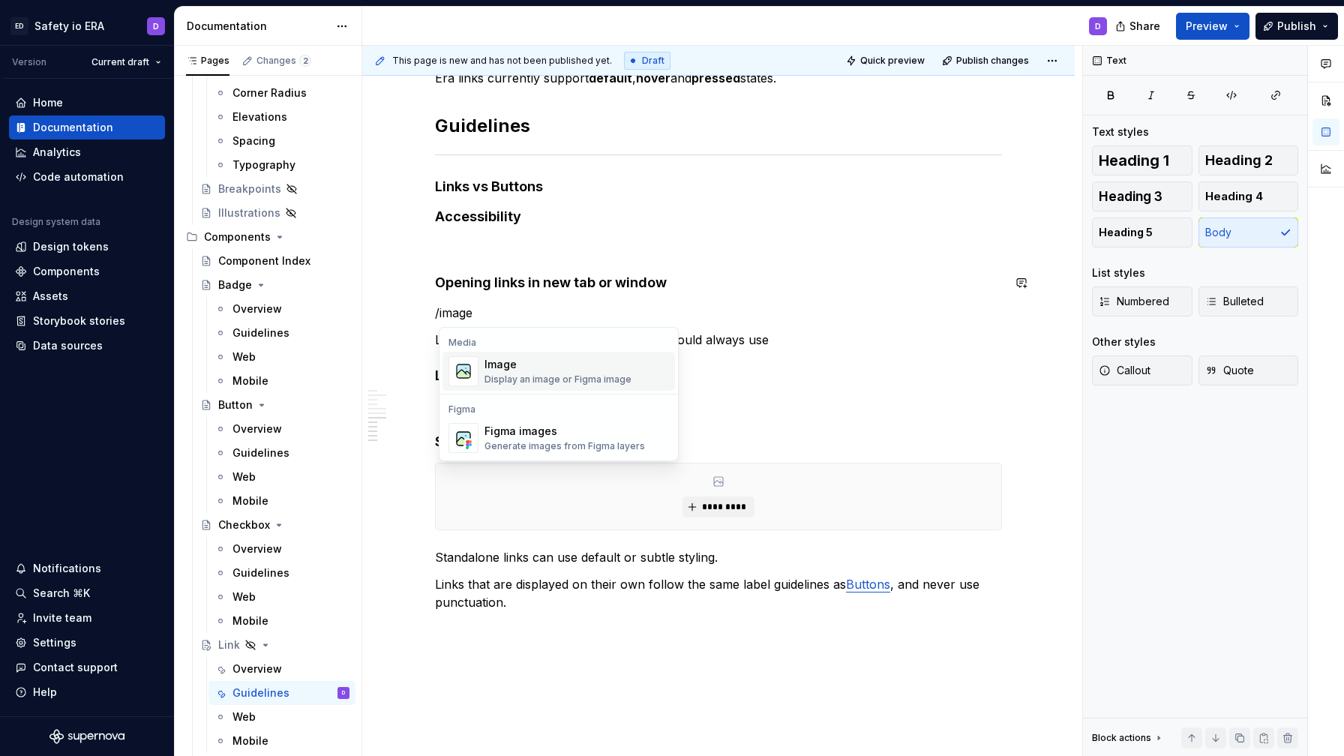
click at [600, 371] on div "Image" at bounding box center [558, 364] width 147 height 15
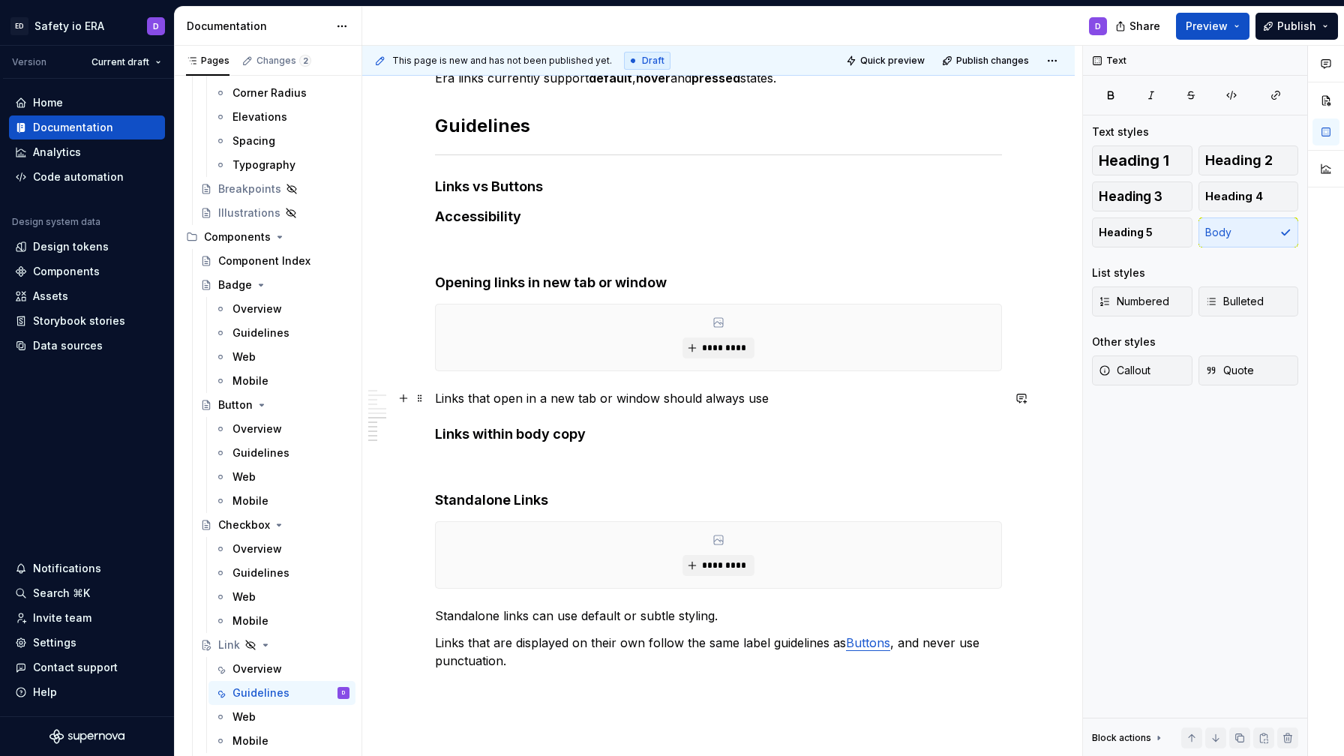
click at [779, 398] on p "Links that open in a new tab or window should always use" at bounding box center [718, 398] width 567 height 18
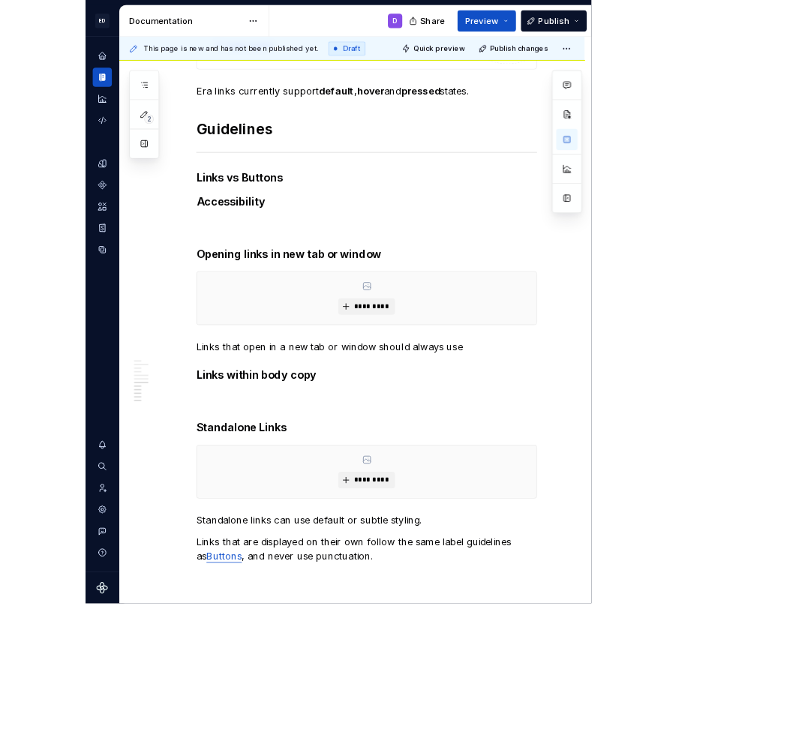
scroll to position [947, 0]
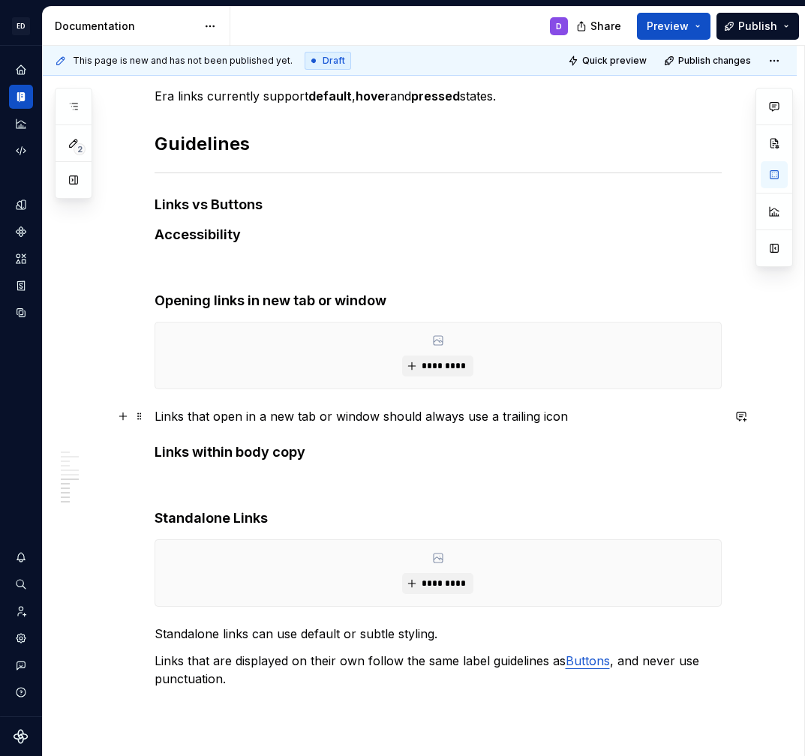
click at [396, 416] on p "Links that open in a new tab or window should always use a trailing icon" at bounding box center [438, 416] width 567 height 18
click at [435, 414] on p "Links that open in a new tab or window must always use a trailing icon" at bounding box center [438, 416] width 567 height 18
click at [560, 418] on p "Links that open in a new tab or window must use a trailing icon" at bounding box center [438, 416] width 567 height 18
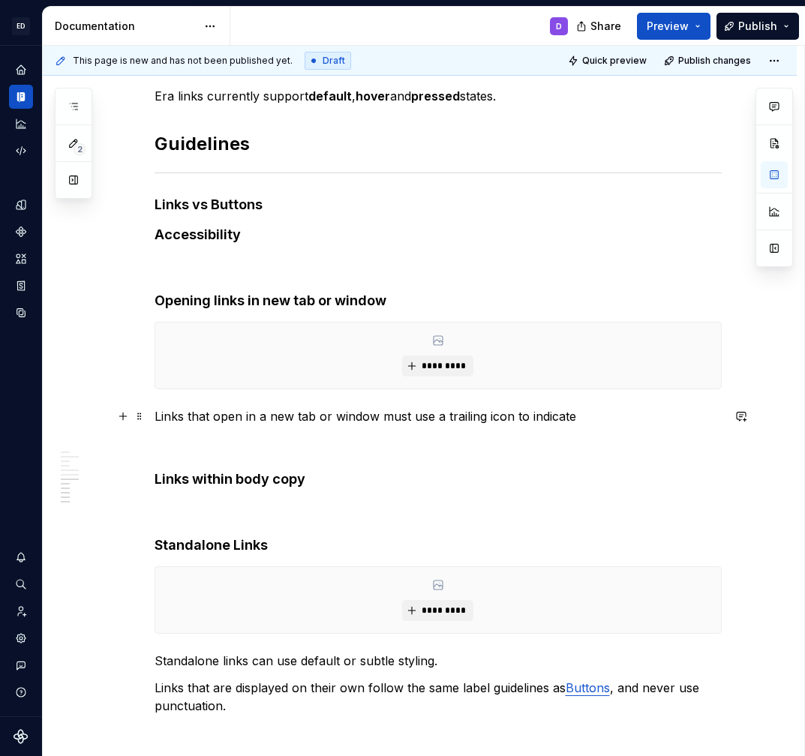
click at [583, 416] on p "Links that open in a new tab or window must use a trailing icon to indicate" at bounding box center [438, 416] width 567 height 18
click at [446, 419] on p "Links that open in a new tab or window must use a trailing icon to indicate" at bounding box center [438, 416] width 567 height 18
click at [575, 420] on p "Links that open in a new tab or window must use a trailing icon to indicate" at bounding box center [438, 416] width 567 height 18
click at [287, 210] on h4 "Links vs Buttons" at bounding box center [438, 205] width 567 height 18
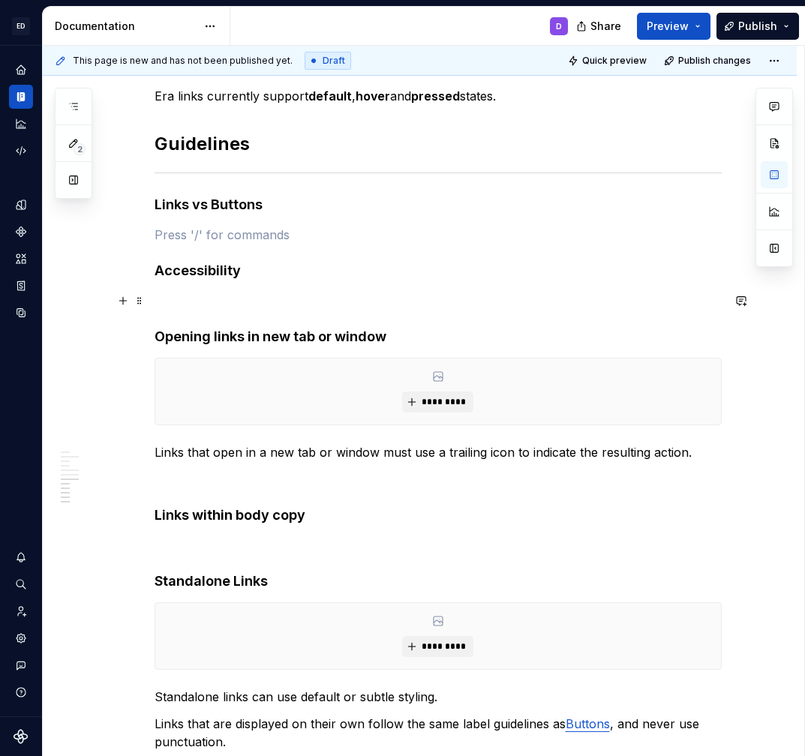
click at [211, 293] on p at bounding box center [438, 301] width 567 height 18
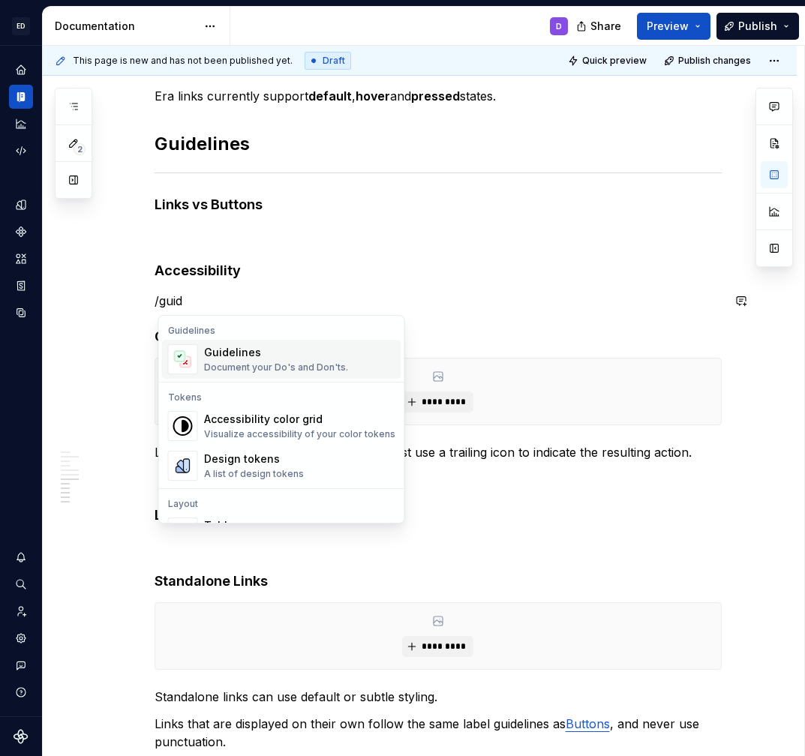
click at [215, 359] on div "Guidelines" at bounding box center [276, 352] width 144 height 15
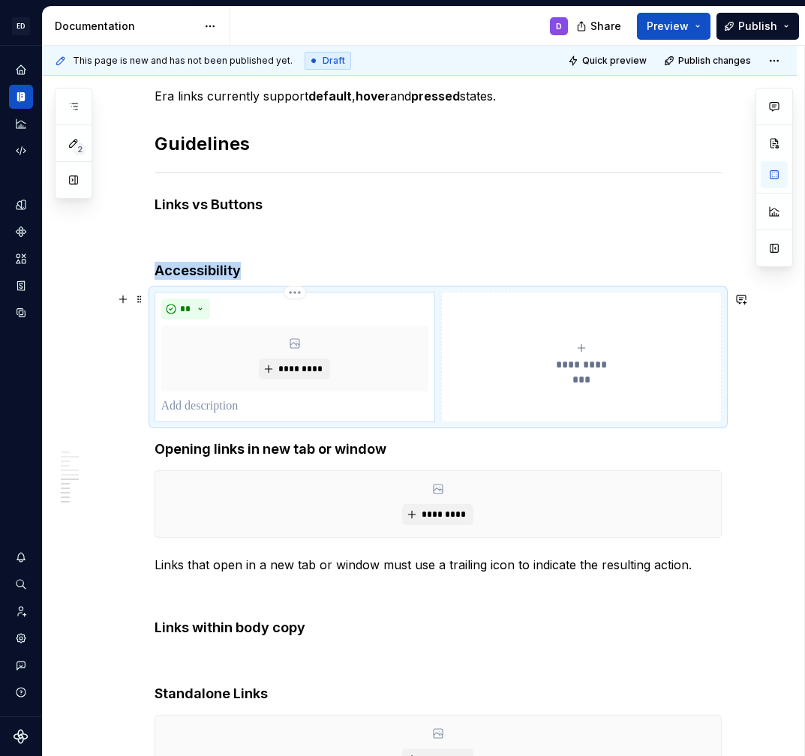
type textarea "*"
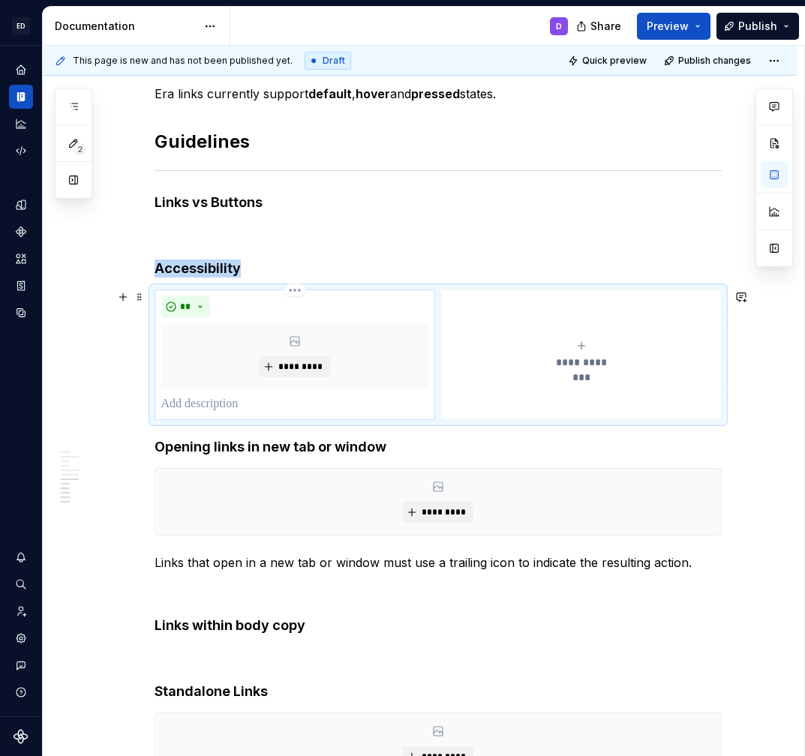
scroll to position [930, 0]
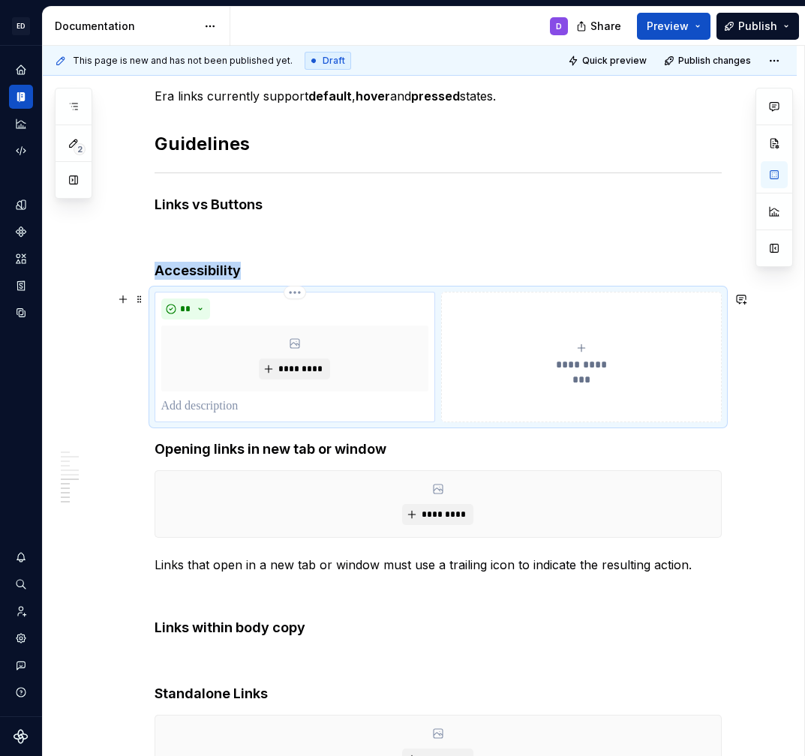
click at [221, 399] on p at bounding box center [294, 407] width 267 height 18
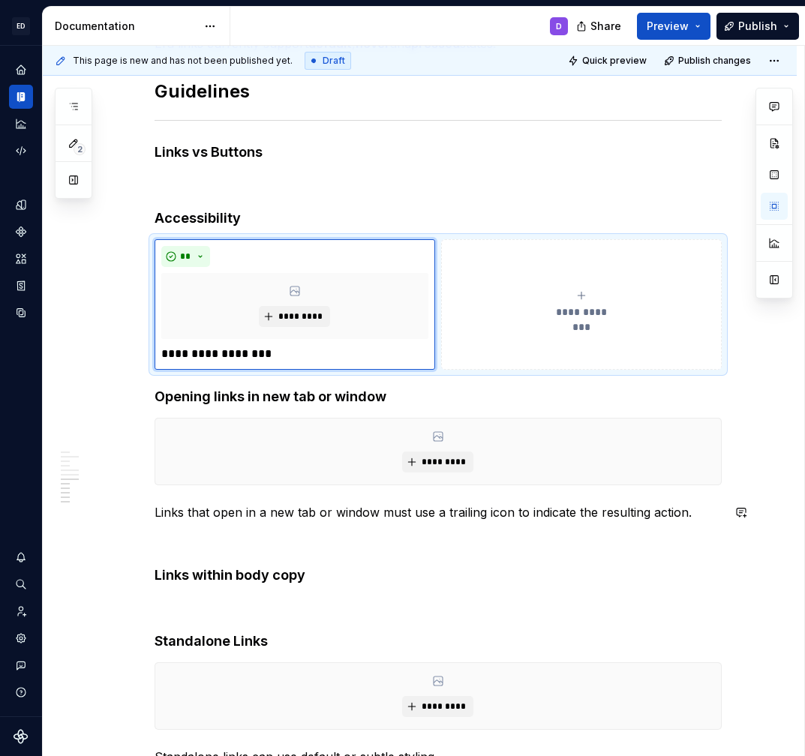
scroll to position [983, 0]
click at [227, 353] on p "**********" at bounding box center [294, 353] width 267 height 18
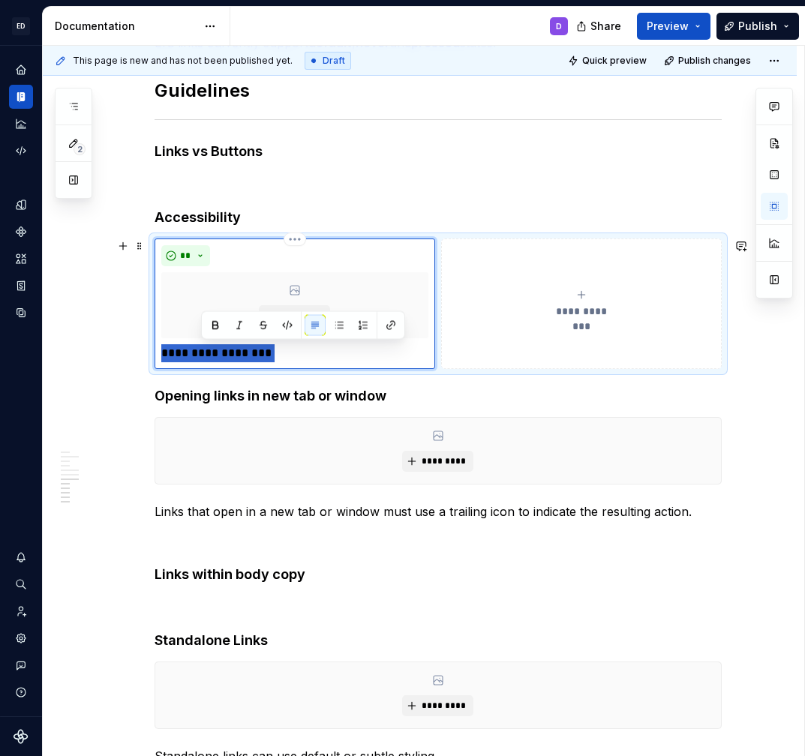
click at [227, 353] on p "**********" at bounding box center [294, 353] width 267 height 18
type textarea "*"
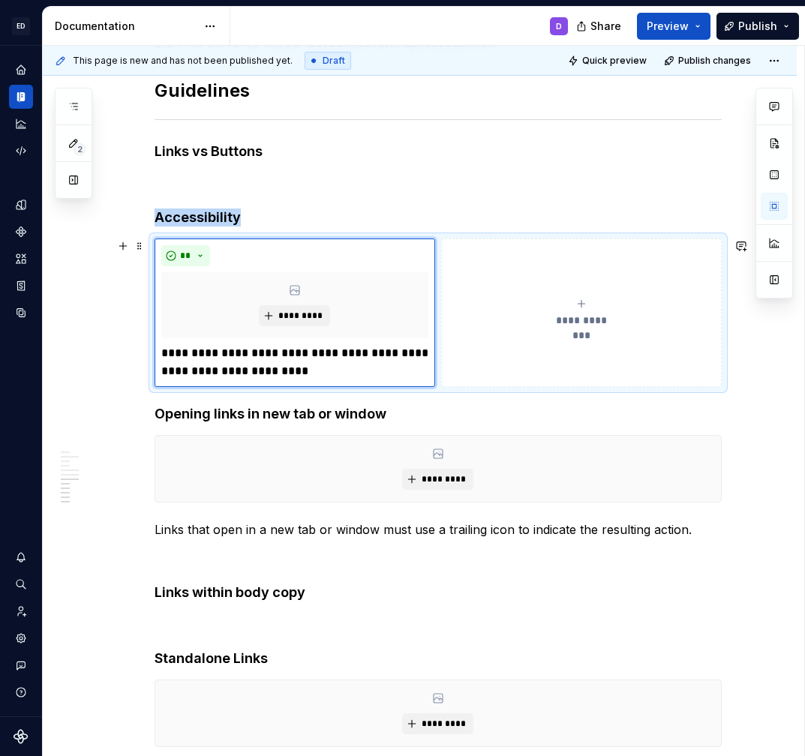
click at [592, 311] on div "**********" at bounding box center [581, 313] width 267 height 30
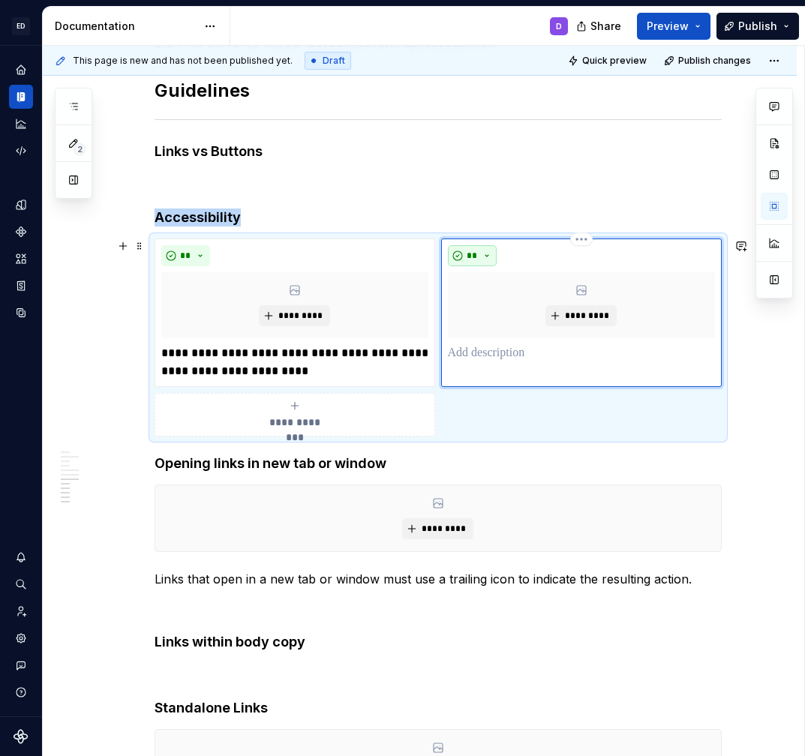
click at [491, 257] on button "**" at bounding box center [473, 255] width 50 height 21
click at [490, 308] on div "Suggestions" at bounding box center [485, 309] width 12 height 12
click at [476, 351] on p at bounding box center [581, 353] width 267 height 18
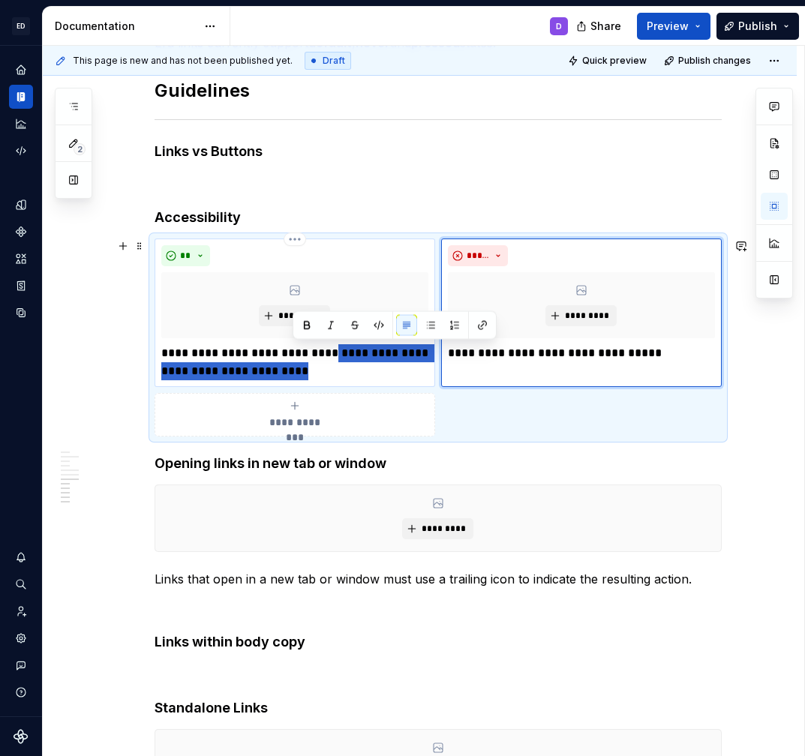
drag, startPoint x: 321, startPoint y: 351, endPoint x: 326, endPoint y: 371, distance: 20.7
click at [326, 371] on p "**********" at bounding box center [294, 362] width 267 height 36
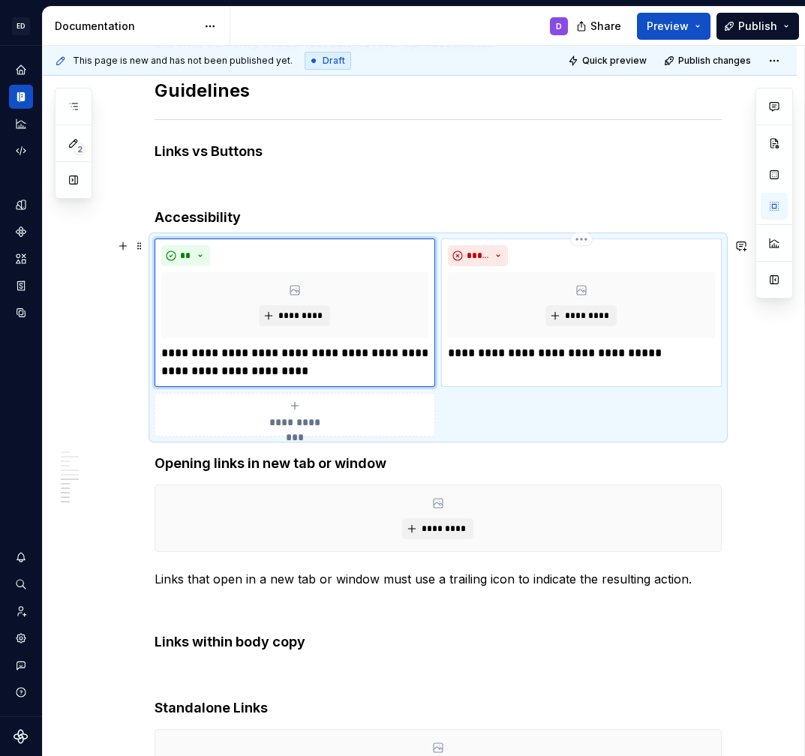
click at [585, 359] on p "**********" at bounding box center [581, 353] width 267 height 18
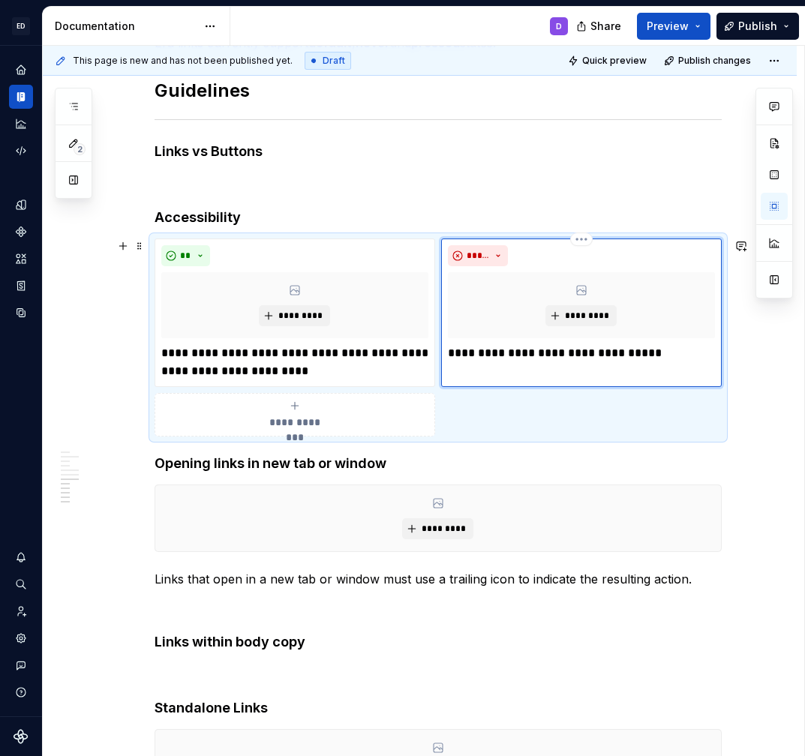
click at [659, 353] on p "**********" at bounding box center [581, 353] width 267 height 18
click at [647, 352] on p "**********" at bounding box center [581, 362] width 267 height 36
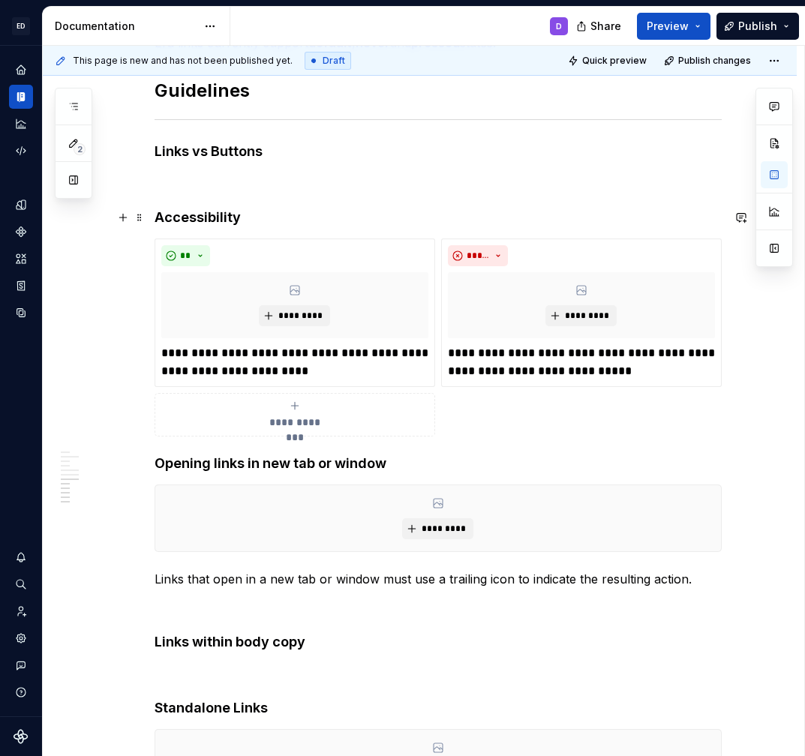
click at [280, 218] on h4 "Accessibility" at bounding box center [438, 218] width 567 height 18
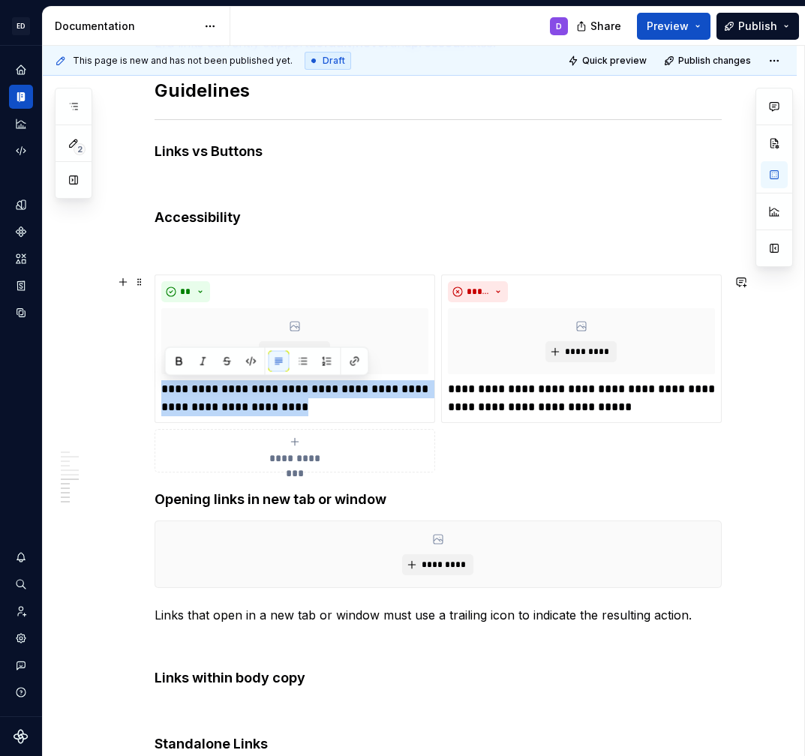
drag, startPoint x: 296, startPoint y: 407, endPoint x: 149, endPoint y: 391, distance: 148.0
click at [149, 391] on div "**********" at bounding box center [420, 217] width 754 height 1881
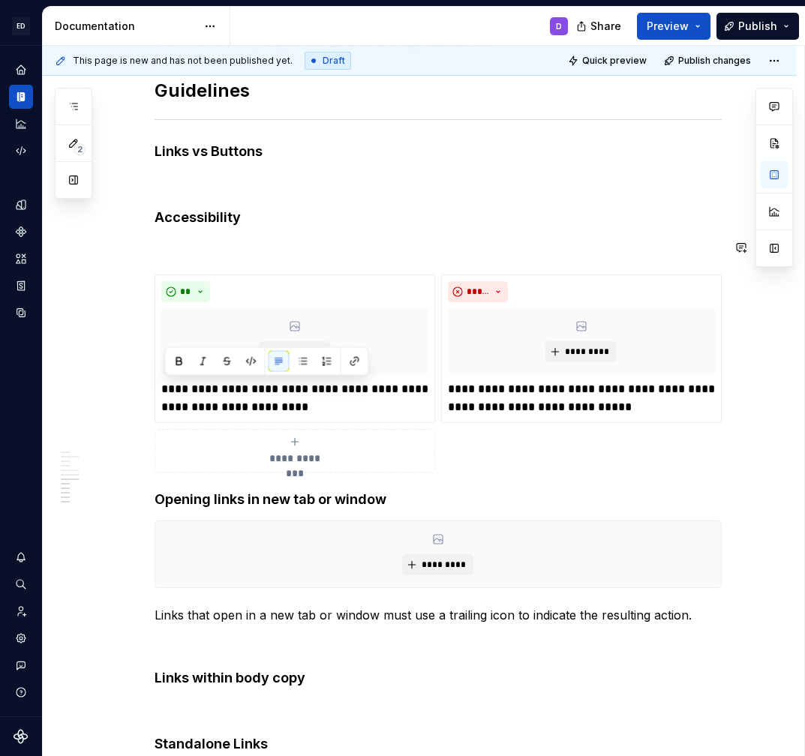
click at [209, 233] on div "**********" at bounding box center [438, 113] width 567 height 1601
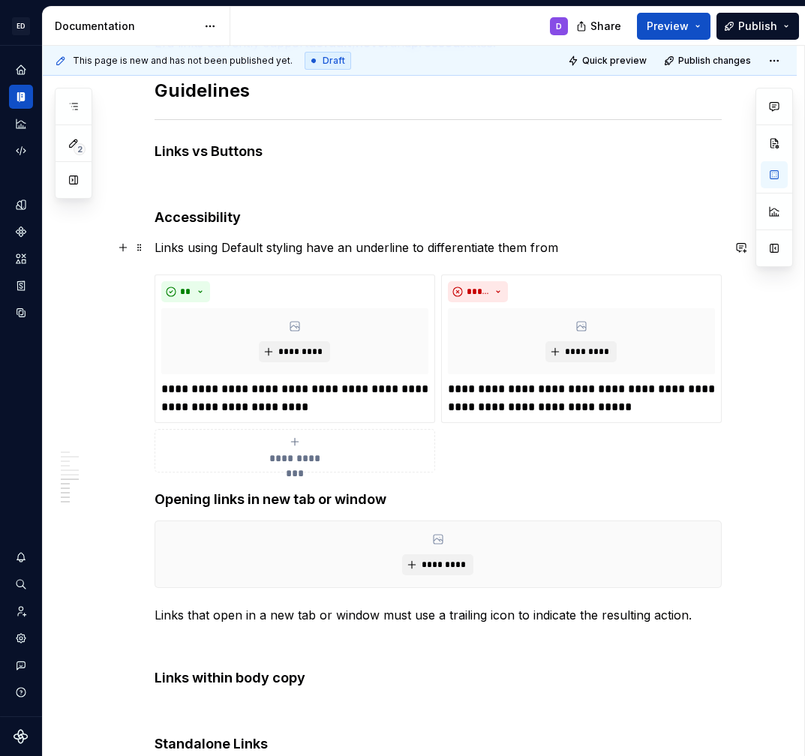
click at [320, 248] on p "Links using Default styling have an underline to differentiate them from" at bounding box center [438, 248] width 567 height 18
click at [340, 248] on p "Links using Default styling are an underline to differentiate them from" at bounding box center [438, 248] width 567 height 18
click at [384, 245] on p "Links using Default styling are underline to differentiate them from" at bounding box center [438, 248] width 567 height 18
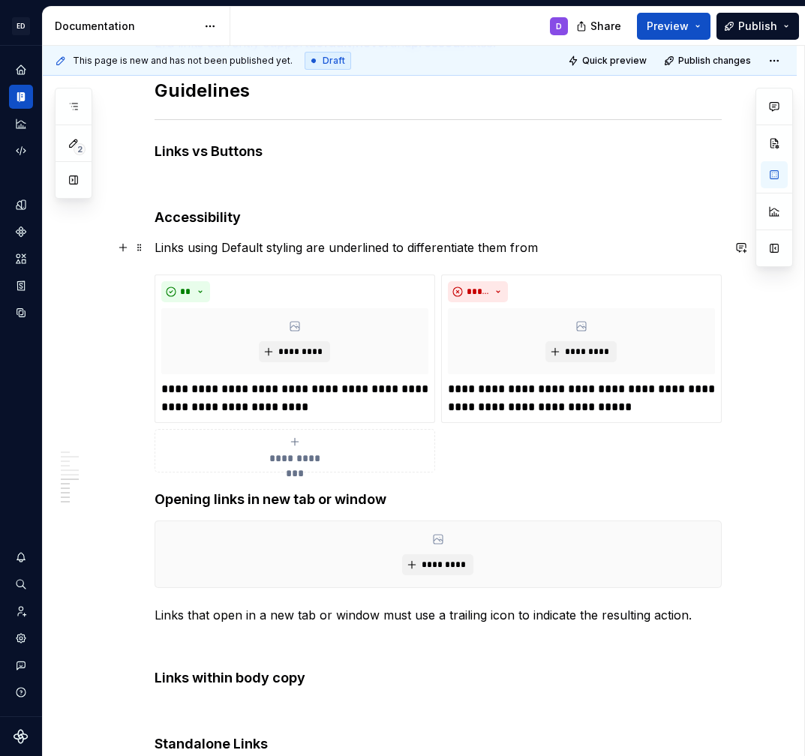
click at [558, 248] on p "Links using Default styling are underlined to differentiate them from" at bounding box center [438, 248] width 567 height 18
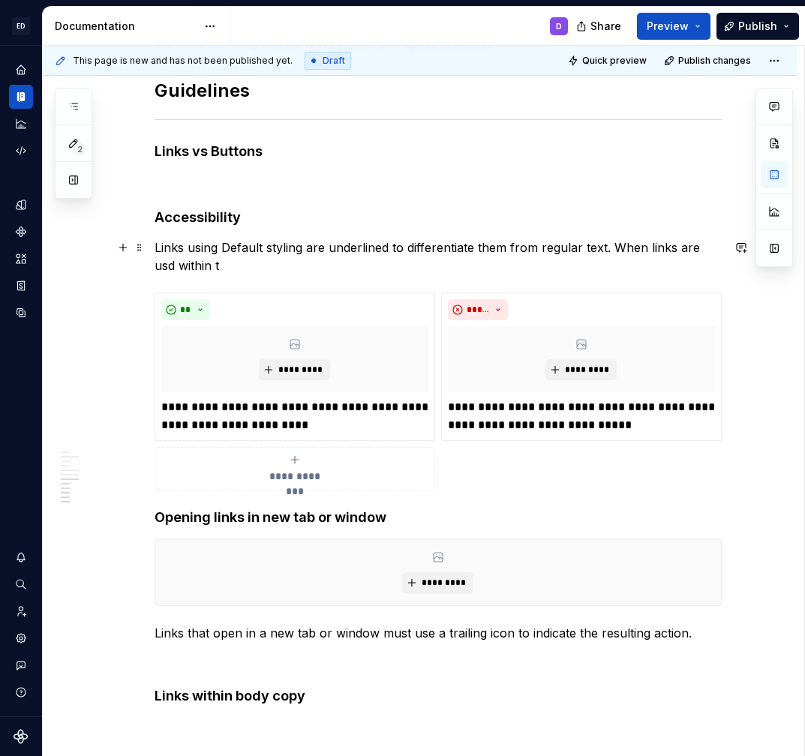
click at [176, 265] on p "Links using Default styling are underlined to differentiate them from regular t…" at bounding box center [438, 257] width 567 height 36
click at [251, 265] on p "Links using Default styling are underlined to differentiate them from regular t…" at bounding box center [438, 257] width 567 height 36
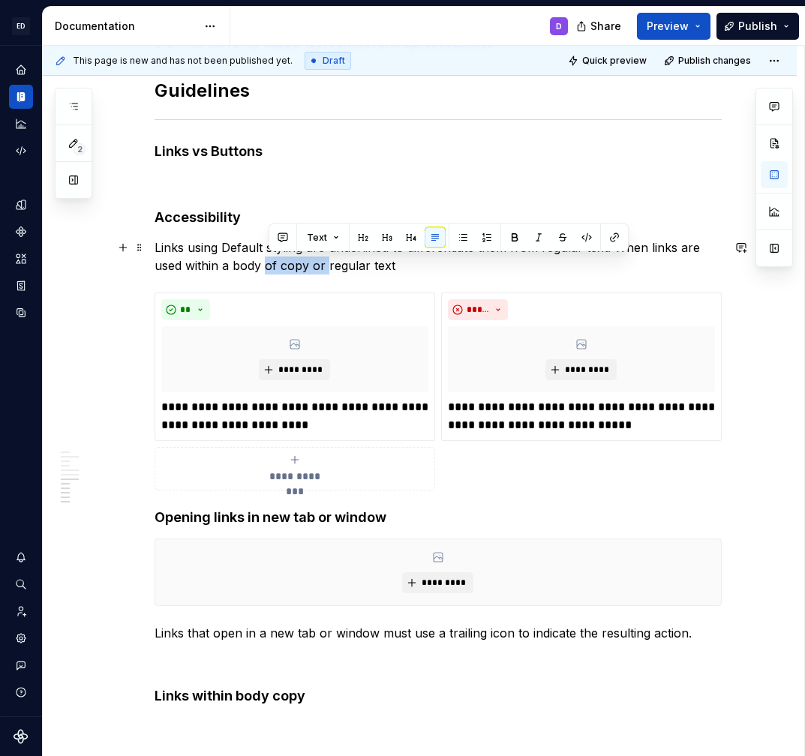
drag, startPoint x: 267, startPoint y: 266, endPoint x: 328, endPoint y: 269, distance: 60.8
click at [328, 269] on p "Links using Default styling are underlined to differentiate them from regular t…" at bounding box center [438, 257] width 567 height 36
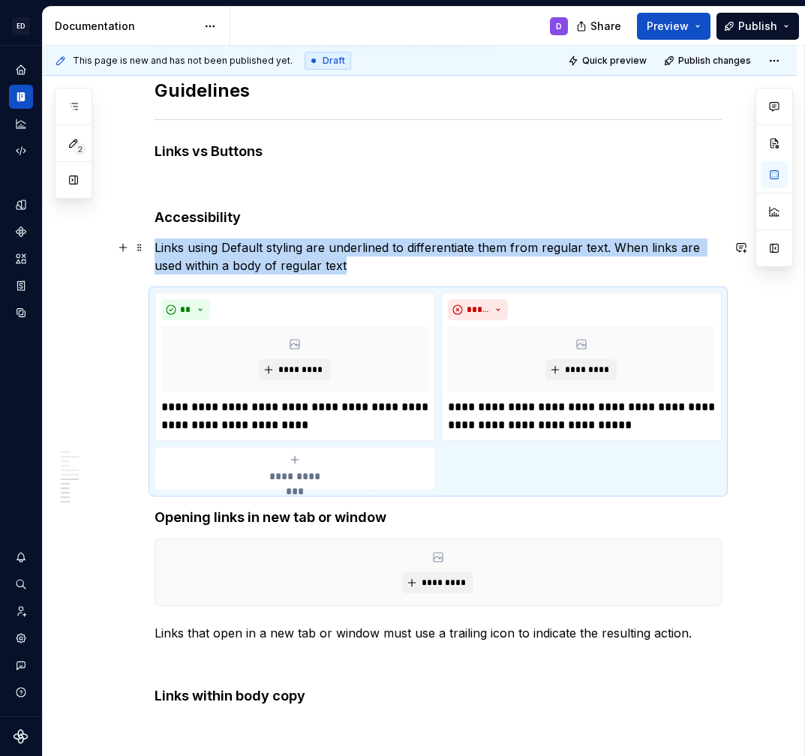
click at [351, 265] on p "Links using Default styling are underlined to differentiate them from regular t…" at bounding box center [438, 257] width 567 height 36
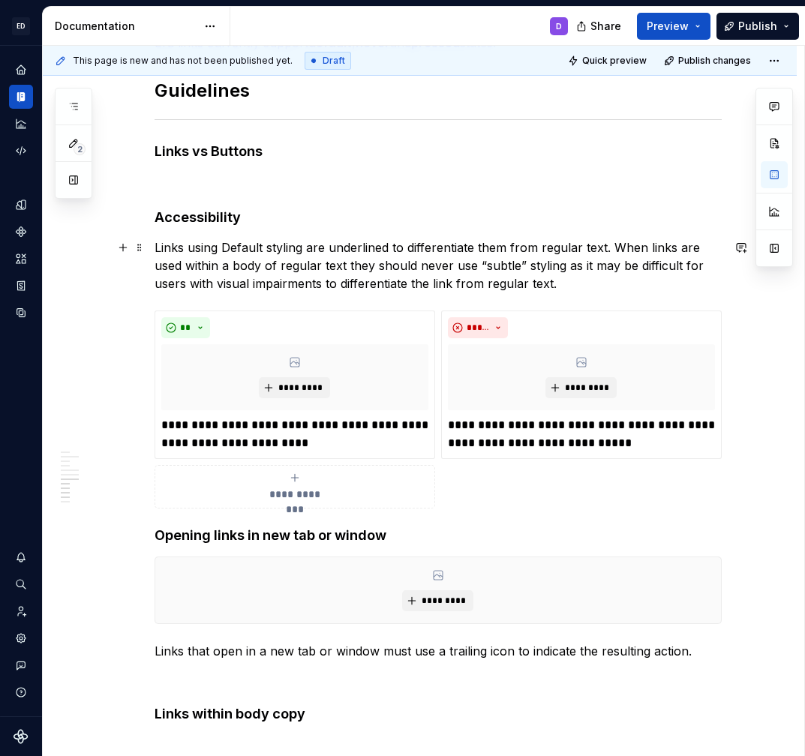
drag, startPoint x: 620, startPoint y: 247, endPoint x: 466, endPoint y: 277, distance: 157.4
click at [464, 278] on p "Links using Default styling are underlined to differentiate them from regular t…" at bounding box center [438, 266] width 567 height 54
click at [657, 244] on p "Links using Default styling are underlined to differentiate them from regular t…" at bounding box center [438, 266] width 567 height 54
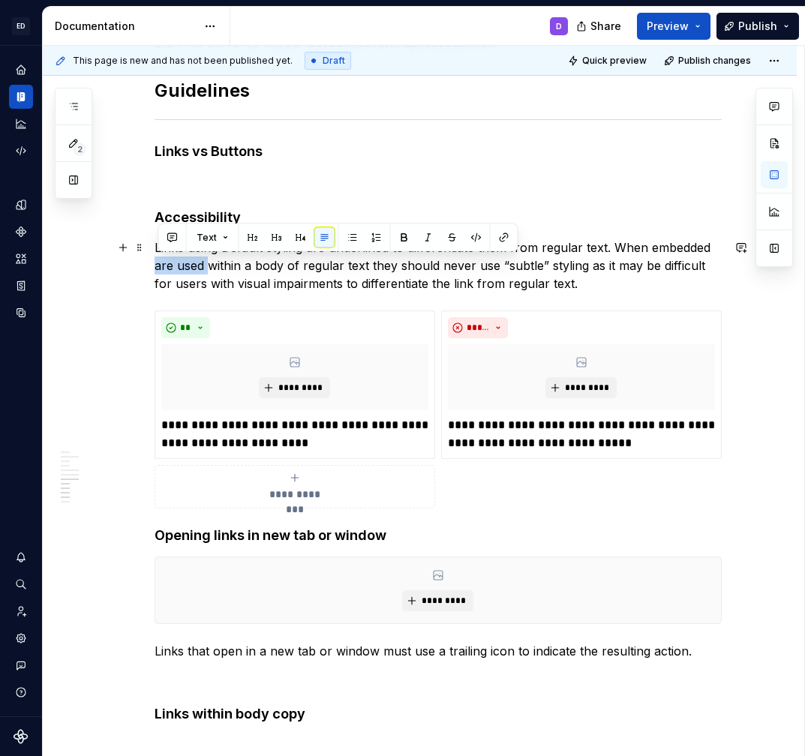
drag, startPoint x: 161, startPoint y: 266, endPoint x: 212, endPoint y: 267, distance: 51.8
click at [212, 267] on p "Links using Default styling are underlined to differentiate them from regular t…" at bounding box center [438, 266] width 567 height 54
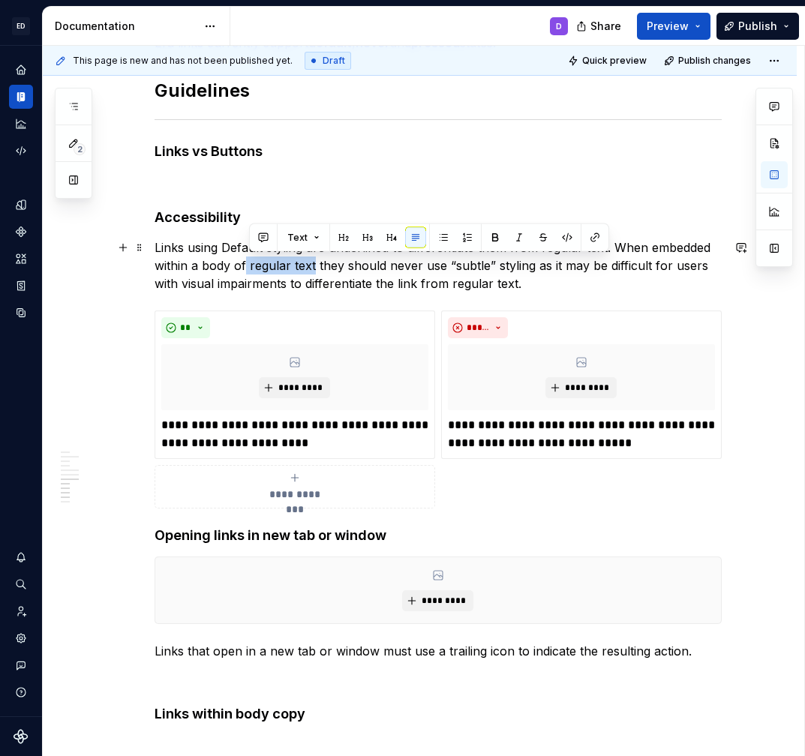
drag, startPoint x: 248, startPoint y: 266, endPoint x: 315, endPoint y: 269, distance: 66.8
click at [315, 269] on p "Links using Default styling are underlined to differentiate them from regular t…" at bounding box center [438, 266] width 567 height 54
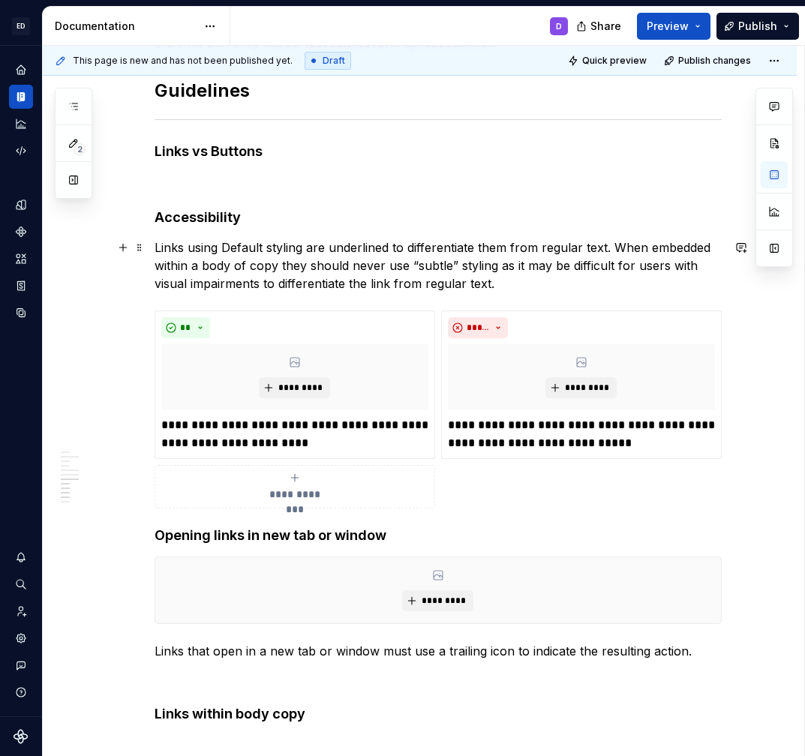
click at [301, 268] on p "Links using Default styling are underlined to differentiate them from regular t…" at bounding box center [438, 266] width 567 height 54
click at [393, 281] on p "Links using Default styling are underlined to differentiate them from regular t…" at bounding box center [438, 266] width 567 height 54
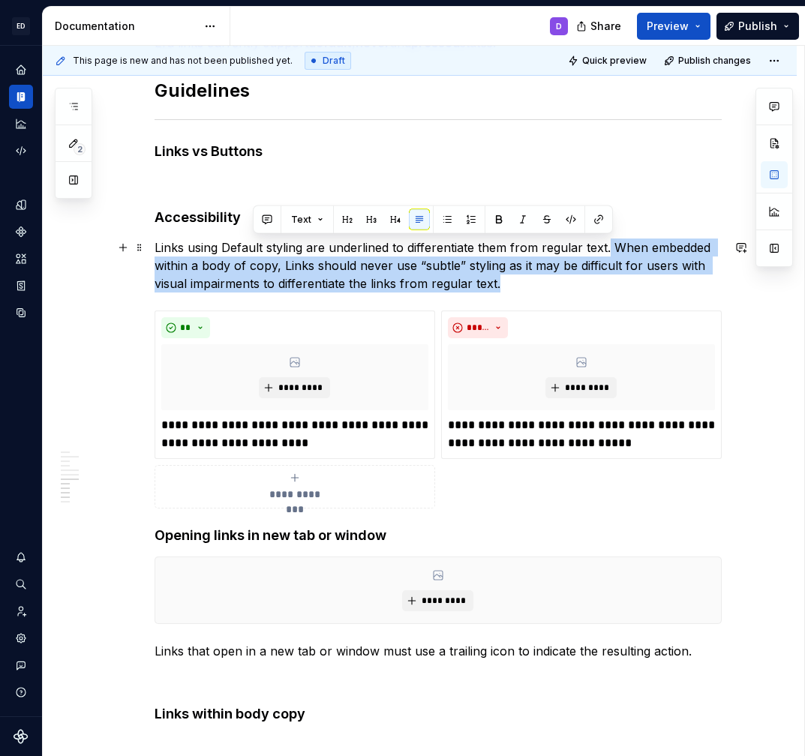
drag, startPoint x: 515, startPoint y: 289, endPoint x: 611, endPoint y: 245, distance: 105.7
click at [611, 245] on p "Links using Default styling are underlined to differentiate them from regular t…" at bounding box center [438, 266] width 567 height 54
click at [545, 277] on p "Links using Default styling are underlined to differentiate them from regular t…" at bounding box center [438, 266] width 567 height 54
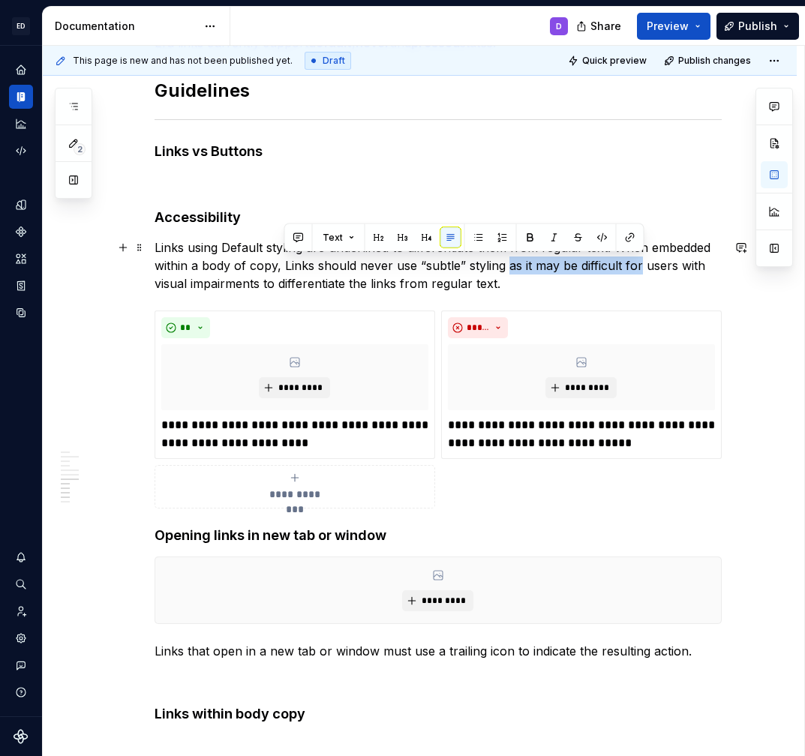
drag, startPoint x: 510, startPoint y: 265, endPoint x: 642, endPoint y: 267, distance: 132.0
click at [642, 267] on p "Links using Default styling are underlined to differentiate them from regular t…" at bounding box center [438, 266] width 567 height 54
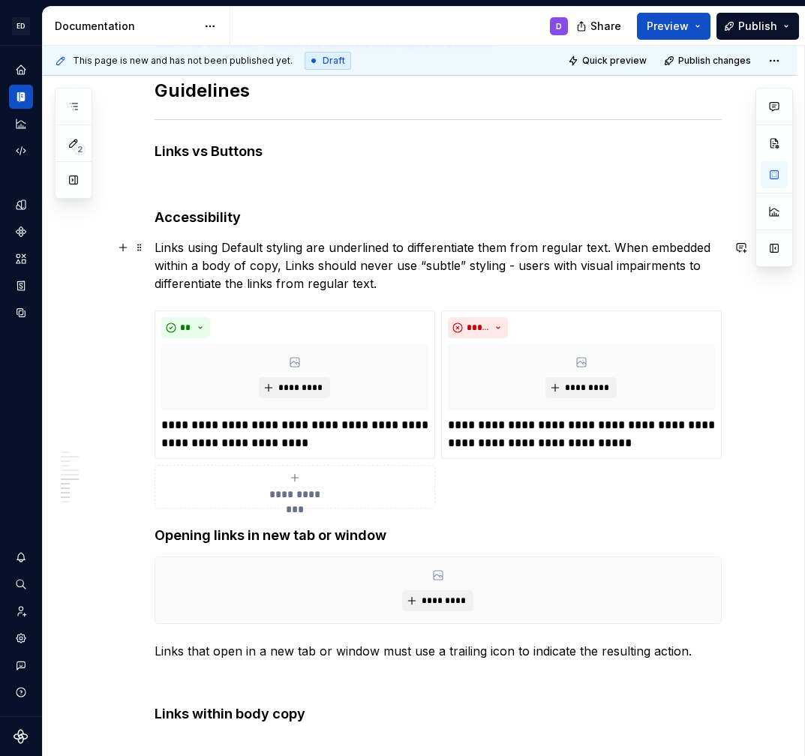
click at [685, 266] on p "Links using Default styling are underlined to differentiate them from regular t…" at bounding box center [438, 266] width 567 height 54
click at [255, 286] on p "Links using Default styling are underlined to differentiate them from regular t…" at bounding box center [438, 266] width 567 height 54
click at [314, 284] on p "Links using Default styling are underlined to differentiate them from regular t…" at bounding box center [438, 266] width 567 height 54
click at [521, 286] on p "Links using Default styling are underlined to differentiate them from regular t…" at bounding box center [438, 266] width 567 height 54
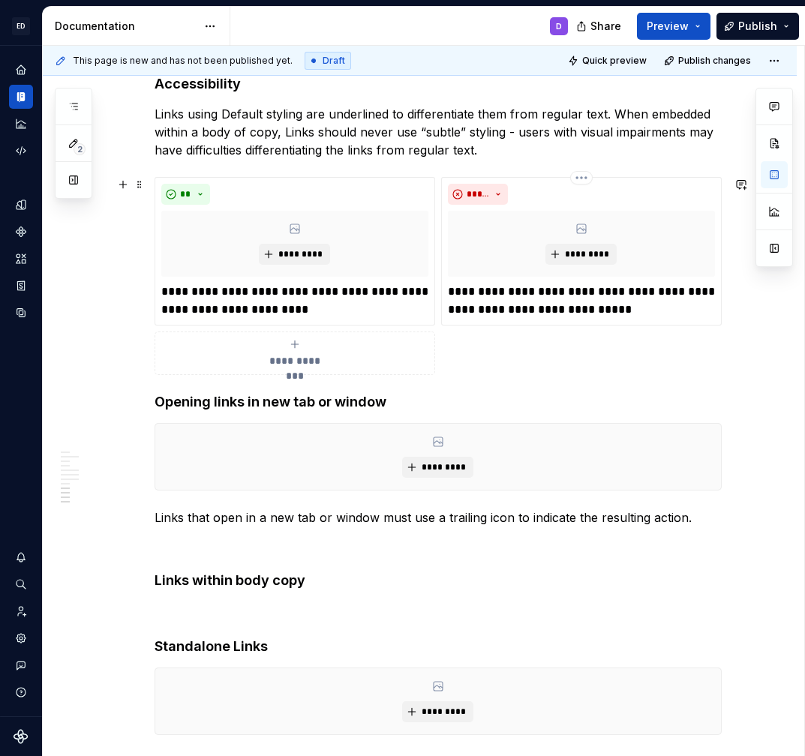
scroll to position [1194, 0]
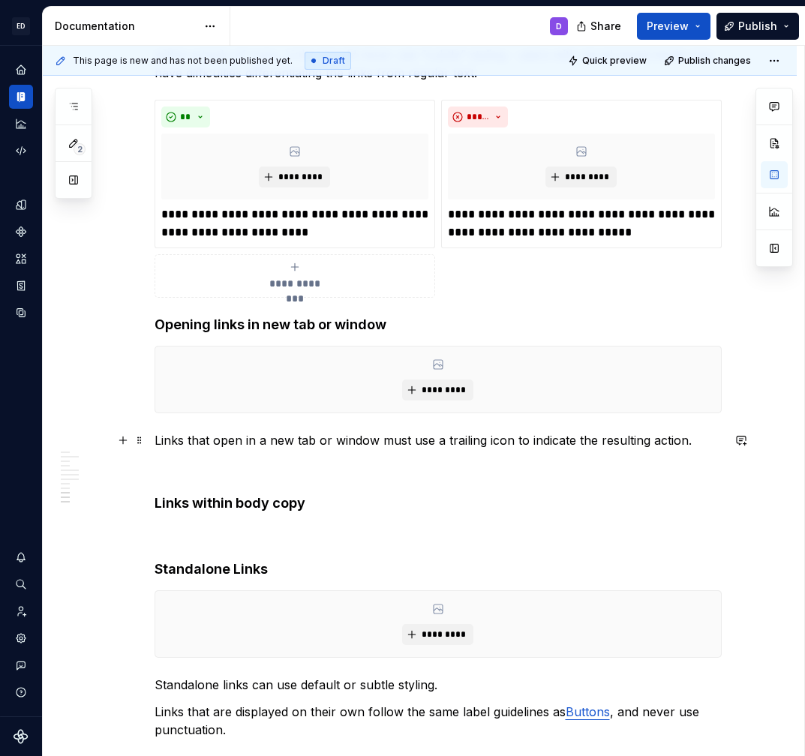
click at [710, 441] on p "Links that open in a new tab or window must use a trailing icon to indicate the…" at bounding box center [438, 440] width 567 height 18
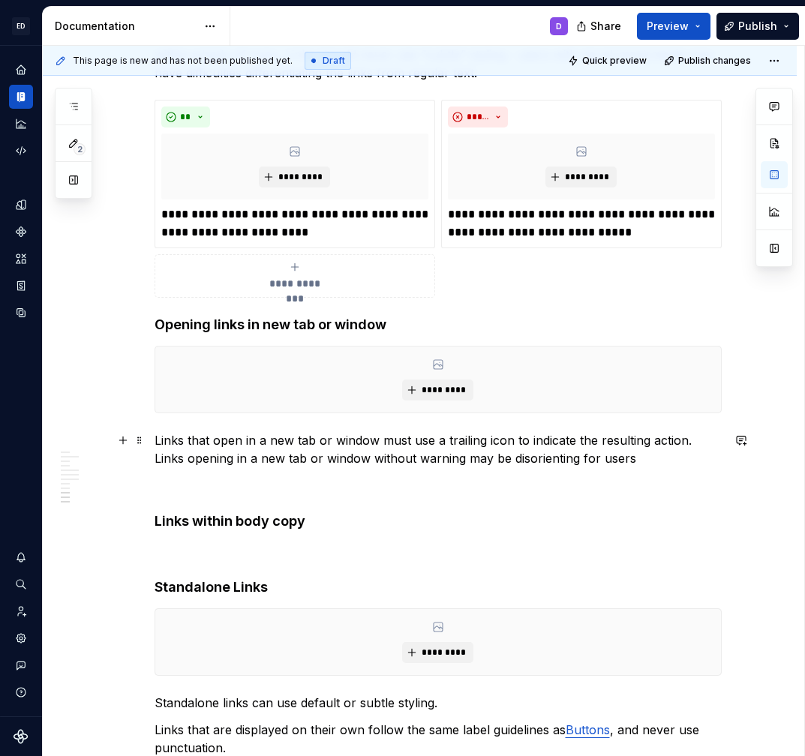
click at [428, 458] on p "Links that open in a new tab or window must use a trailing icon to indicate the…" at bounding box center [438, 449] width 567 height 36
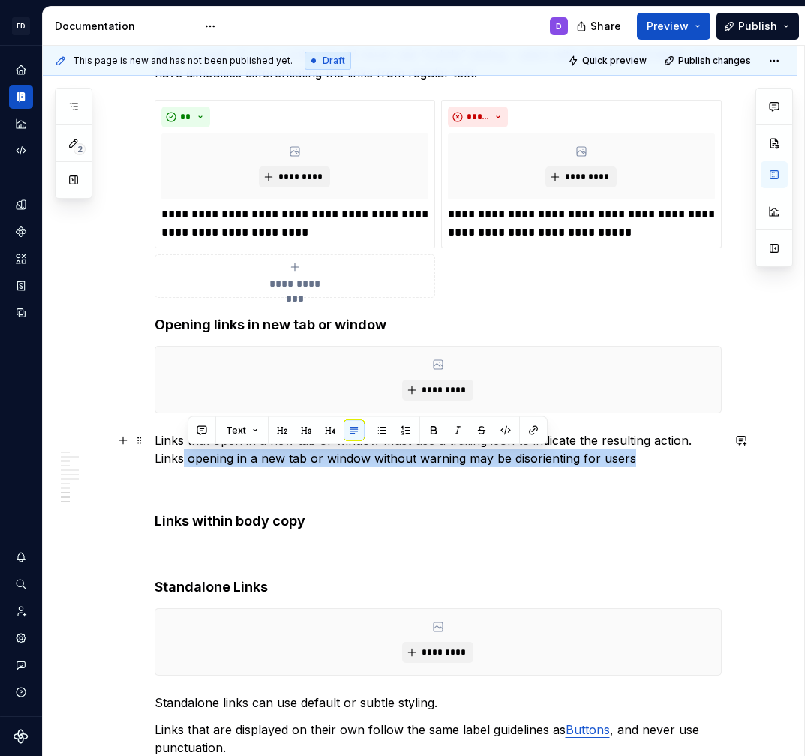
drag, startPoint x: 668, startPoint y: 466, endPoint x: 185, endPoint y: 457, distance: 482.4
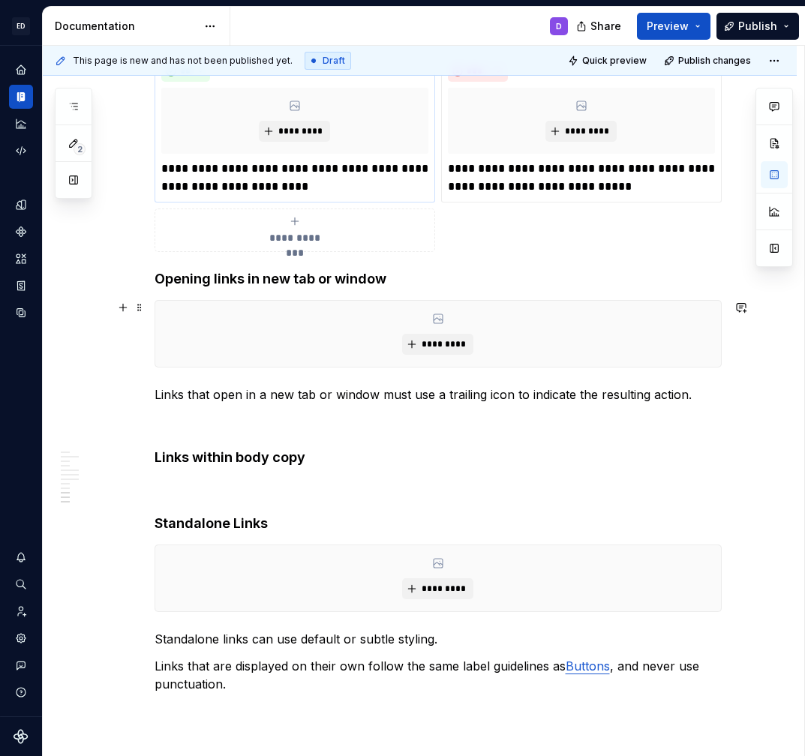
scroll to position [1292, 0]
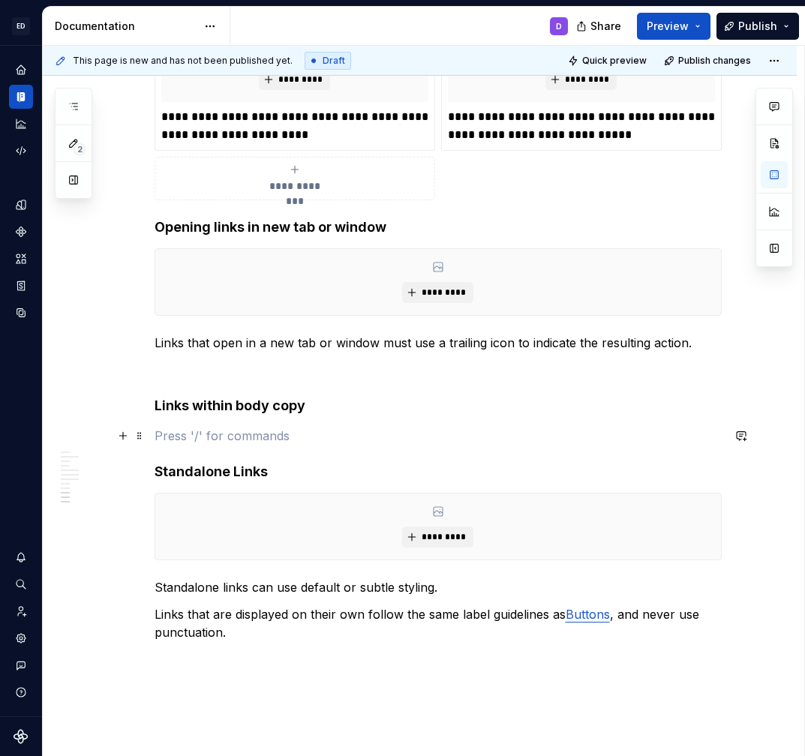
click at [218, 429] on p at bounding box center [438, 436] width 567 height 18
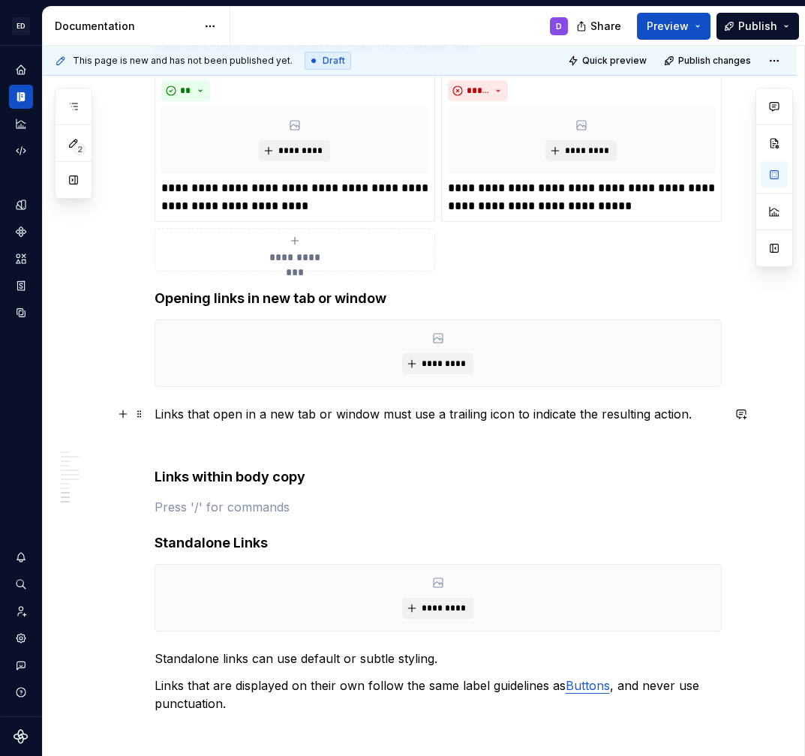
scroll to position [1200, 0]
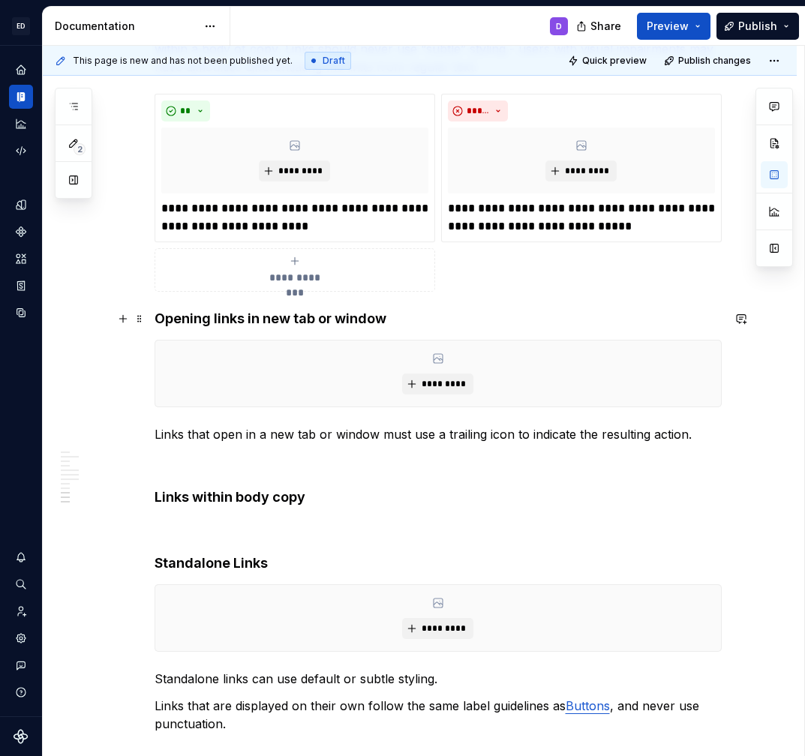
click at [156, 320] on div "**********" at bounding box center [420, 18] width 754 height 1917
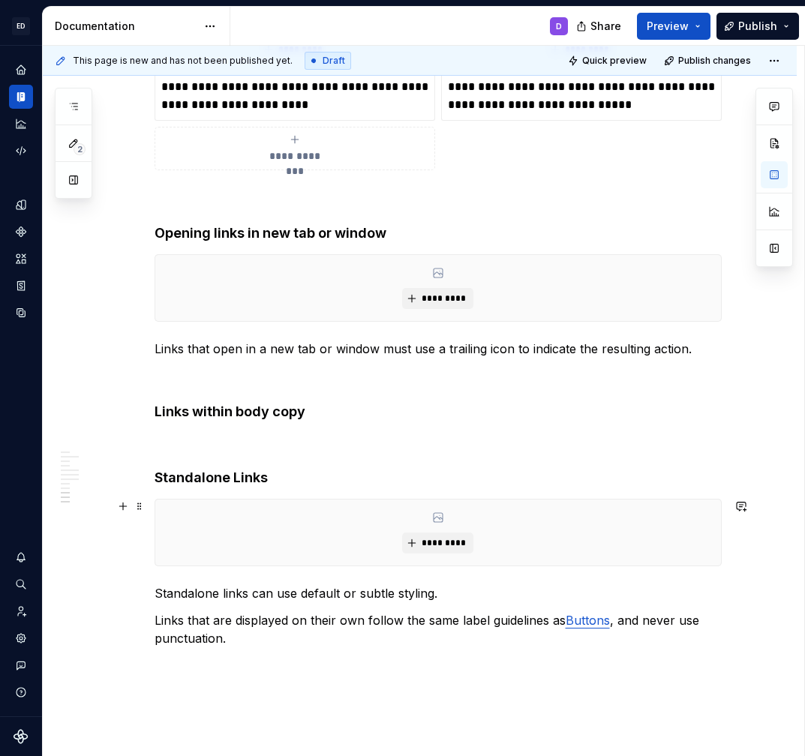
scroll to position [1323, 0]
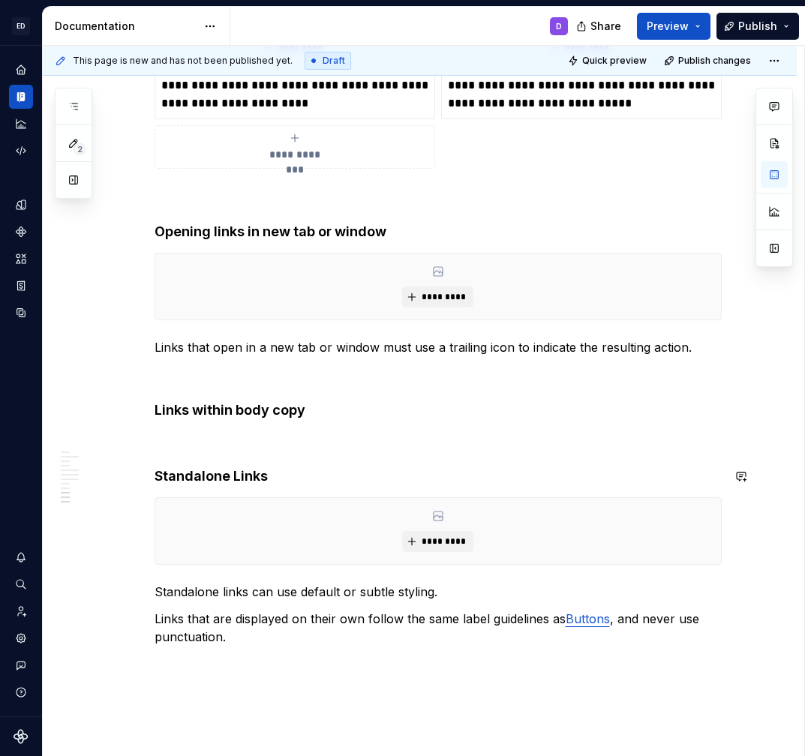
click at [179, 438] on p at bounding box center [438, 440] width 567 height 18
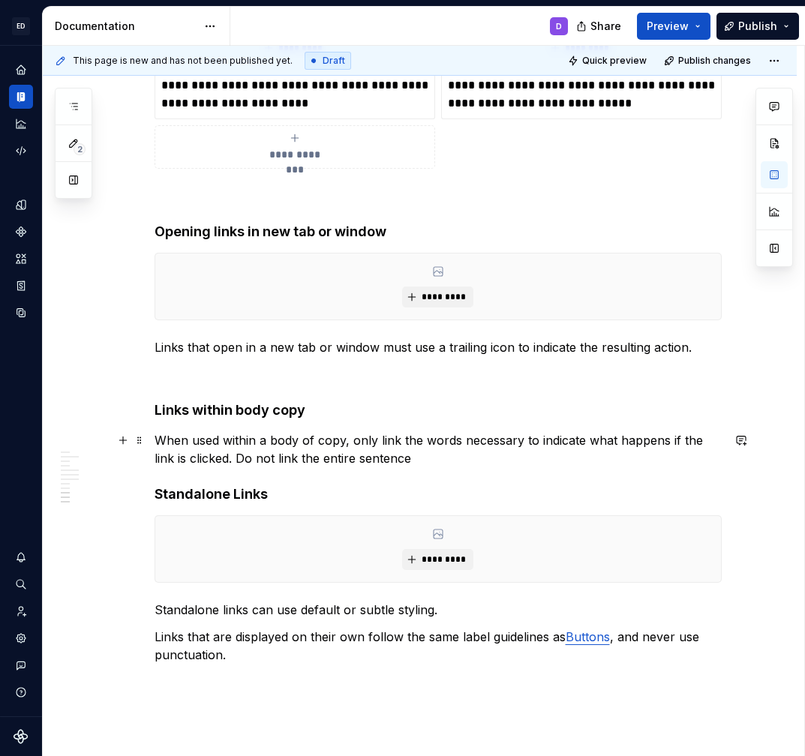
click at [308, 459] on p "When used within a body of copy, only link the words necessary to indicate what…" at bounding box center [438, 449] width 567 height 36
click at [456, 445] on p "When used within a body of copy, only link the words necessary to indicate what…" at bounding box center [438, 449] width 567 height 36
click at [444, 456] on p "When used within a body of copy, only link the words necessary to indicate what…" at bounding box center [438, 449] width 567 height 36
click at [309, 460] on p "When used within a body of copy, only link the words necessary to indicate what…" at bounding box center [438, 449] width 567 height 36
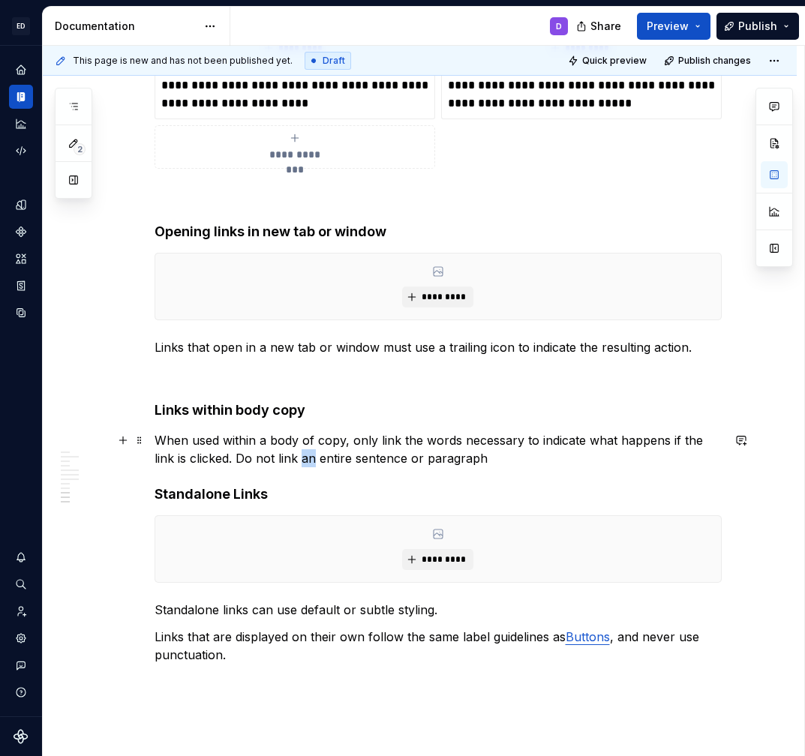
click at [309, 460] on p "When used within a body of copy, only link the words necessary to indicate what…" at bounding box center [438, 449] width 567 height 36
click at [392, 461] on p "When used within a body of copy, only link the words necessary to indicate what…" at bounding box center [438, 449] width 567 height 36
click at [482, 458] on p "When used within a body of copy, only link the words necessary to indicate what…" at bounding box center [438, 449] width 567 height 36
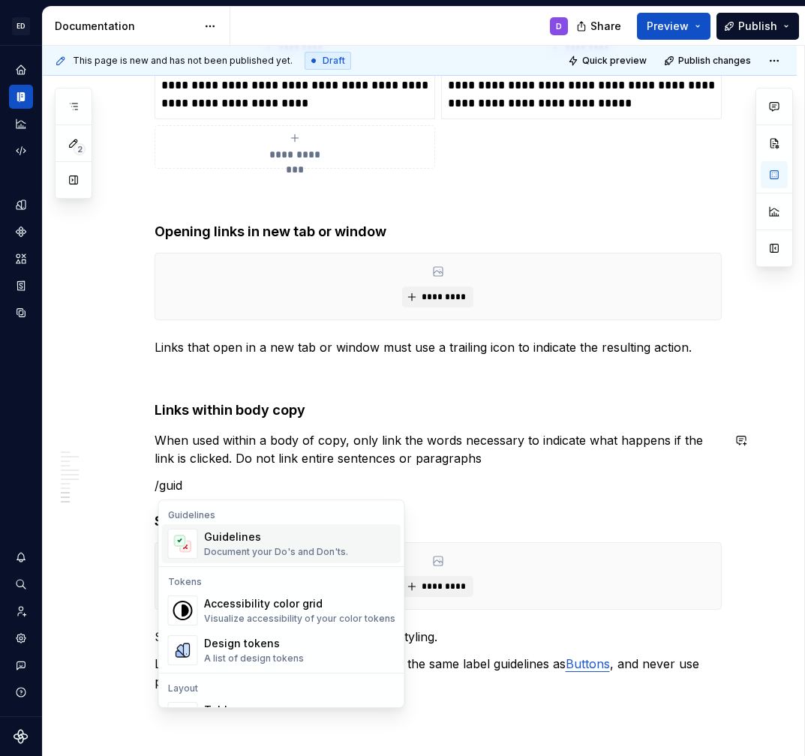
click at [284, 544] on div "Guidelines" at bounding box center [276, 537] width 144 height 15
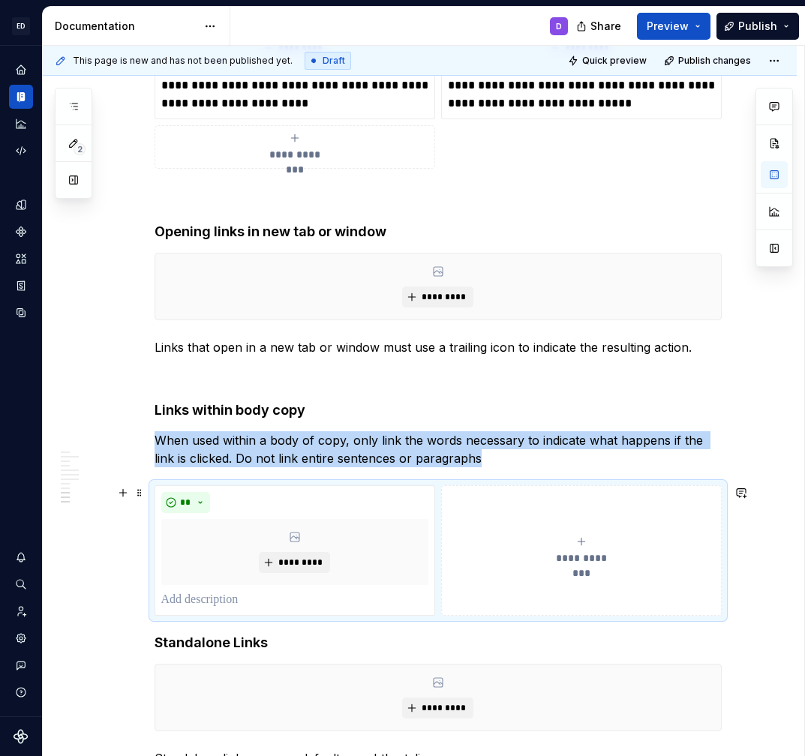
type textarea "*"
click at [160, 641] on h4 "Standalone Links" at bounding box center [438, 643] width 567 height 18
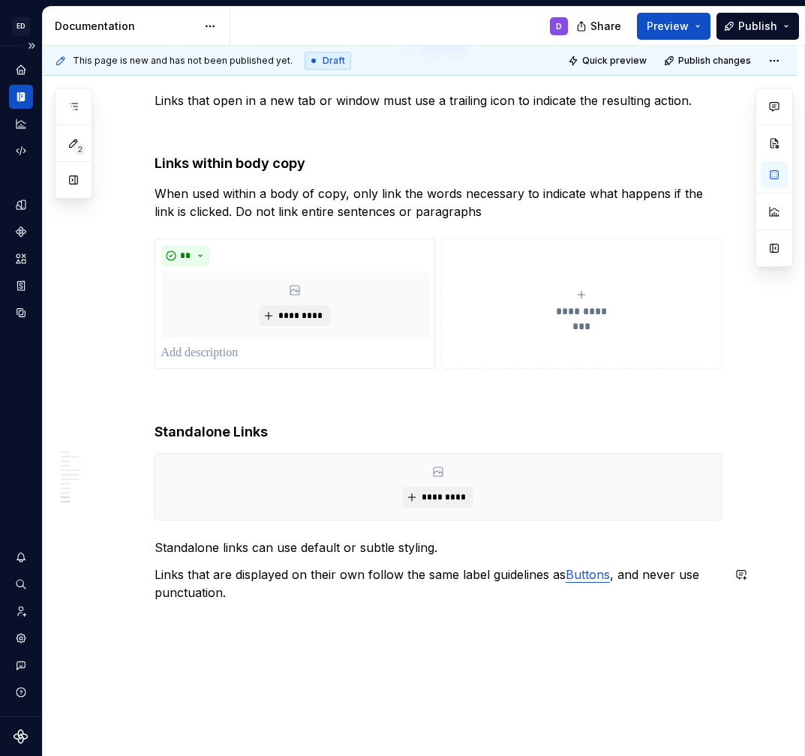
scroll to position [1584, 0]
